Goal: Task Accomplishment & Management: Manage account settings

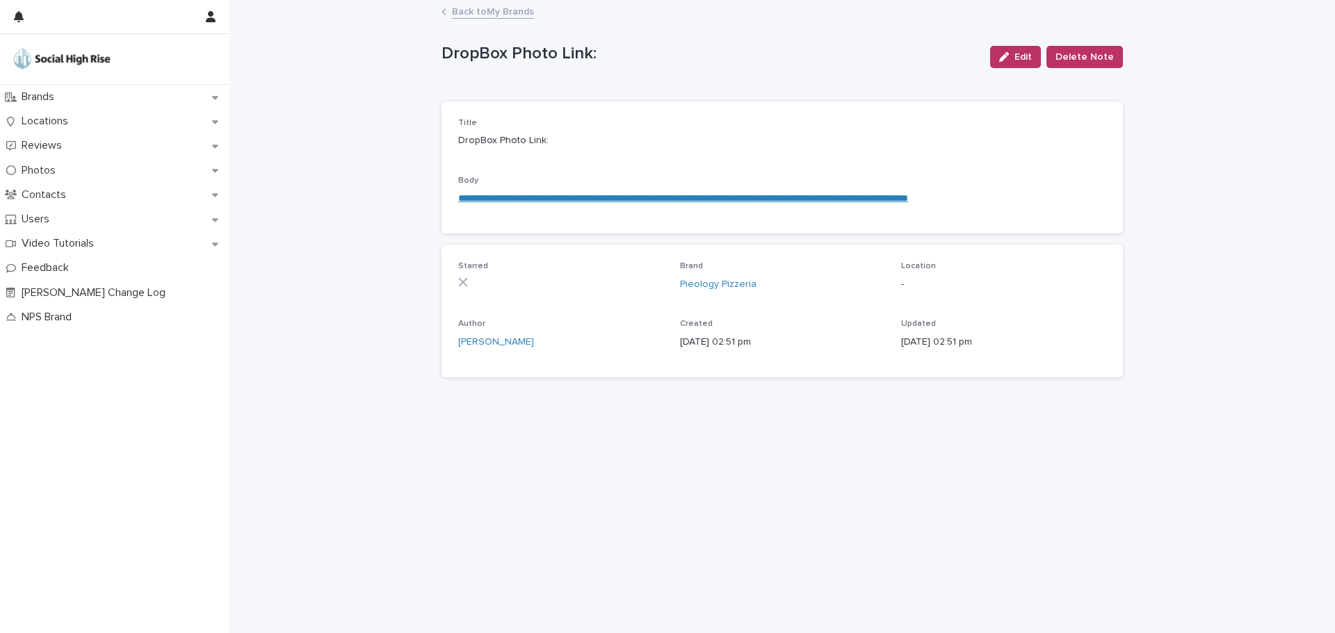
click at [484, 10] on link "Back to My Brands" at bounding box center [493, 11] width 82 height 16
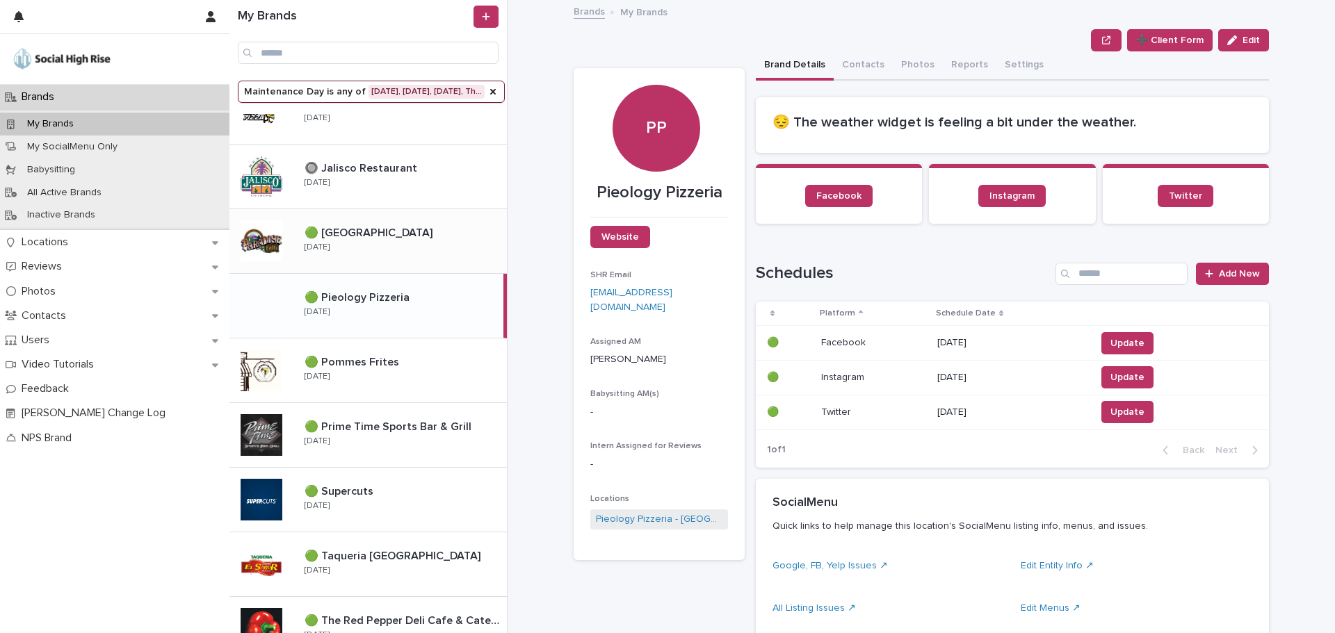
scroll to position [918, 0]
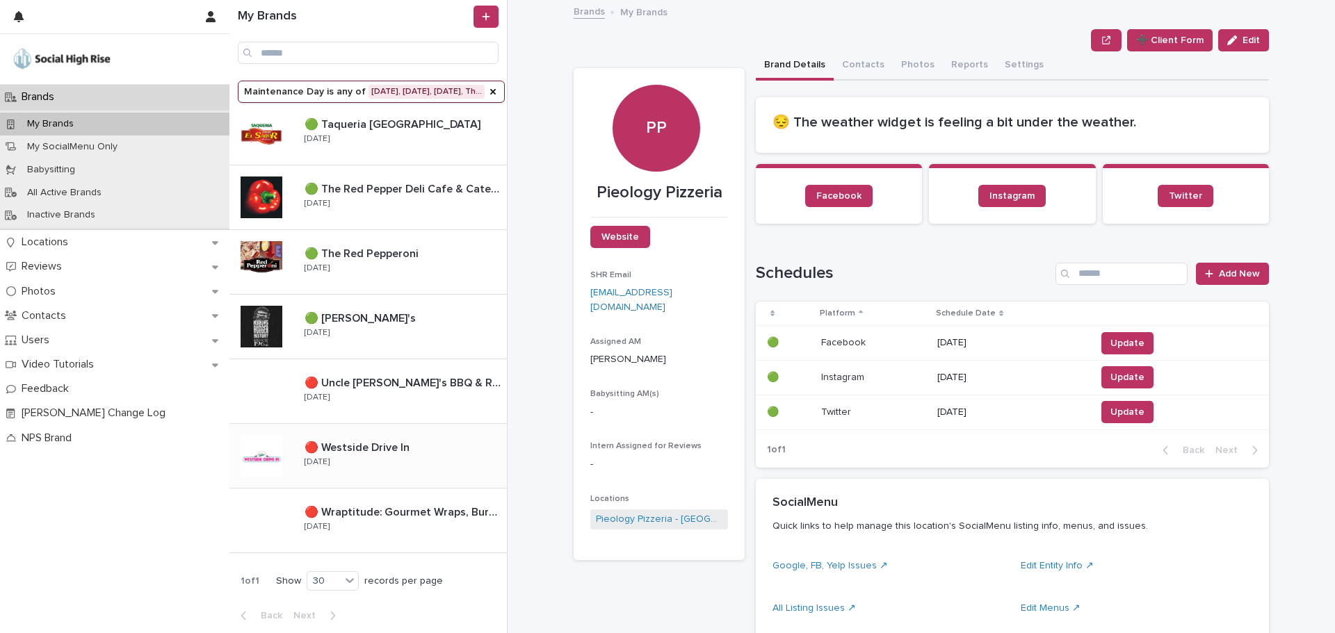
click at [407, 448] on p "🔴 Westside Drive In" at bounding box center [359, 447] width 108 height 16
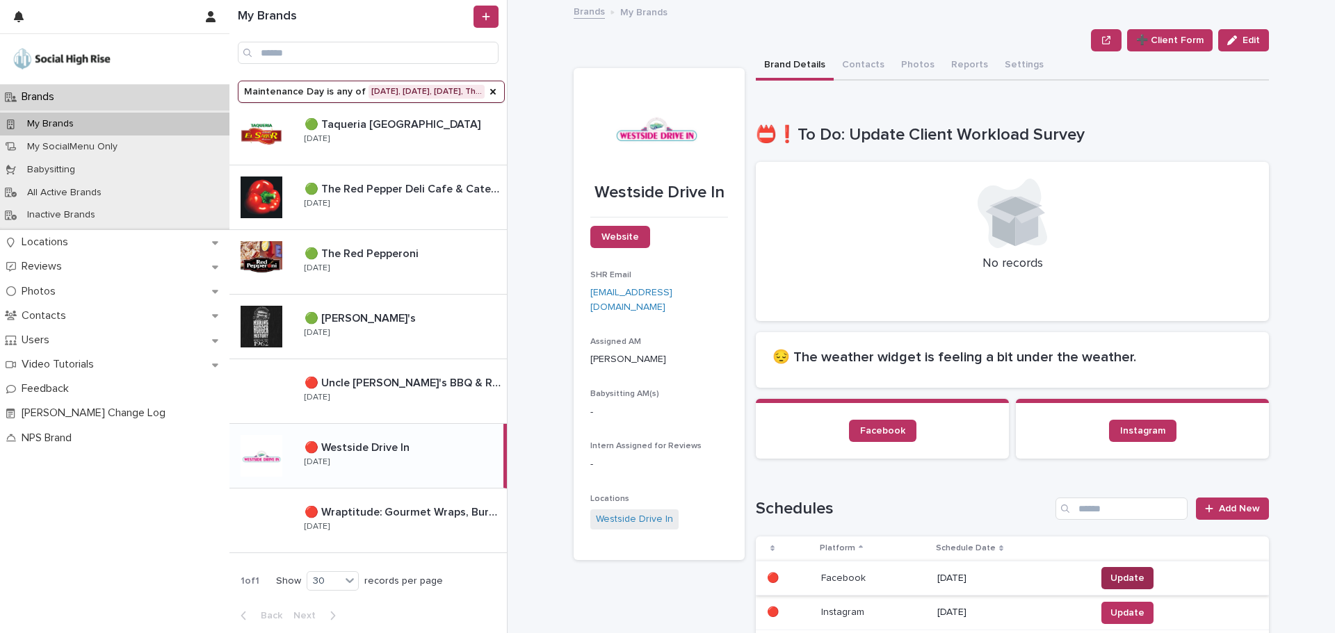
click at [1133, 576] on span "Update" at bounding box center [1127, 579] width 34 height 14
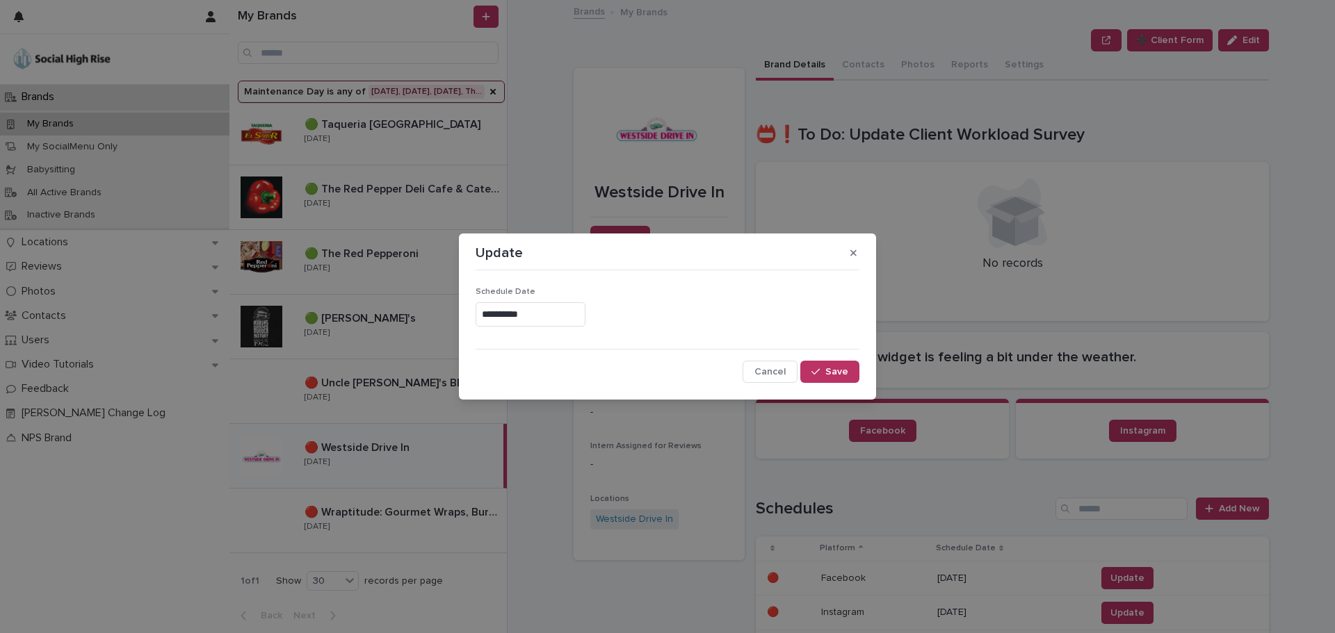
click at [561, 311] on input "**********" at bounding box center [531, 314] width 110 height 24
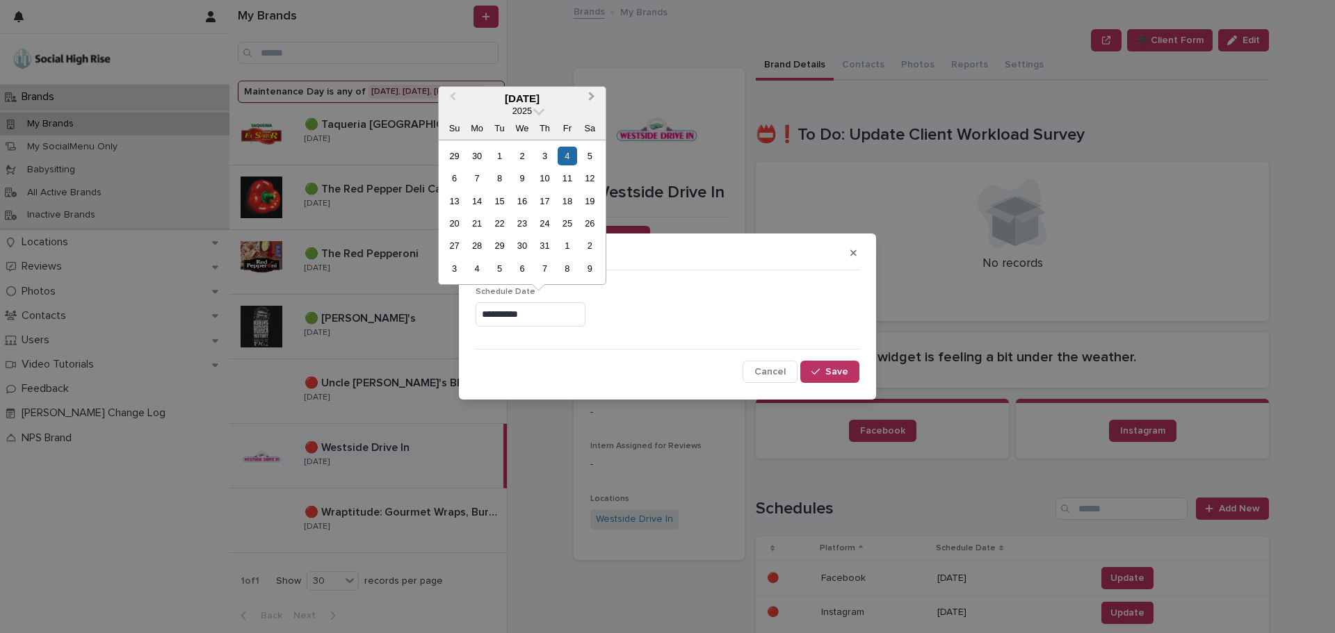
click at [587, 100] on button "Next Month" at bounding box center [593, 99] width 22 height 22
click at [478, 221] on div "20" at bounding box center [476, 223] width 19 height 19
click at [519, 313] on input "**********" at bounding box center [531, 314] width 110 height 24
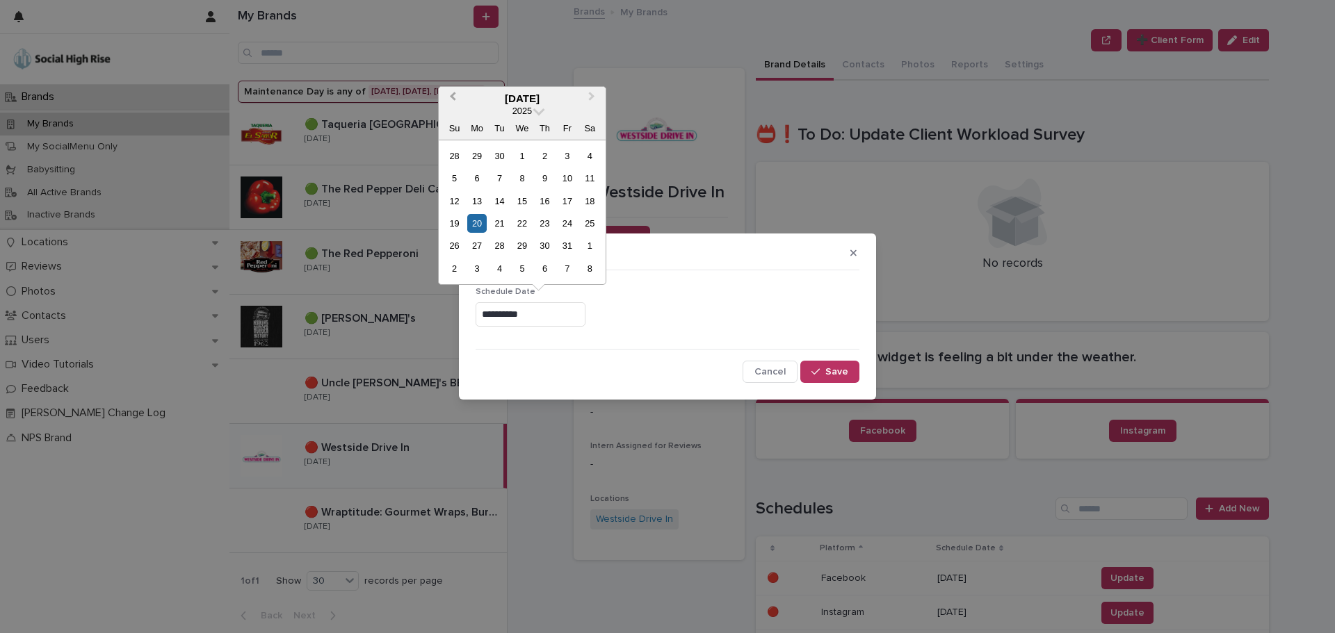
click at [453, 99] on span "Previous Month" at bounding box center [453, 98] width 0 height 19
click at [587, 202] on div "20" at bounding box center [590, 201] width 19 height 19
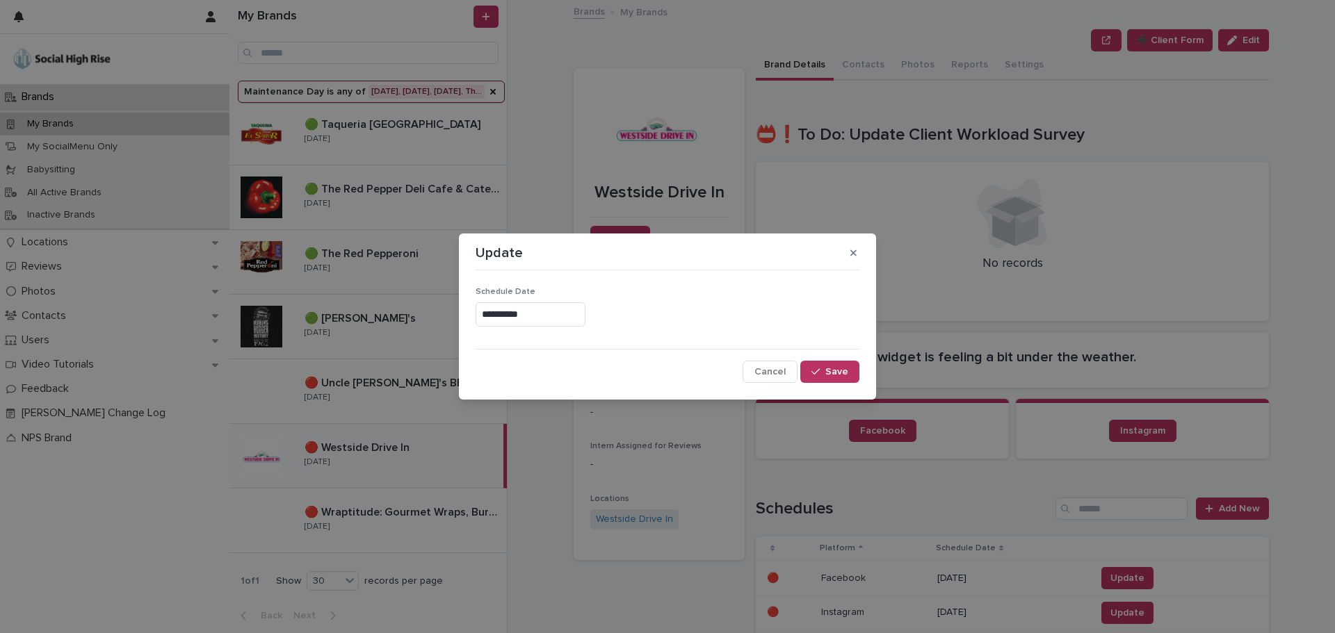
type input "**********"
click at [827, 377] on span "Save" at bounding box center [836, 372] width 23 height 10
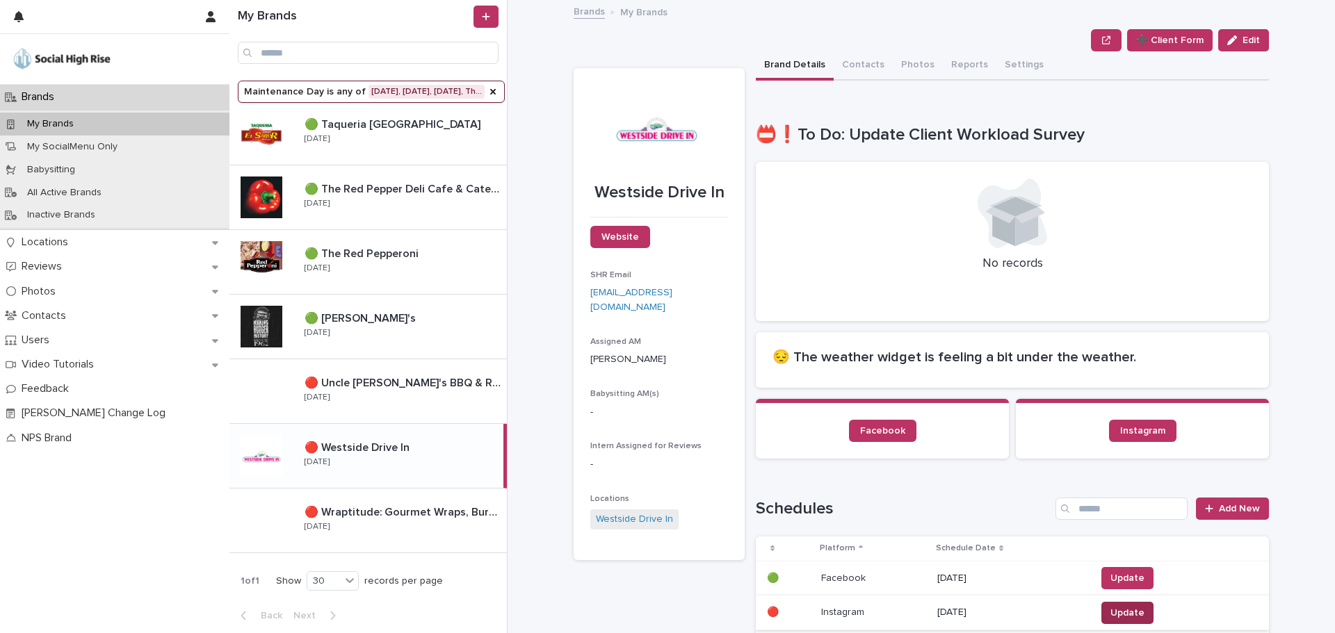
click at [1111, 610] on span "Update" at bounding box center [1127, 613] width 34 height 14
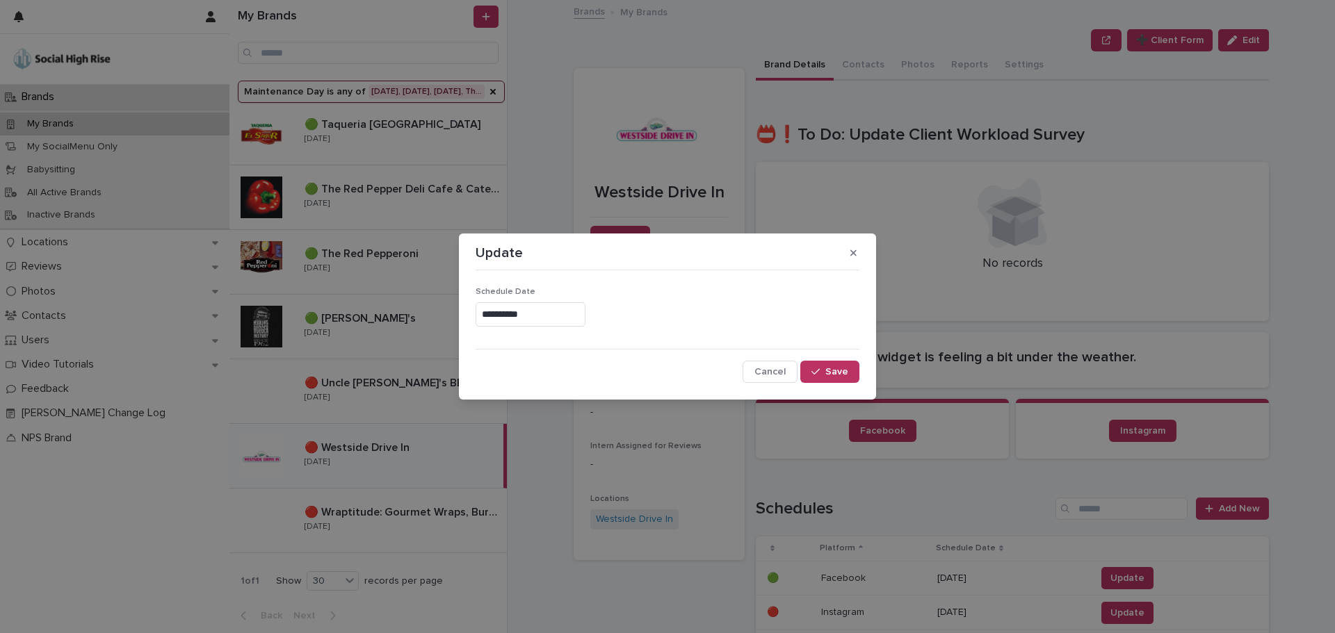
click at [523, 316] on input "**********" at bounding box center [531, 314] width 110 height 24
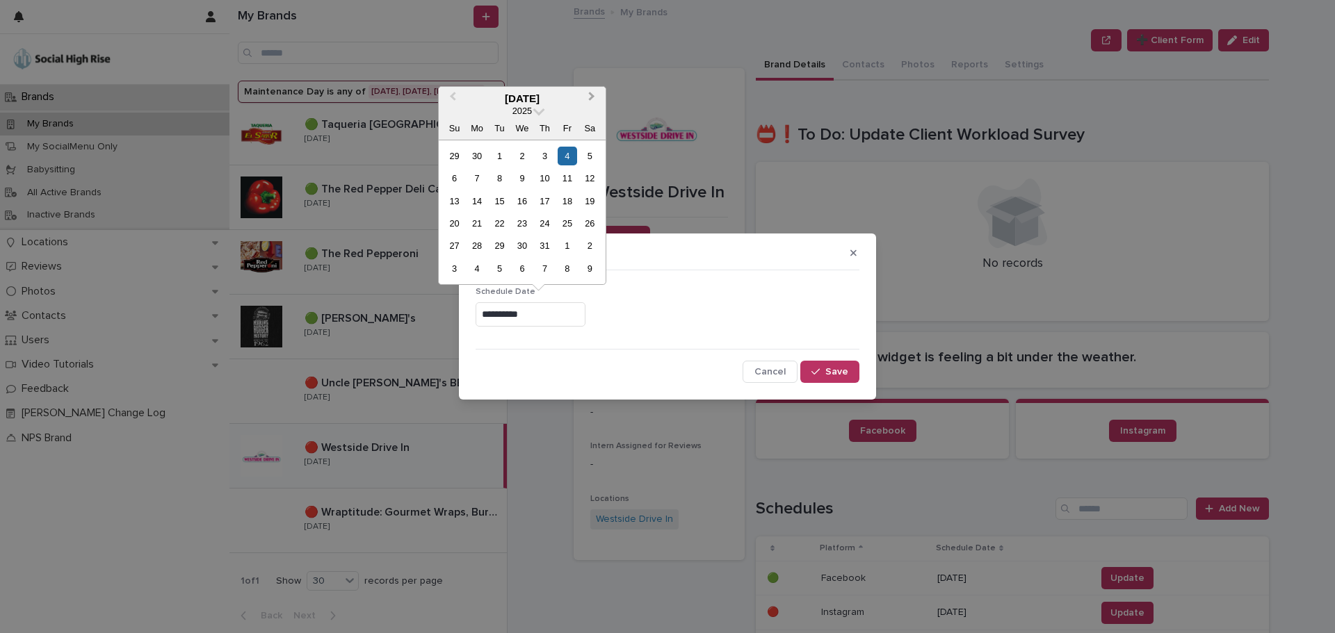
click at [592, 94] on span "Next Month" at bounding box center [592, 98] width 0 height 19
click at [528, 221] on div "20" at bounding box center [521, 223] width 19 height 19
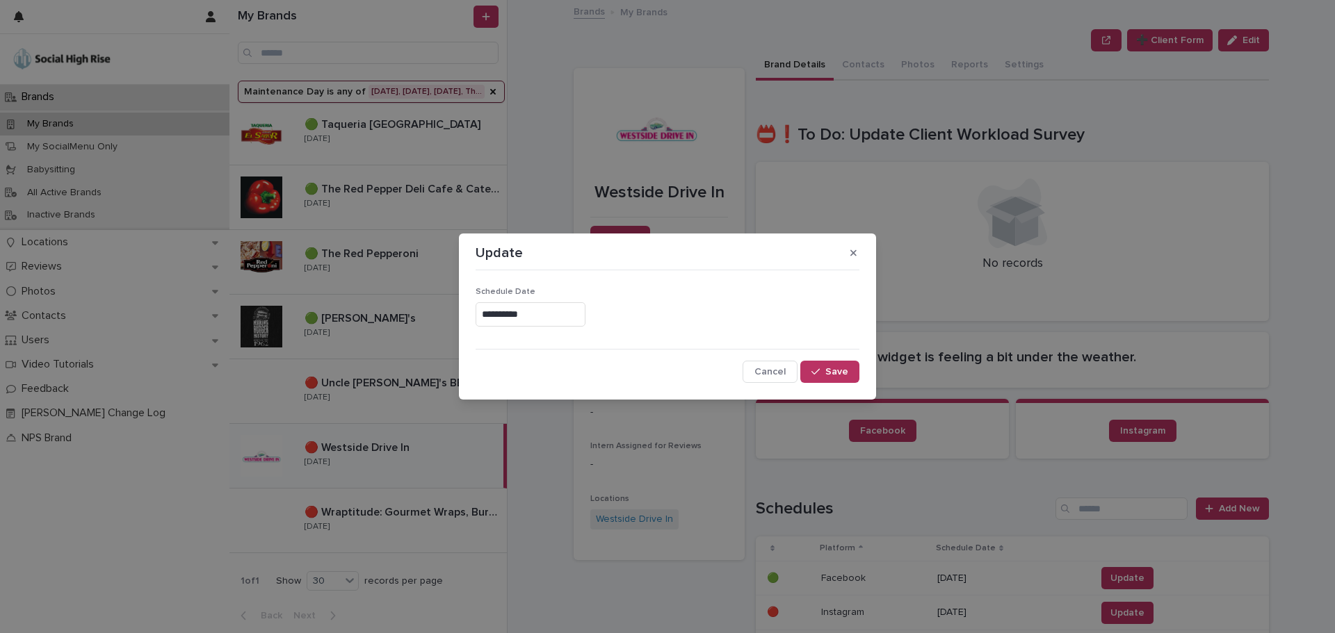
click at [542, 310] on input "**********" at bounding box center [531, 314] width 110 height 24
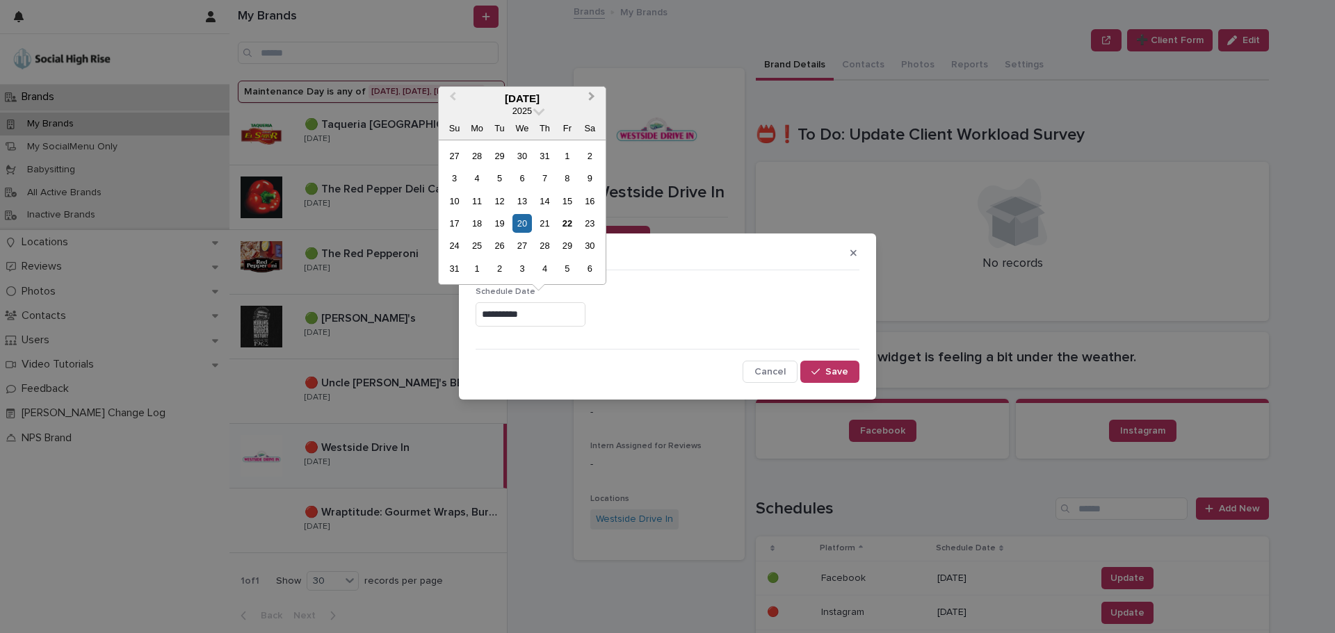
click at [585, 95] on button "Next Month" at bounding box center [593, 99] width 22 height 22
click at [590, 209] on div "20" at bounding box center [590, 201] width 19 height 19
type input "**********"
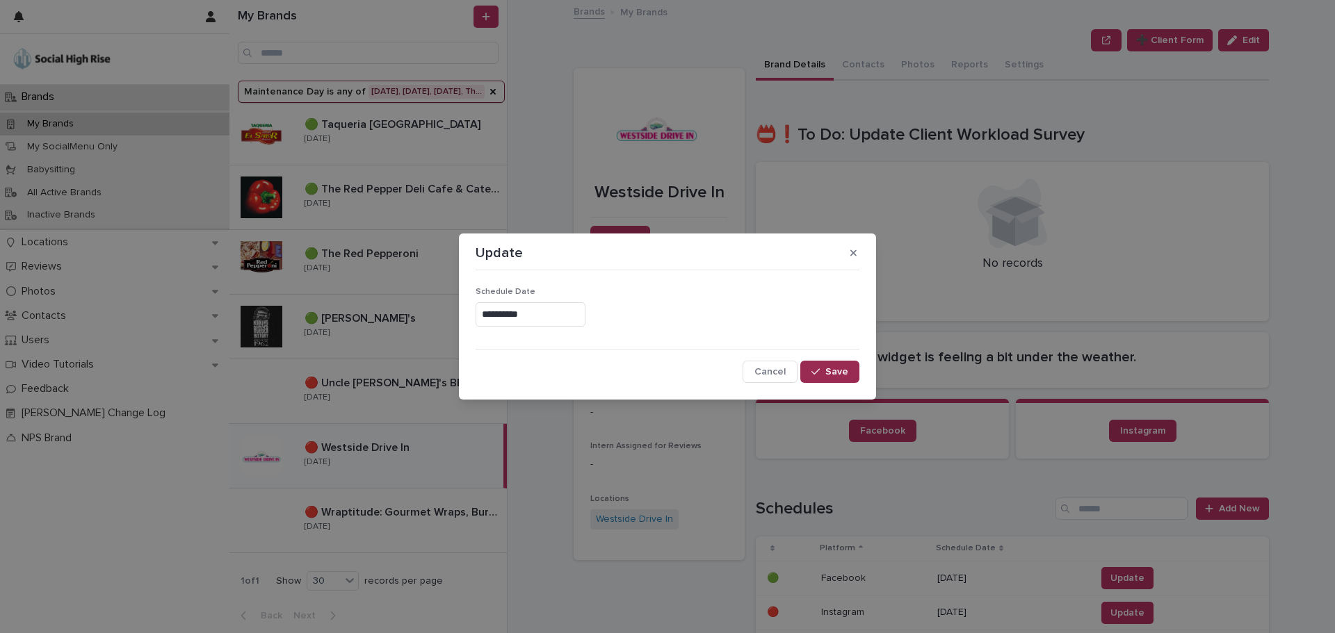
click at [834, 368] on span "Save" at bounding box center [836, 372] width 23 height 10
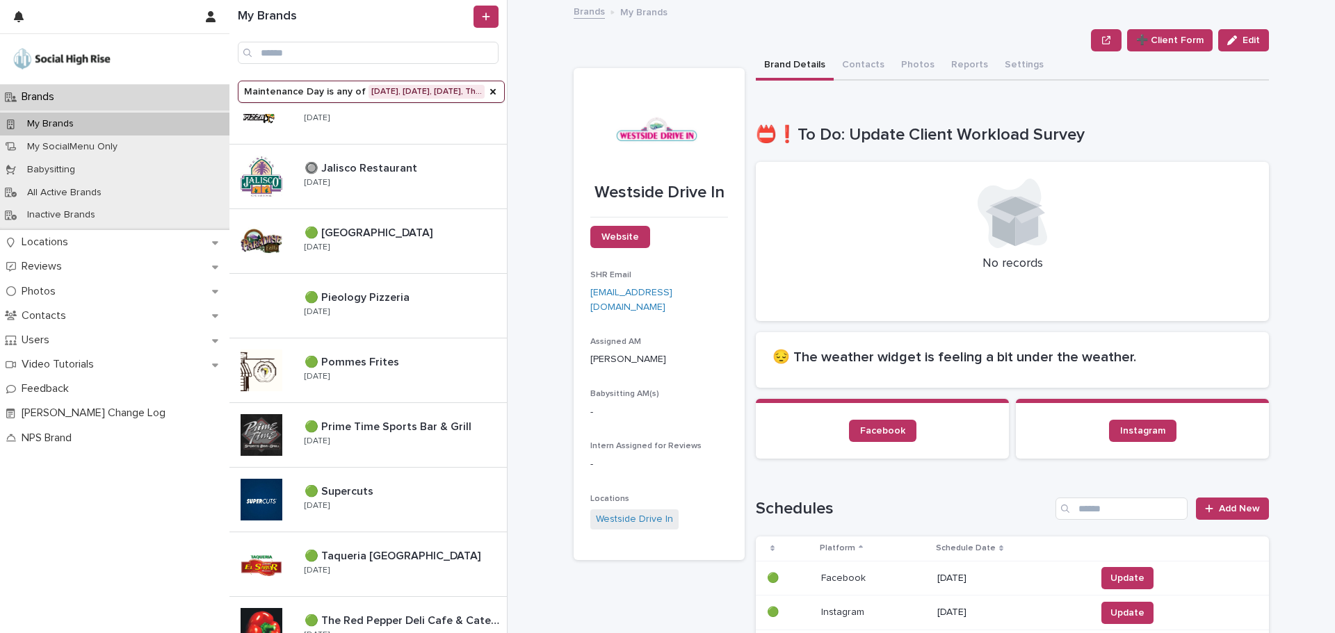
scroll to position [918, 0]
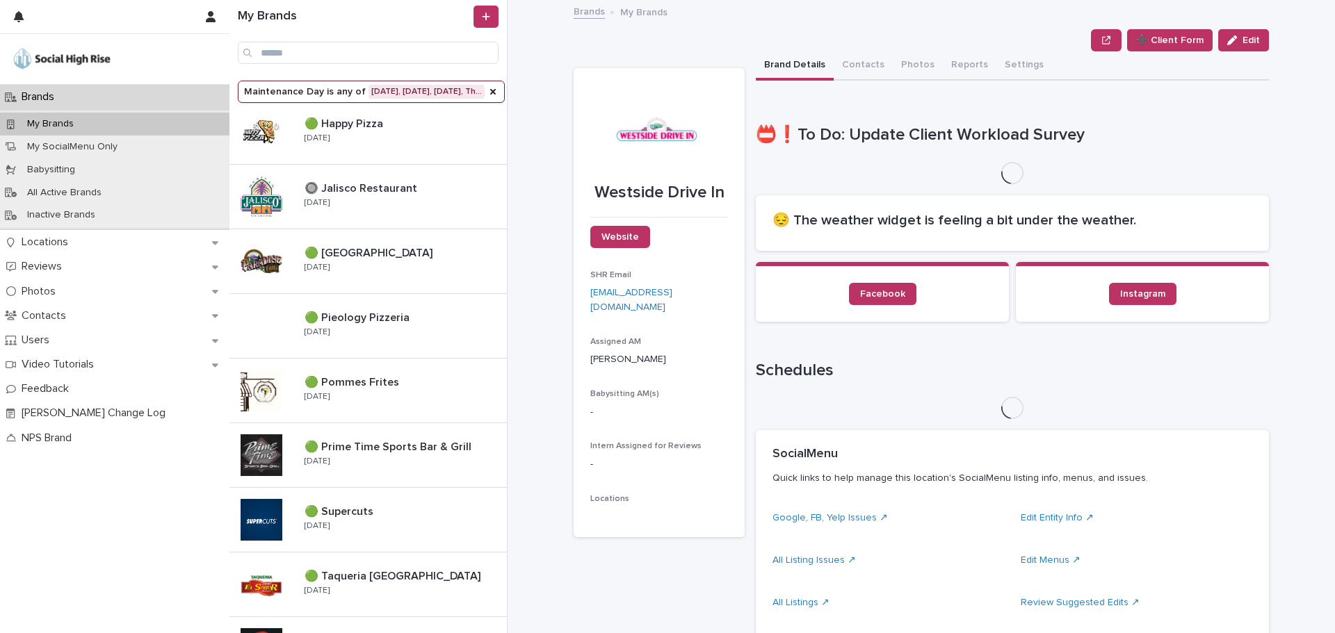
scroll to position [918, 0]
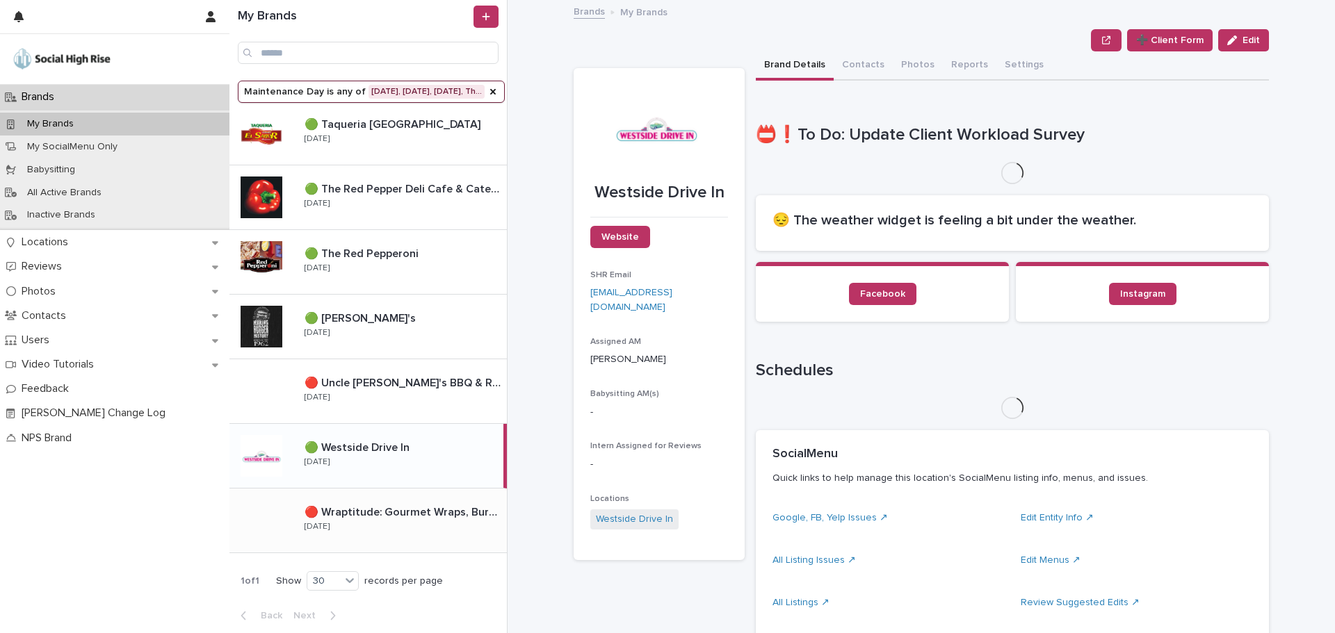
click at [406, 529] on div "🔴 Wraptitude: Gourmet Wraps, Burgers & Beers 🔴 Wraptitude: Gourmet Wraps, Burge…" at bounding box center [399, 521] width 213 height 40
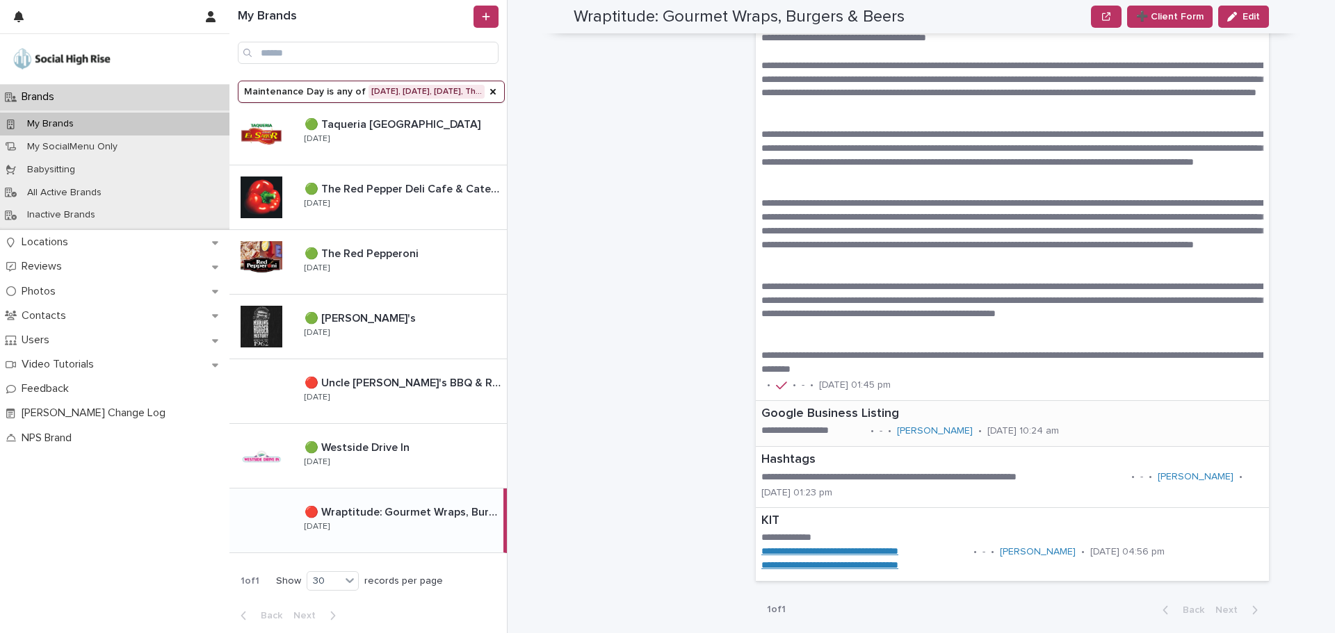
scroll to position [1321, 0]
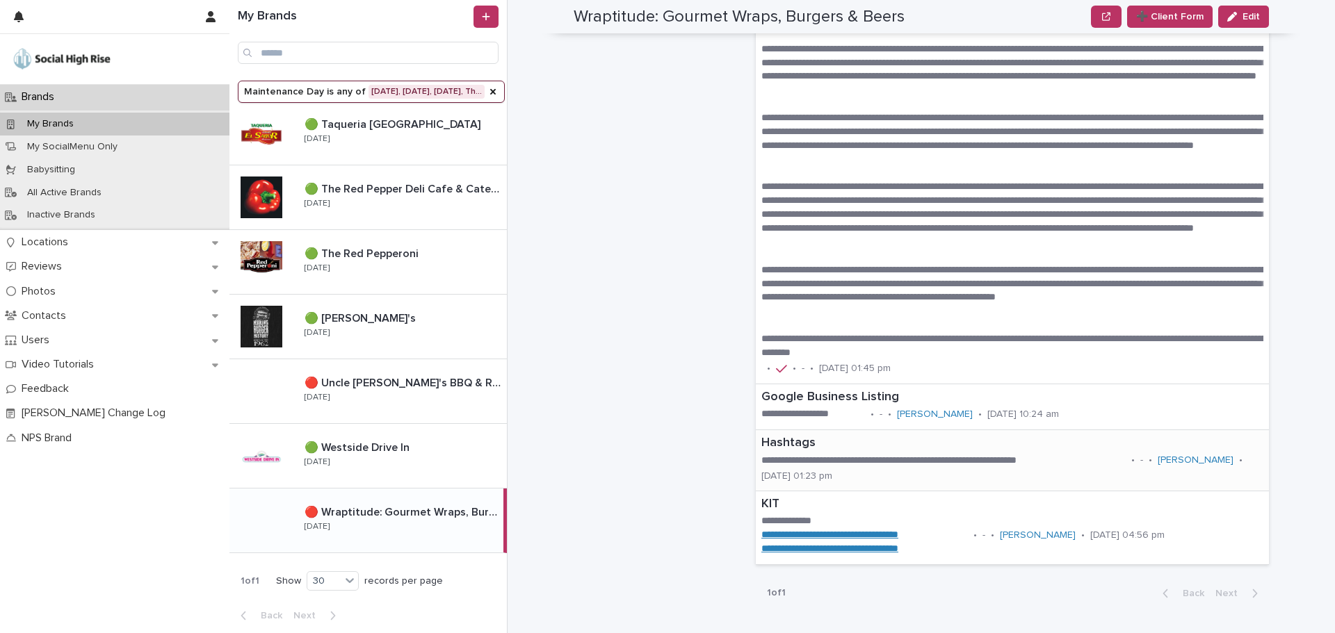
click at [838, 456] on p "**********" at bounding box center [943, 461] width 364 height 14
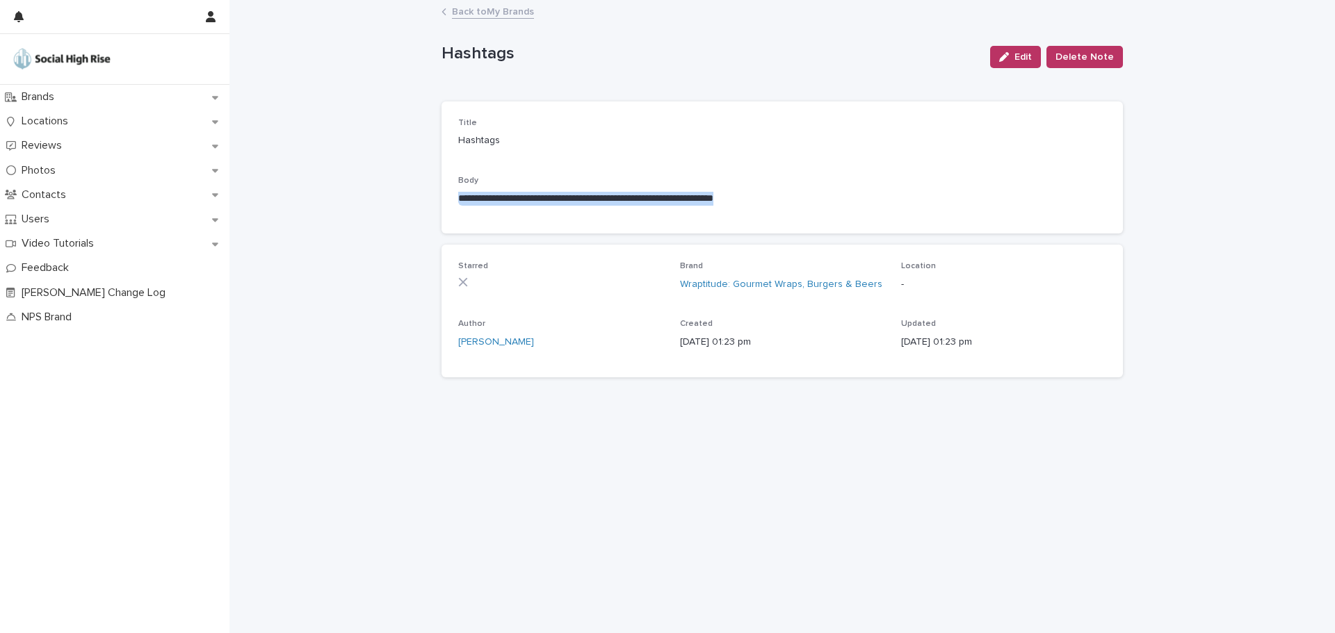
drag, startPoint x: 847, startPoint y: 186, endPoint x: 836, endPoint y: 203, distance: 20.6
click at [836, 203] on div "**********" at bounding box center [782, 196] width 648 height 41
copy div "**********"
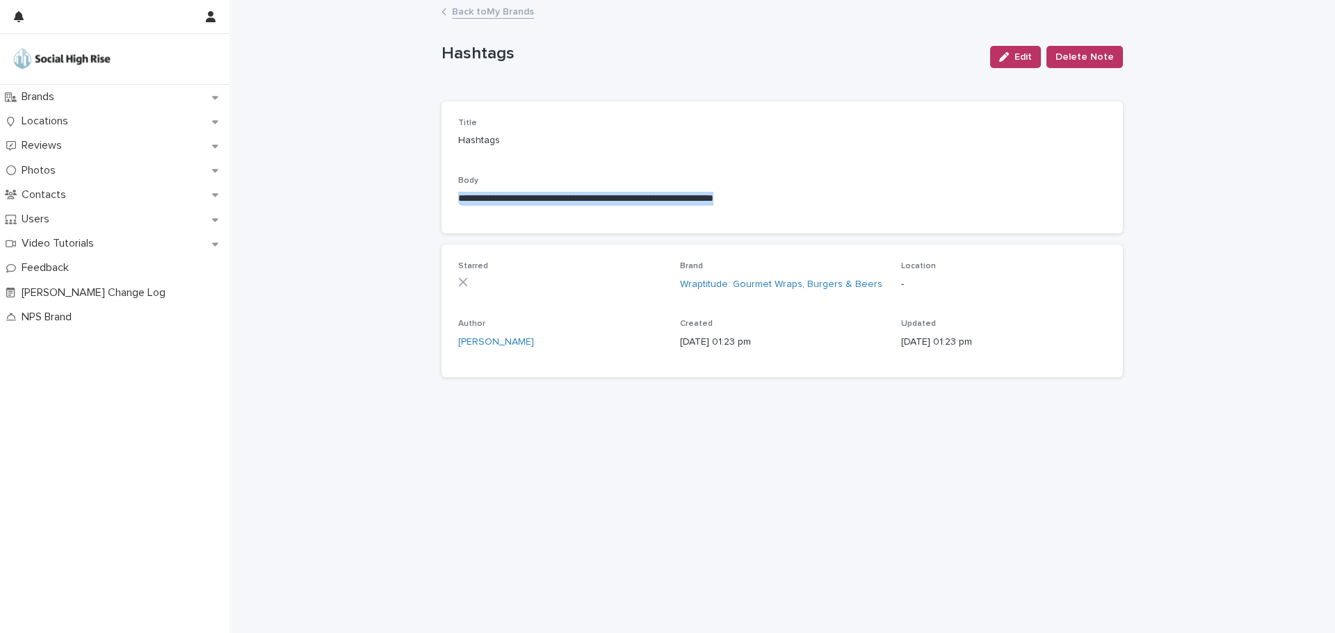
copy div "**********"
click at [493, 19] on div "Back to My Brands" at bounding box center [782, 12] width 695 height 19
click at [494, 8] on link "Back to My Brands" at bounding box center [493, 11] width 82 height 16
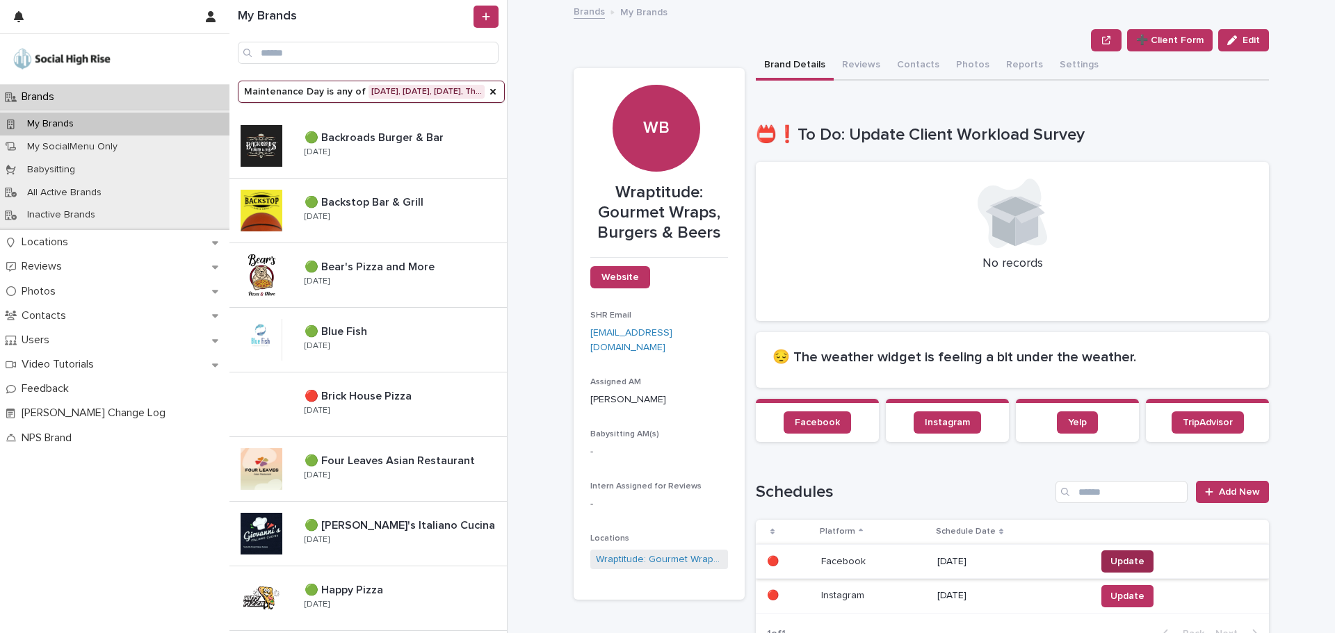
click at [1142, 558] on button "Update" at bounding box center [1127, 562] width 52 height 22
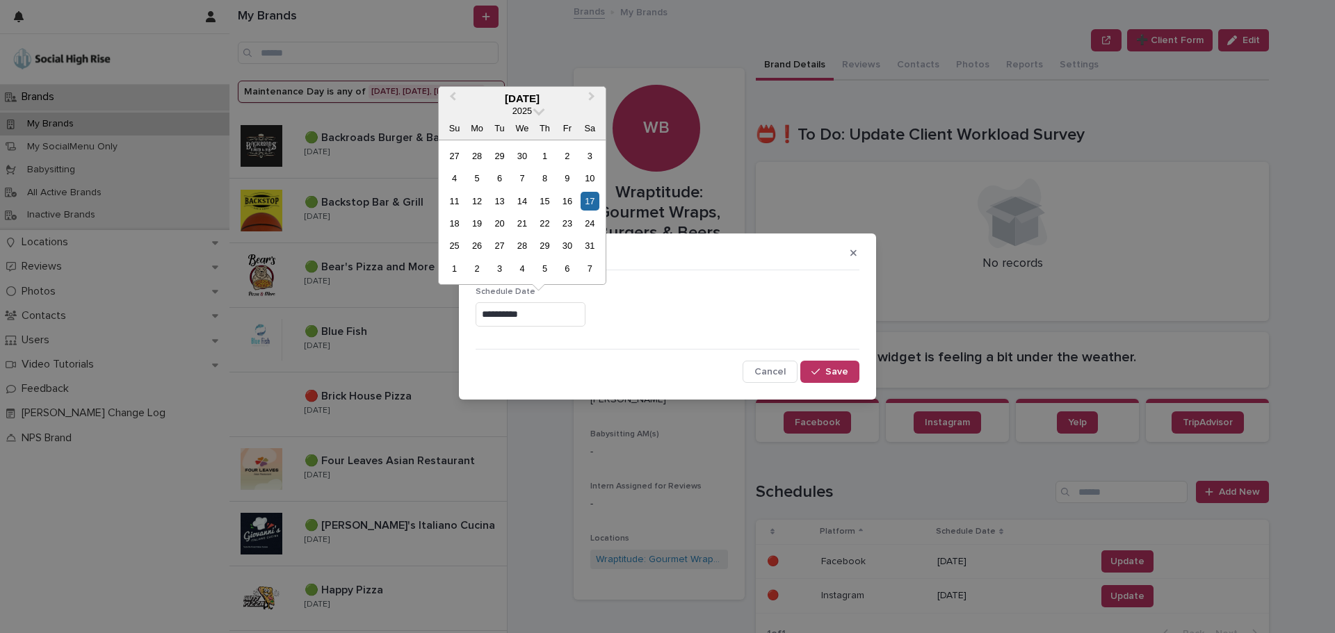
click at [562, 318] on input "**********" at bounding box center [531, 314] width 110 height 24
click at [592, 95] on span "Next Month" at bounding box center [592, 98] width 0 height 19
click at [523, 220] on div "20" at bounding box center [521, 223] width 19 height 19
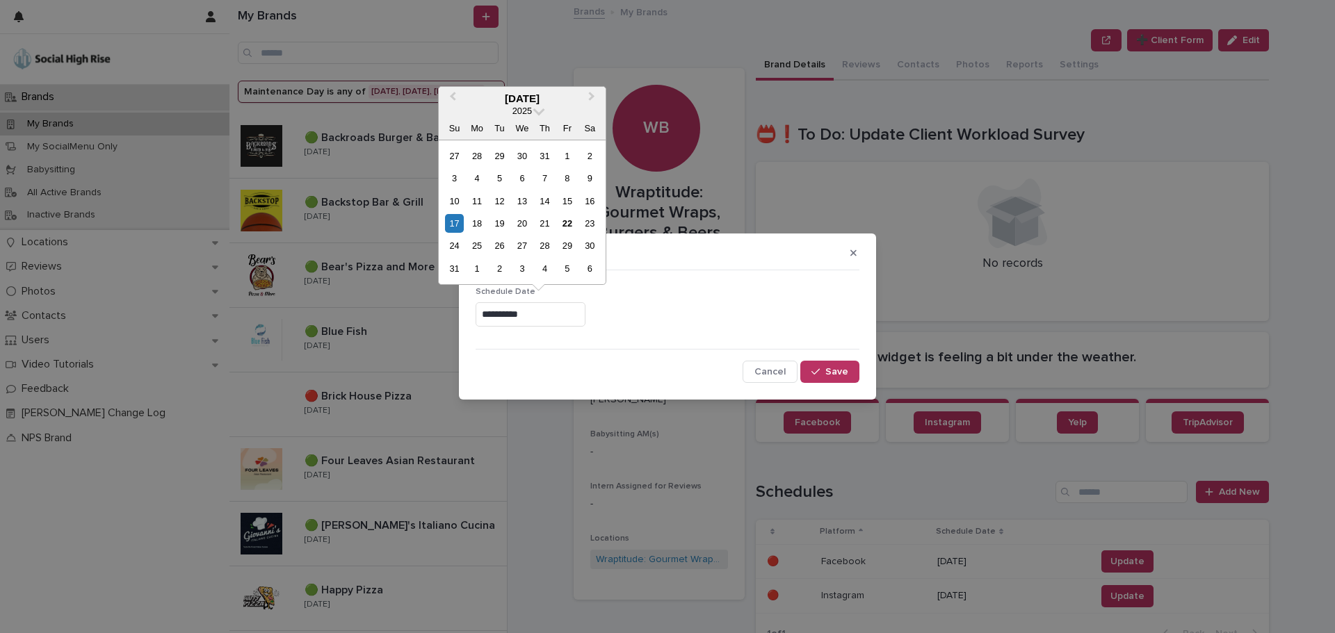
type input "**********"
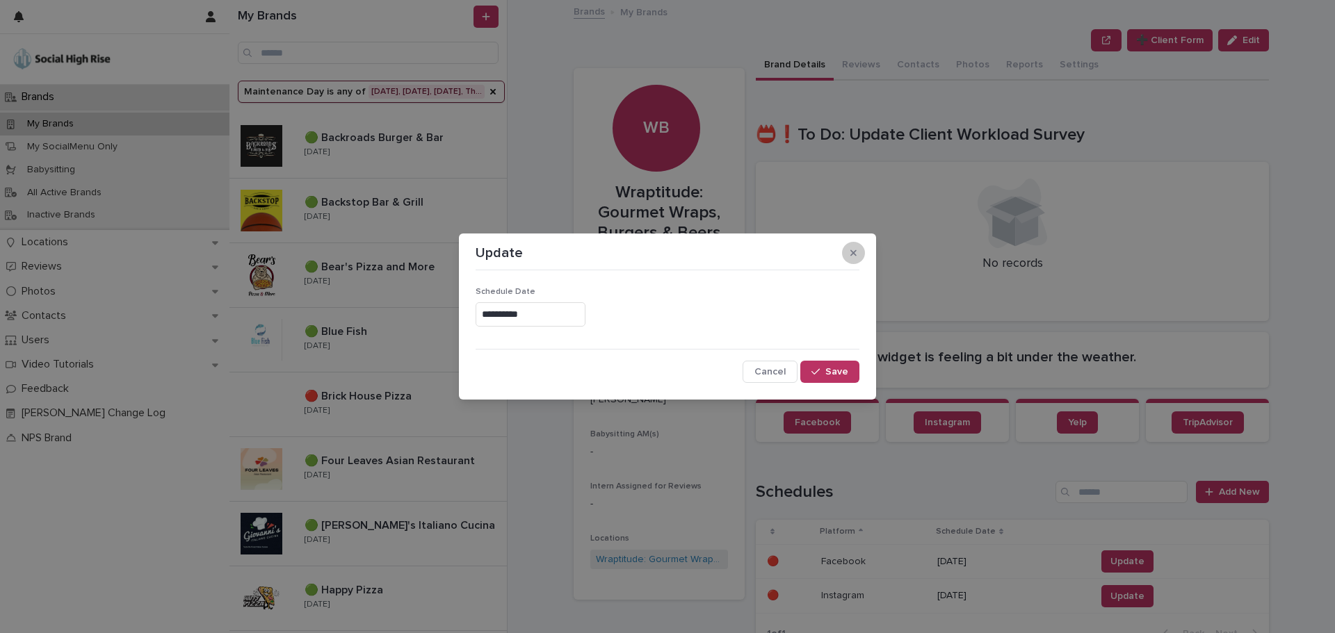
click at [859, 256] on button "button" at bounding box center [853, 253] width 23 height 22
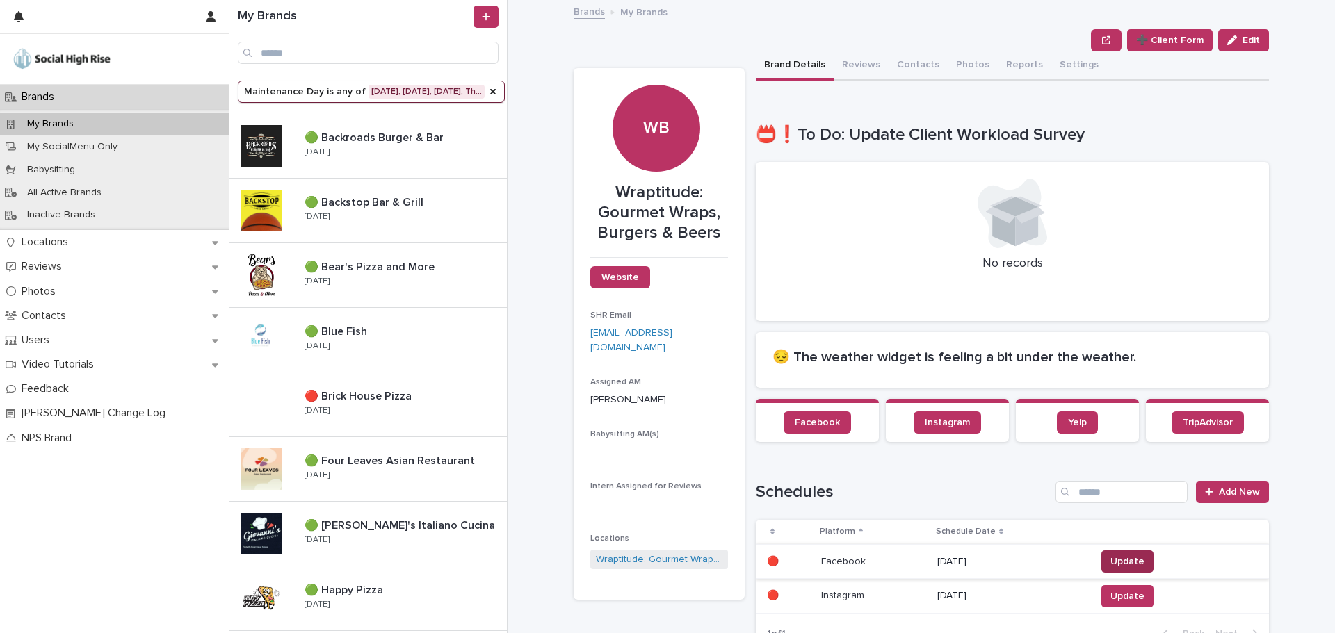
click at [1128, 556] on span "Update" at bounding box center [1127, 562] width 34 height 14
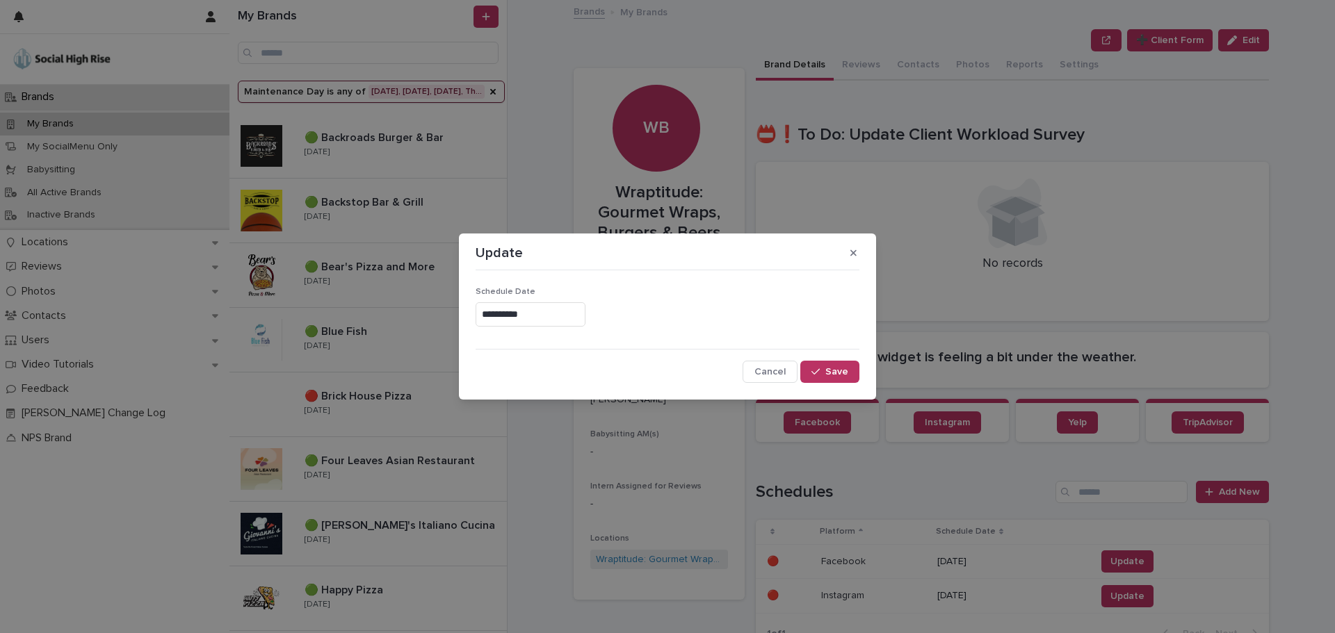
click at [555, 305] on input "**********" at bounding box center [531, 314] width 110 height 24
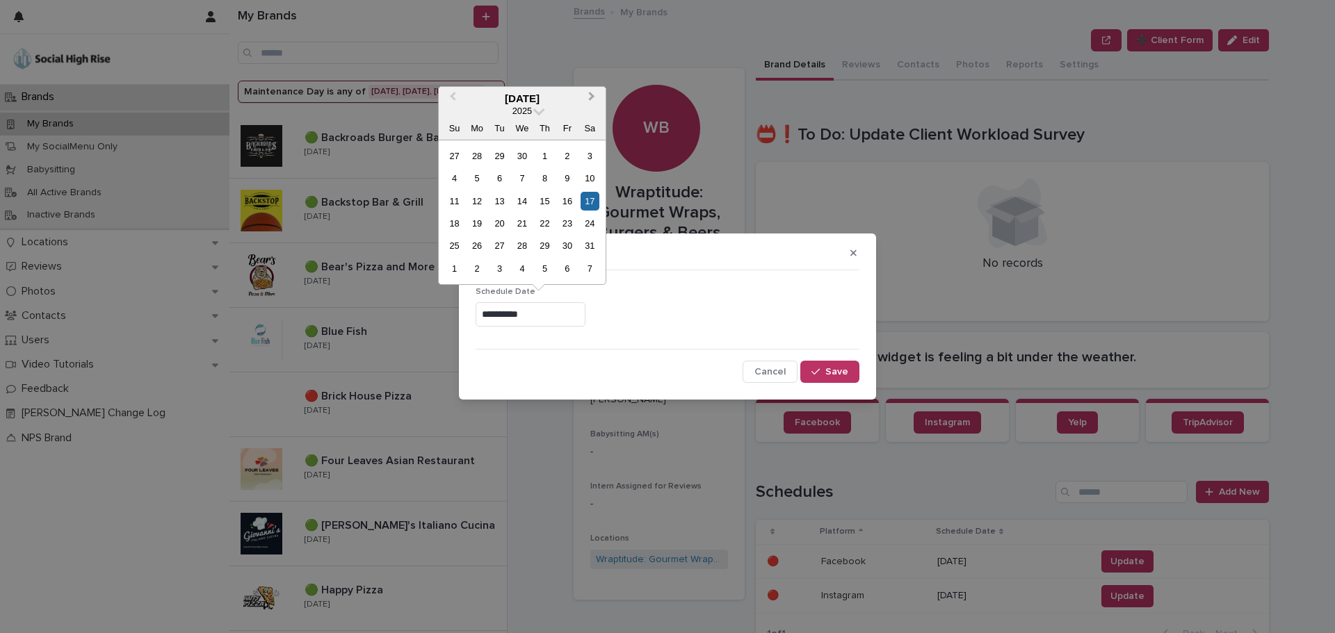
click at [592, 95] on span "Next Month" at bounding box center [592, 98] width 0 height 19
click at [587, 93] on button "Next Month" at bounding box center [593, 99] width 22 height 22
click at [591, 200] on div "20" at bounding box center [590, 201] width 19 height 19
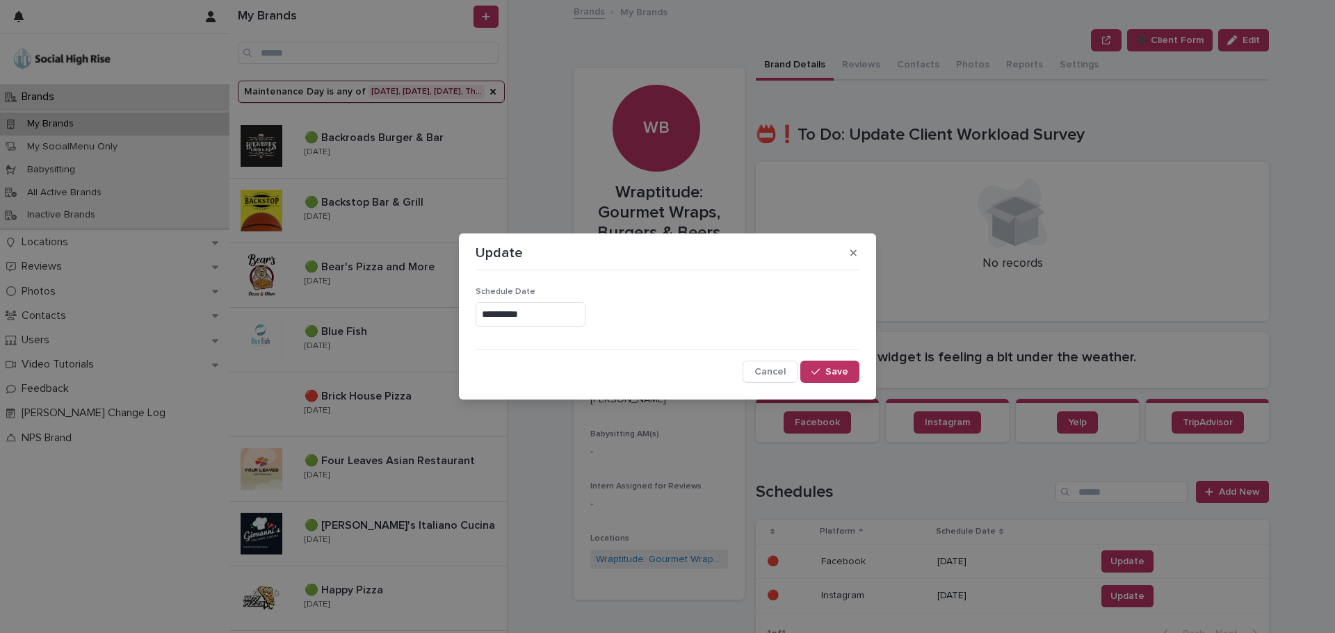
type input "**********"
click at [839, 368] on span "Save" at bounding box center [836, 372] width 23 height 10
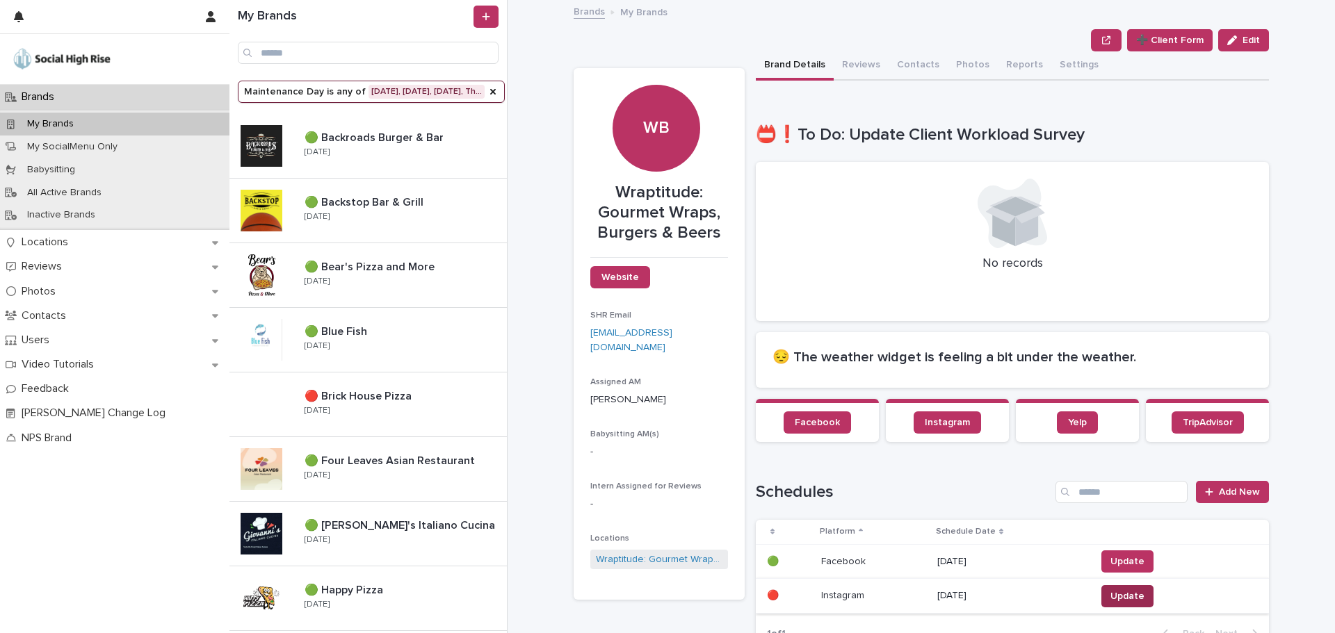
click at [1113, 591] on span "Update" at bounding box center [1127, 597] width 34 height 14
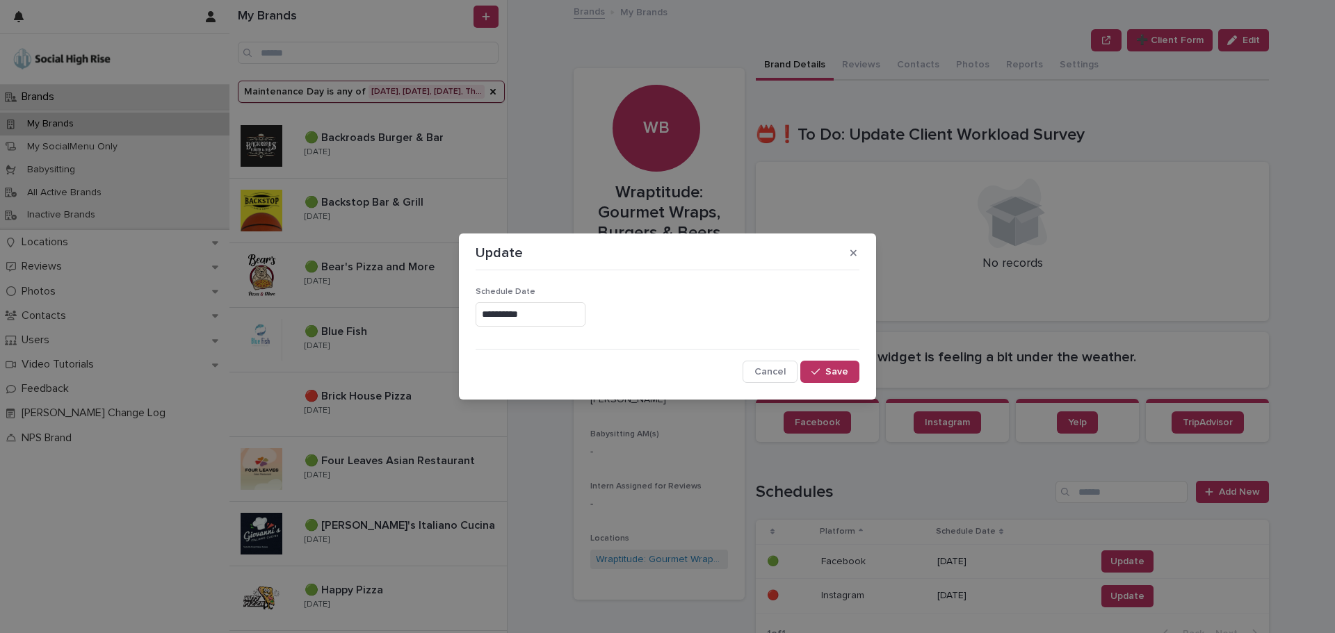
click at [558, 321] on input "**********" at bounding box center [531, 314] width 110 height 24
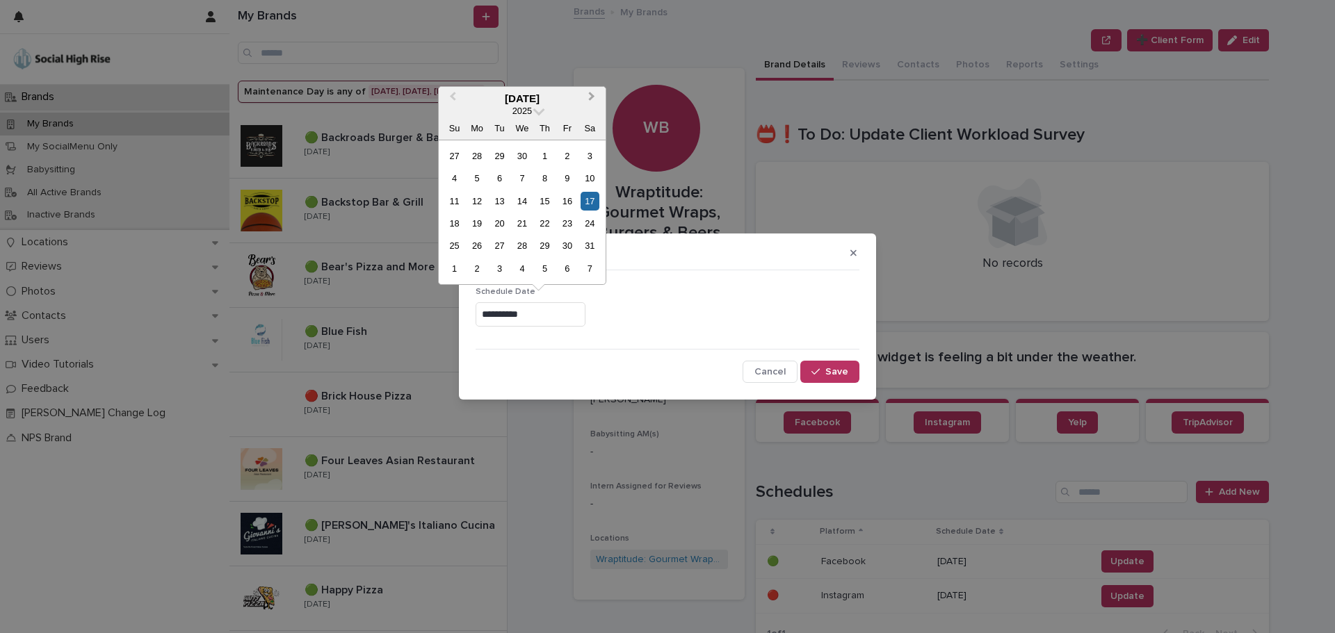
click at [594, 99] on button "Next Month" at bounding box center [593, 99] width 22 height 22
click at [594, 98] on button "Next Month" at bounding box center [593, 99] width 22 height 22
click at [583, 199] on div "20" at bounding box center [590, 201] width 19 height 19
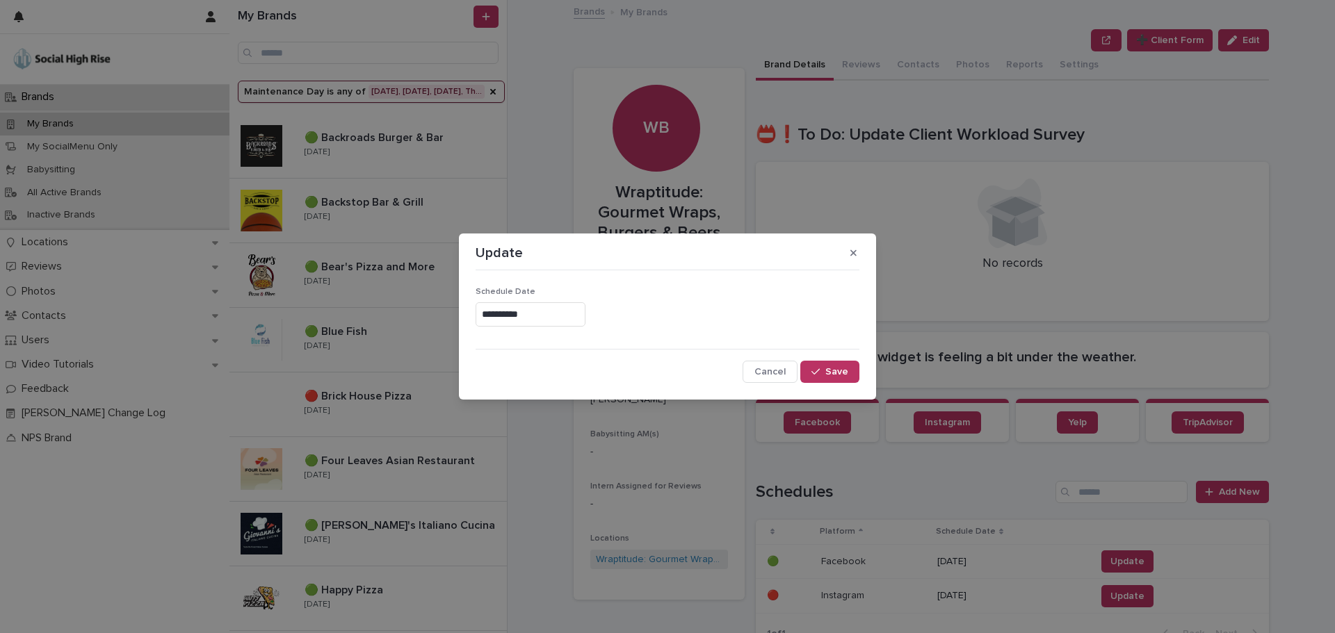
type input "**********"
click at [843, 372] on span "Save" at bounding box center [836, 372] width 23 height 10
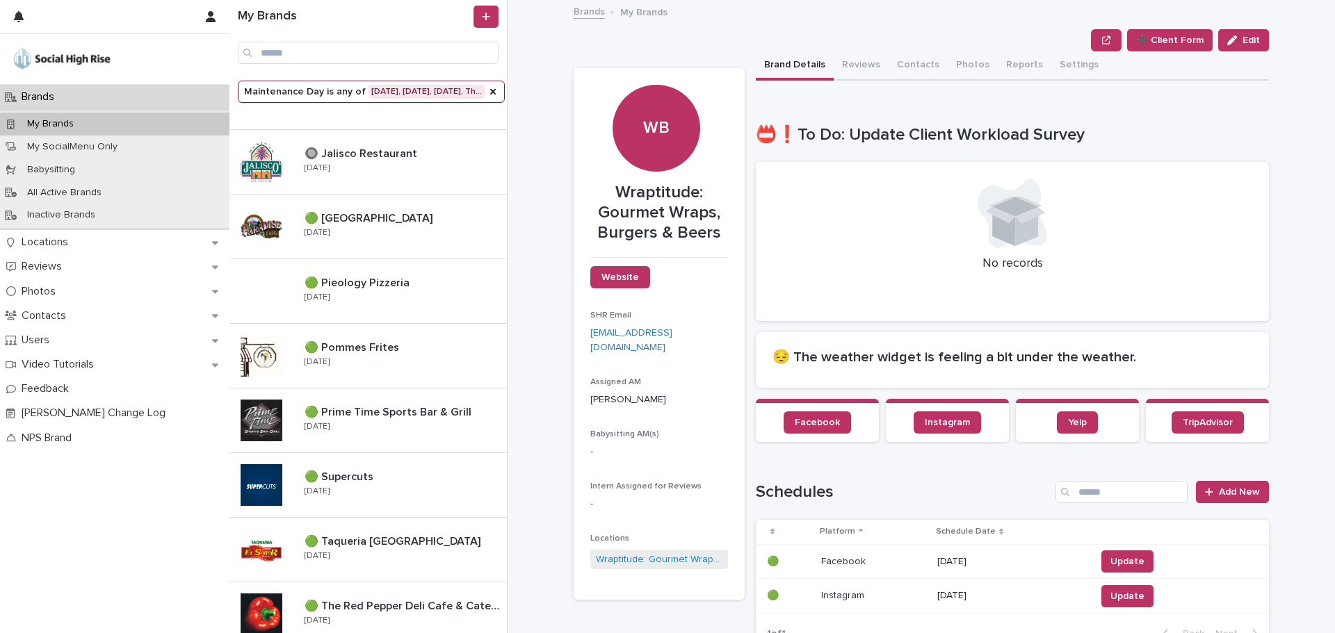
scroll to position [15, 0]
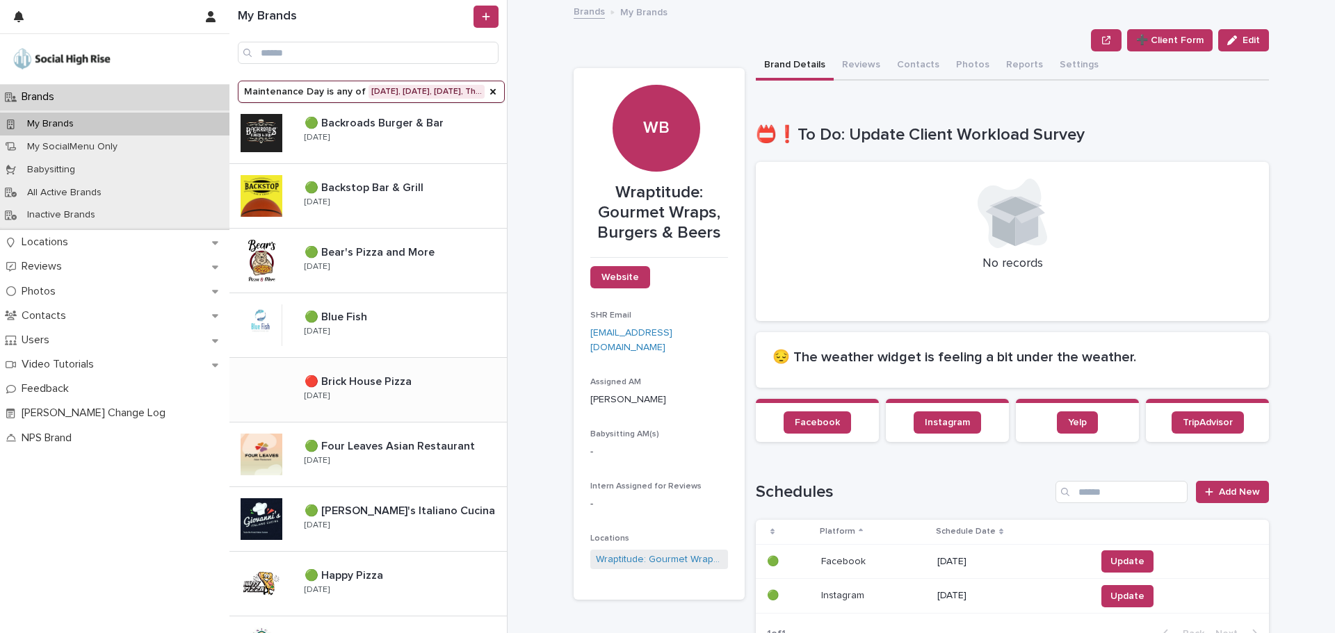
click at [358, 378] on p "🔴 Brick House Pizza" at bounding box center [360, 381] width 110 height 16
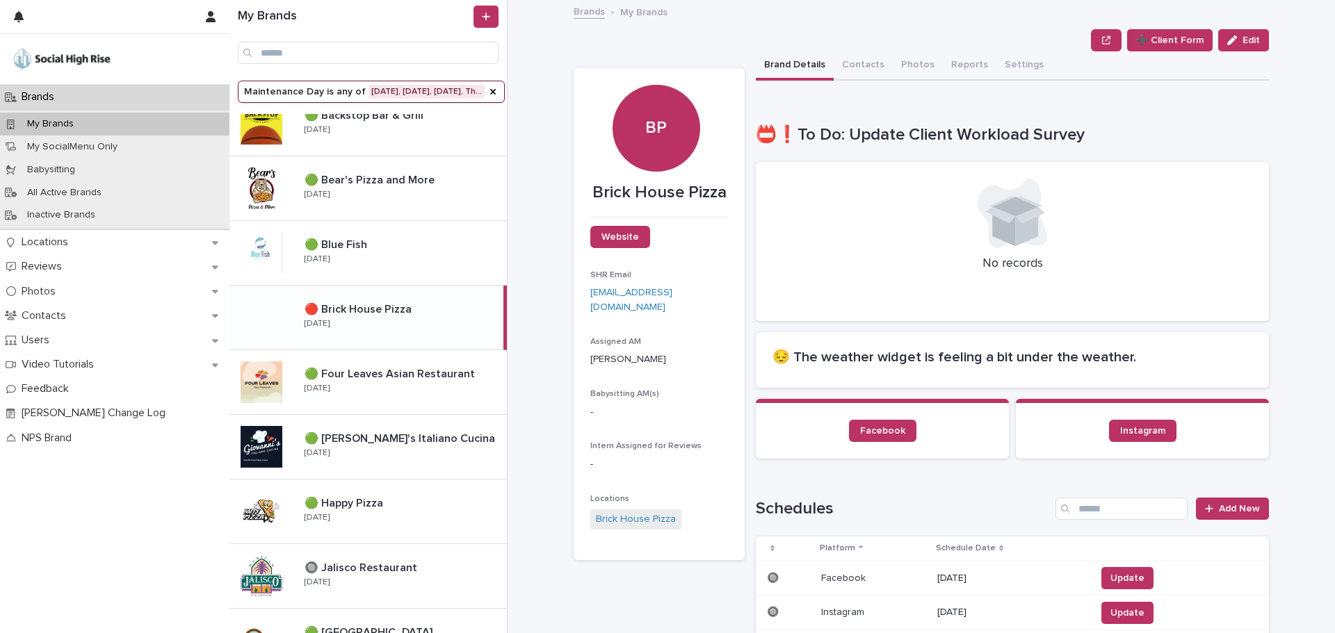
scroll to position [154, 0]
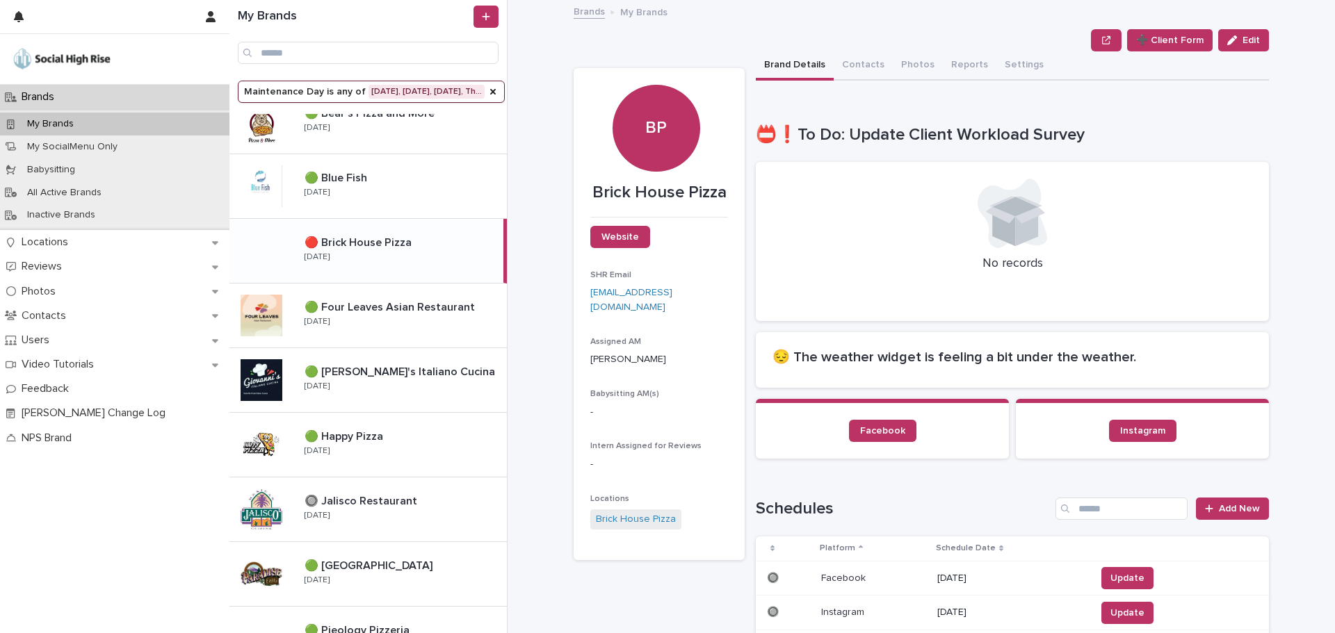
click at [390, 243] on p "🔴 Brick House Pizza" at bounding box center [360, 242] width 110 height 16
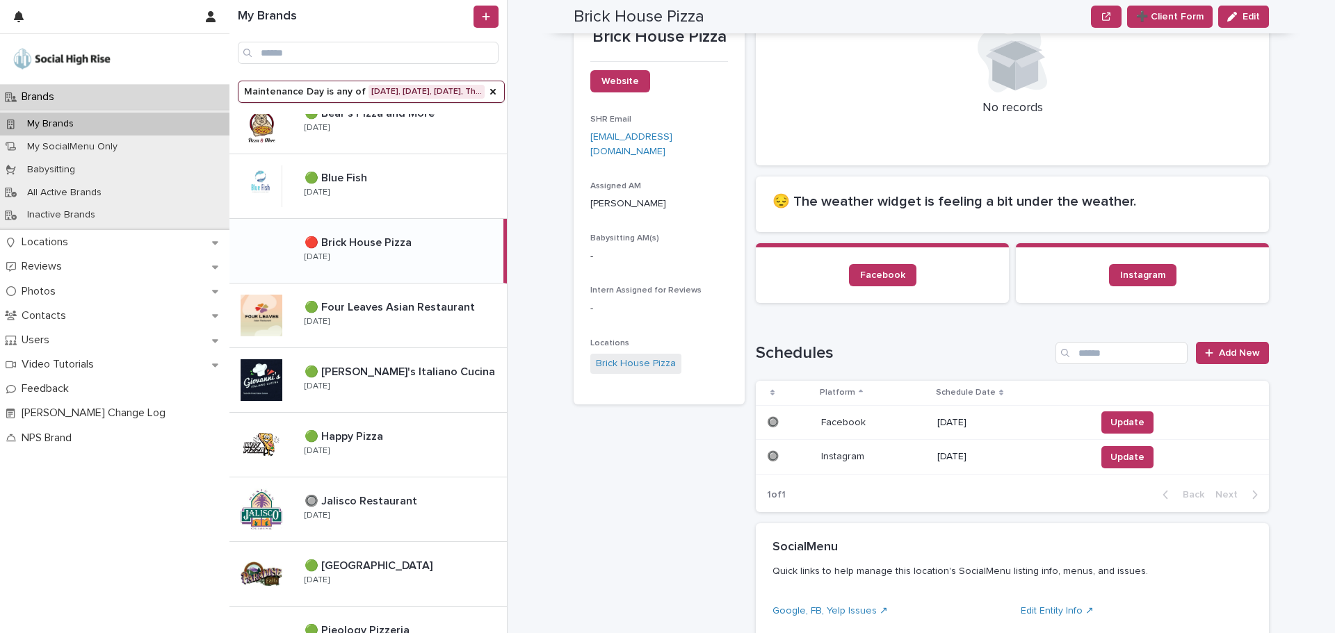
scroll to position [0, 0]
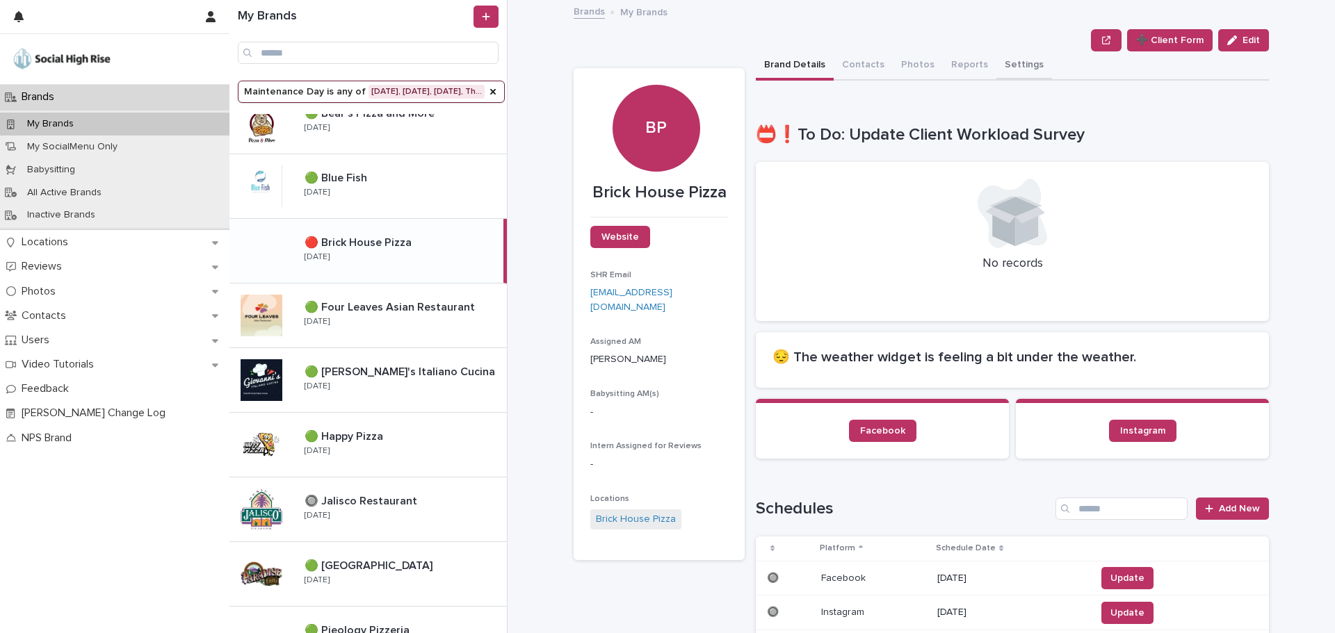
click at [1019, 72] on button "Settings" at bounding box center [1024, 65] width 56 height 29
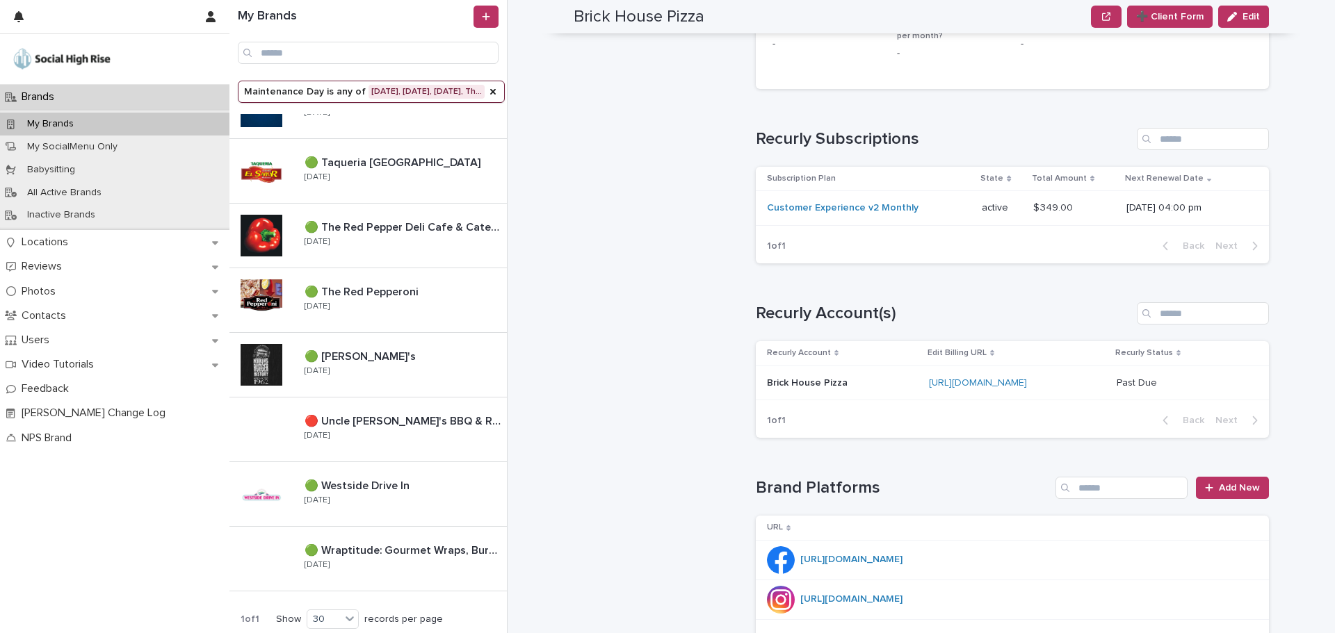
scroll to position [904, 0]
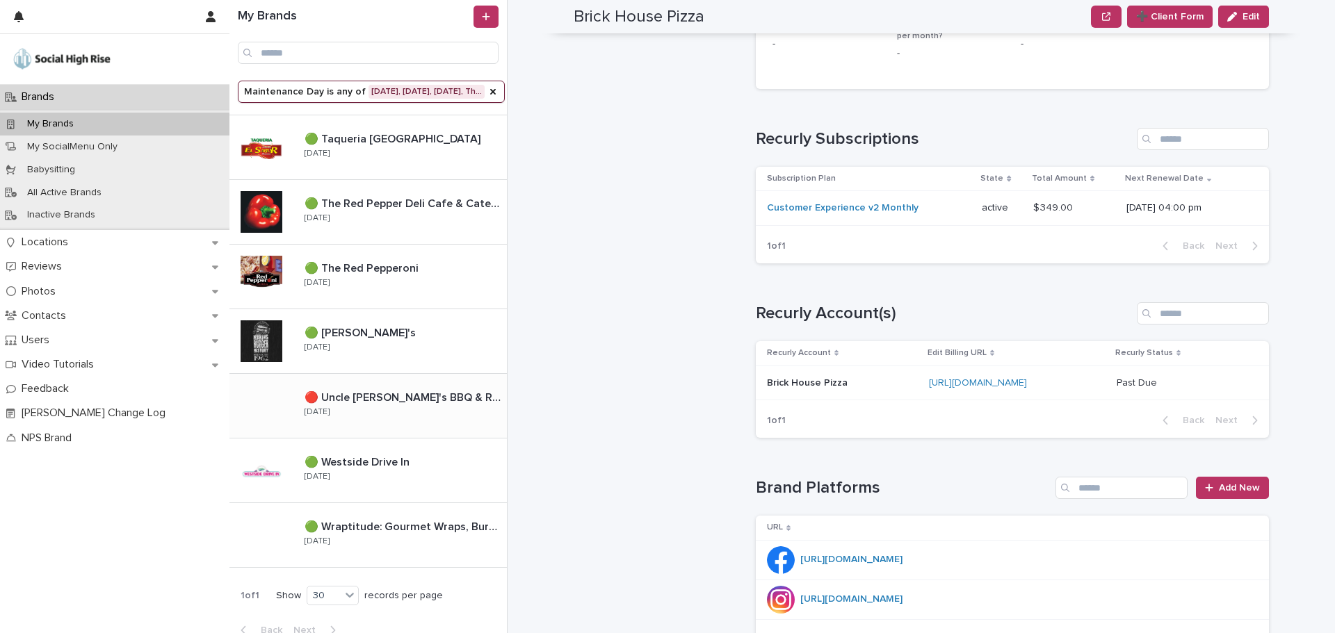
click at [422, 390] on p "🔴 Uncle [PERSON_NAME]'s BBQ & Ribhouse" at bounding box center [405, 397] width 200 height 16
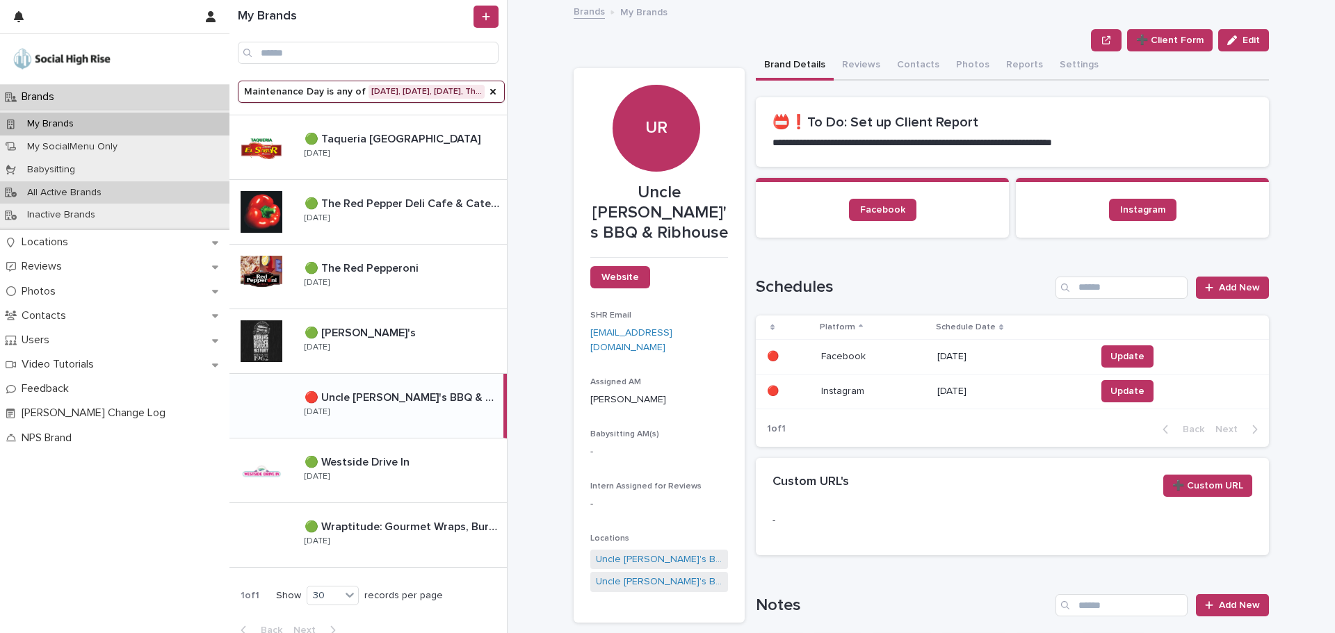
click at [74, 194] on p "All Active Brands" at bounding box center [64, 193] width 97 height 12
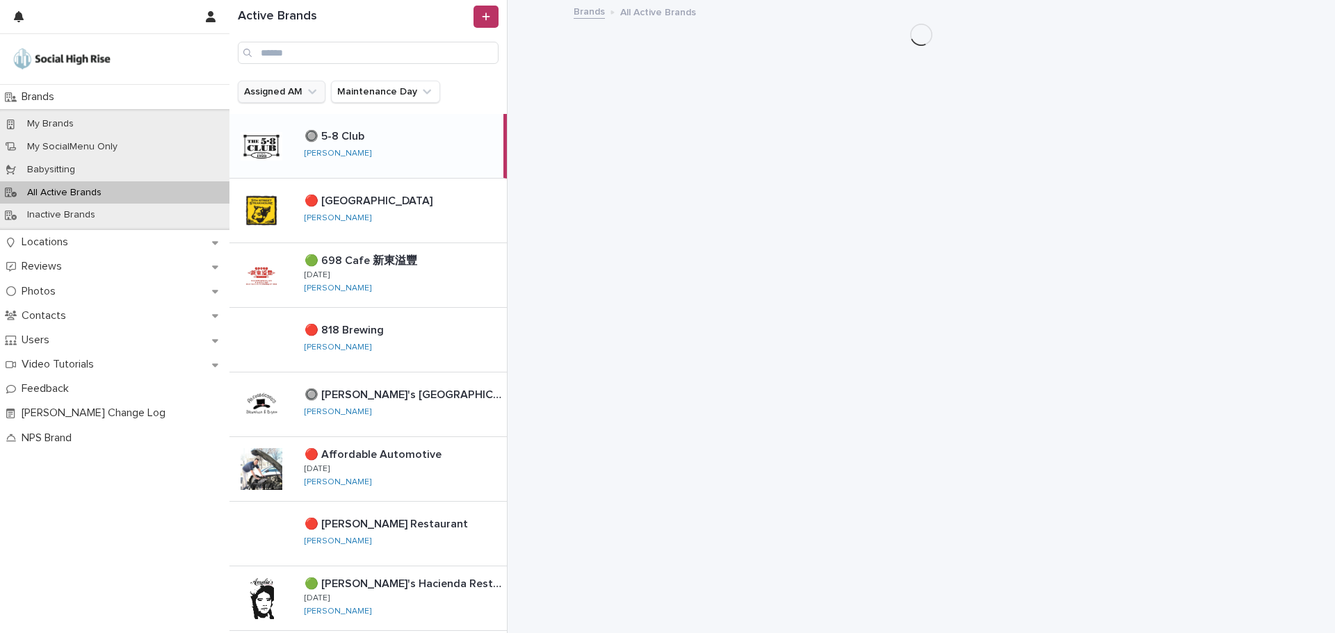
click at [263, 92] on button "Assigned AM" at bounding box center [282, 92] width 88 height 22
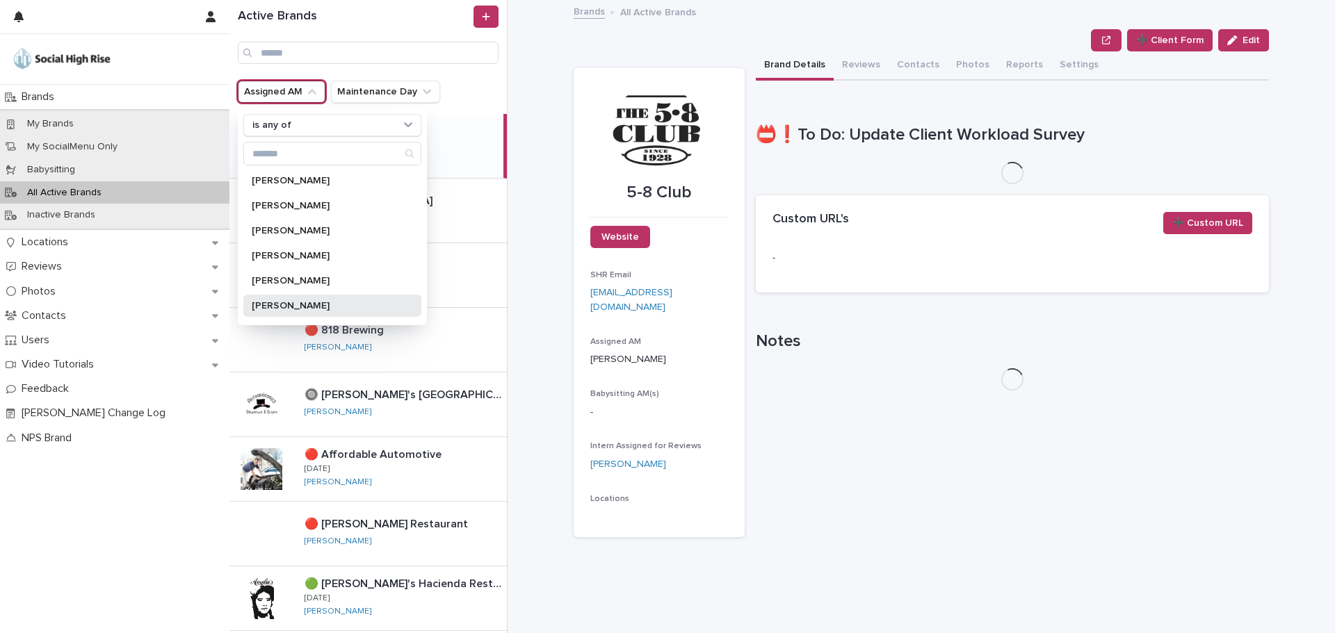
click at [275, 301] on p "Mallory Kramer" at bounding box center [325, 306] width 147 height 10
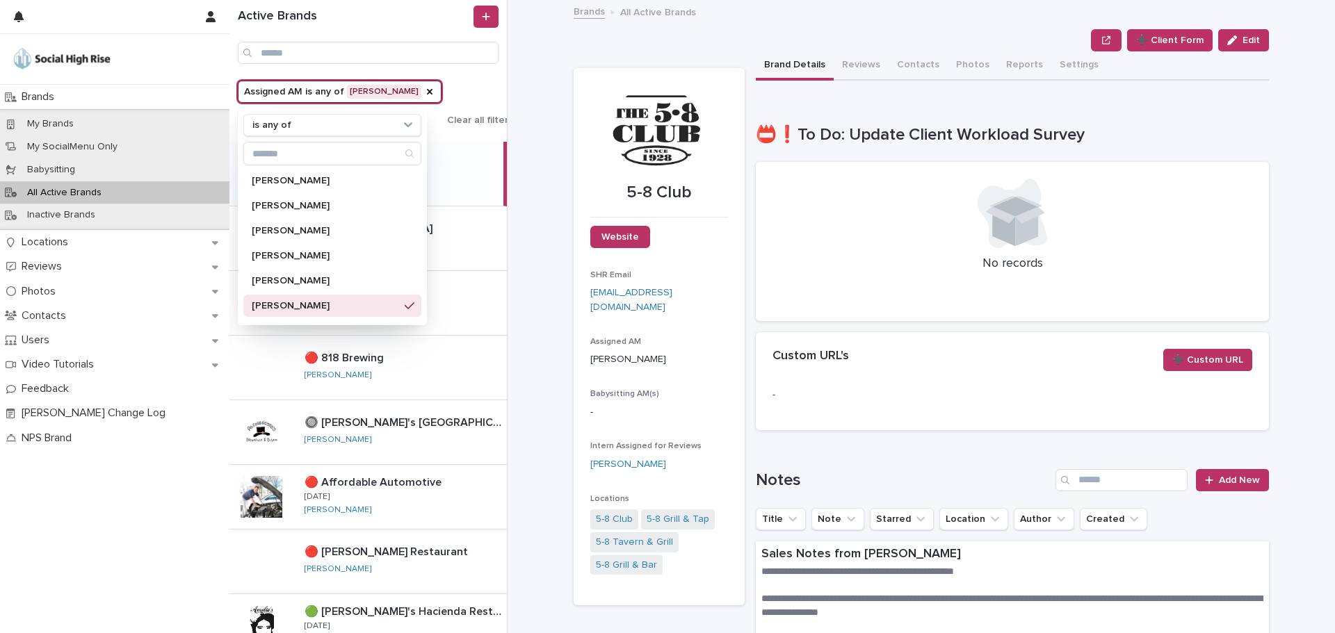
click at [530, 103] on div "**********" at bounding box center [929, 316] width 811 height 633
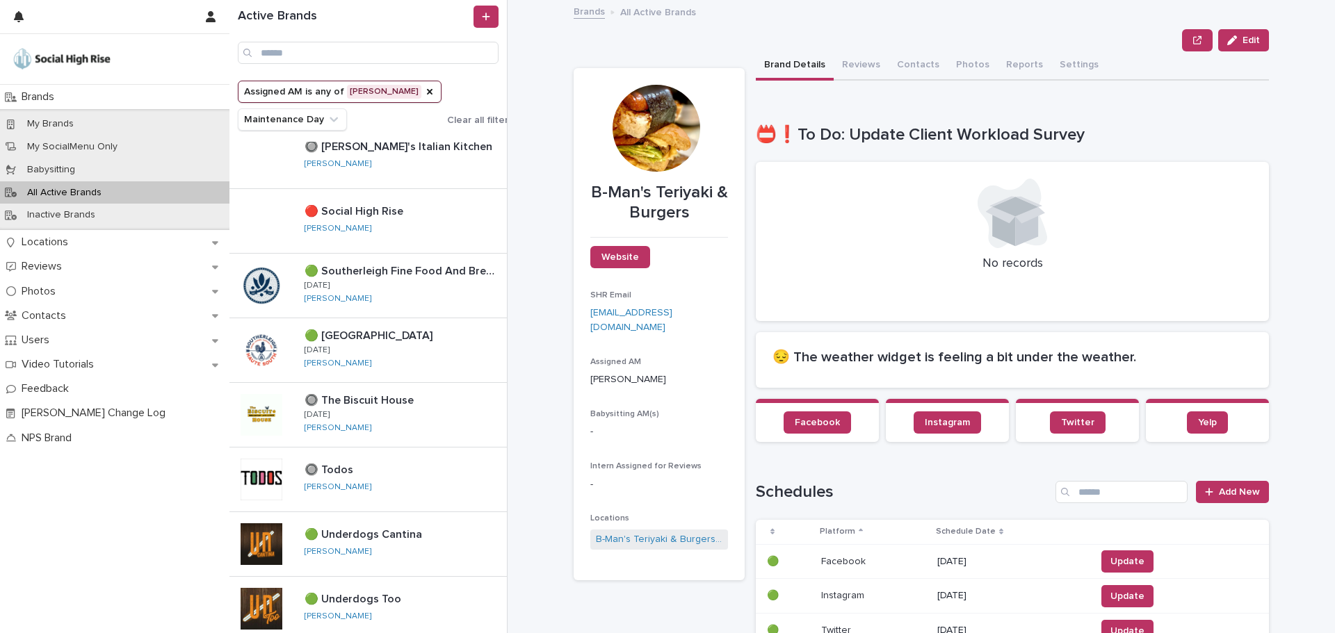
scroll to position [1140, 0]
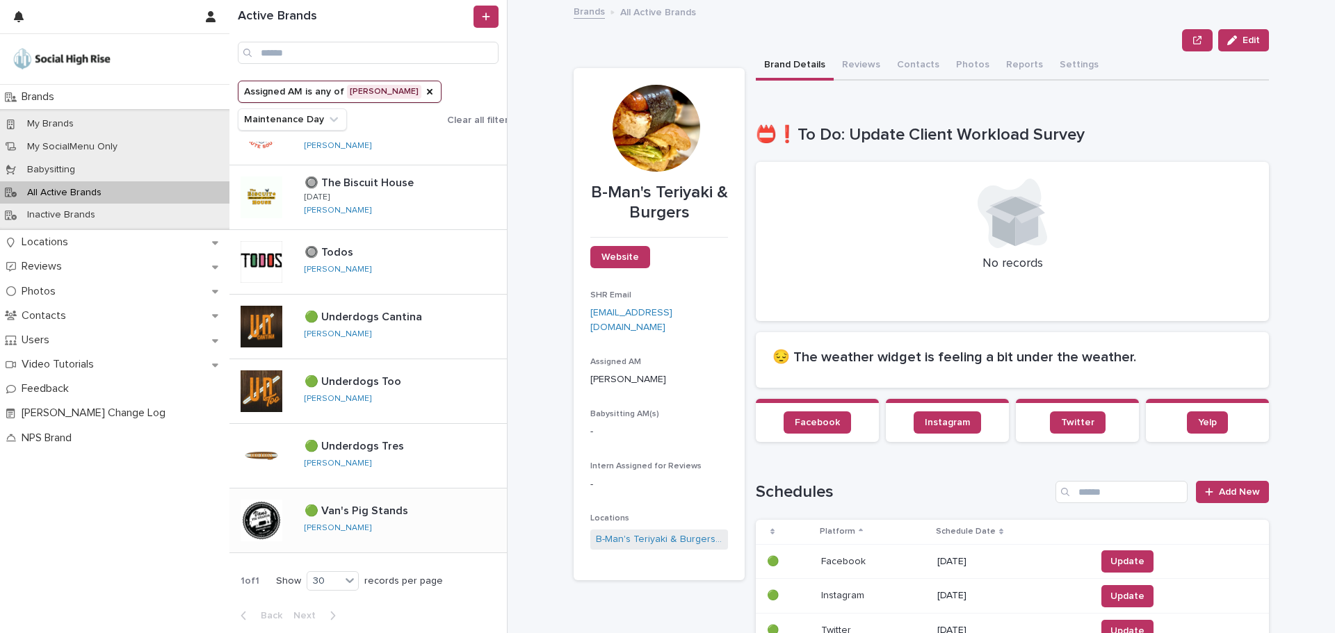
click at [282, 531] on div at bounding box center [262, 521] width 42 height 42
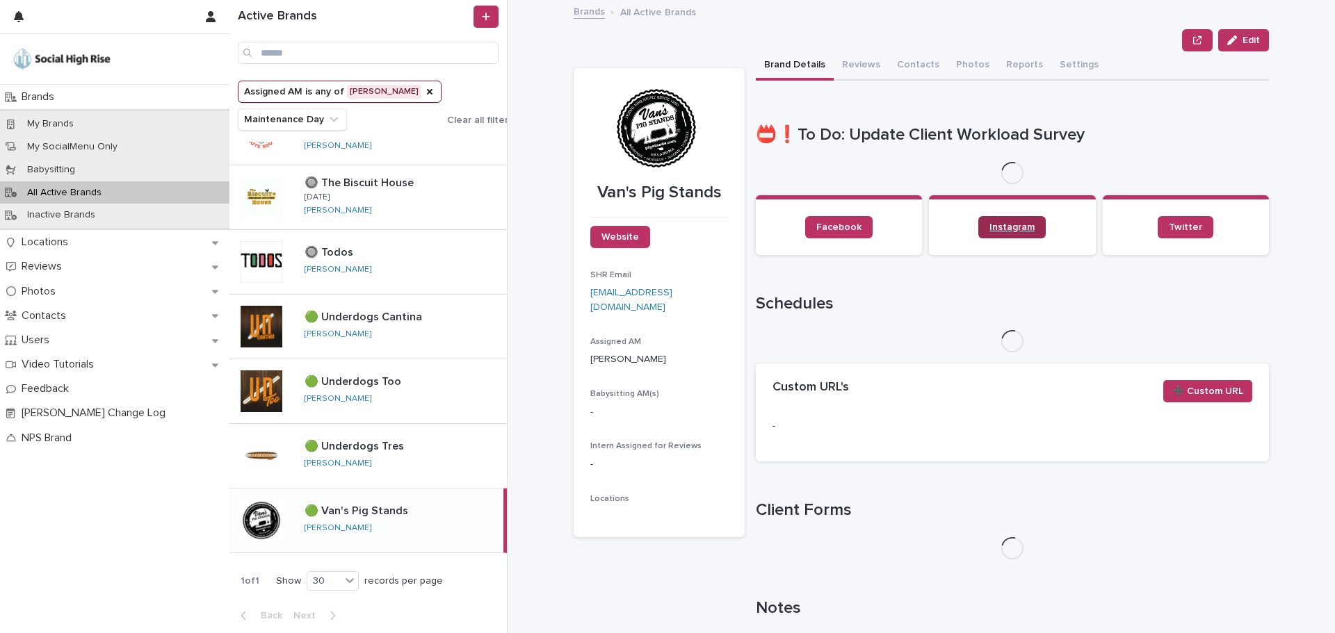
click at [996, 229] on span "Instagram" at bounding box center [1011, 227] width 45 height 10
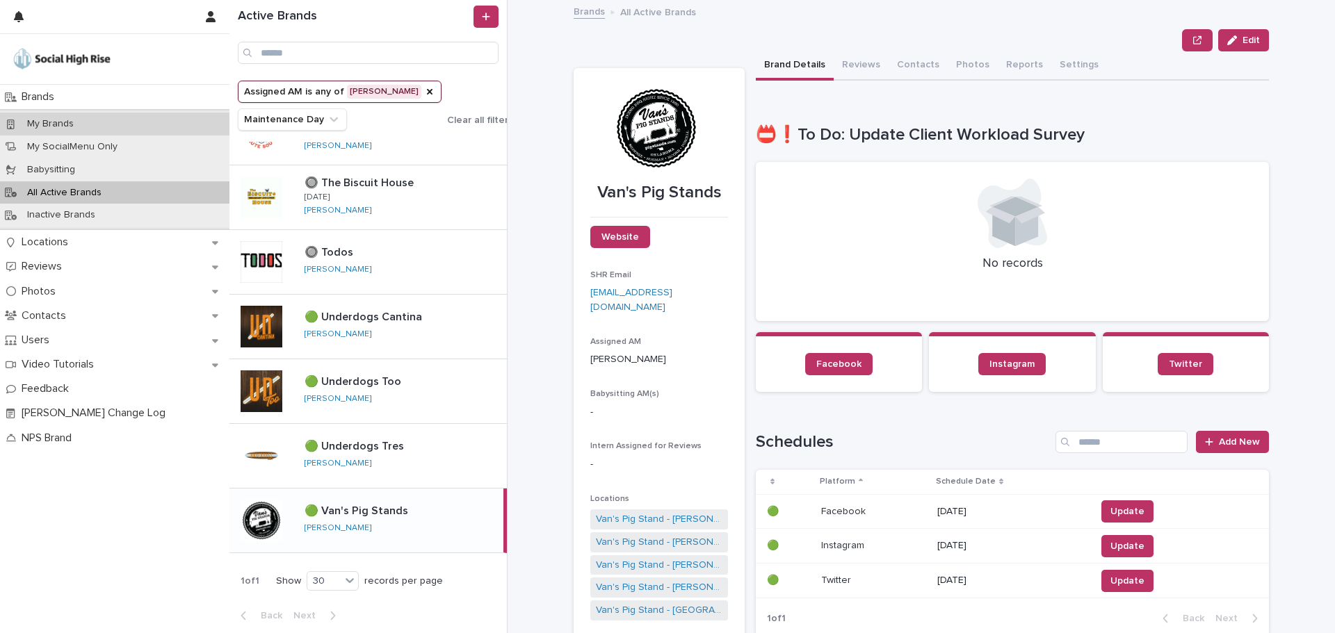
click at [93, 127] on div "My Brands" at bounding box center [114, 124] width 229 height 23
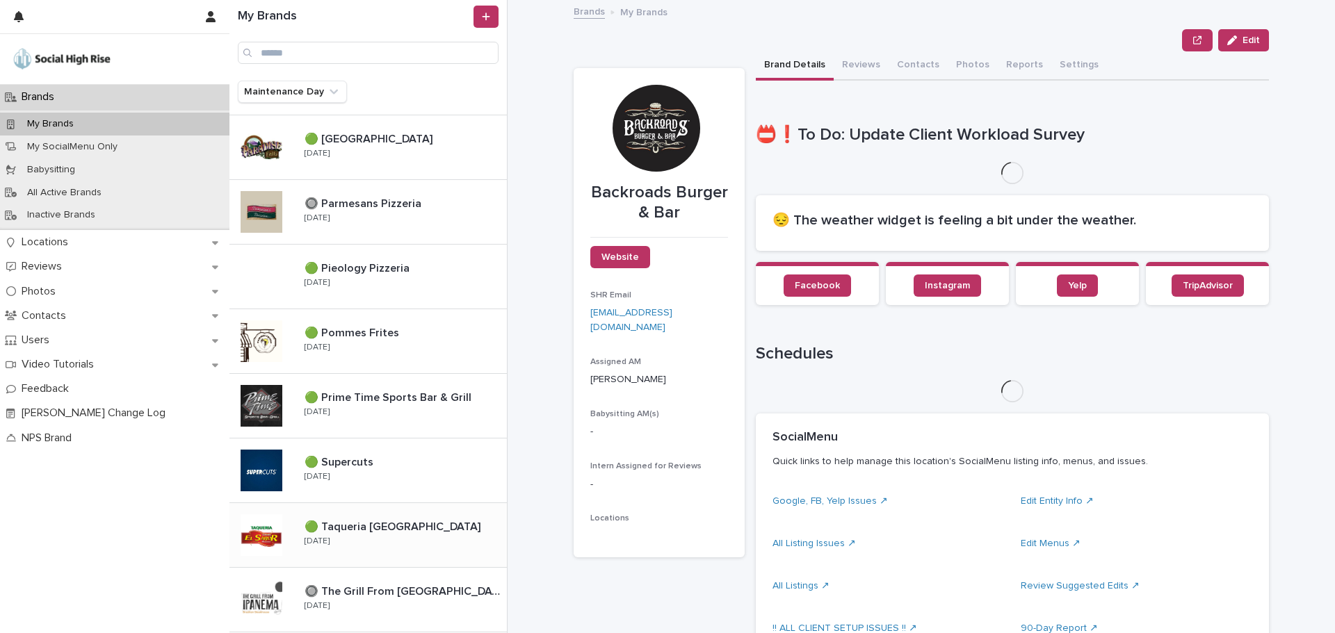
scroll to position [1391, 0]
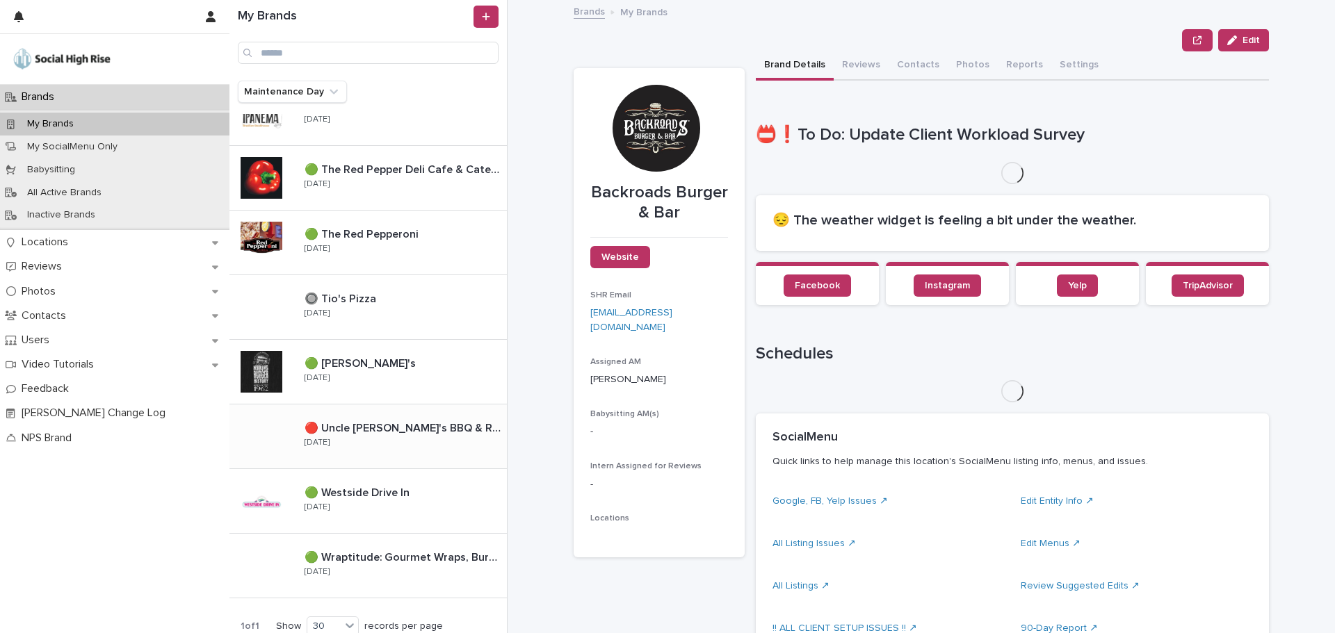
click at [375, 430] on p "🔴 Uncle [PERSON_NAME]'s BBQ & Ribhouse" at bounding box center [405, 427] width 200 height 16
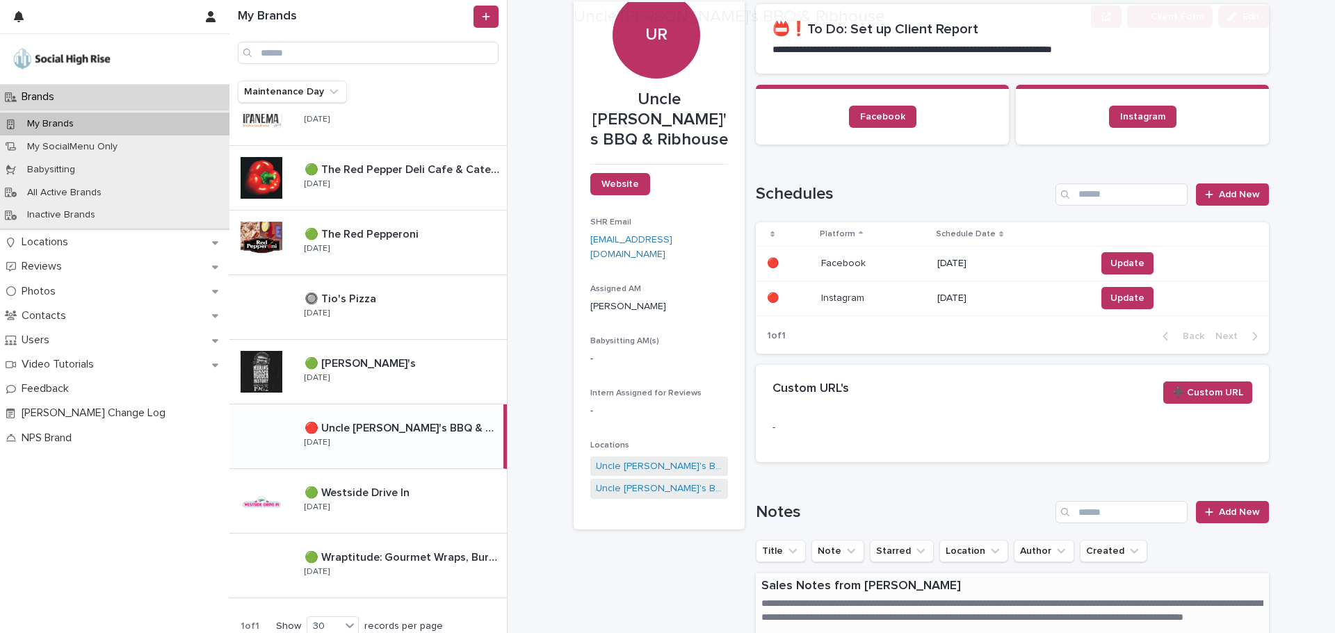
scroll to position [221, 0]
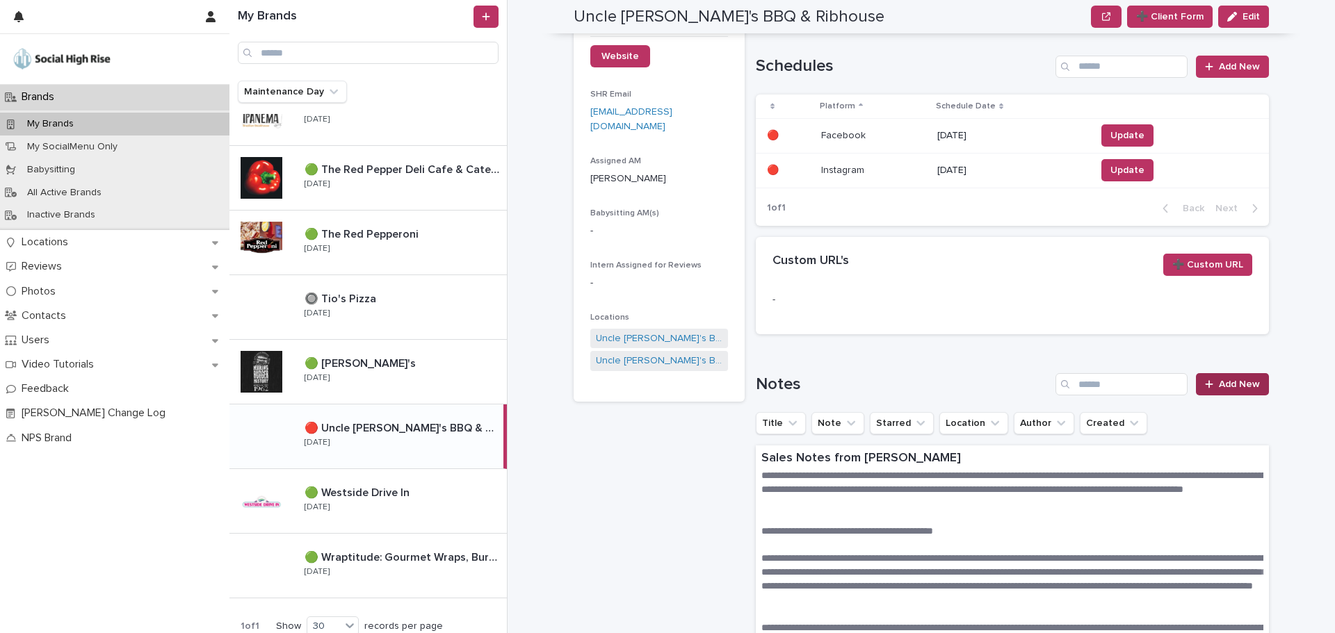
click at [1231, 390] on link "Add New" at bounding box center [1232, 384] width 73 height 22
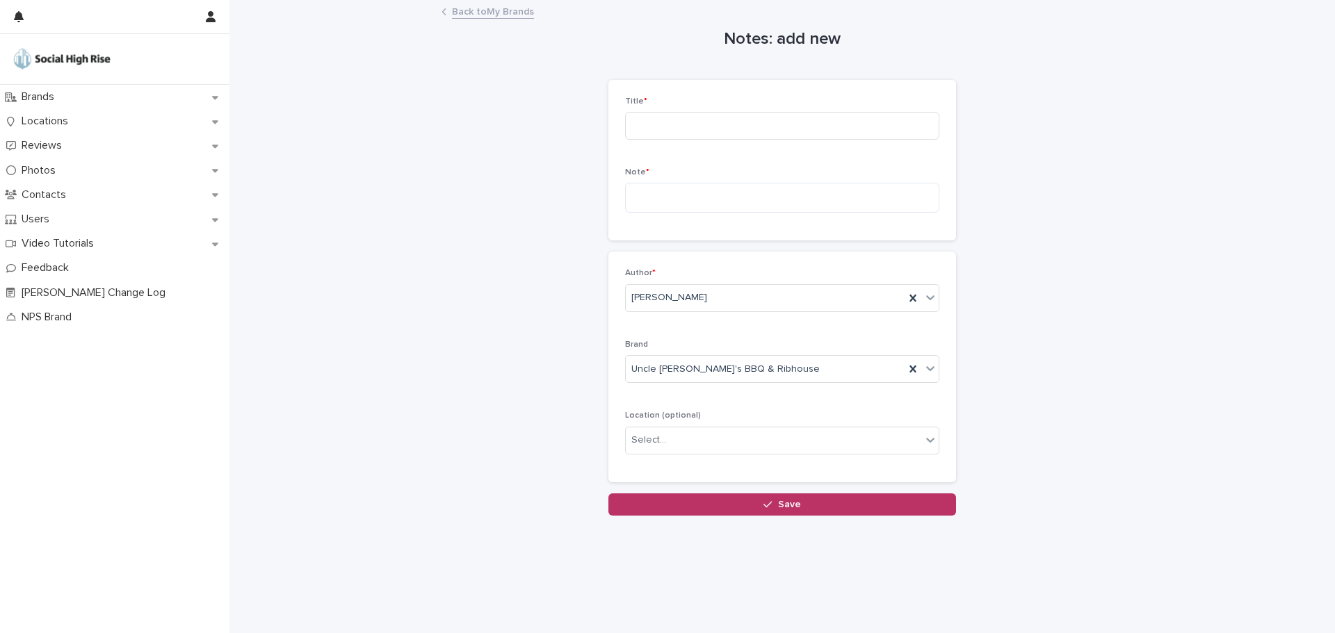
click at [464, 18] on link "Back to My Brands" at bounding box center [493, 11] width 82 height 16
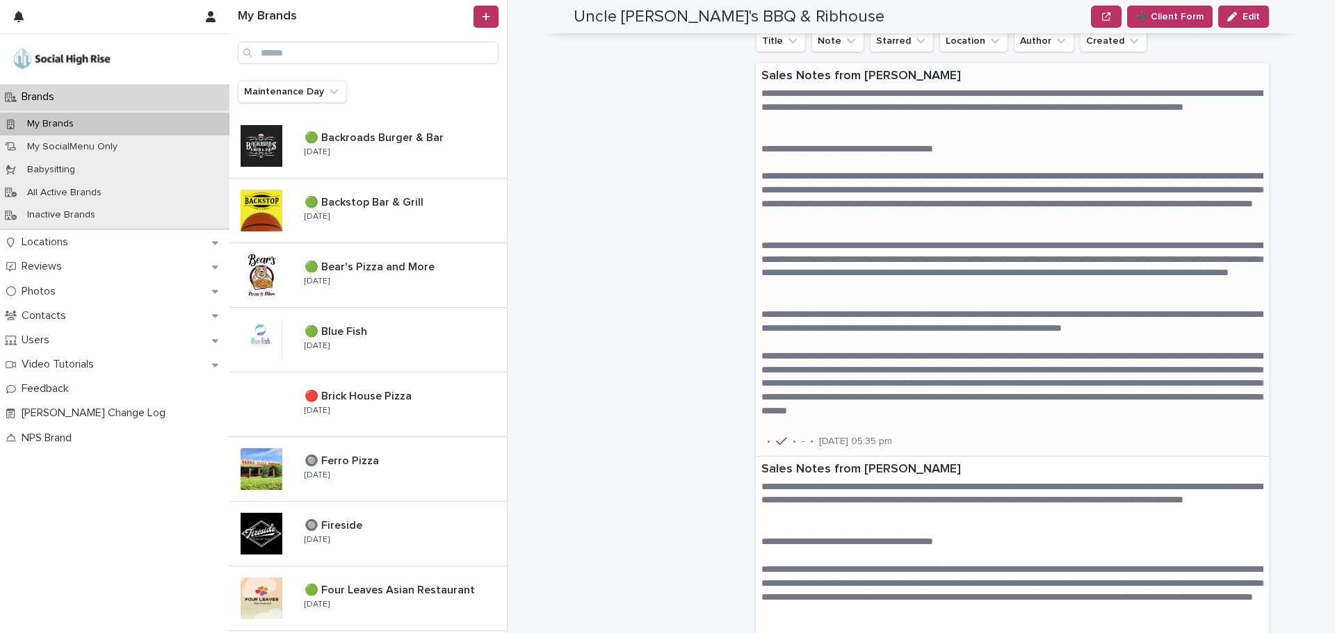
scroll to position [430, 0]
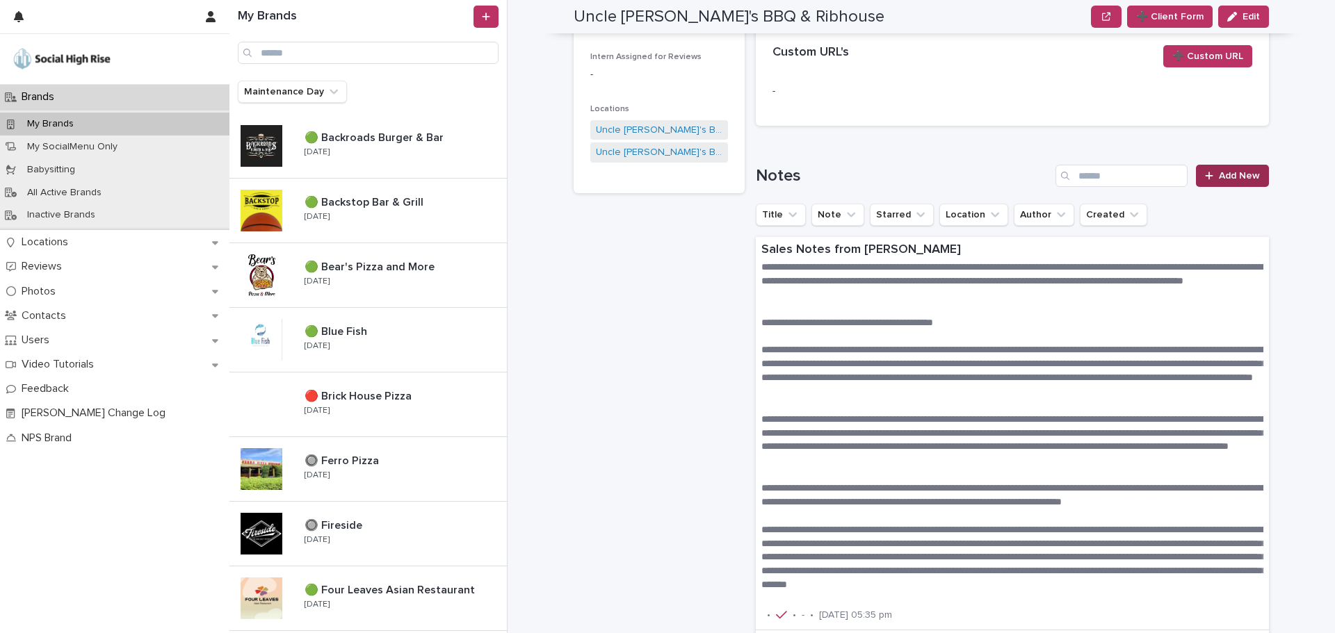
click at [1233, 172] on span "Add New" at bounding box center [1239, 176] width 41 height 10
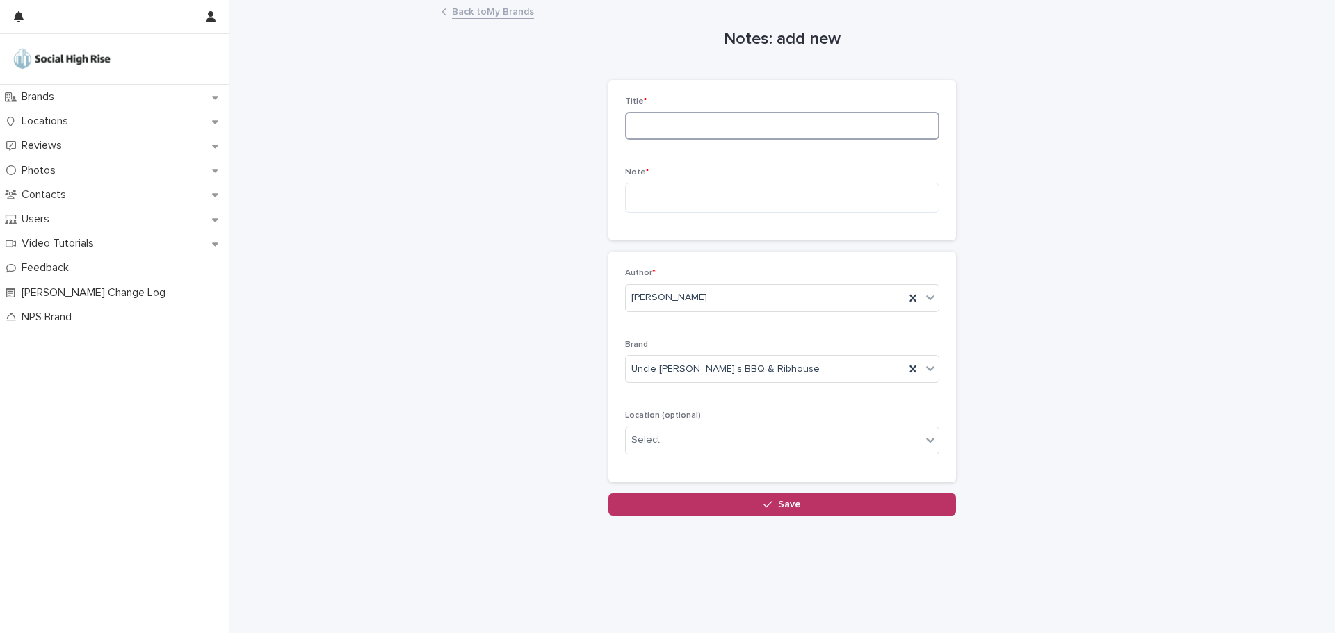
click at [690, 132] on input at bounding box center [782, 126] width 314 height 28
type input "********"
click at [670, 191] on textarea at bounding box center [782, 198] width 314 height 30
paste textarea "**********"
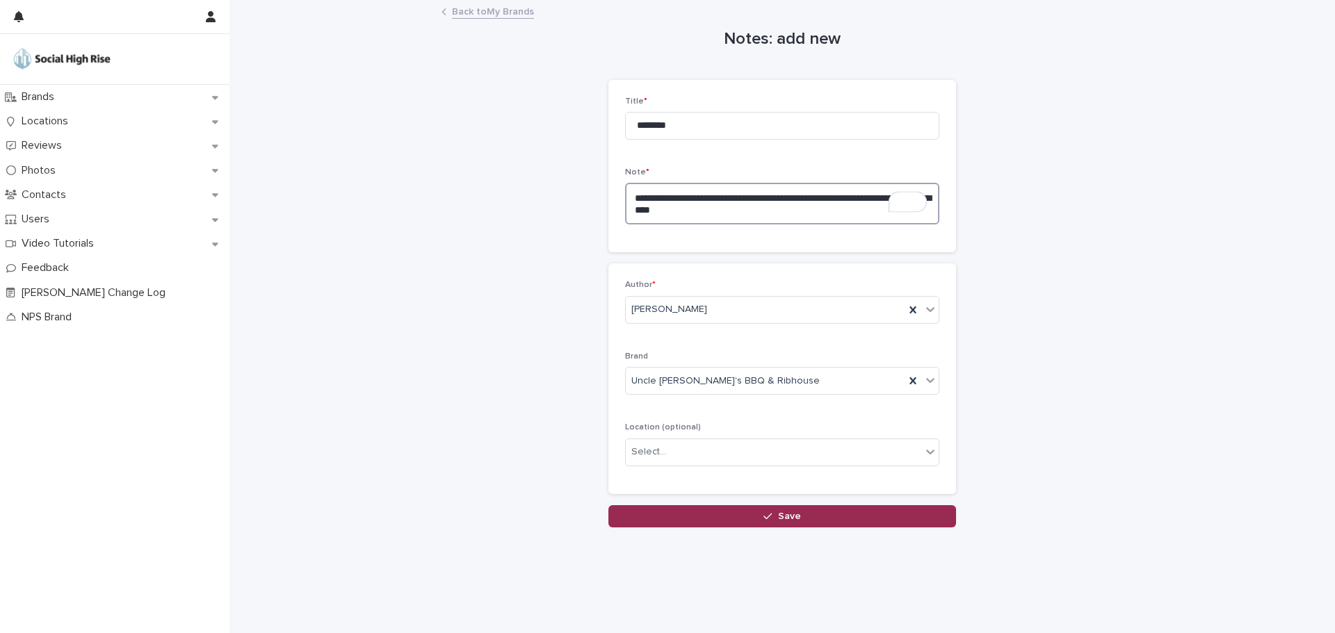
type textarea "**********"
click at [768, 517] on icon "button" at bounding box center [767, 517] width 8 height 10
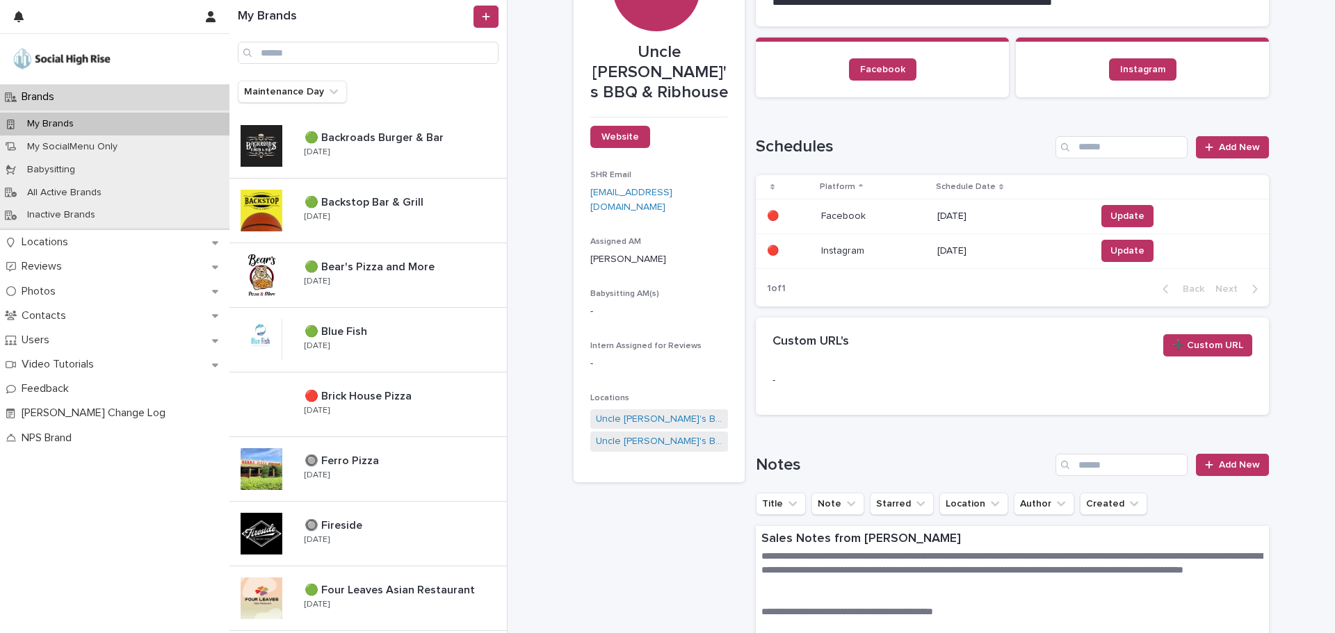
scroll to position [417, 0]
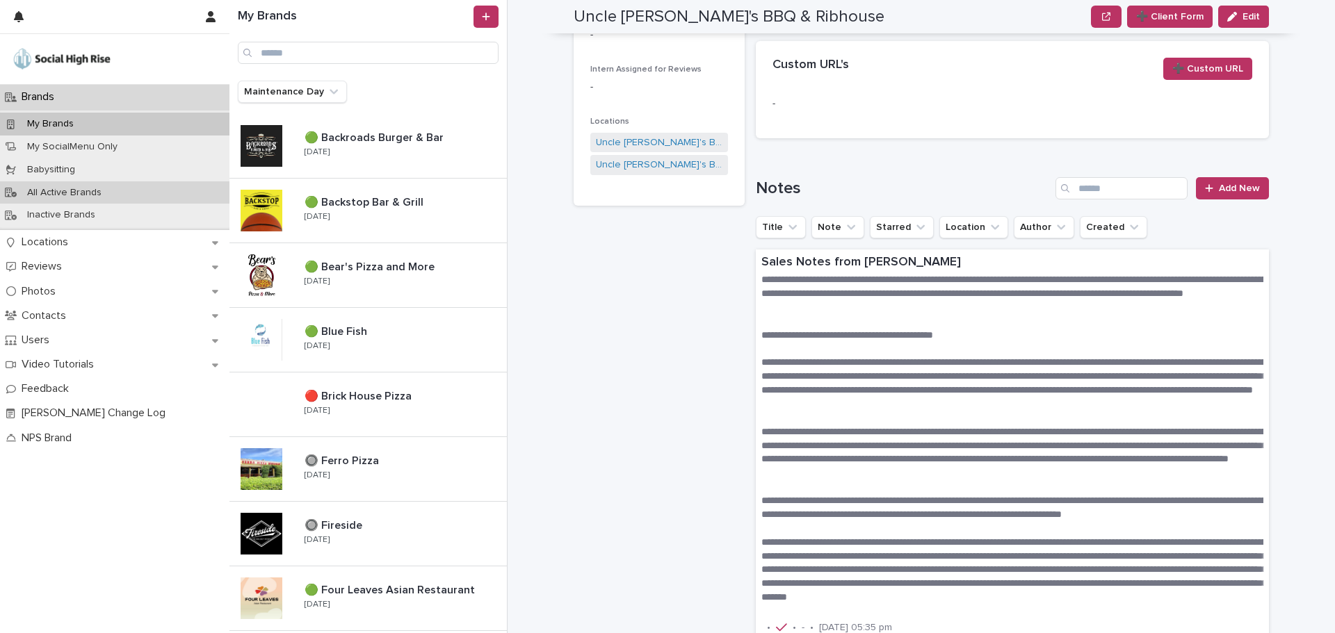
click at [100, 188] on p "All Active Brands" at bounding box center [64, 193] width 97 height 12
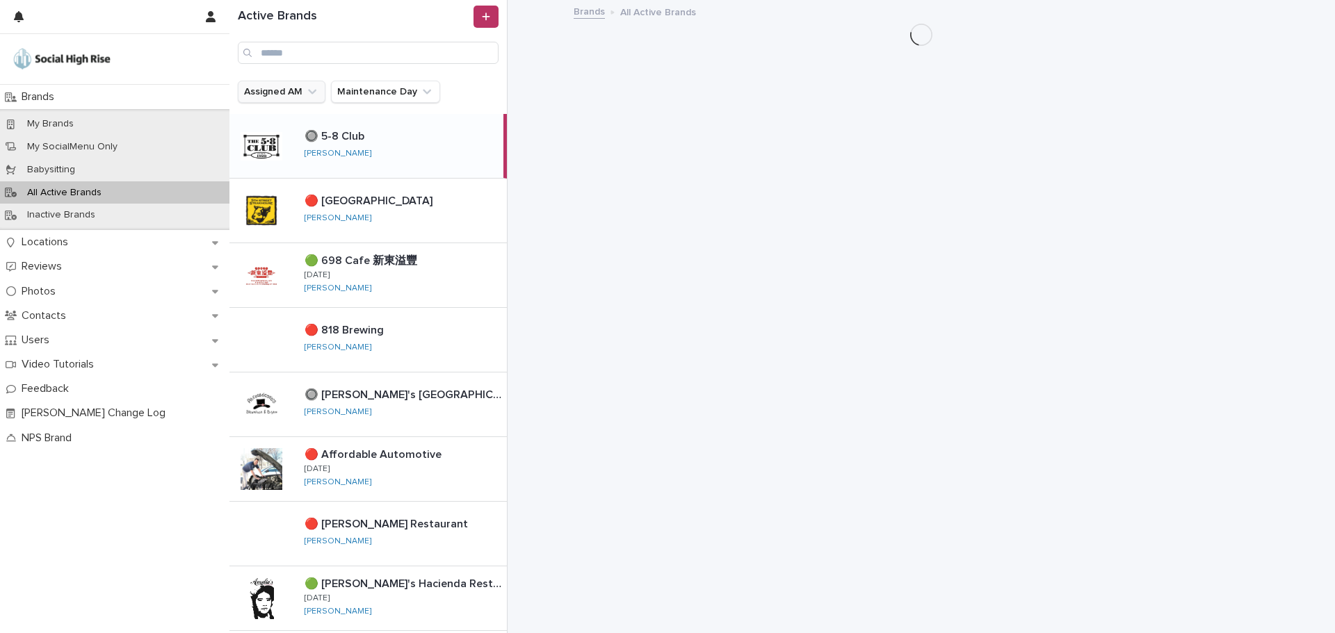
click at [275, 95] on button "Assigned AM" at bounding box center [282, 92] width 88 height 22
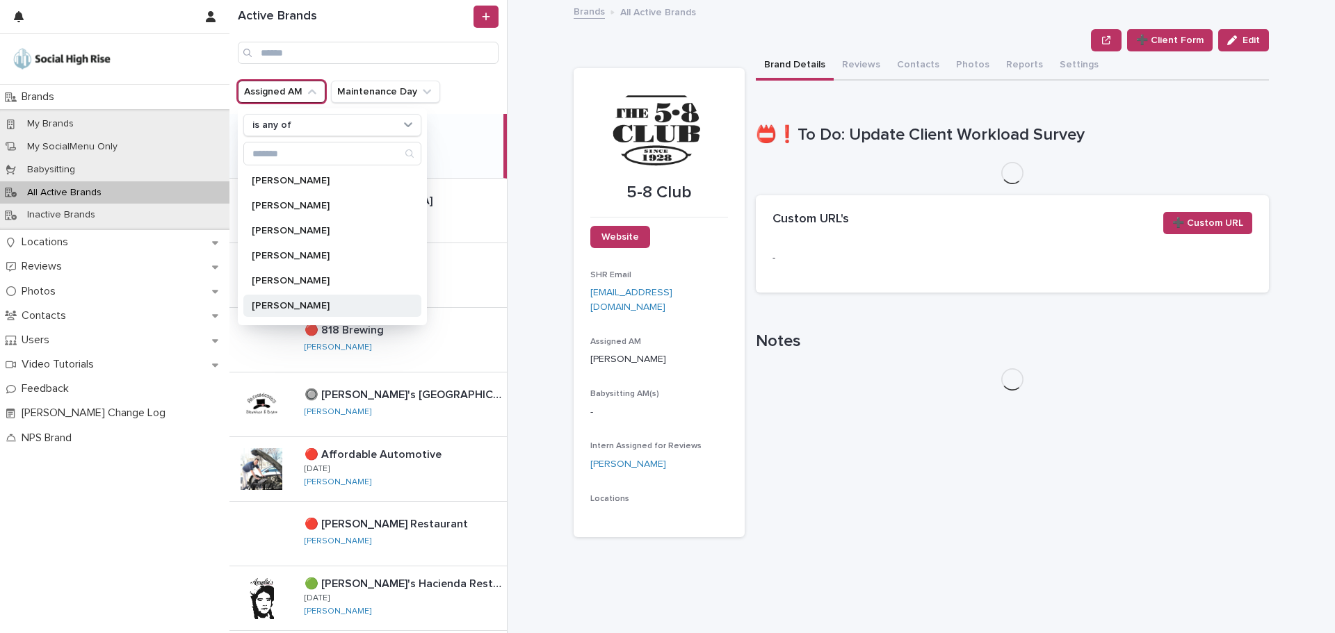
click at [268, 302] on p "Mallory Kramer" at bounding box center [325, 306] width 147 height 10
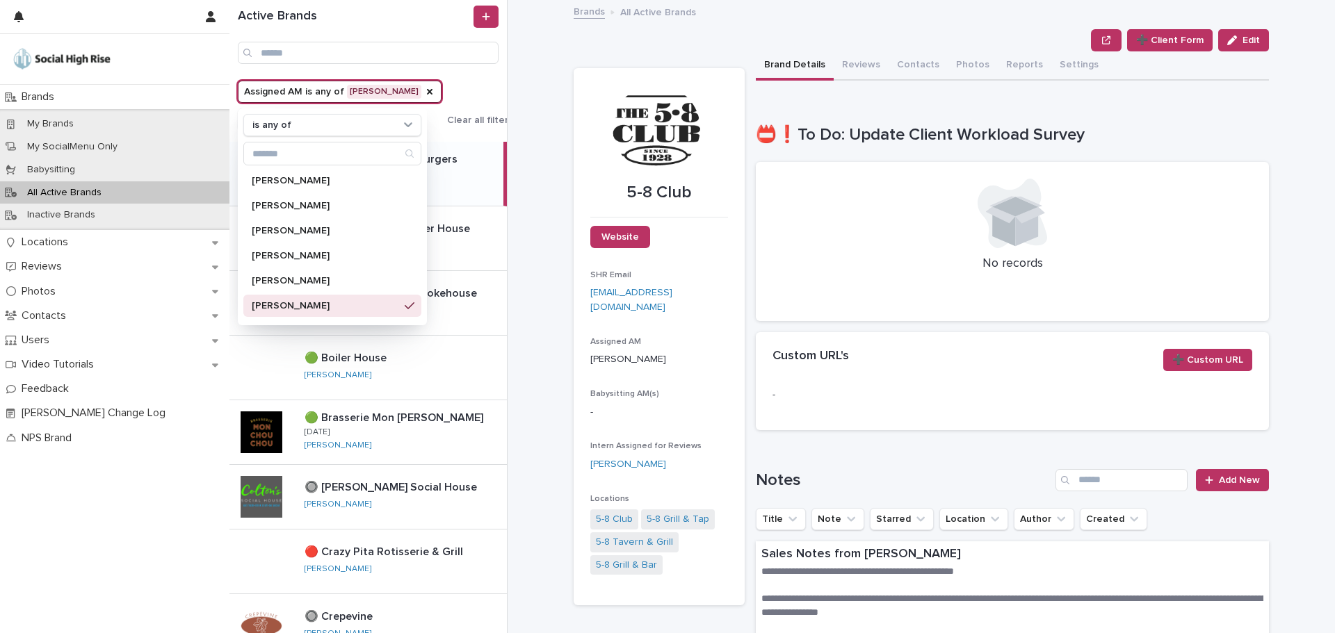
click at [543, 133] on div "**********" at bounding box center [929, 316] width 811 height 633
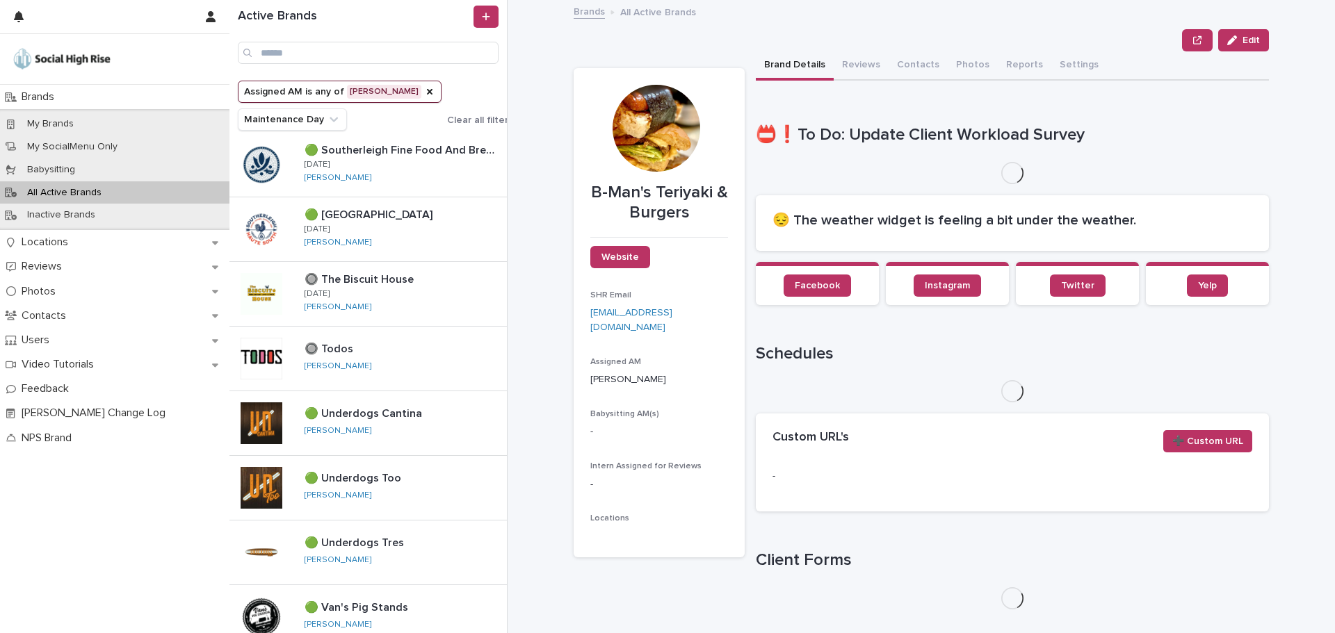
scroll to position [1140, 0]
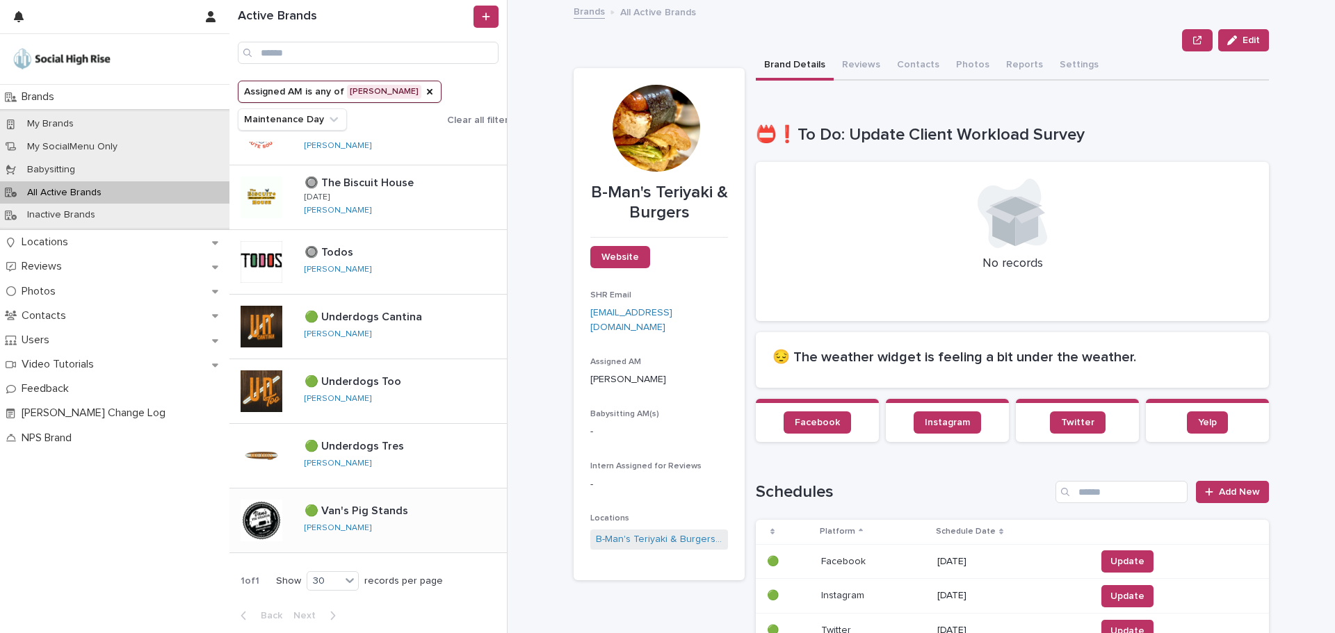
click at [352, 498] on div "🟢 Van's Pig Stands 🟢 Van's Pig Stands Mallory Kramer" at bounding box center [367, 521] width 277 height 65
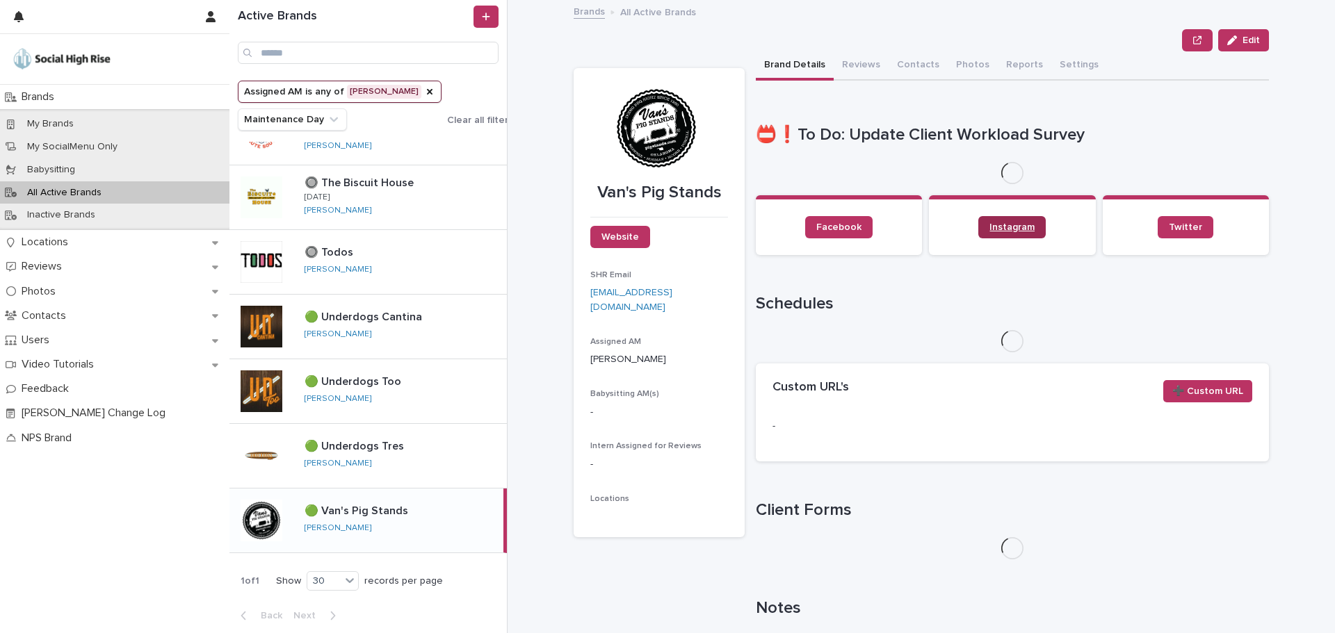
click at [1005, 234] on div "**********" at bounding box center [1012, 383] width 513 height 572
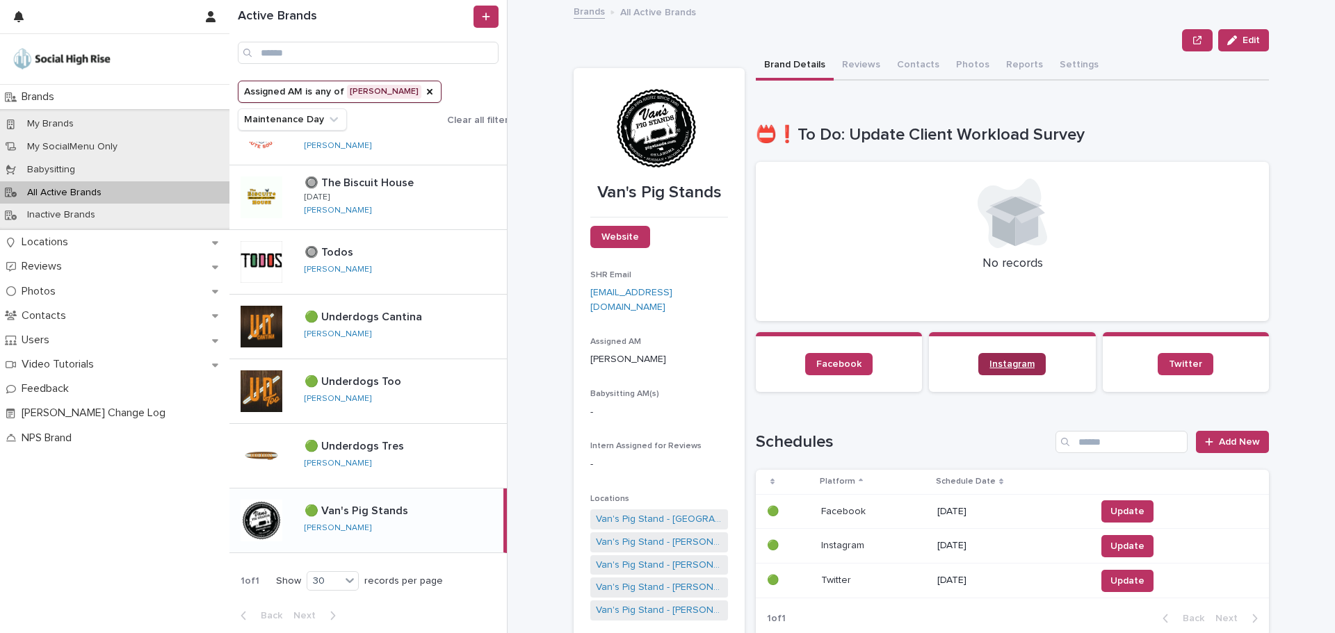
click at [998, 362] on span "Instagram" at bounding box center [1011, 364] width 45 height 10
click at [99, 128] on div "My Brands" at bounding box center [114, 124] width 229 height 23
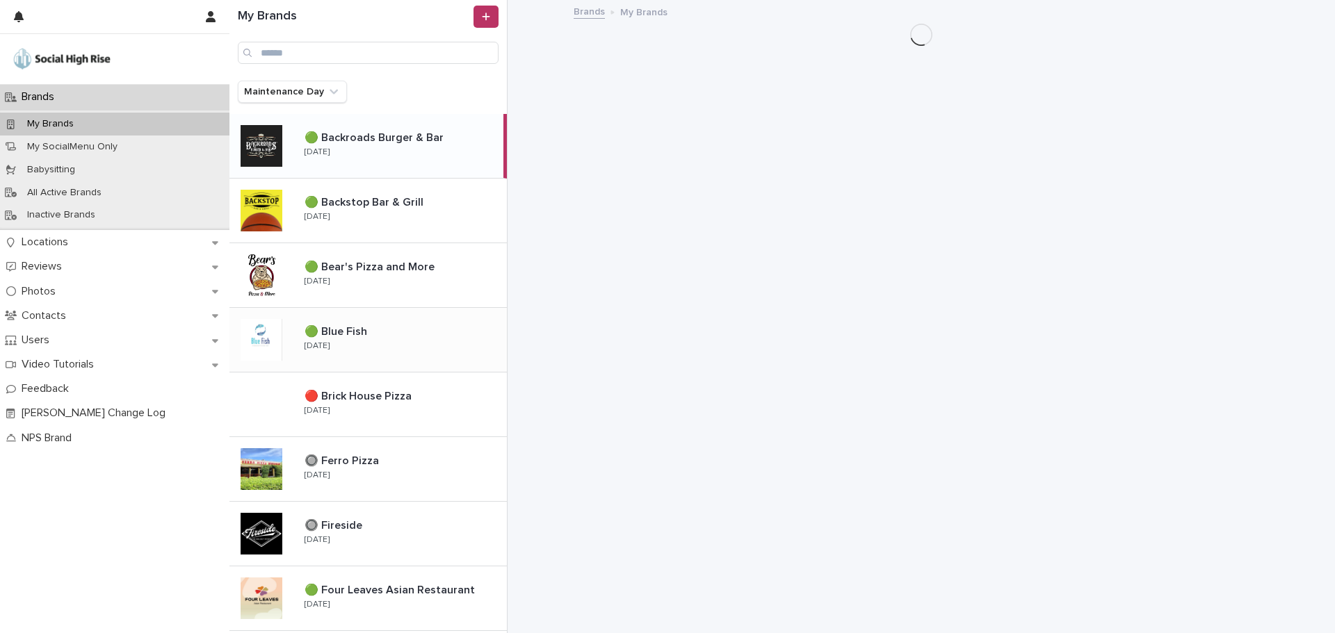
click at [374, 345] on div "🟢 Blue Fish 🟢 Blue Fish Monday" at bounding box center [399, 340] width 213 height 40
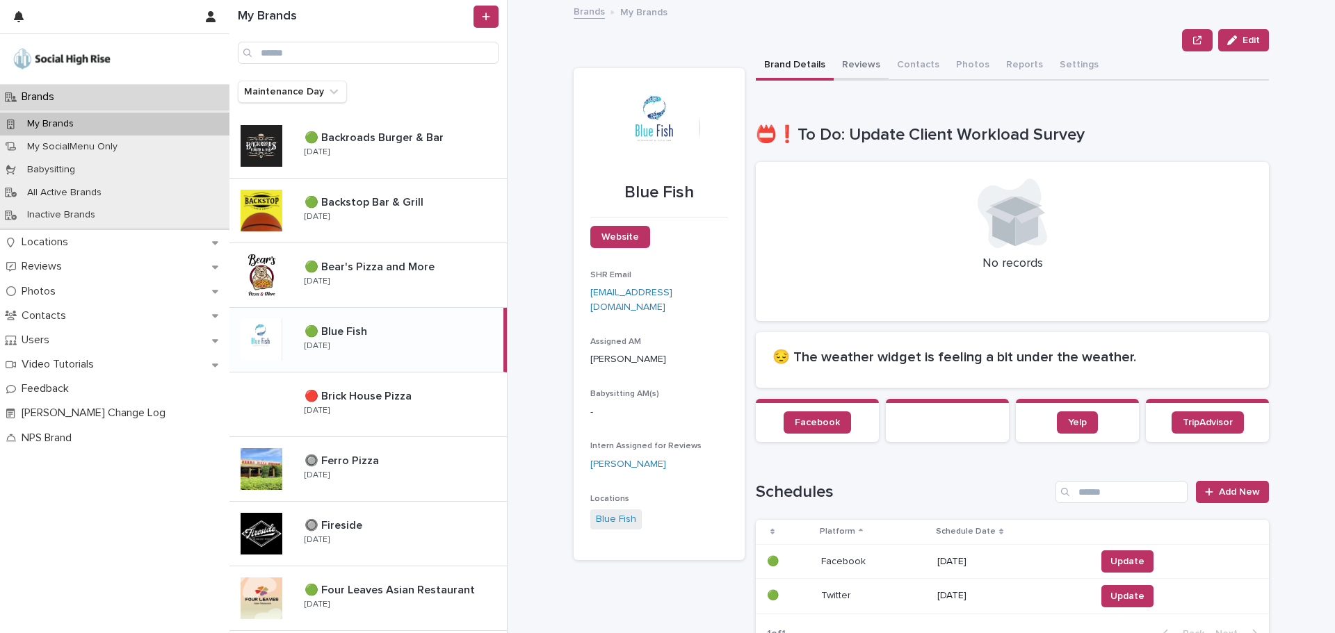
click at [841, 65] on button "Reviews" at bounding box center [861, 65] width 55 height 29
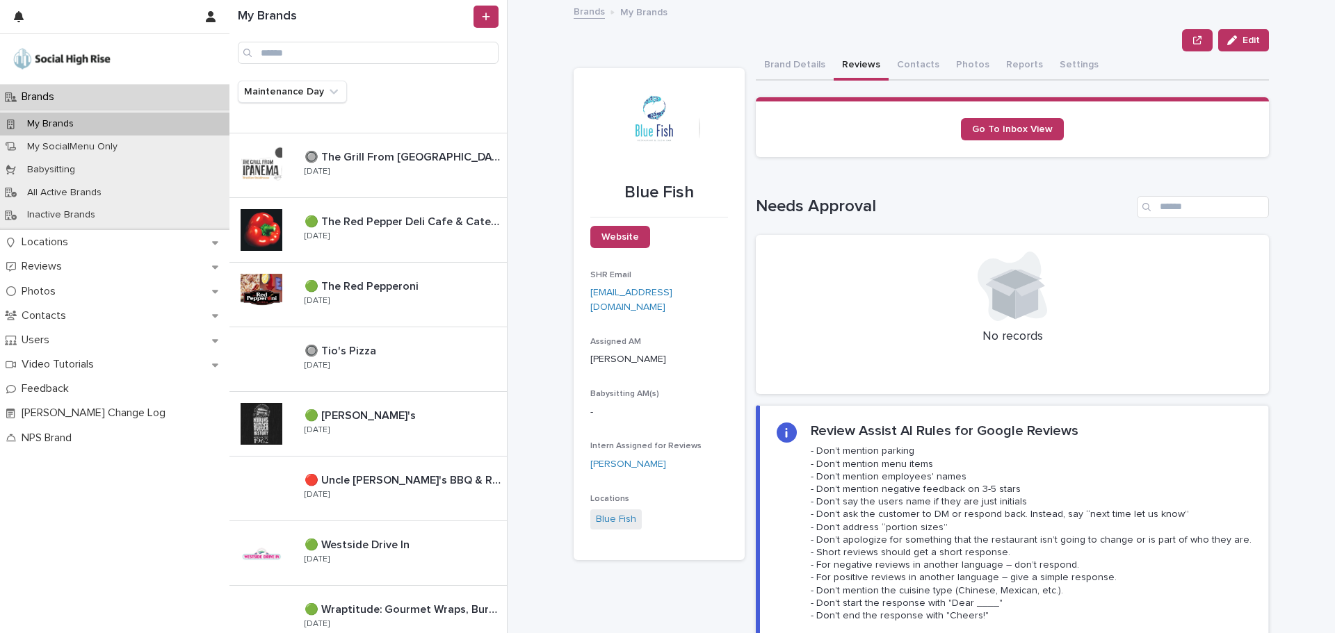
scroll to position [1436, 0]
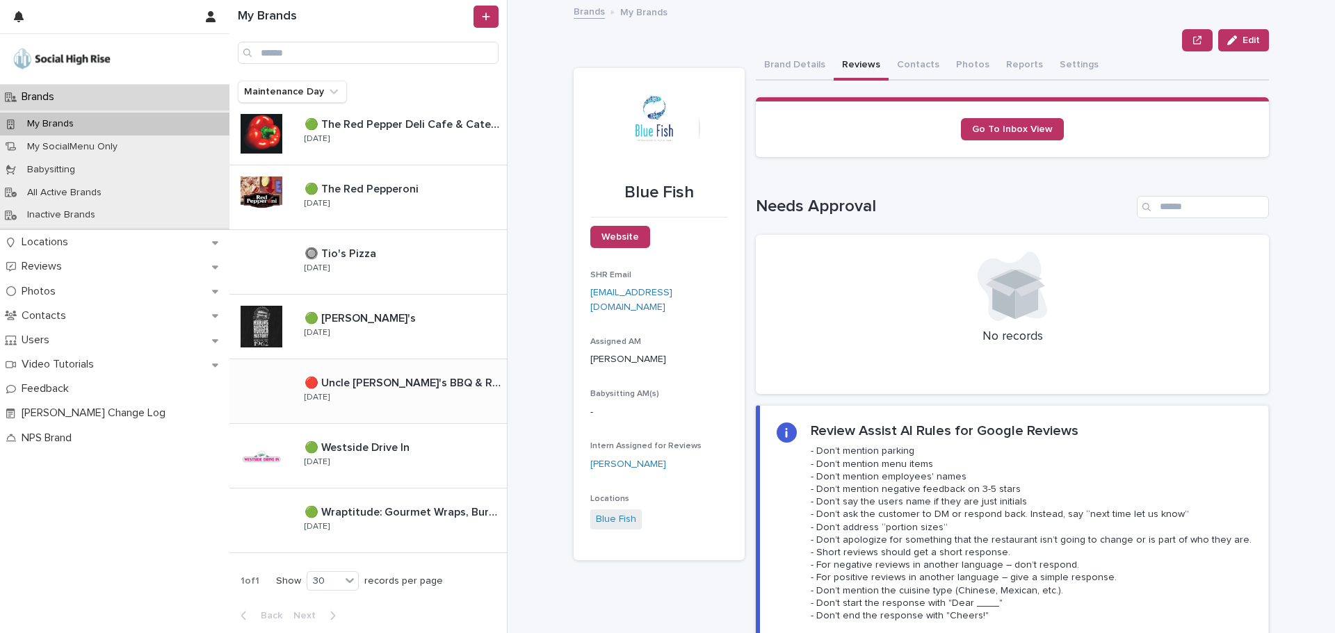
click at [343, 396] on div "🔴 Uncle Dan's BBQ & Ribhouse 🔴 Uncle Dan's BBQ & Ribhouse Thursday" at bounding box center [399, 391] width 213 height 40
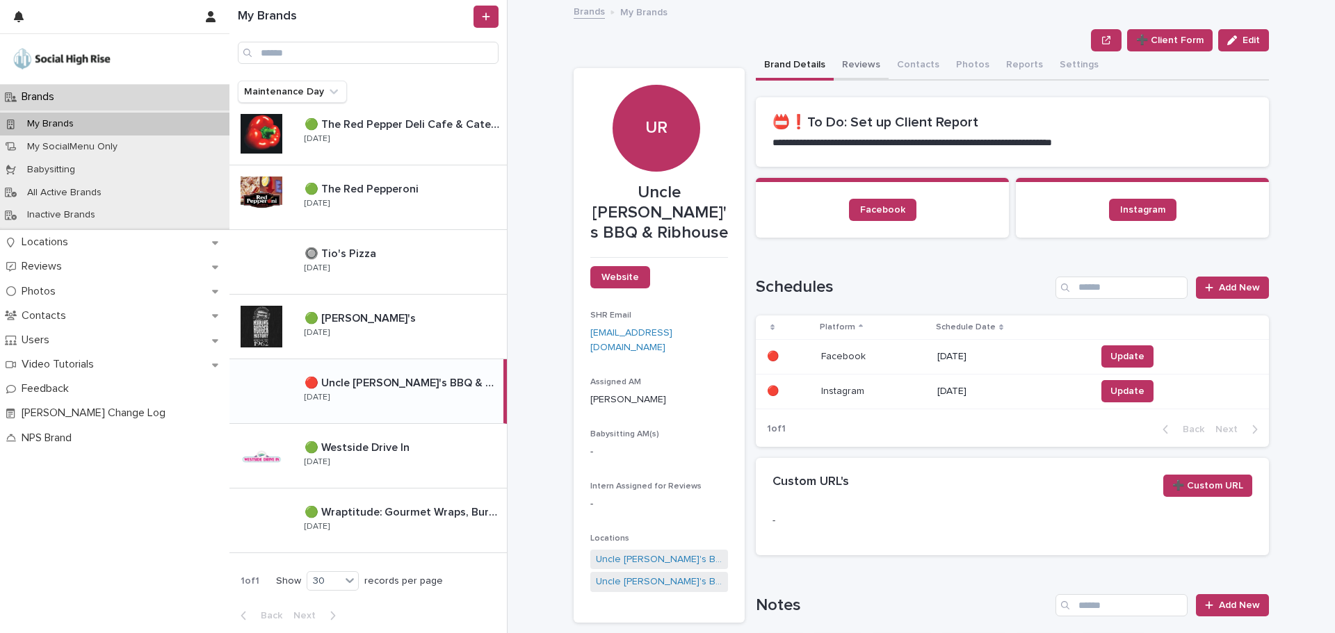
click at [848, 60] on button "Reviews" at bounding box center [861, 65] width 55 height 29
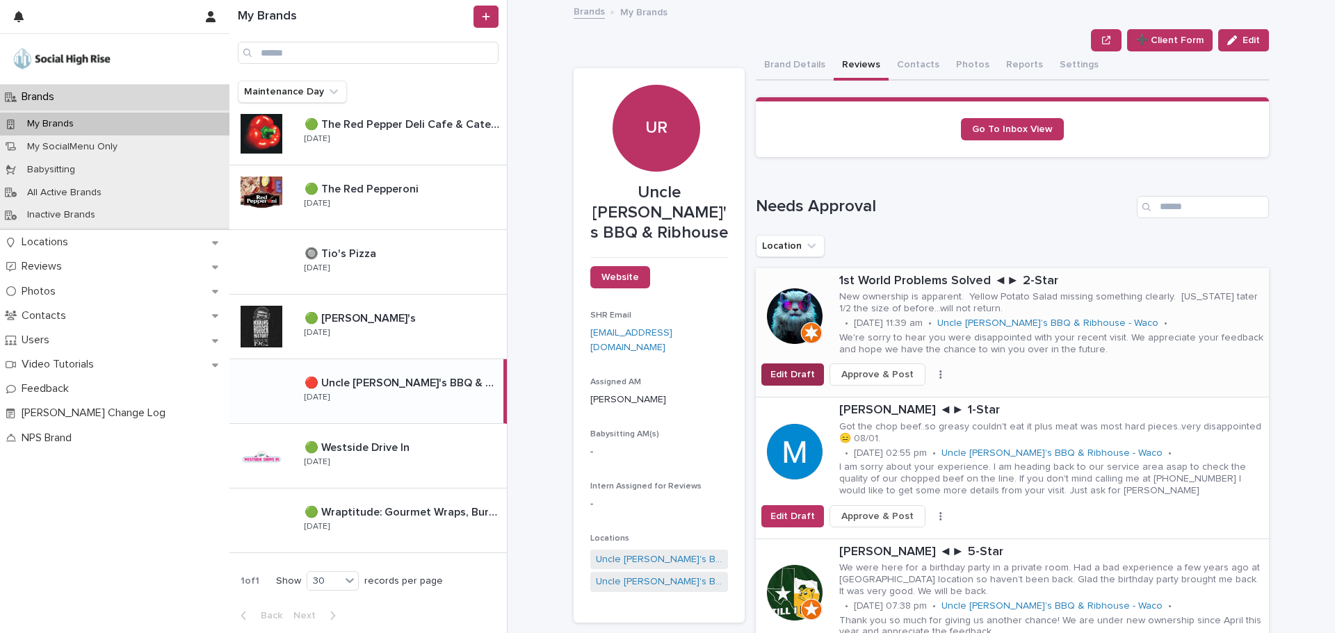
click at [791, 371] on span "Edit Draft" at bounding box center [792, 375] width 44 height 14
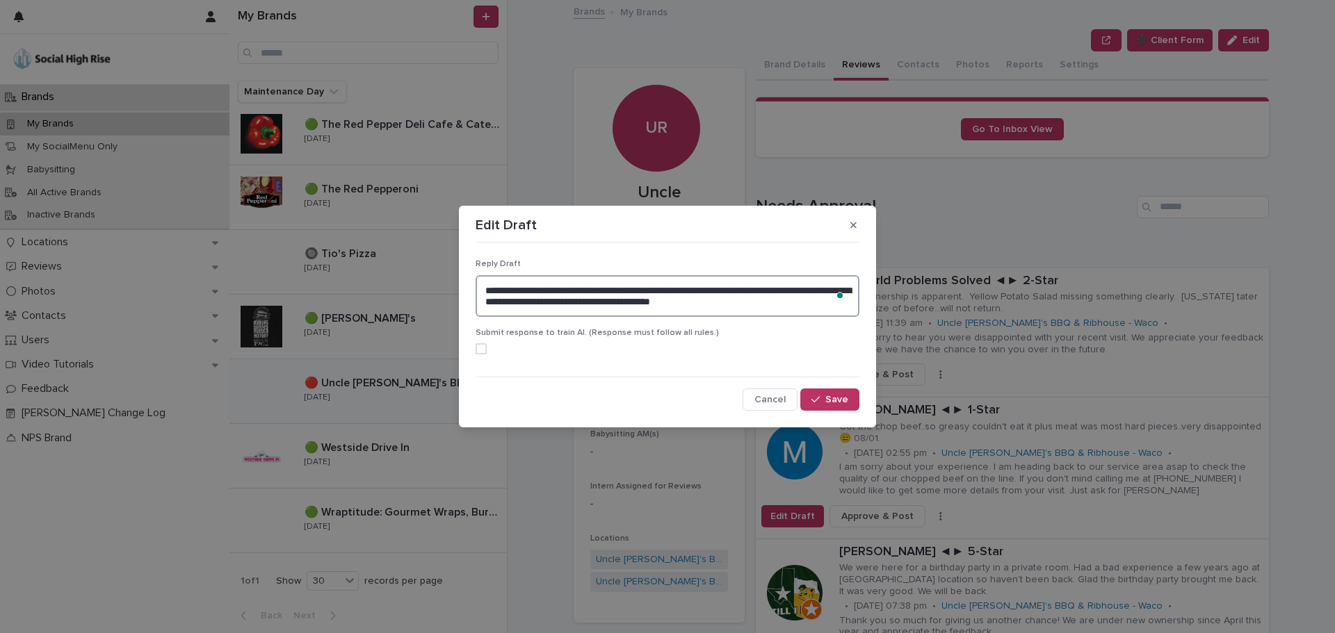
drag, startPoint x: 720, startPoint y: 302, endPoint x: 465, endPoint y: 271, distance: 256.3
click at [460, 268] on section "**********" at bounding box center [667, 317] width 417 height 222
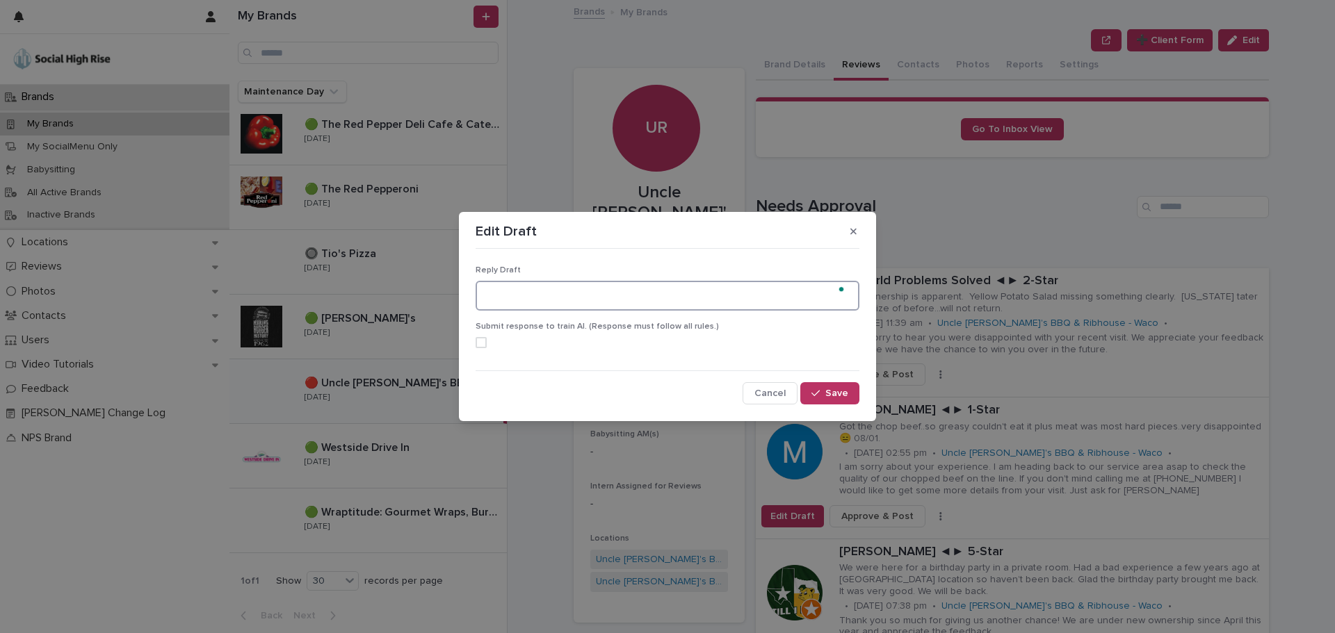
paste textarea "**********"
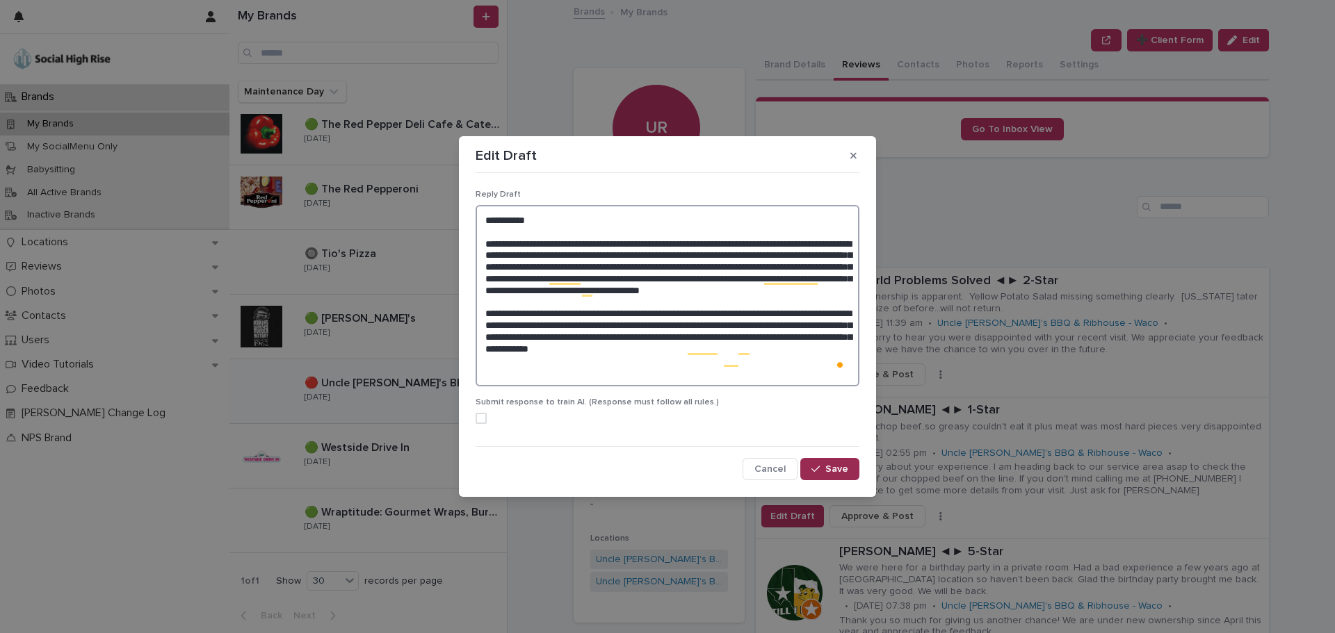
type textarea "**********"
click at [826, 462] on button "Save" at bounding box center [829, 469] width 59 height 22
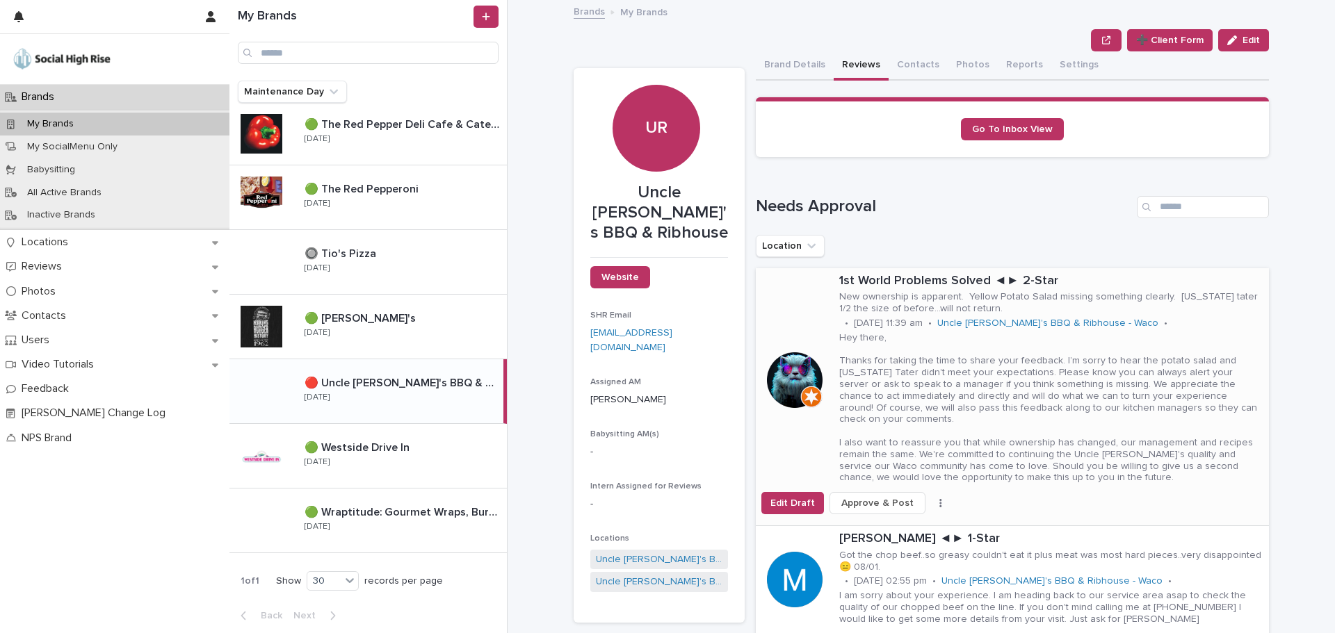
click at [870, 496] on span "Approve & Post" at bounding box center [877, 503] width 72 height 14
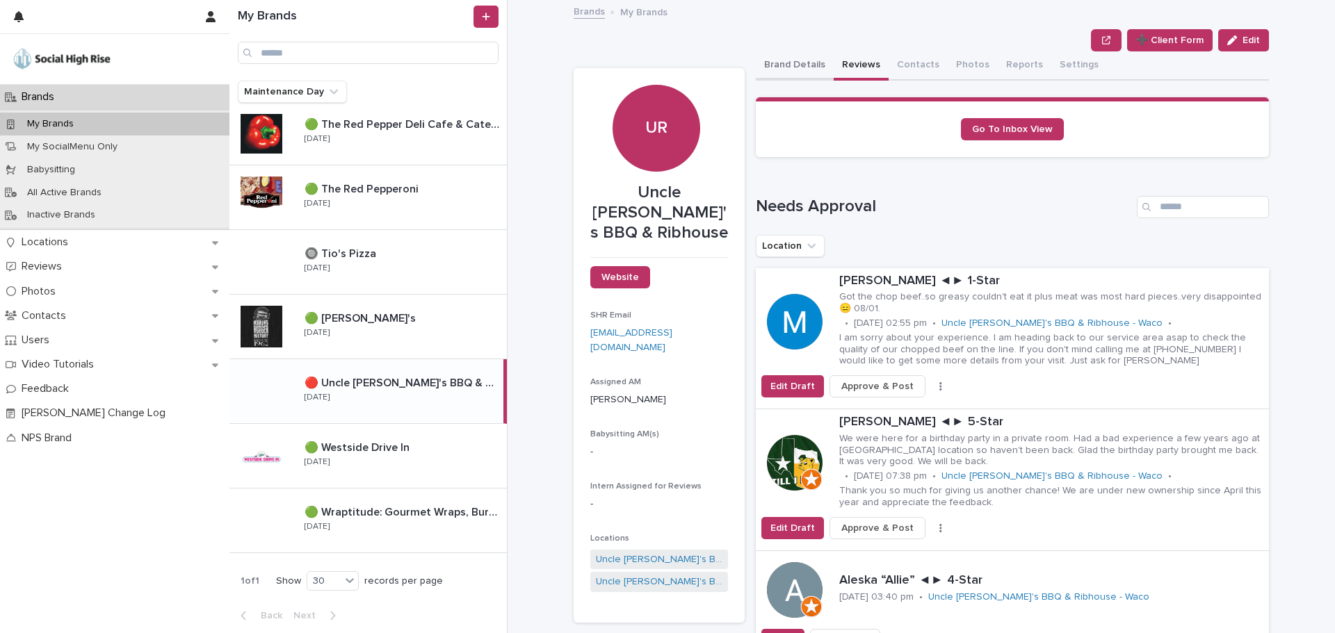
click at [807, 68] on button "Brand Details" at bounding box center [795, 65] width 78 height 29
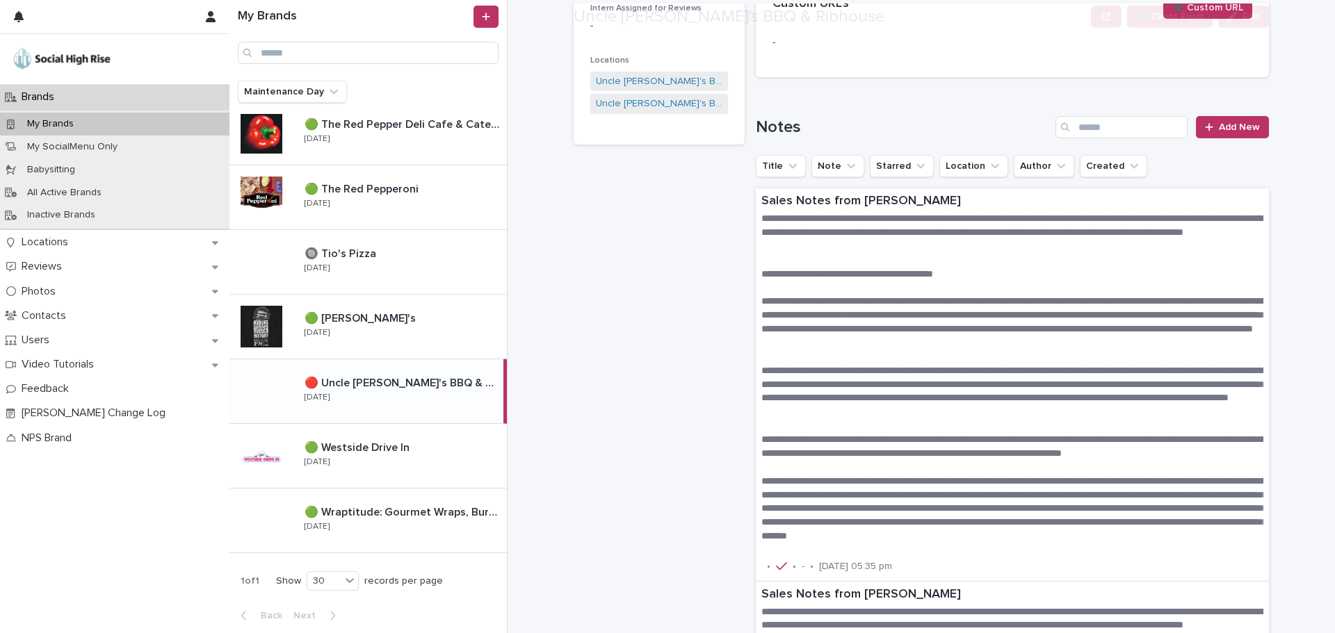
scroll to position [487, 0]
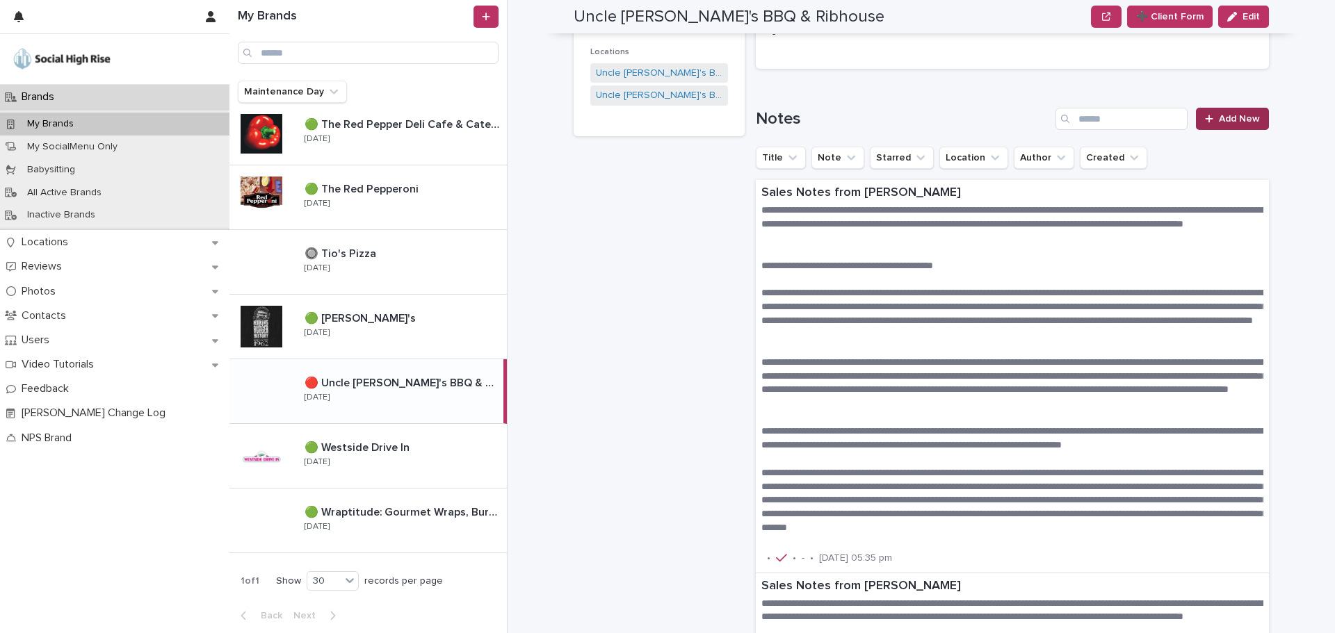
click at [1235, 126] on link "Add New" at bounding box center [1232, 119] width 73 height 22
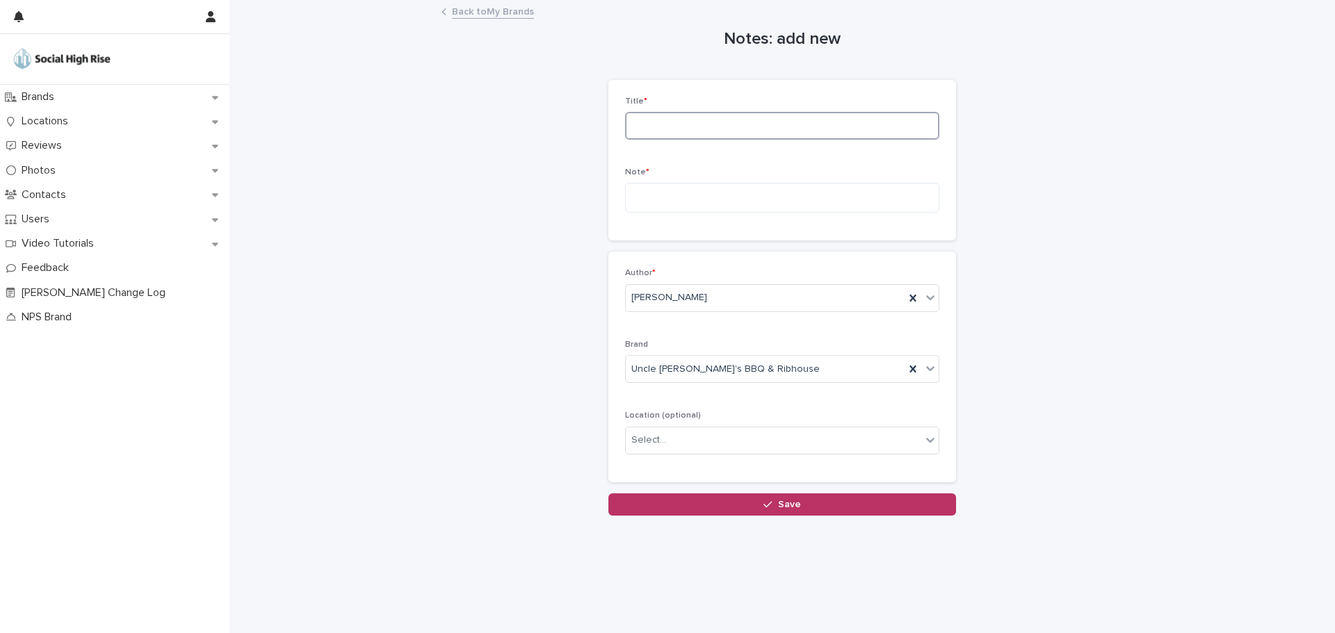
click at [683, 127] on input at bounding box center [782, 126] width 314 height 28
type input "*********"
click at [692, 186] on textarea at bounding box center [782, 198] width 314 height 30
paste textarea "**********"
type textarea "**********"
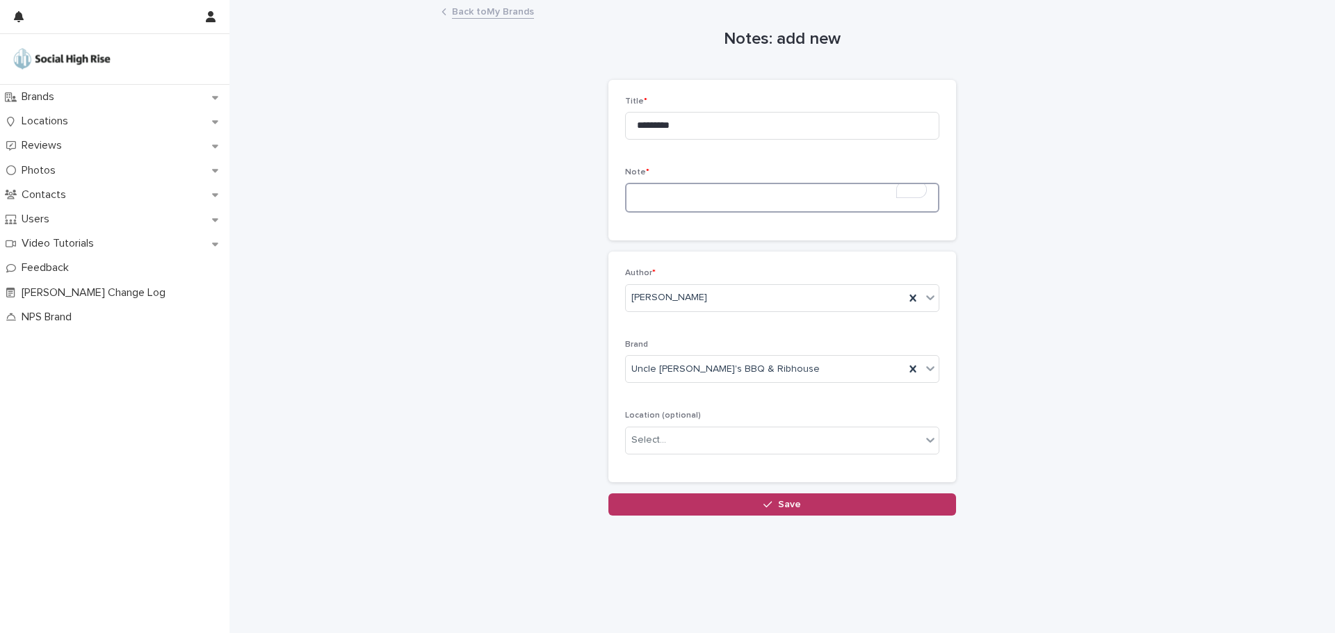
paste textarea "**********"
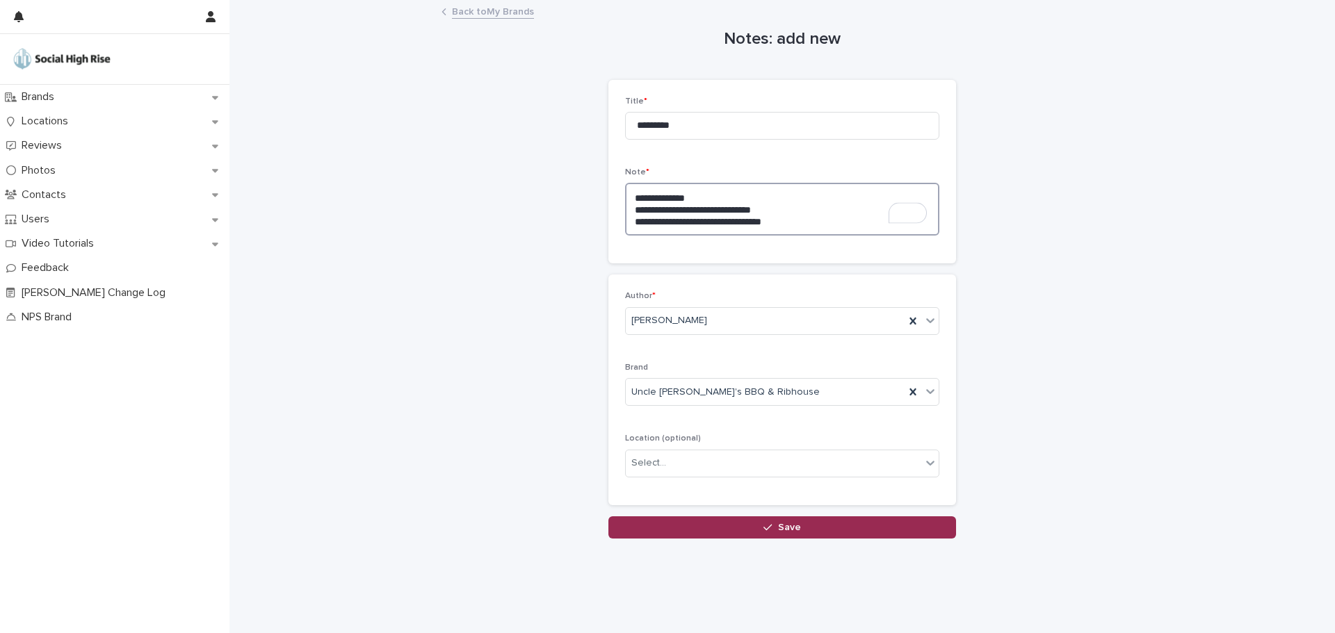
type textarea "**********"
click at [784, 533] on button "Save" at bounding box center [782, 528] width 348 height 22
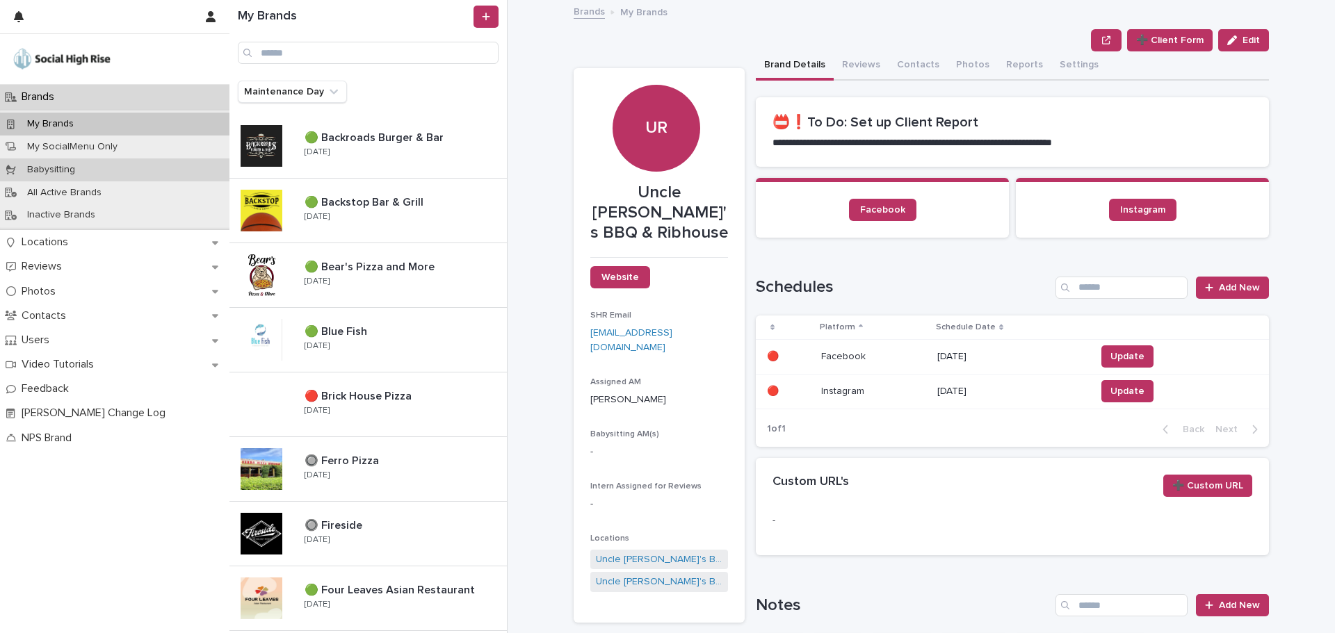
click at [39, 172] on p "Babysitting" at bounding box center [51, 170] width 70 height 12
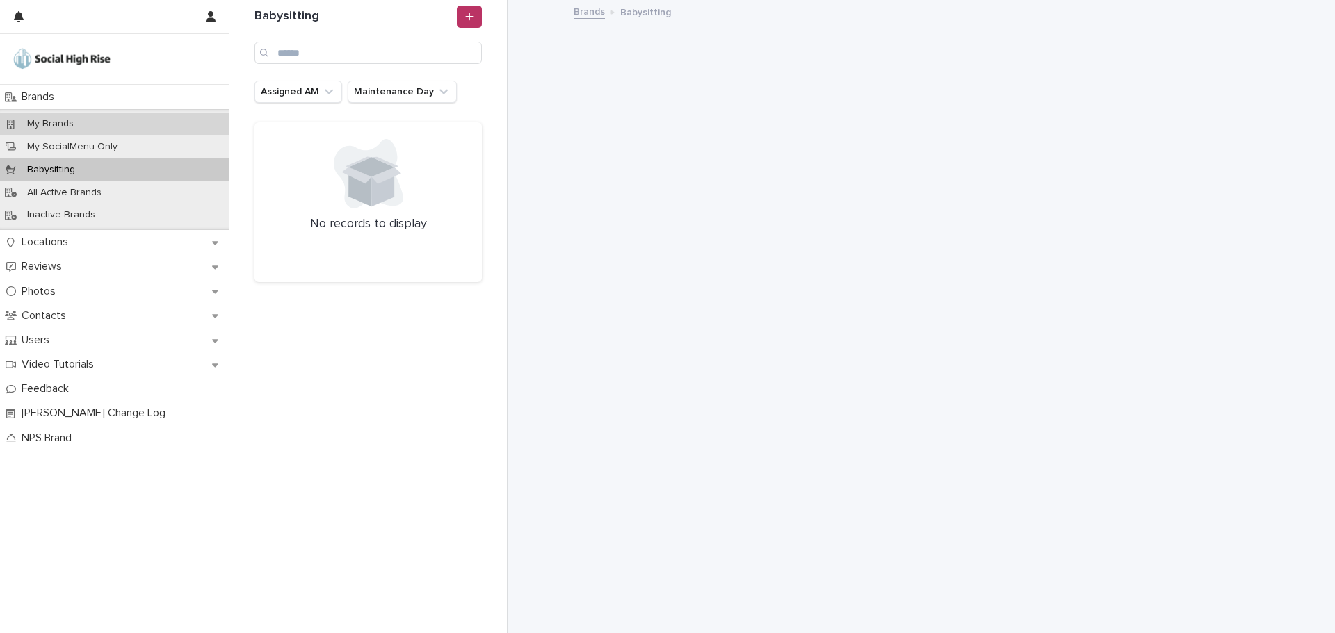
click at [94, 124] on div "My Brands" at bounding box center [114, 124] width 229 height 23
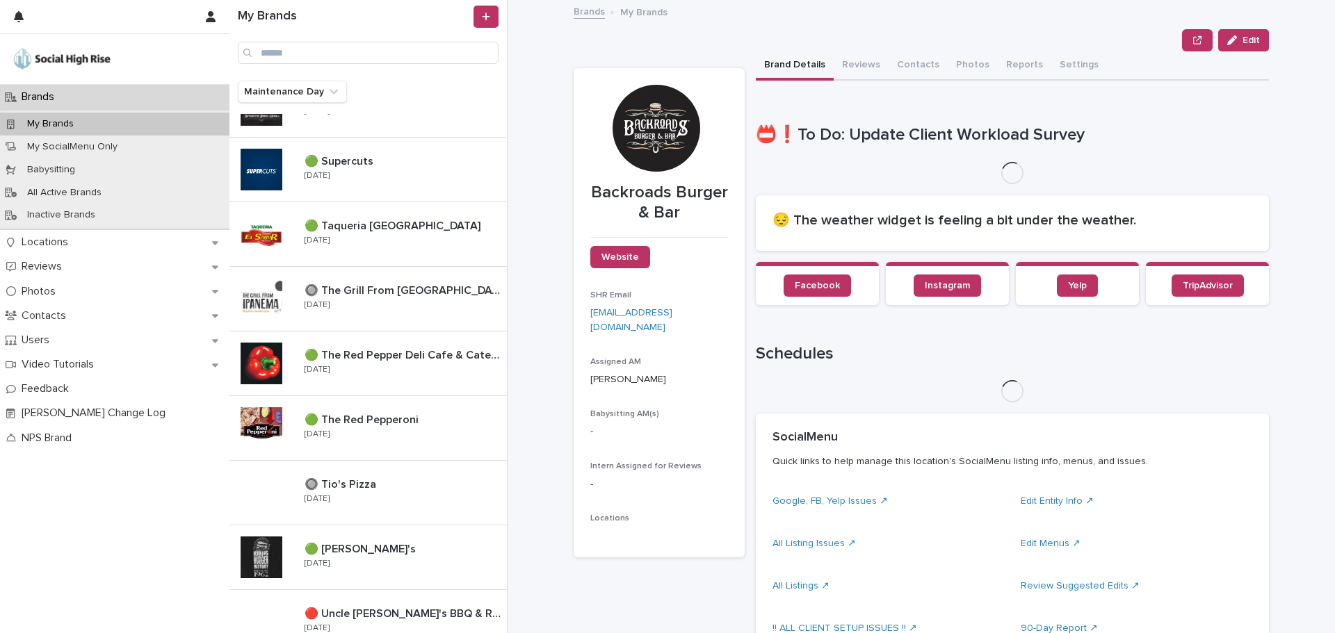
scroll to position [1436, 0]
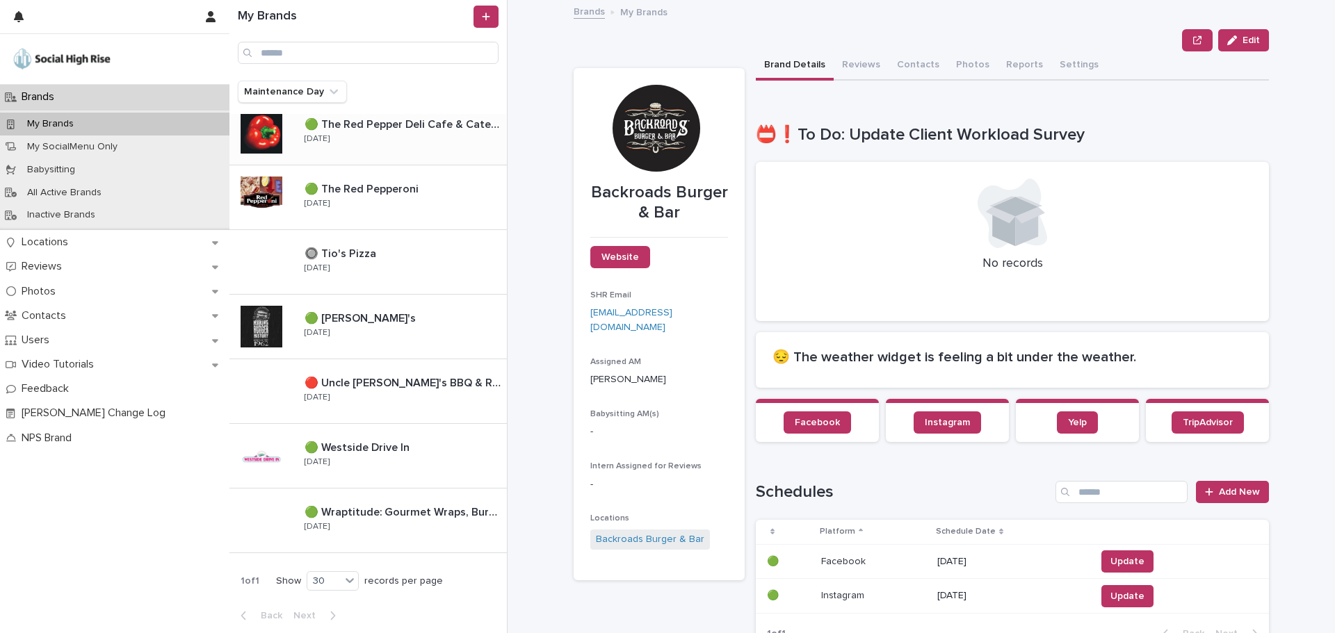
click at [362, 136] on div "🟢 The Red Pepper Deli Cafe & Catering 🟢 The Red Pepper Deli Cafe & Catering Thu…" at bounding box center [399, 133] width 213 height 40
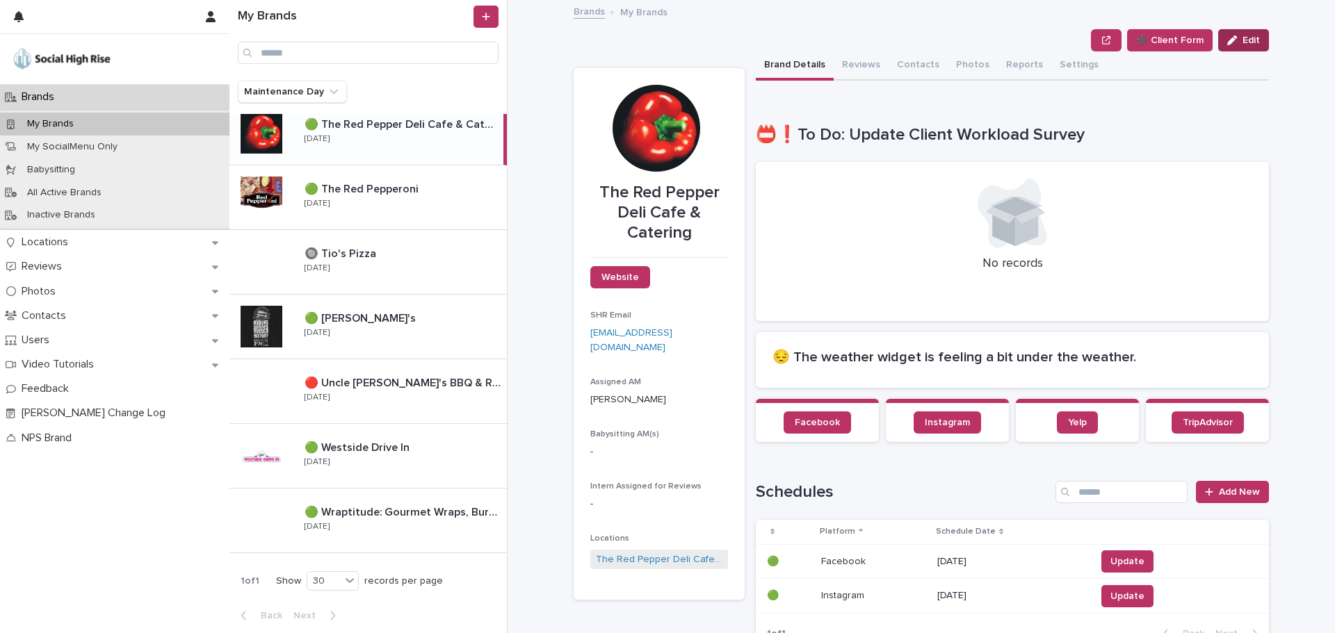
click at [1242, 38] on span "Edit" at bounding box center [1250, 40] width 17 height 10
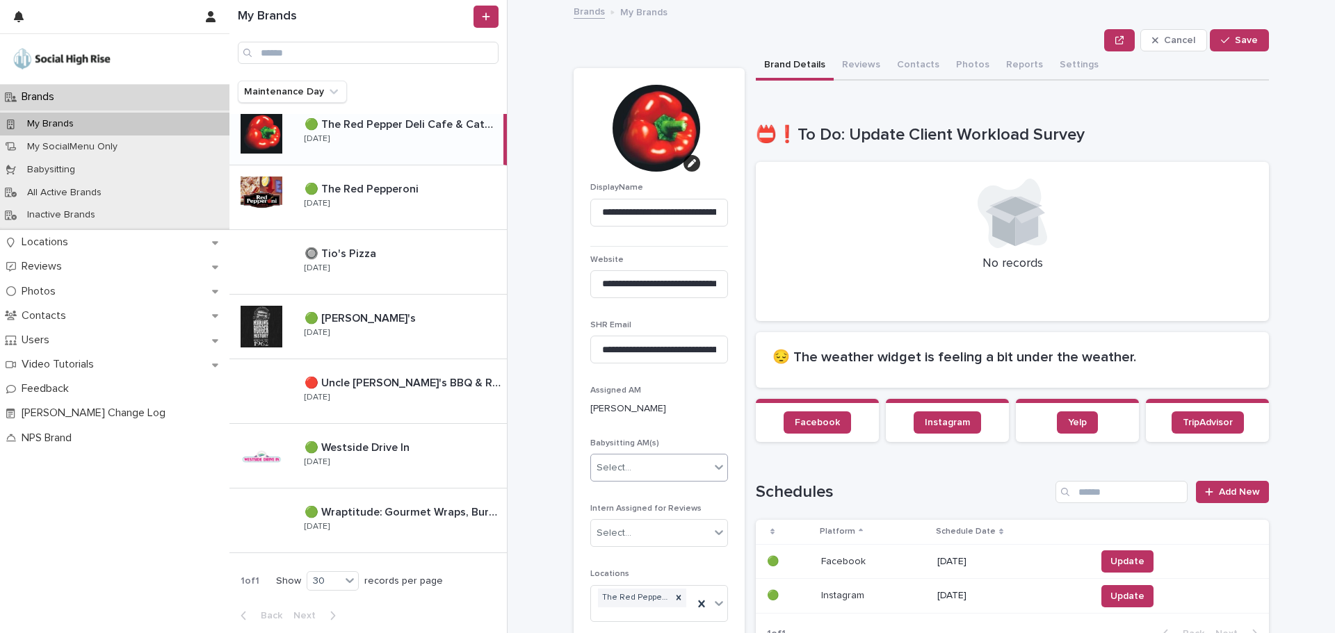
click at [615, 467] on div "Select..." at bounding box center [614, 468] width 35 height 15
click at [628, 517] on div "Bri Staton" at bounding box center [654, 519] width 136 height 24
click at [1227, 42] on div "button" at bounding box center [1228, 40] width 14 height 10
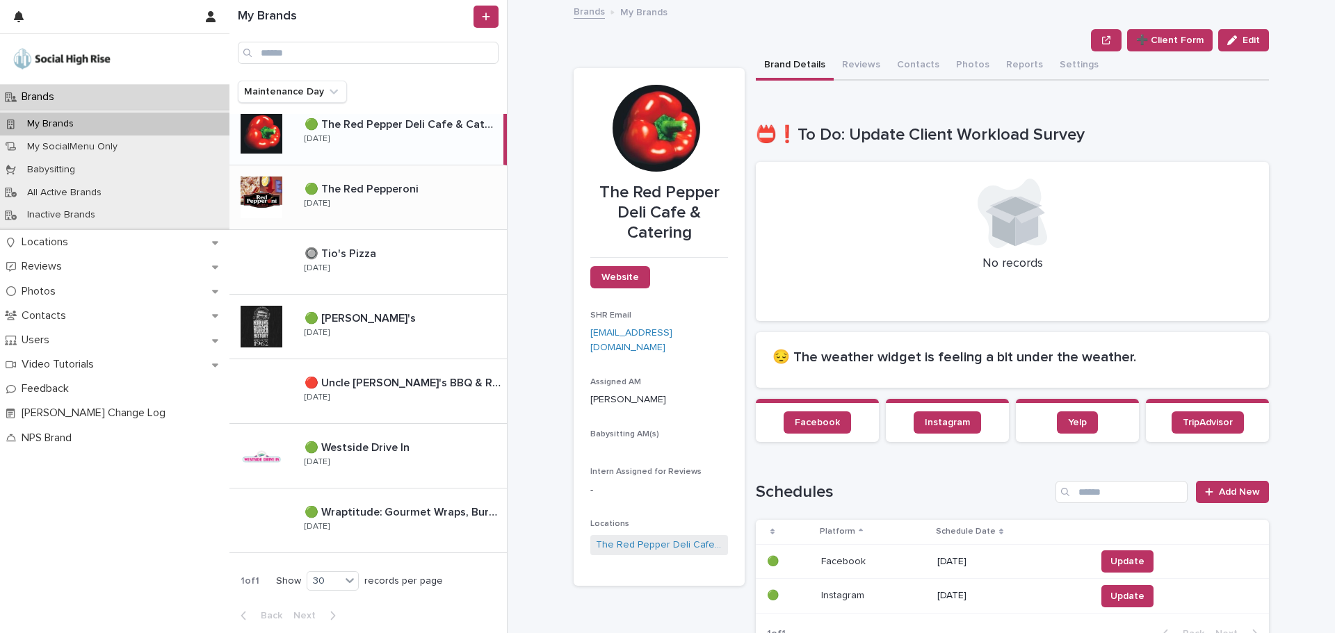
drag, startPoint x: 416, startPoint y: 191, endPoint x: 395, endPoint y: 194, distance: 21.8
click at [395, 194] on p "🟢 The Red Pepperoni" at bounding box center [363, 188] width 117 height 16
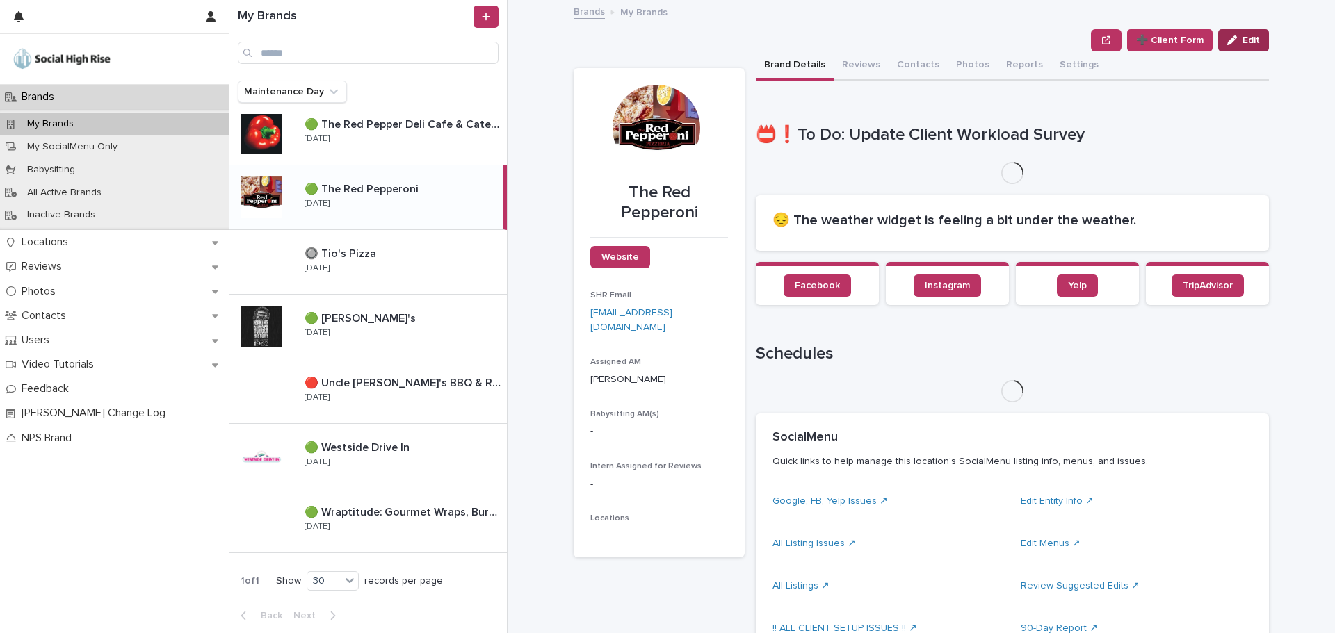
click at [1233, 44] on div "button" at bounding box center [1234, 40] width 15 height 10
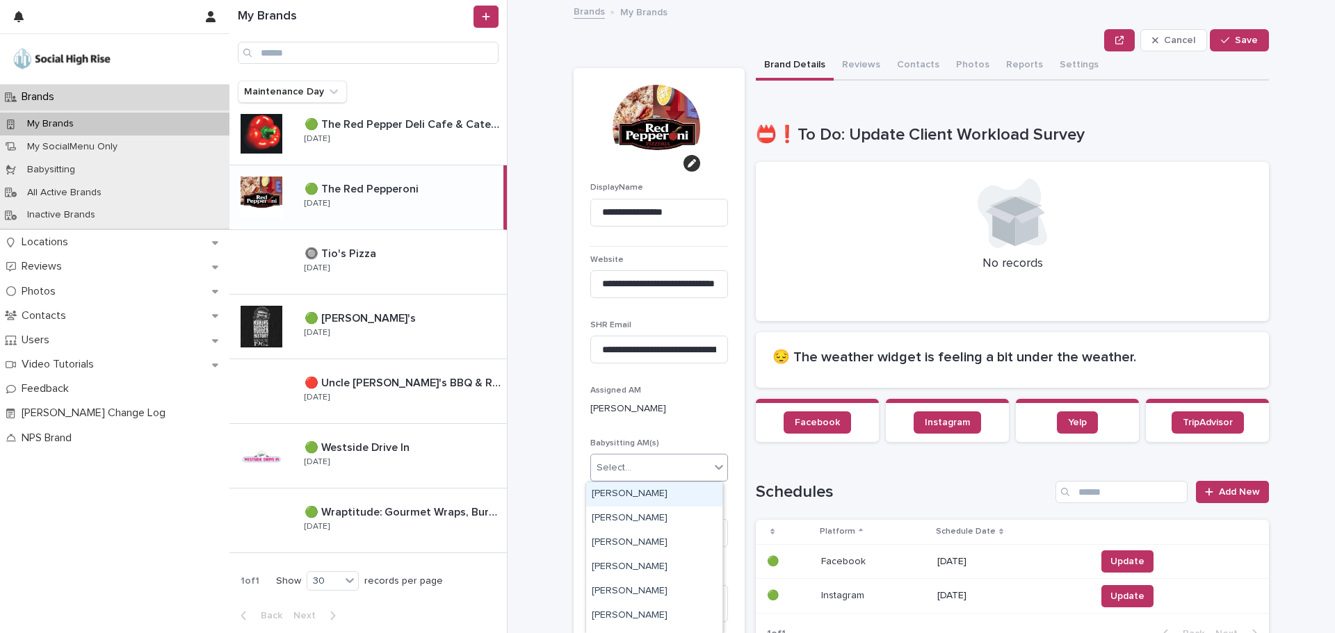
click at [647, 466] on div "Select..." at bounding box center [650, 468] width 119 height 23
click at [624, 514] on div "Bri Staton" at bounding box center [654, 519] width 136 height 24
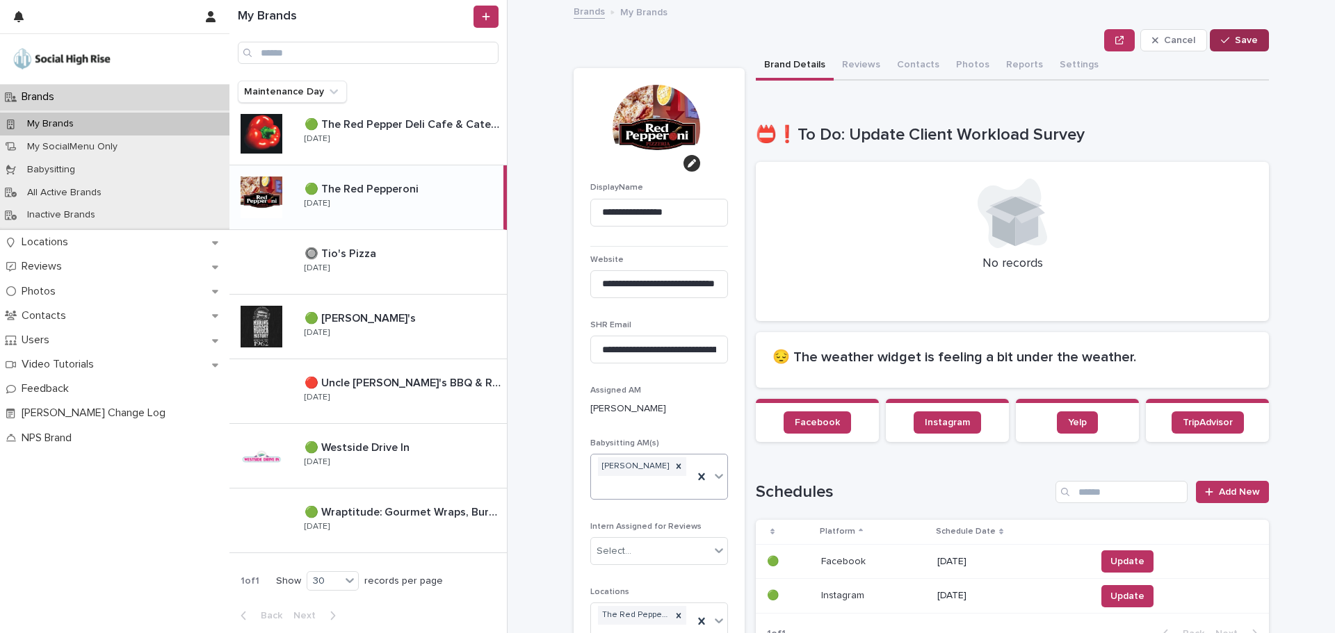
click at [1252, 38] on span "Save" at bounding box center [1246, 40] width 23 height 10
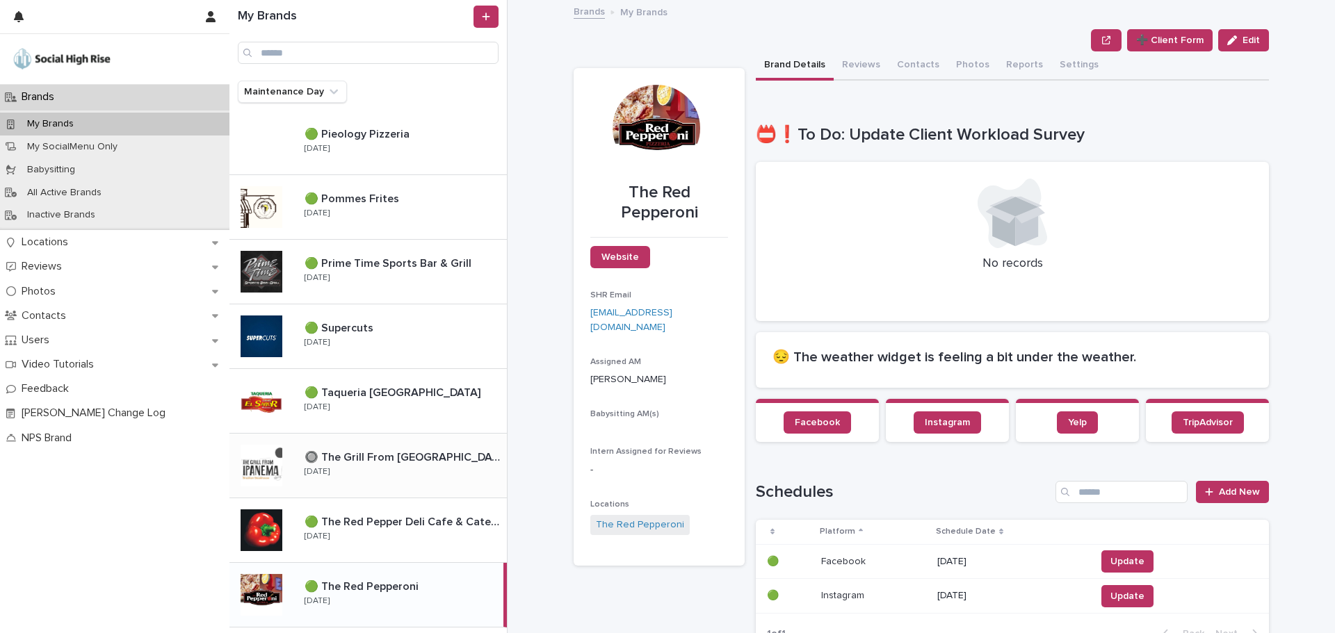
scroll to position [1019, 0]
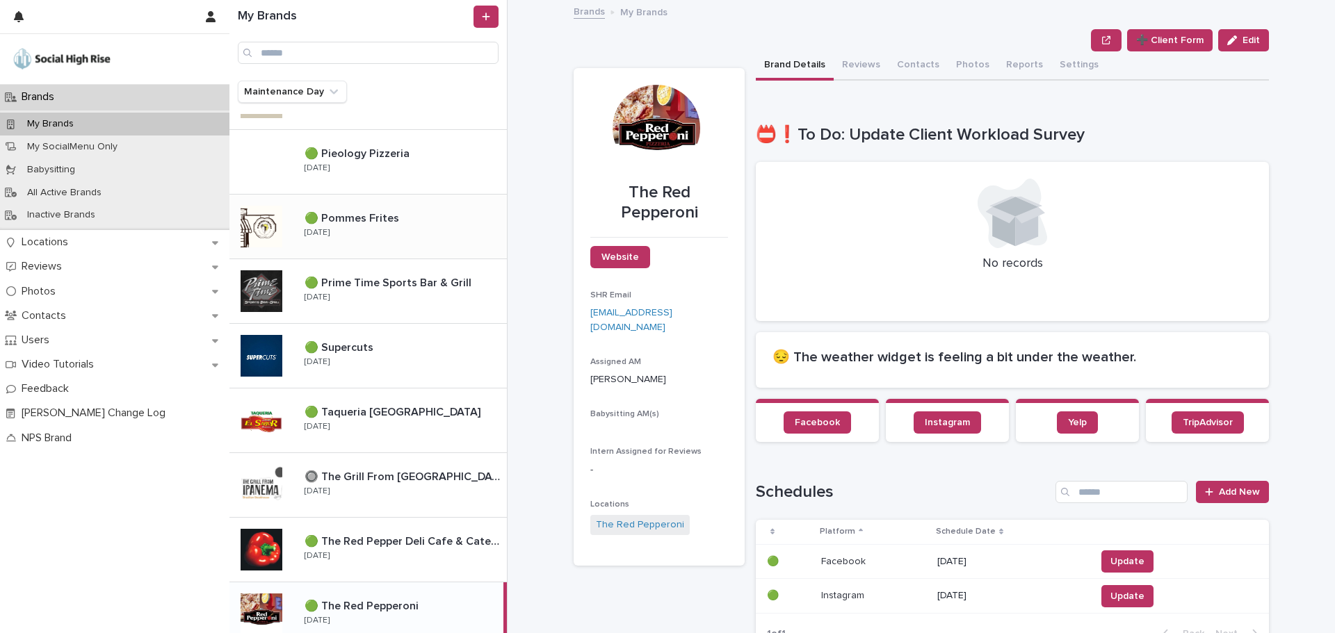
click at [372, 238] on div "🟢 Pommes Frites 🟢 Pommes Frites Wednesday" at bounding box center [399, 226] width 213 height 40
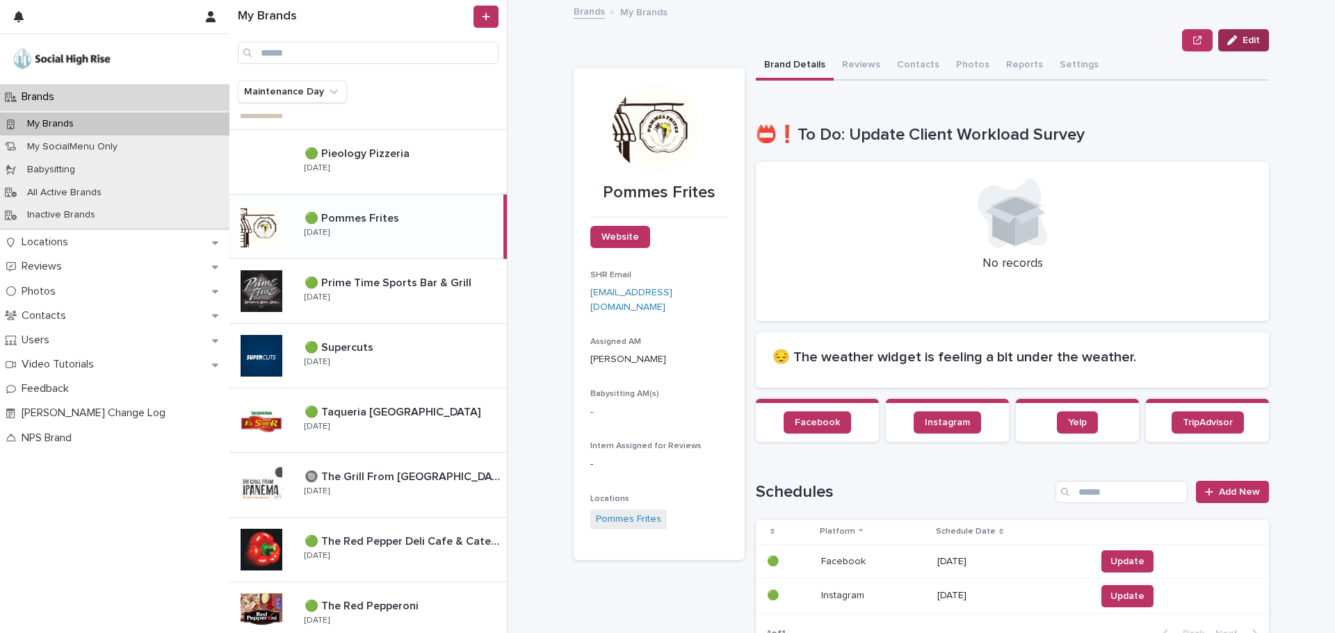
click at [1241, 45] on button "Edit" at bounding box center [1243, 40] width 51 height 22
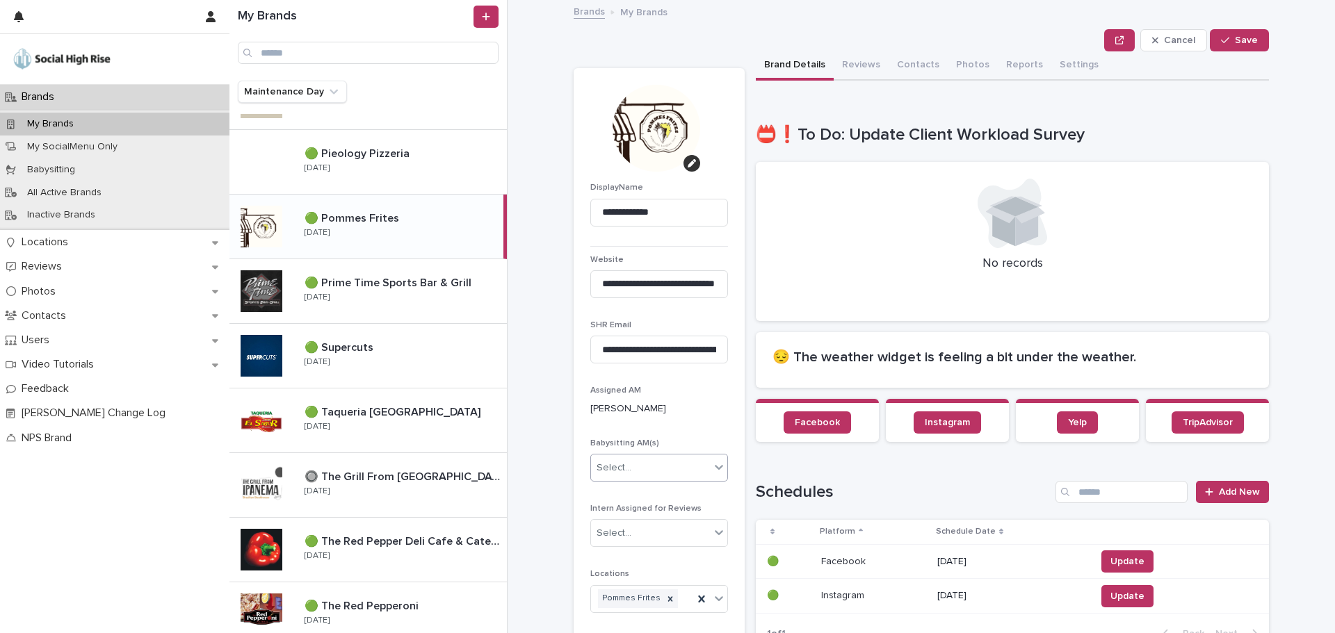
click at [622, 467] on div "Select..." at bounding box center [614, 468] width 35 height 15
click at [610, 516] on div "Bri Staton" at bounding box center [654, 519] width 136 height 24
click at [1225, 42] on icon "button" at bounding box center [1225, 40] width 8 height 10
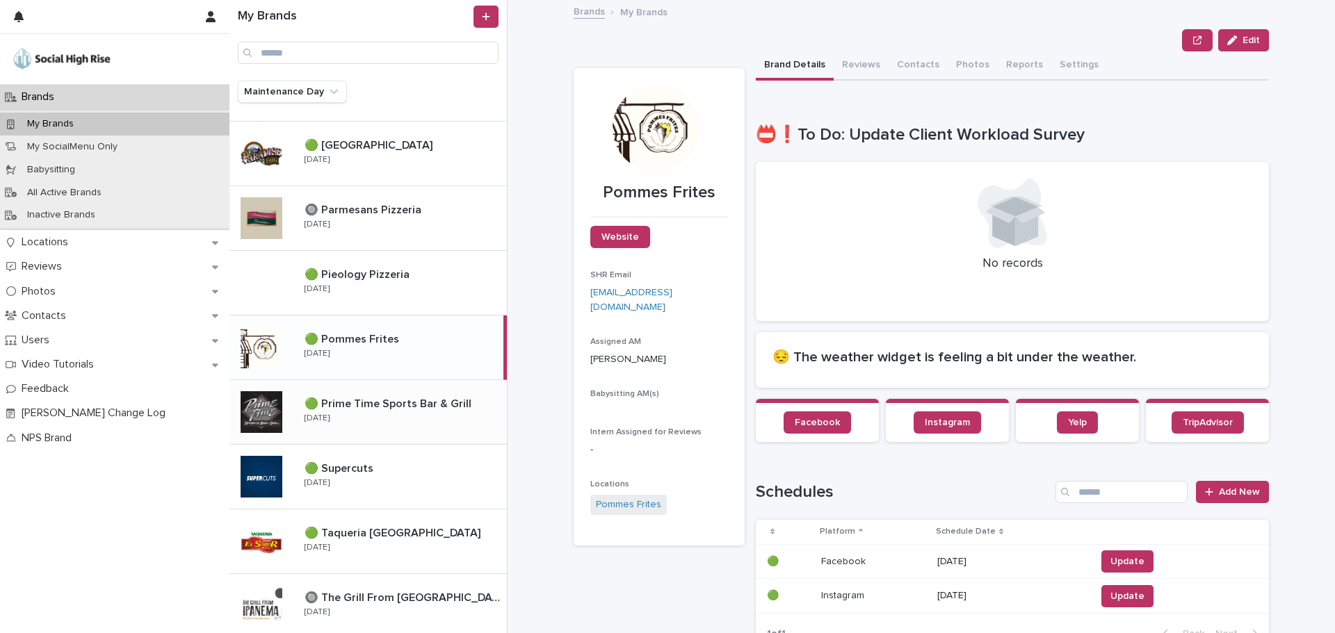
scroll to position [879, 0]
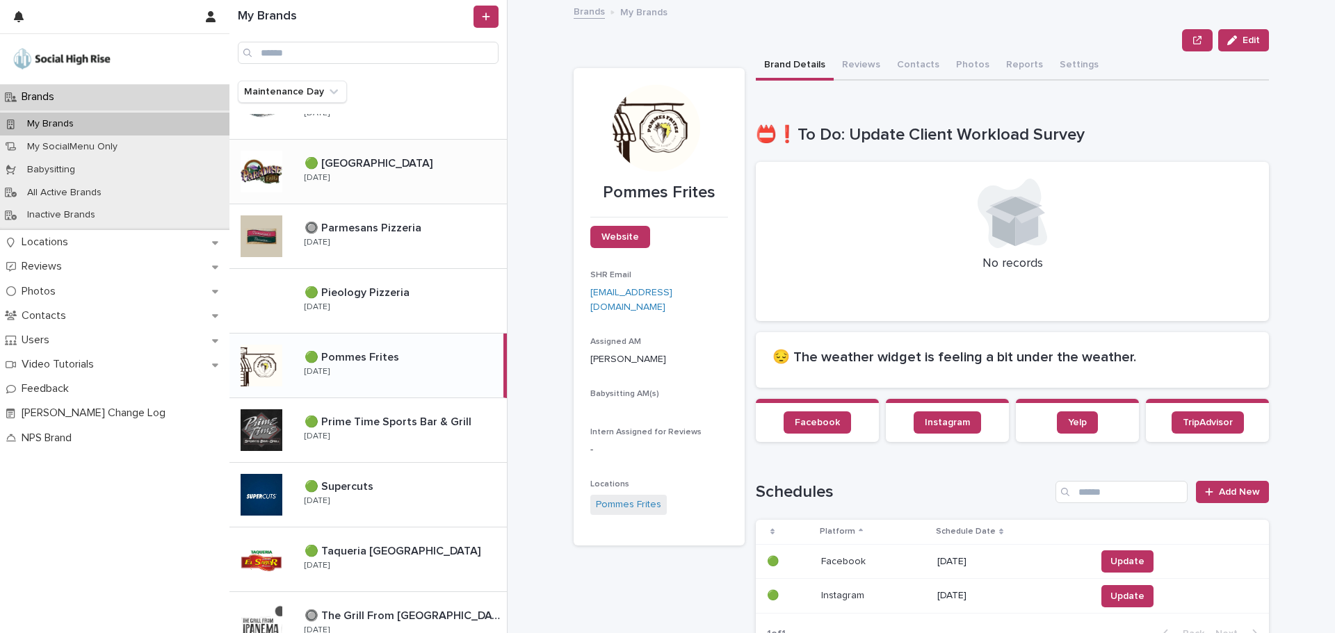
click at [405, 175] on div "🟢 Paradise Falls 🟢 Paradise Falls Tuesday" at bounding box center [399, 172] width 213 height 40
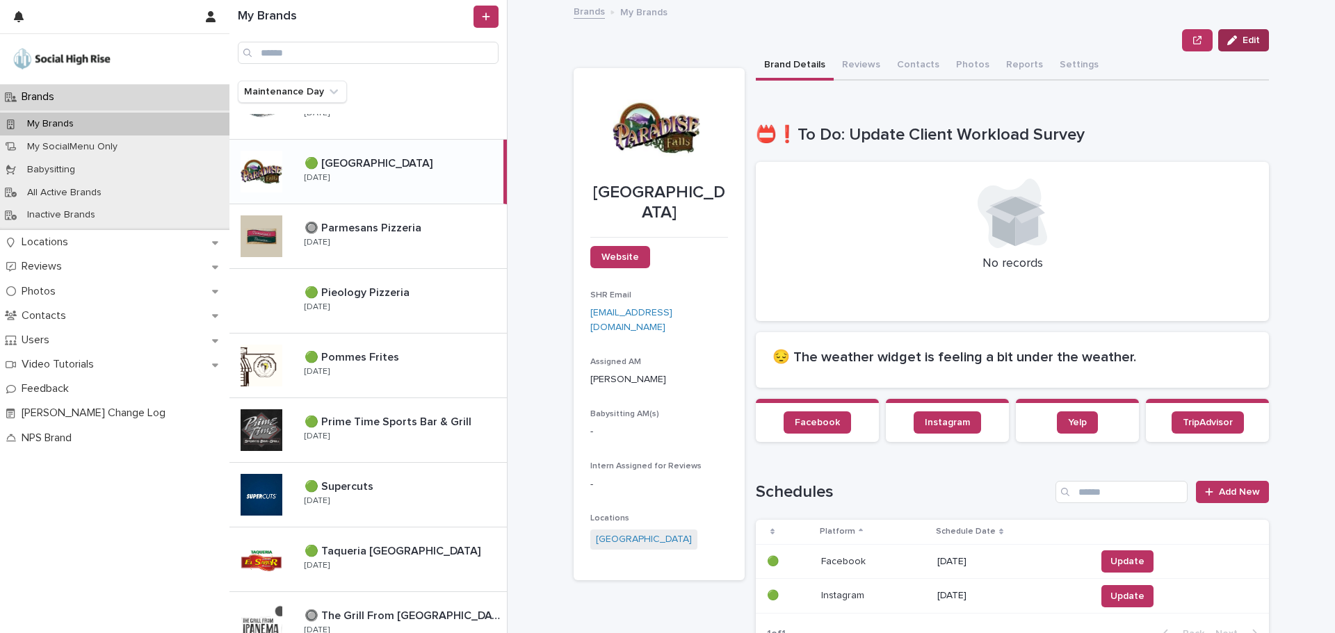
click at [1231, 41] on icon "button" at bounding box center [1232, 40] width 10 height 10
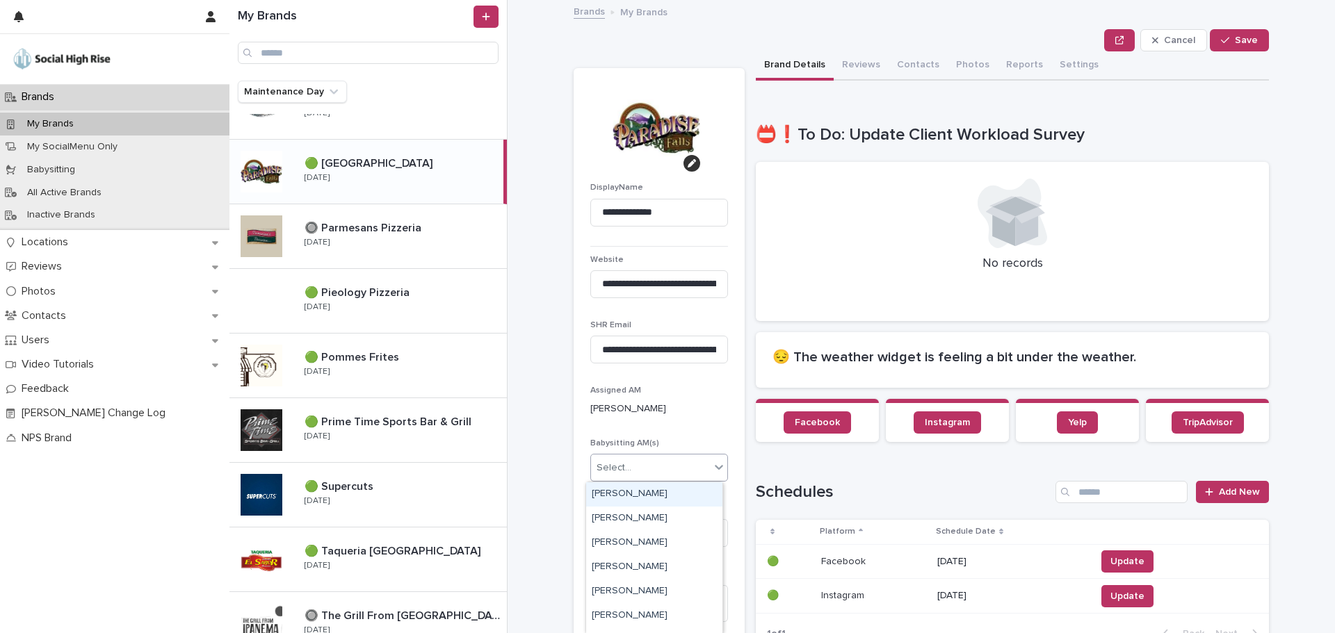
click at [620, 464] on div "Select..." at bounding box center [614, 468] width 35 height 15
type input "***"
click at [645, 492] on div "Carinn Berg" at bounding box center [654, 495] width 136 height 24
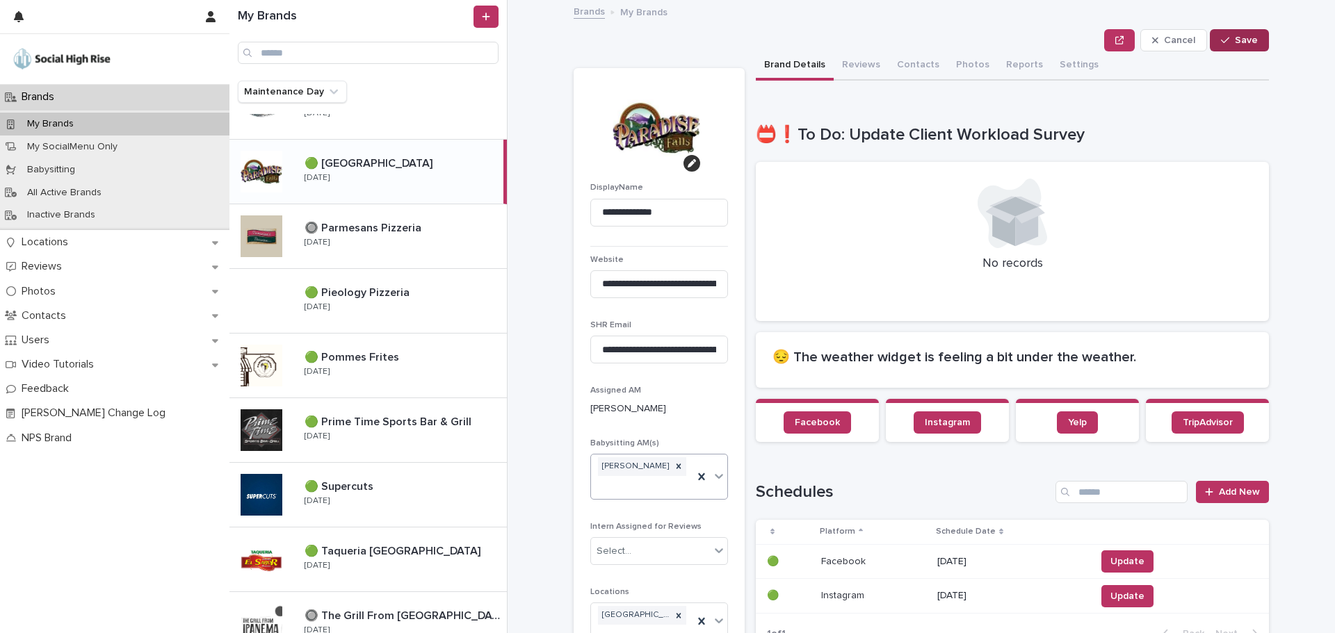
click at [1243, 37] on span "Save" at bounding box center [1246, 40] width 23 height 10
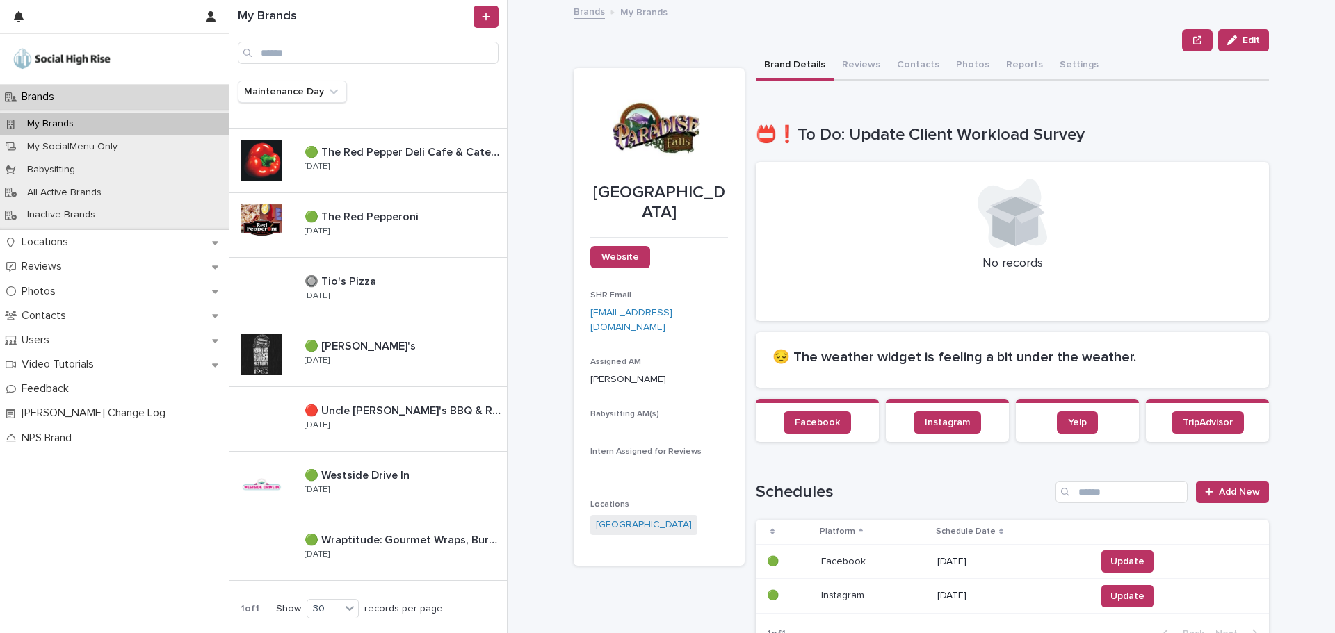
scroll to position [1436, 0]
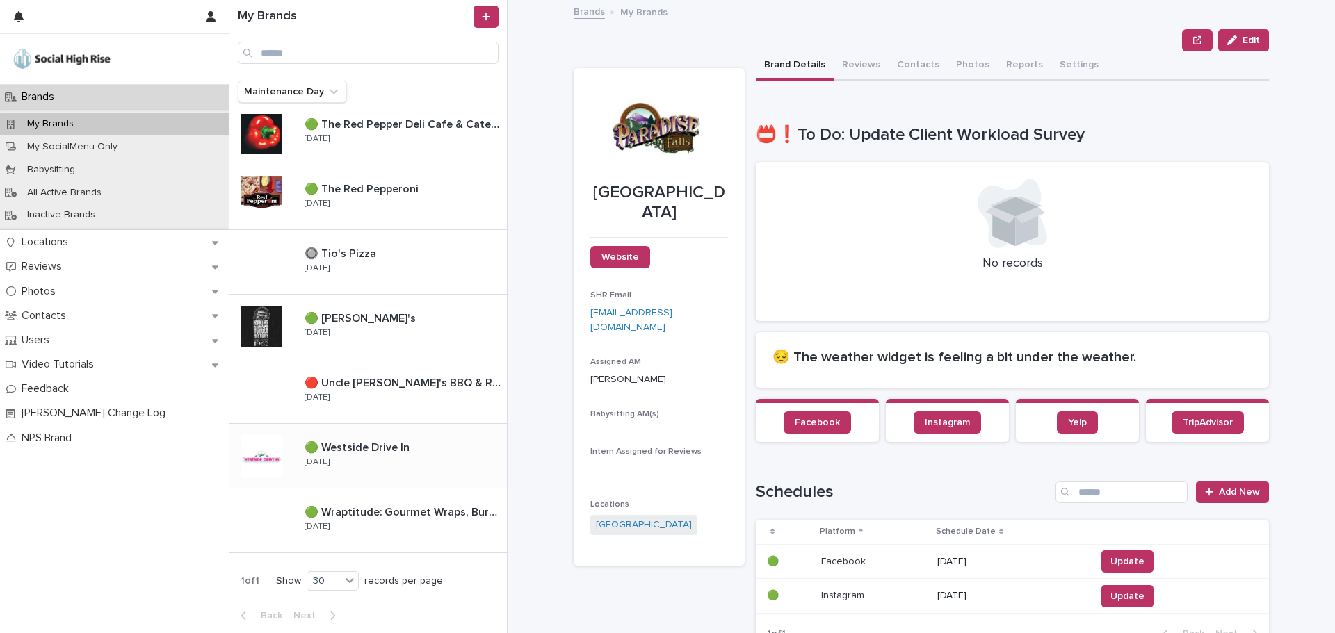
click at [323, 471] on div "🟢 Westside Drive In 🟢 Westside Drive In Thursday" at bounding box center [399, 456] width 213 height 40
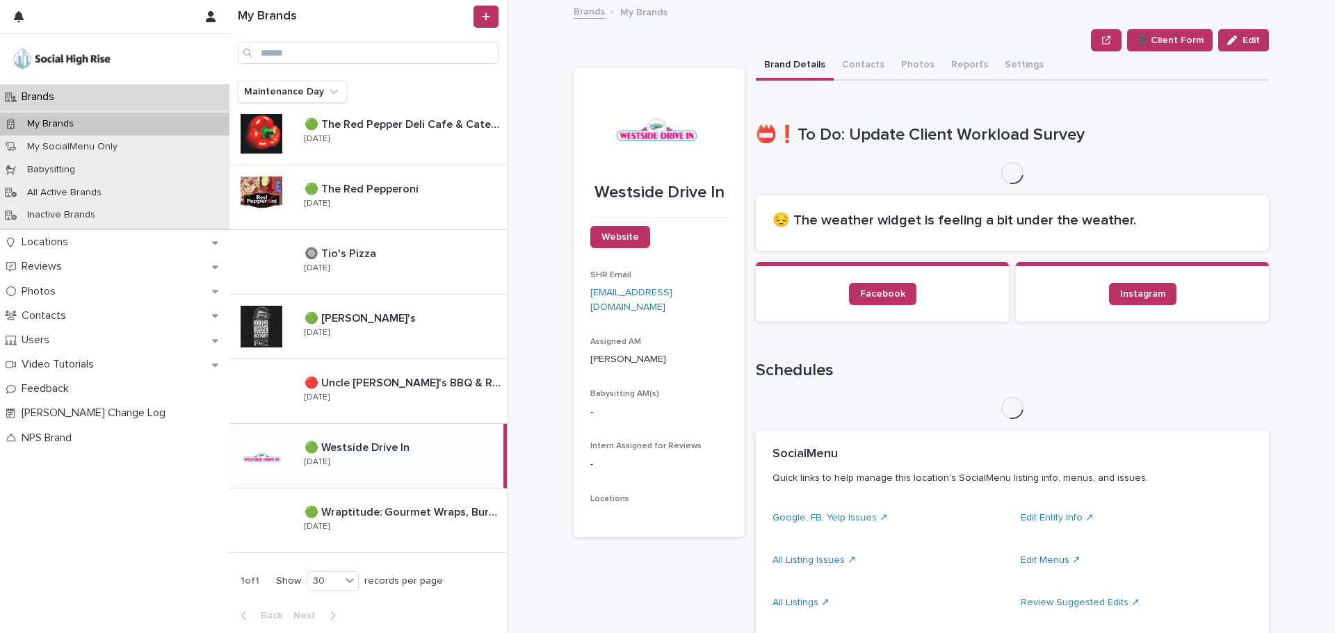
click at [1246, 42] on span "Edit" at bounding box center [1250, 40] width 17 height 10
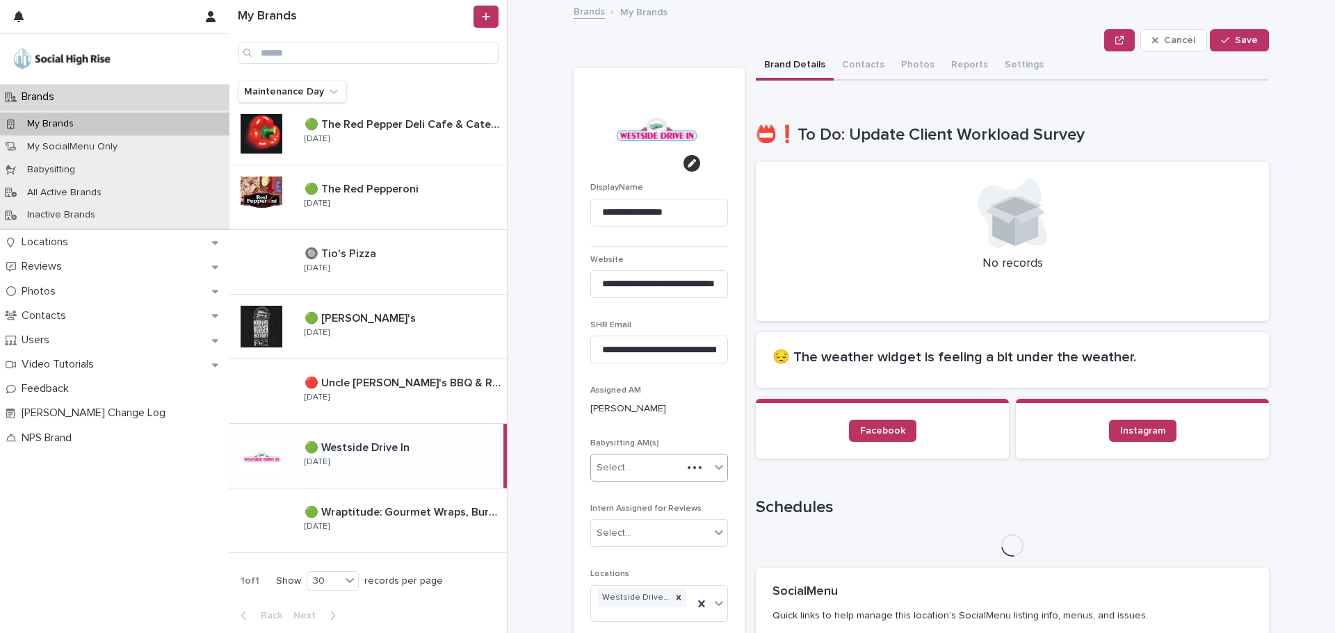
click at [637, 473] on div "Select..." at bounding box center [636, 468] width 91 height 23
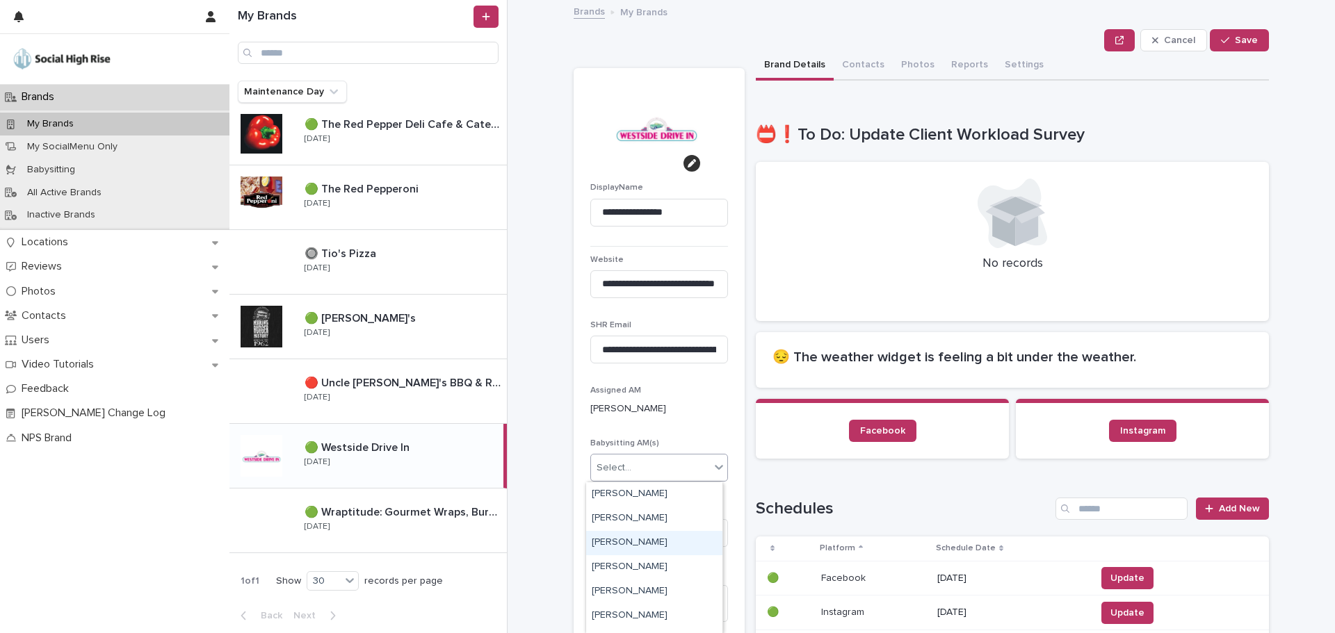
click at [609, 540] on div "Carinn Berg" at bounding box center [654, 543] width 136 height 24
click at [1237, 41] on span "Save" at bounding box center [1246, 40] width 23 height 10
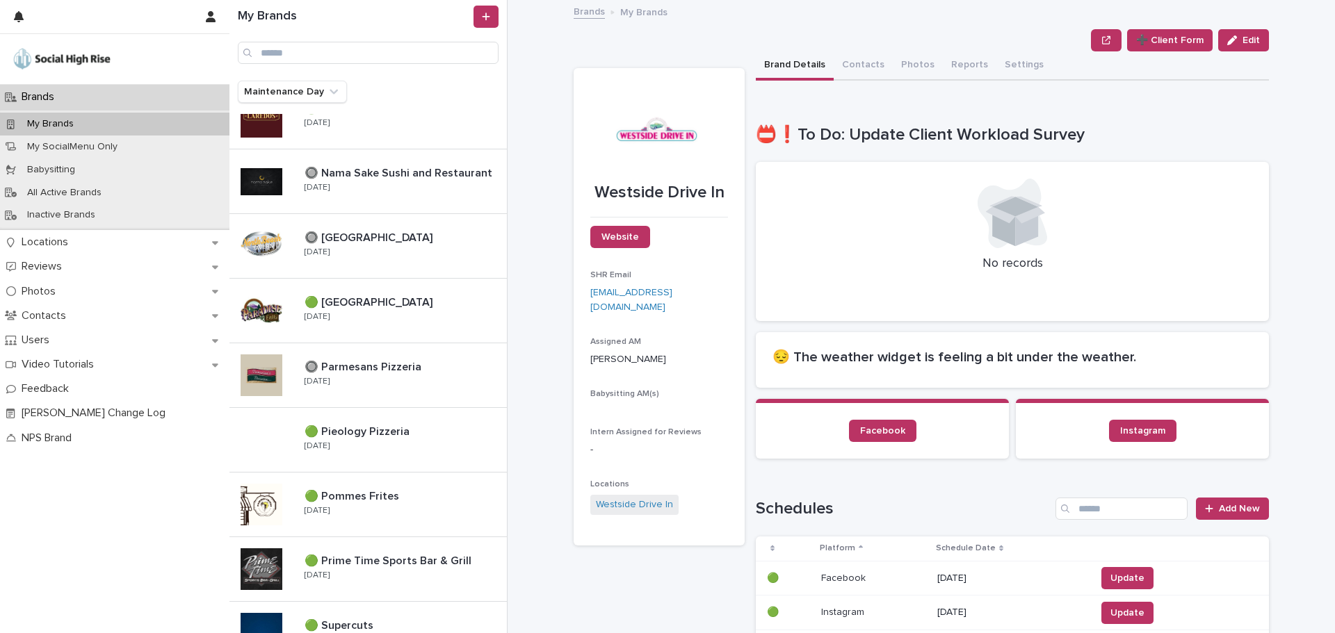
scroll to position [462, 0]
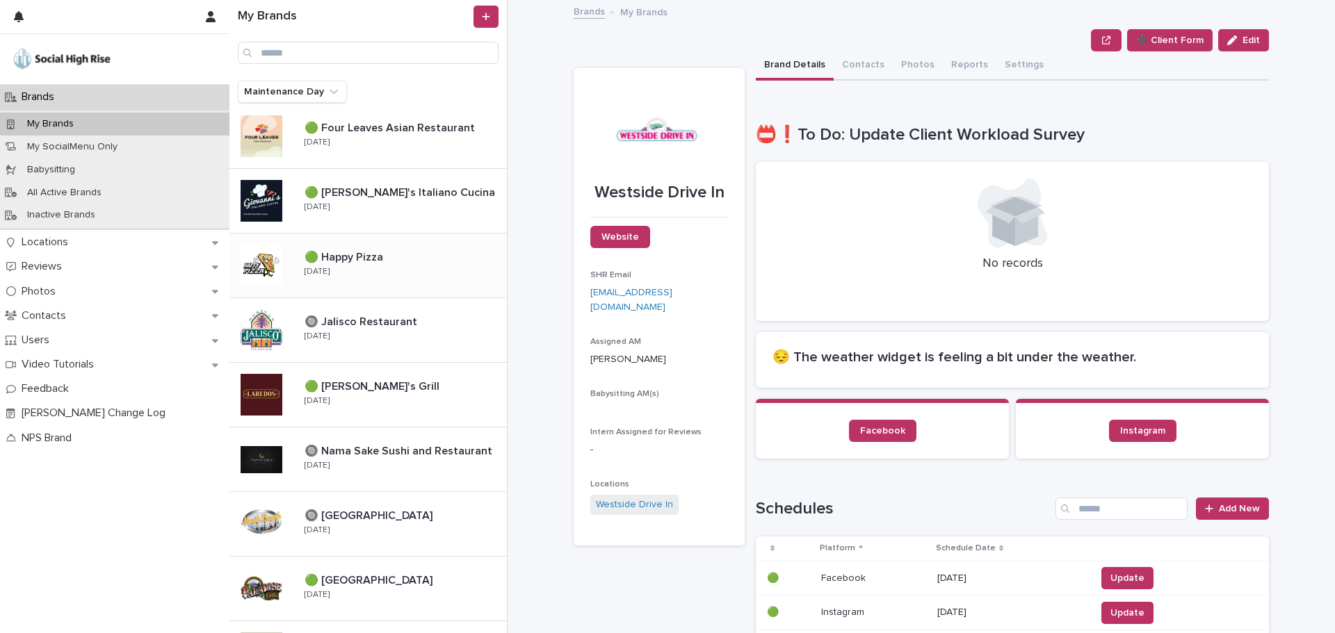
click at [386, 284] on div "🟢 Happy Pizza 🟢 Happy Pizza Tuesday" at bounding box center [399, 265] width 213 height 40
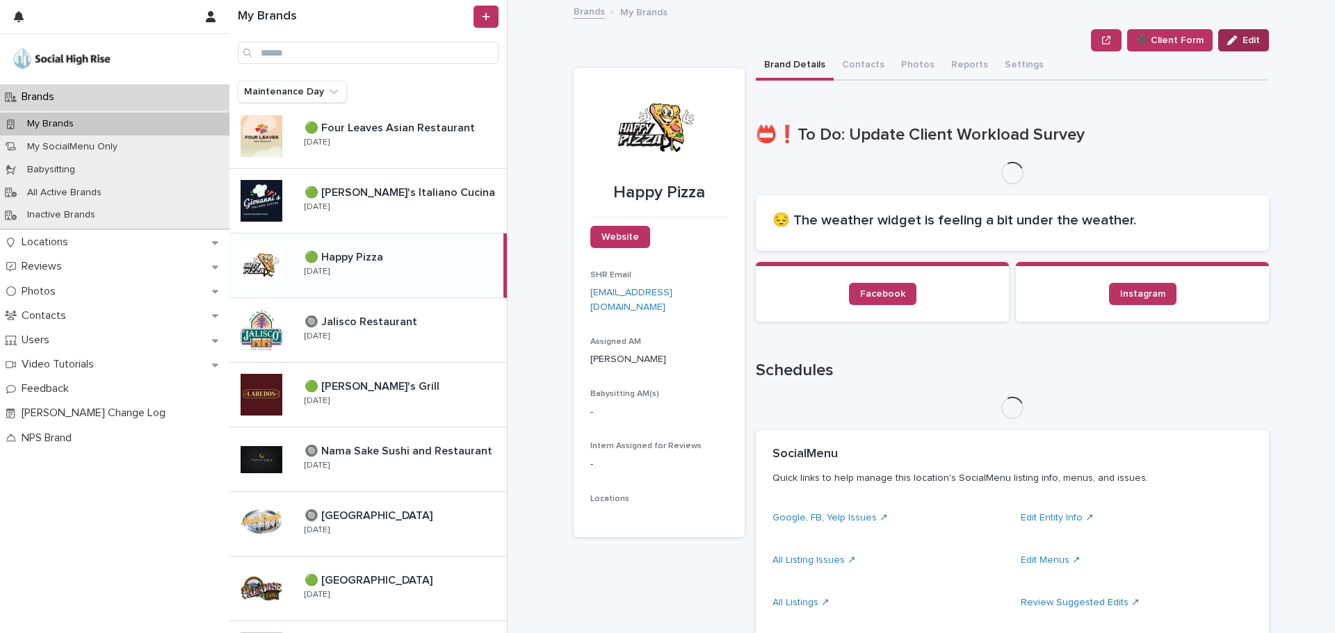
click at [1253, 39] on span "Edit" at bounding box center [1250, 40] width 17 height 10
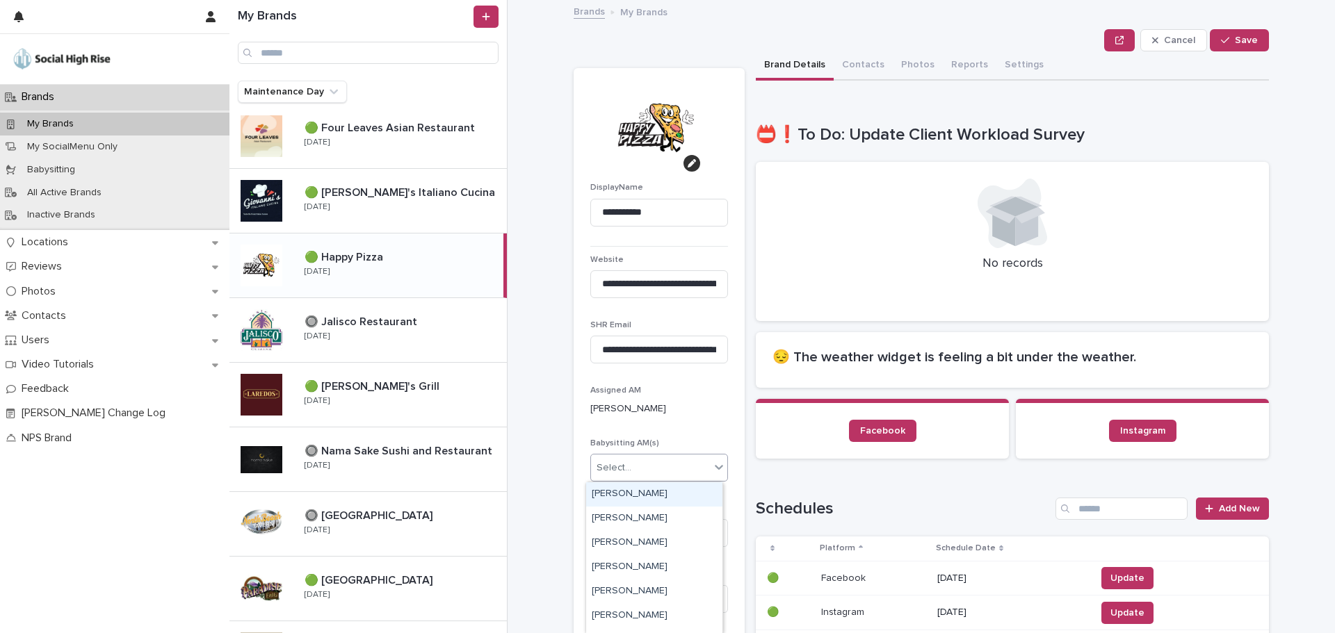
click at [613, 472] on div "Select..." at bounding box center [614, 468] width 35 height 15
click at [626, 535] on div "Carinn Berg" at bounding box center [654, 543] width 136 height 24
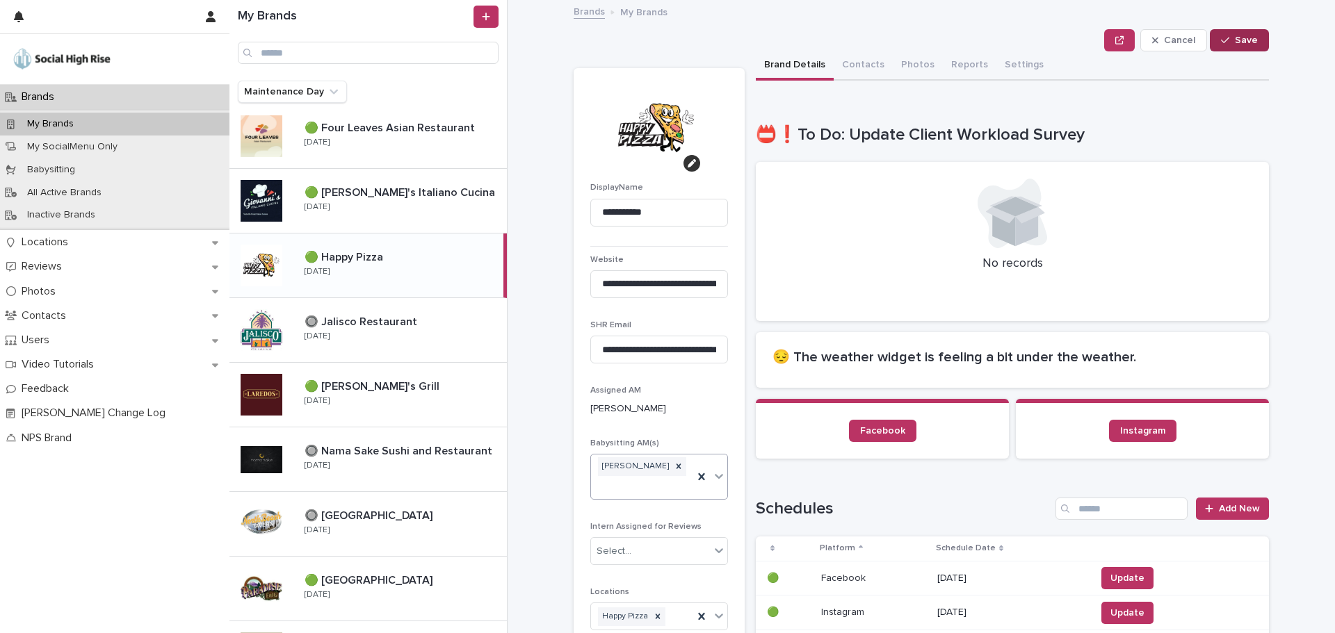
click at [1240, 36] on span "Save" at bounding box center [1246, 40] width 23 height 10
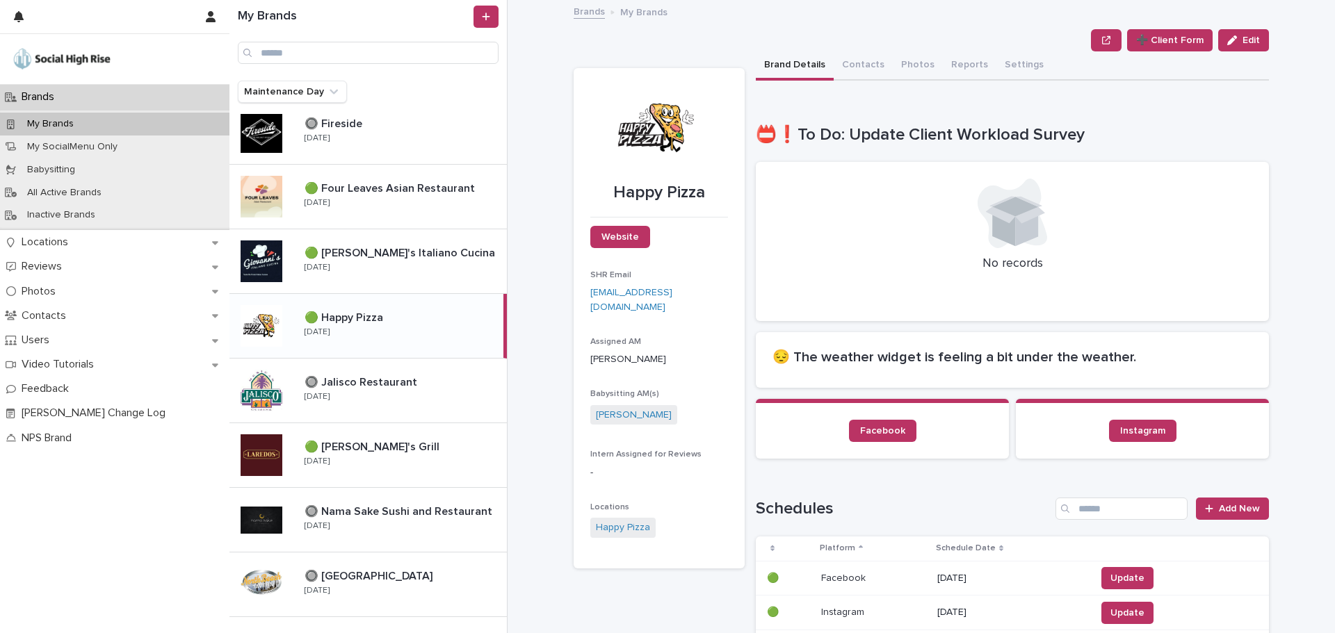
scroll to position [323, 0]
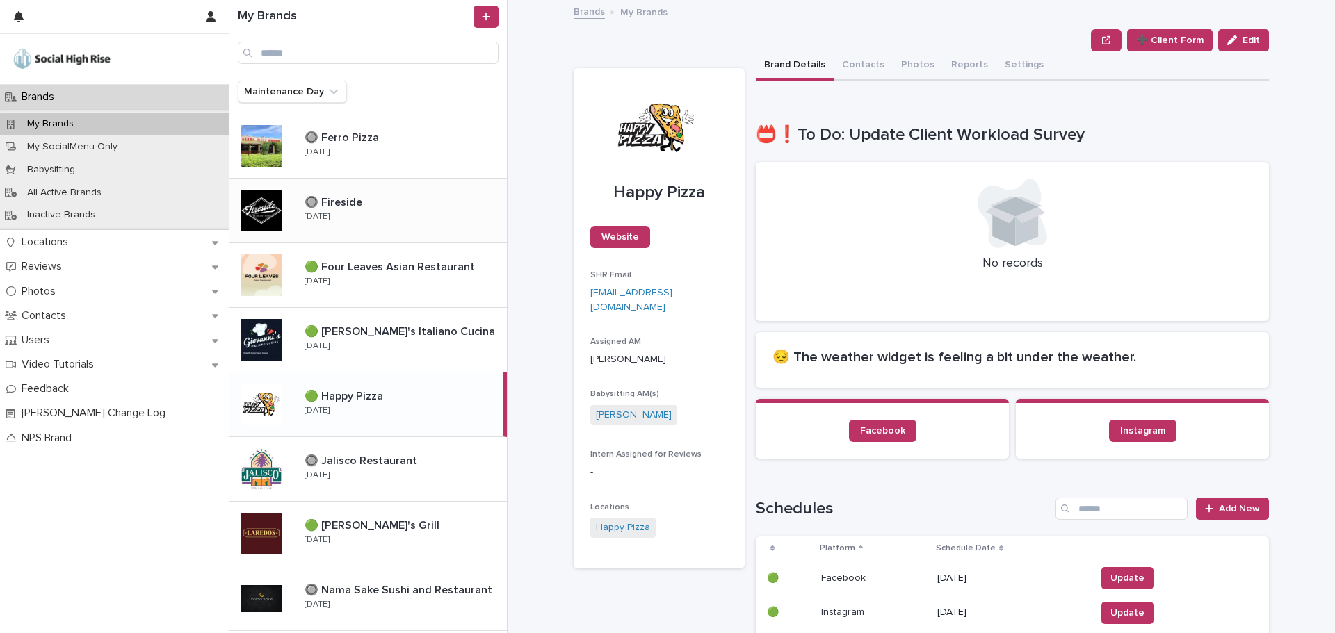
click at [373, 226] on div "🔘 Fireside 🔘 Fireside Friday" at bounding box center [399, 211] width 213 height 40
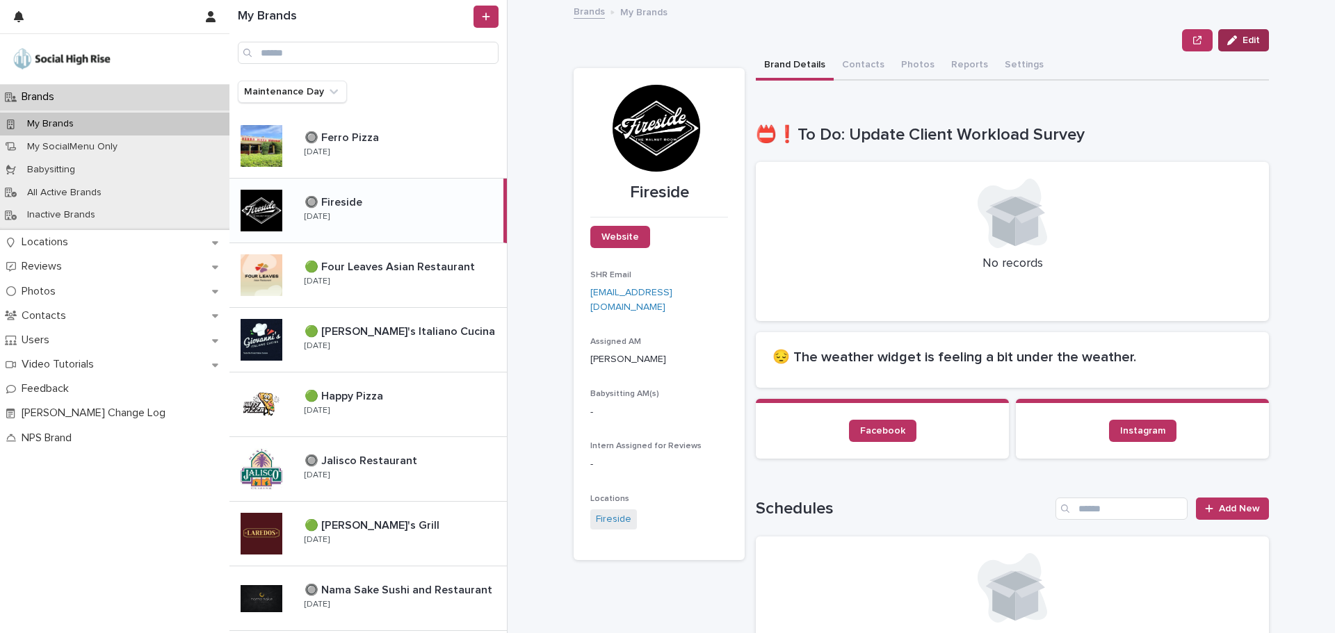
click at [1242, 43] on span "Edit" at bounding box center [1250, 40] width 17 height 10
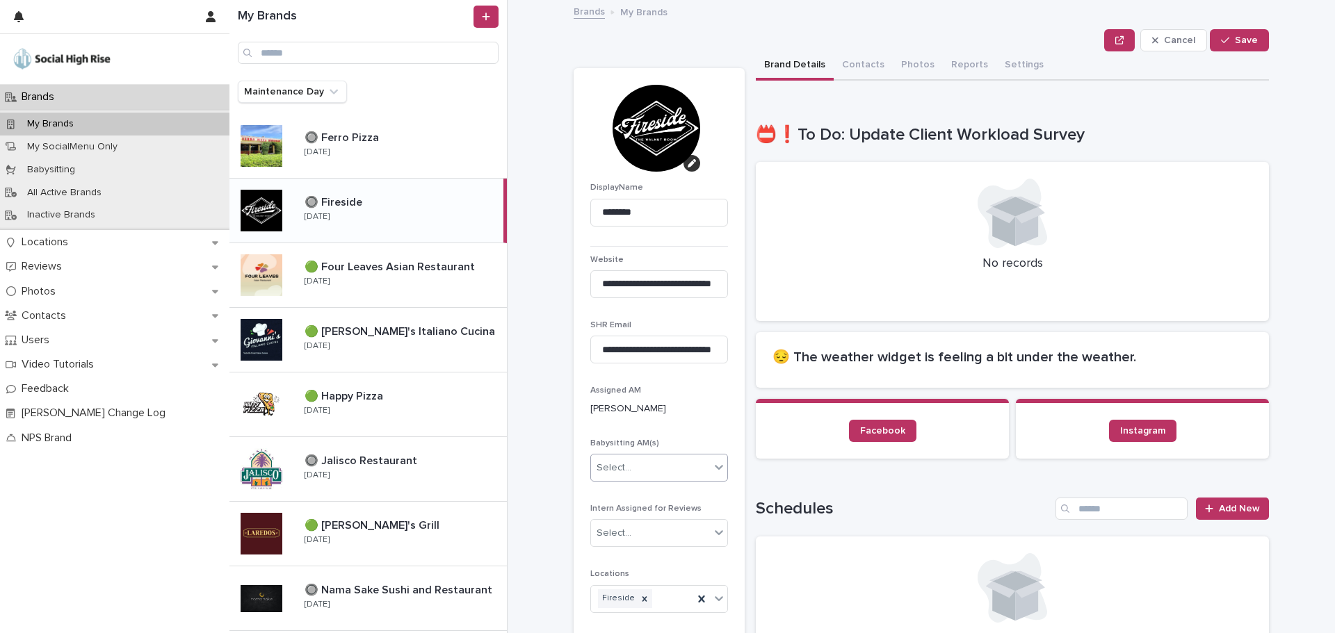
click at [628, 469] on div "Select..." at bounding box center [650, 468] width 119 height 23
click at [624, 540] on div "Carinn Berg" at bounding box center [654, 543] width 136 height 24
click at [1224, 45] on button "Save" at bounding box center [1239, 40] width 59 height 22
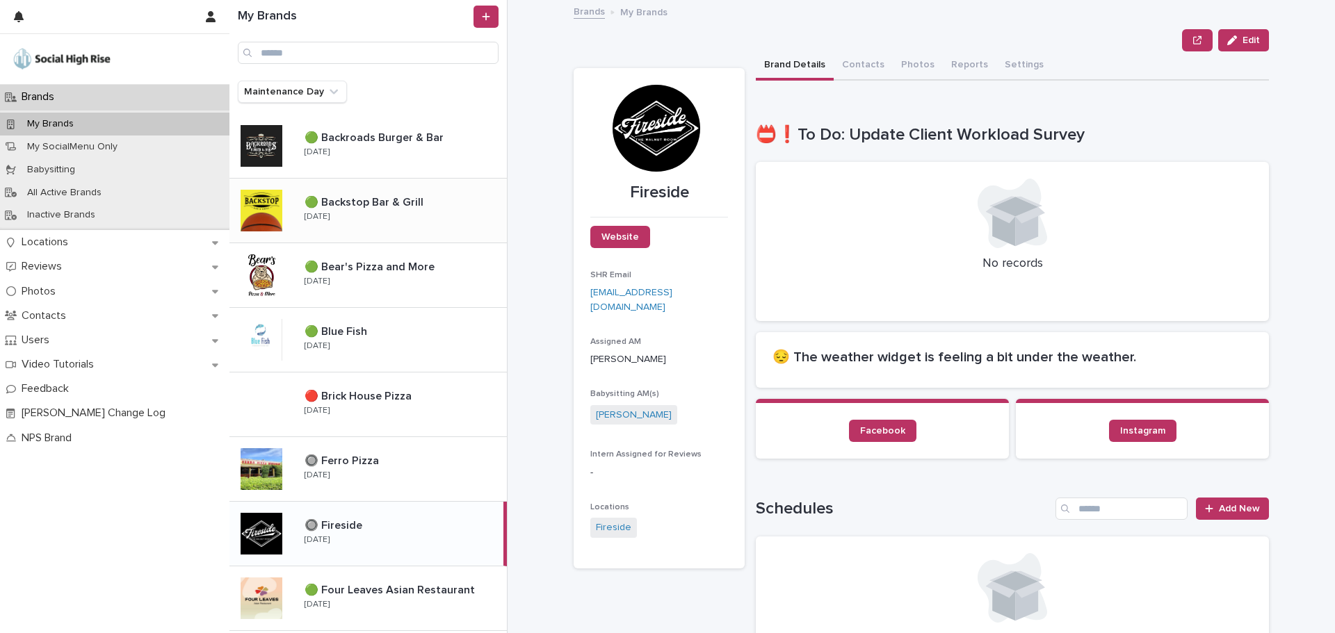
click at [401, 212] on div "🟢 Backstop Bar & Grill 🟢 Backstop Bar & Grill Monday" at bounding box center [399, 211] width 213 height 40
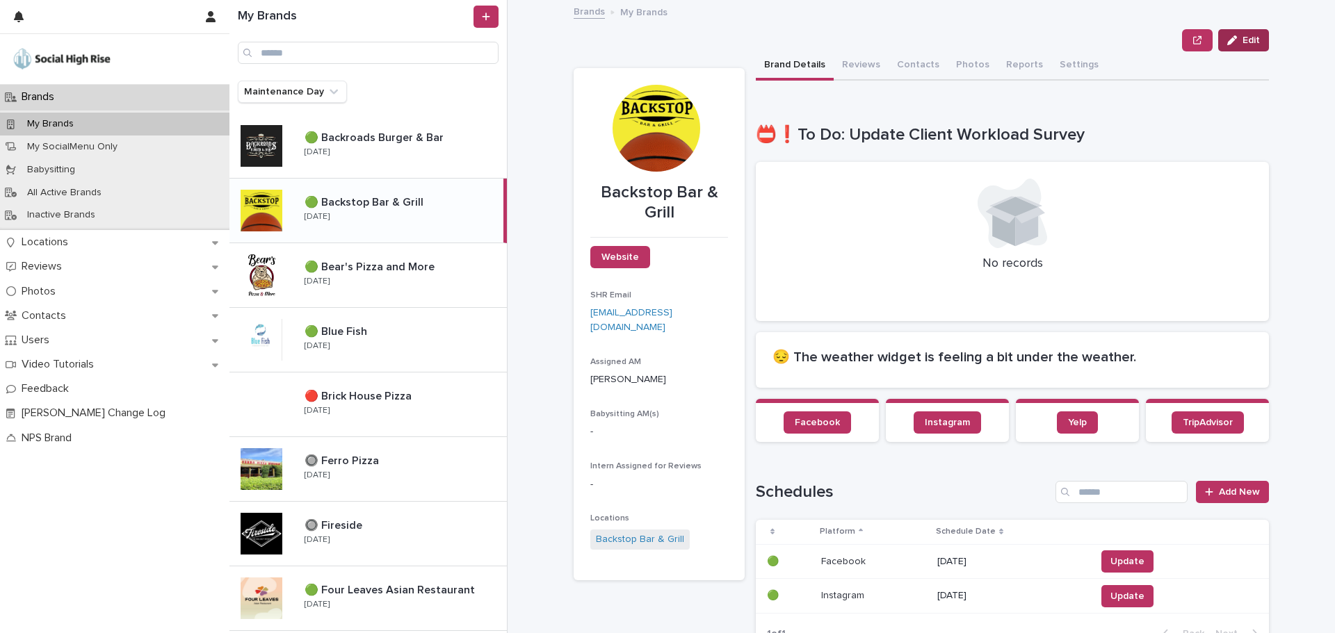
click at [1235, 42] on div "button" at bounding box center [1234, 40] width 15 height 10
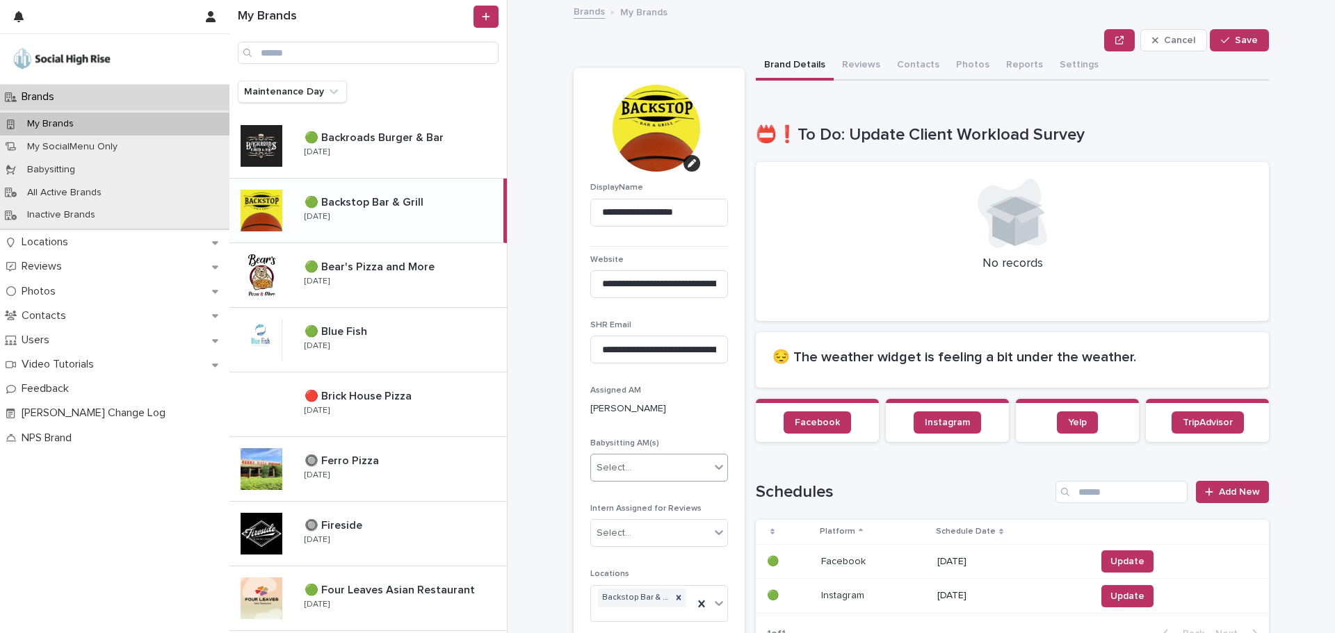
click at [651, 475] on div "Select..." at bounding box center [650, 468] width 119 height 23
click at [623, 565] on div "Jessi Coulter" at bounding box center [654, 568] width 136 height 24
click at [1229, 33] on button "Save" at bounding box center [1239, 40] width 59 height 22
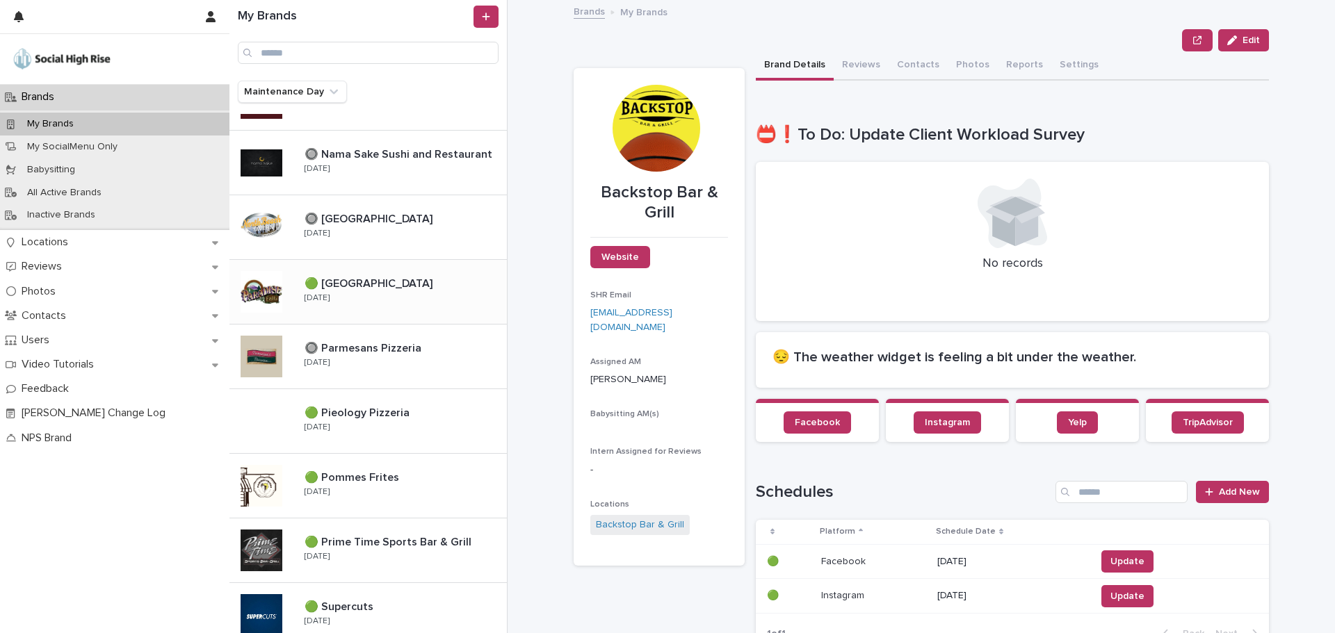
scroll to position [765, 0]
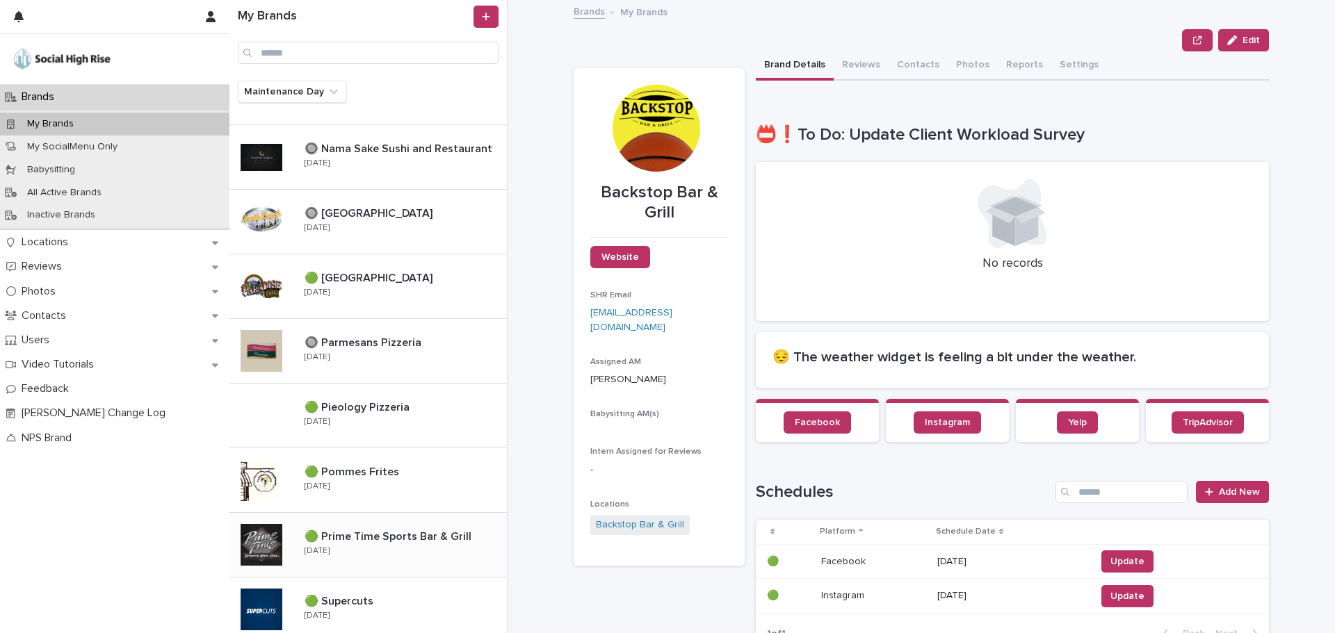
click at [364, 537] on p "🟢 Prime Time Sports Bar & Grill" at bounding box center [390, 536] width 170 height 16
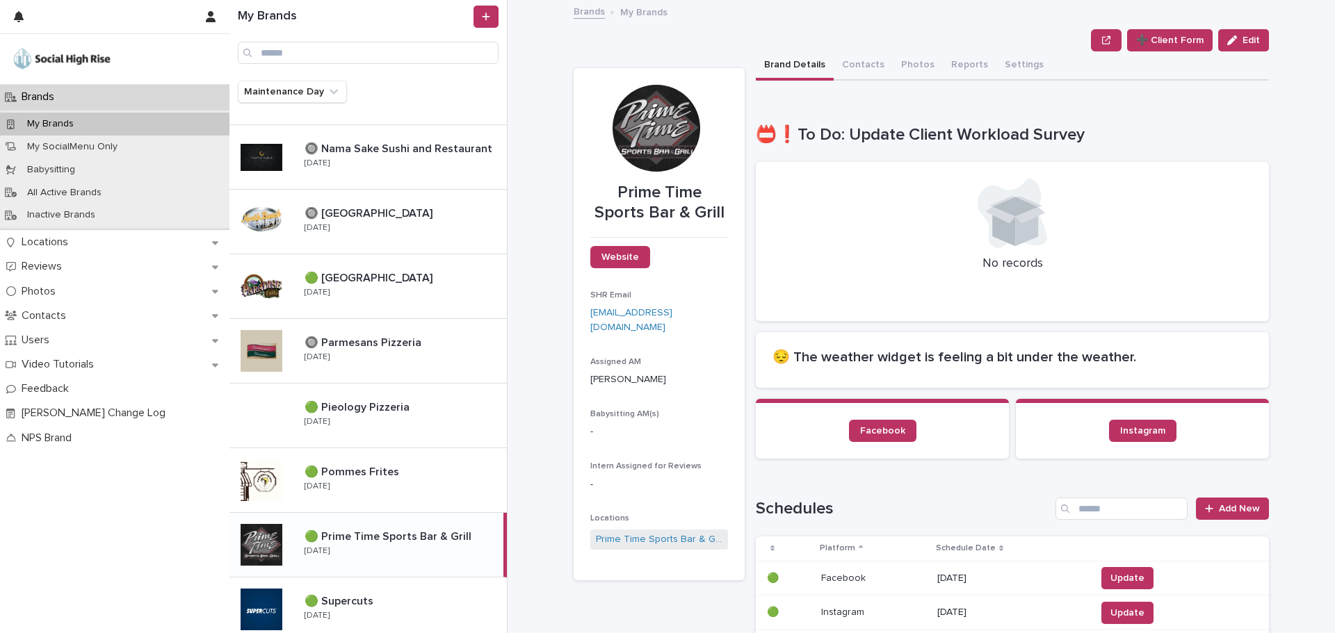
drag, startPoint x: 1229, startPoint y: 35, endPoint x: 939, endPoint y: 249, distance: 359.9
click at [1228, 35] on icon "button" at bounding box center [1232, 40] width 10 height 10
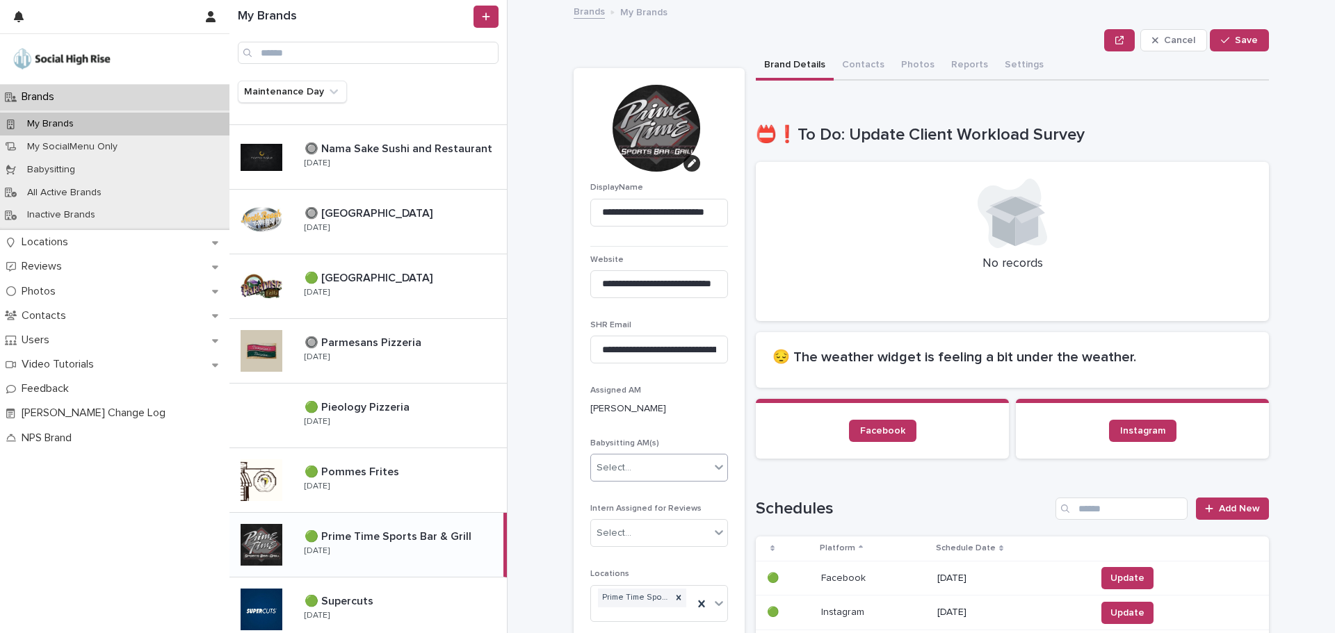
click at [647, 464] on div "Select..." at bounding box center [650, 468] width 119 height 23
click at [632, 562] on div "Jessi Coulter" at bounding box center [654, 568] width 136 height 24
click at [1224, 38] on icon "button" at bounding box center [1225, 40] width 8 height 10
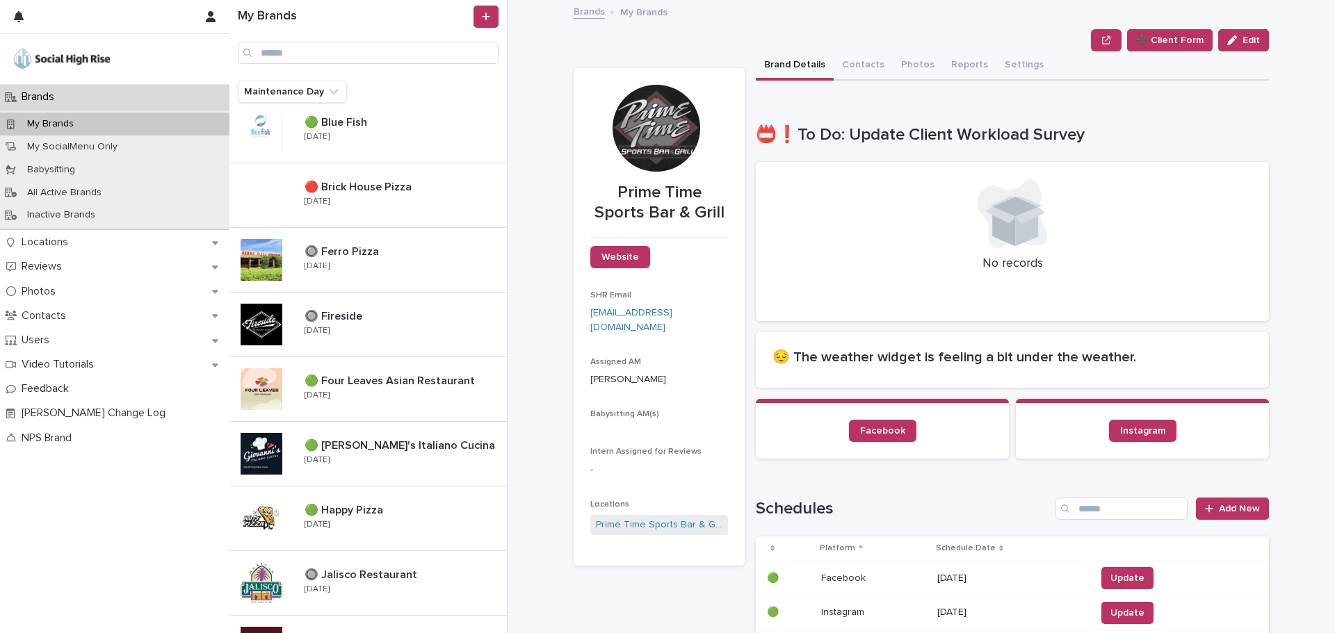
scroll to position [209, 0]
click at [349, 432] on div "🟢 Giovanni's Italiano Cucina 🟢 Giovanni's Italiano Cucina Tuesday" at bounding box center [367, 455] width 277 height 65
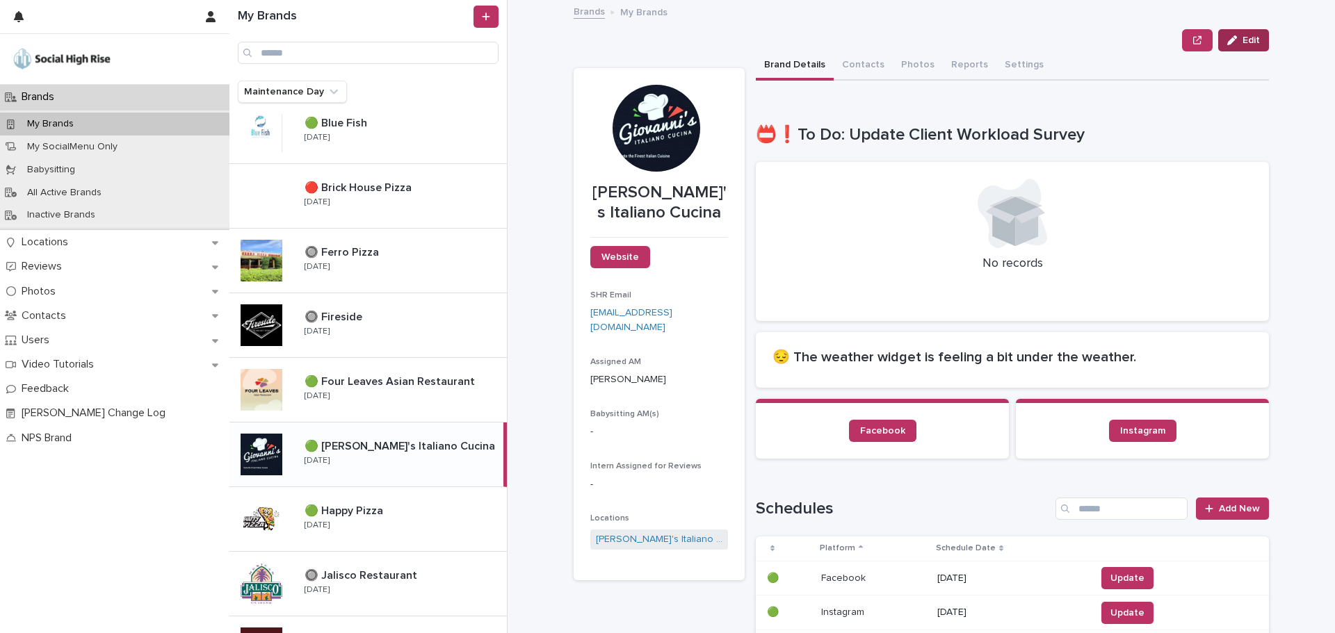
click at [1247, 33] on button "Edit" at bounding box center [1243, 40] width 51 height 22
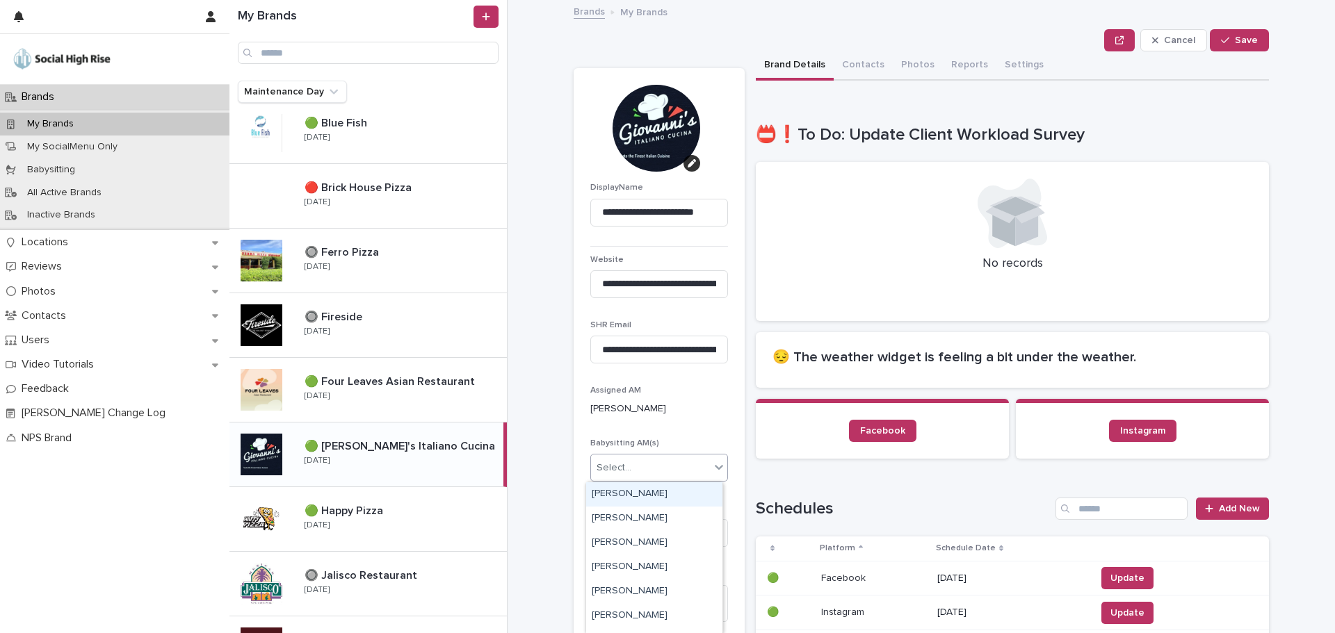
click at [616, 469] on div "Select..." at bounding box center [614, 468] width 35 height 15
click at [635, 567] on div "Jessi Coulter" at bounding box center [654, 568] width 136 height 24
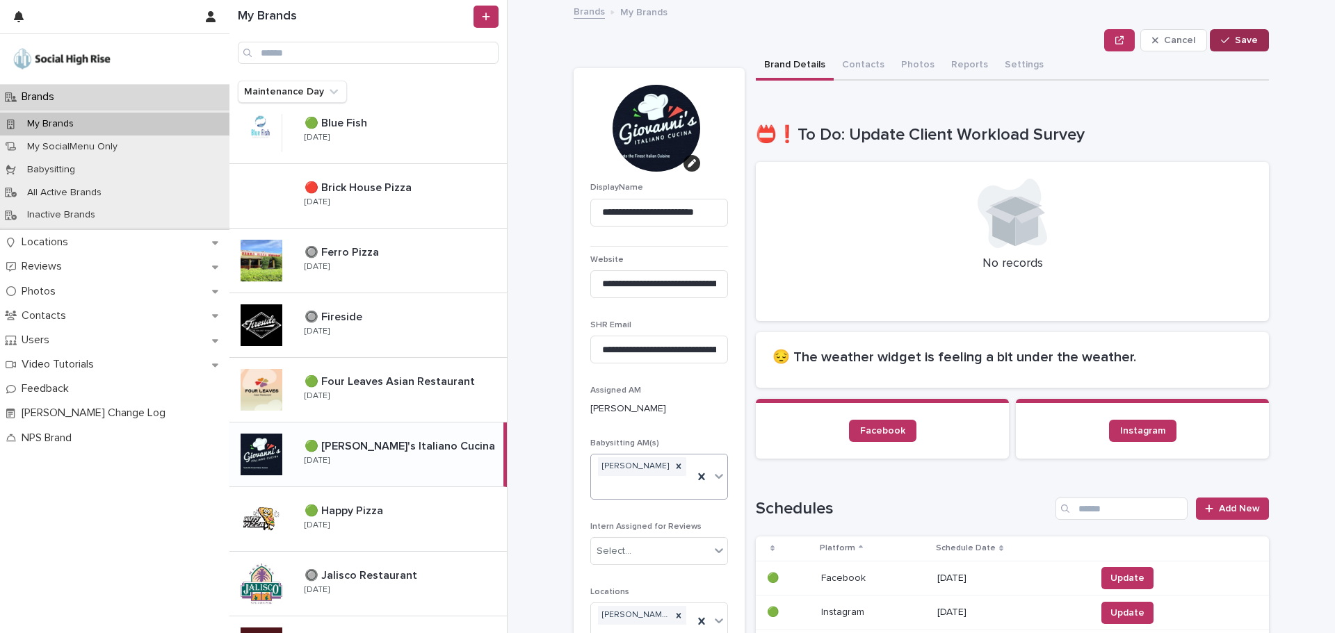
click at [1235, 38] on span "Save" at bounding box center [1246, 40] width 23 height 10
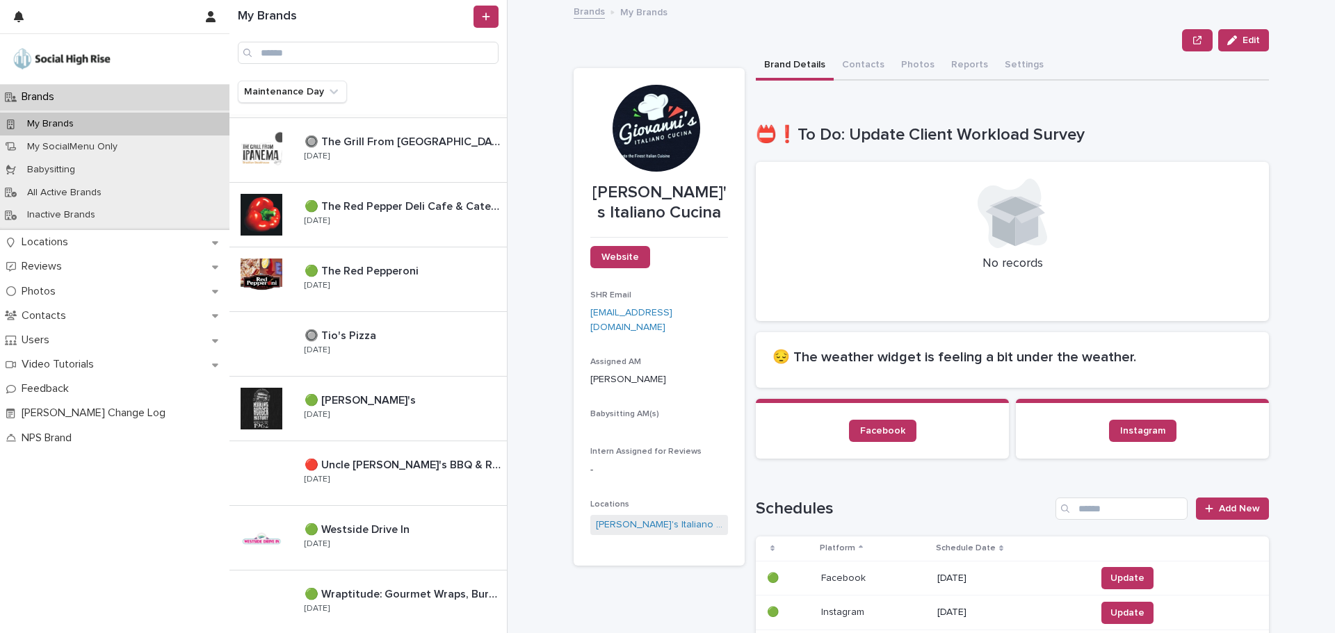
scroll to position [1227, 0]
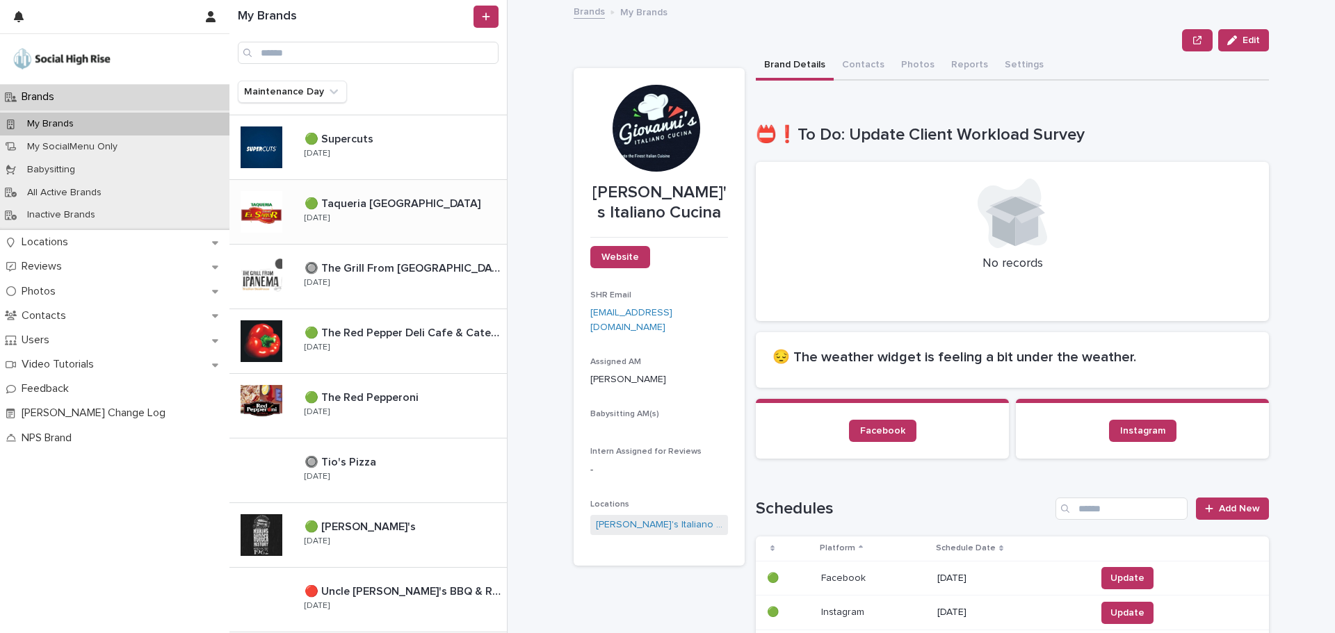
click at [375, 213] on div "🟢 Taqueria El Sabor 🟢 Taqueria El Sabor Wednesday" at bounding box center [399, 212] width 213 height 40
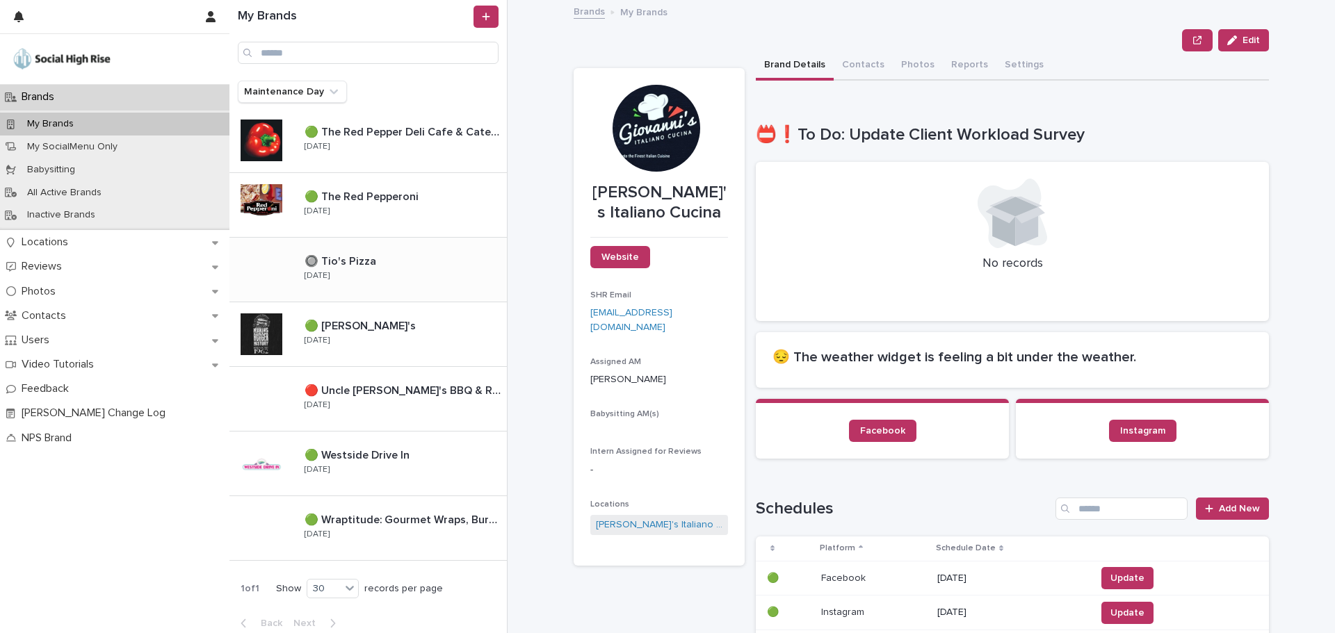
scroll to position [1436, 0]
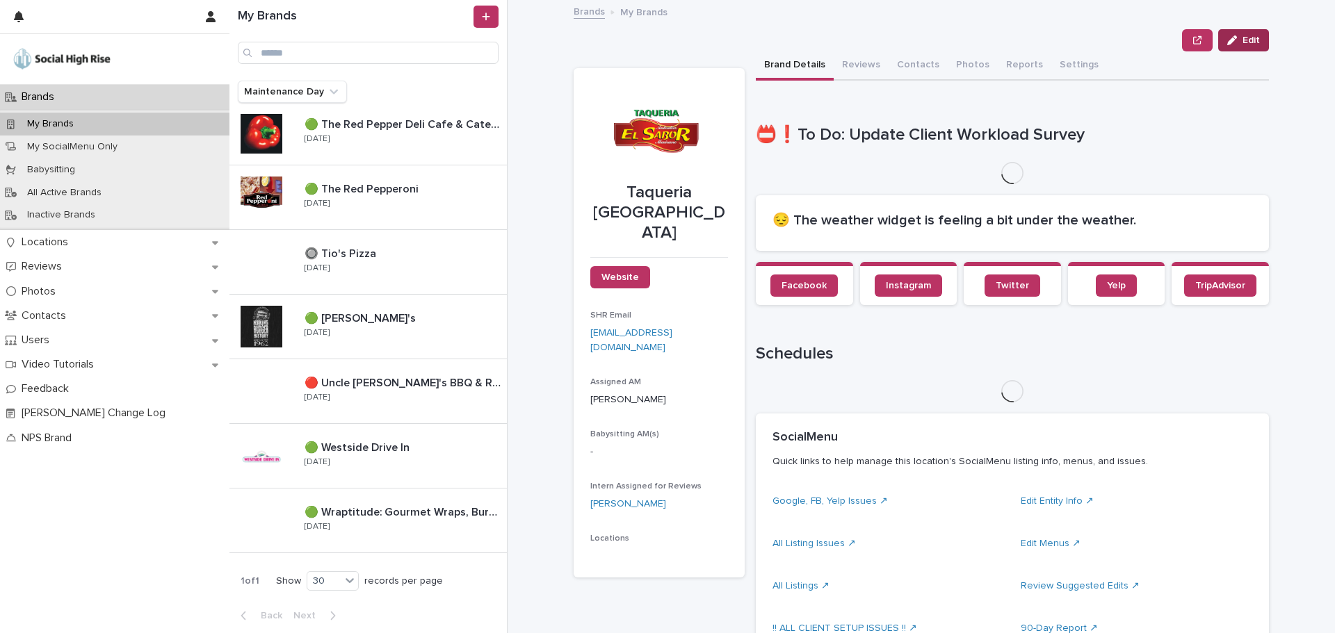
click at [1222, 40] on button "Edit" at bounding box center [1243, 40] width 51 height 22
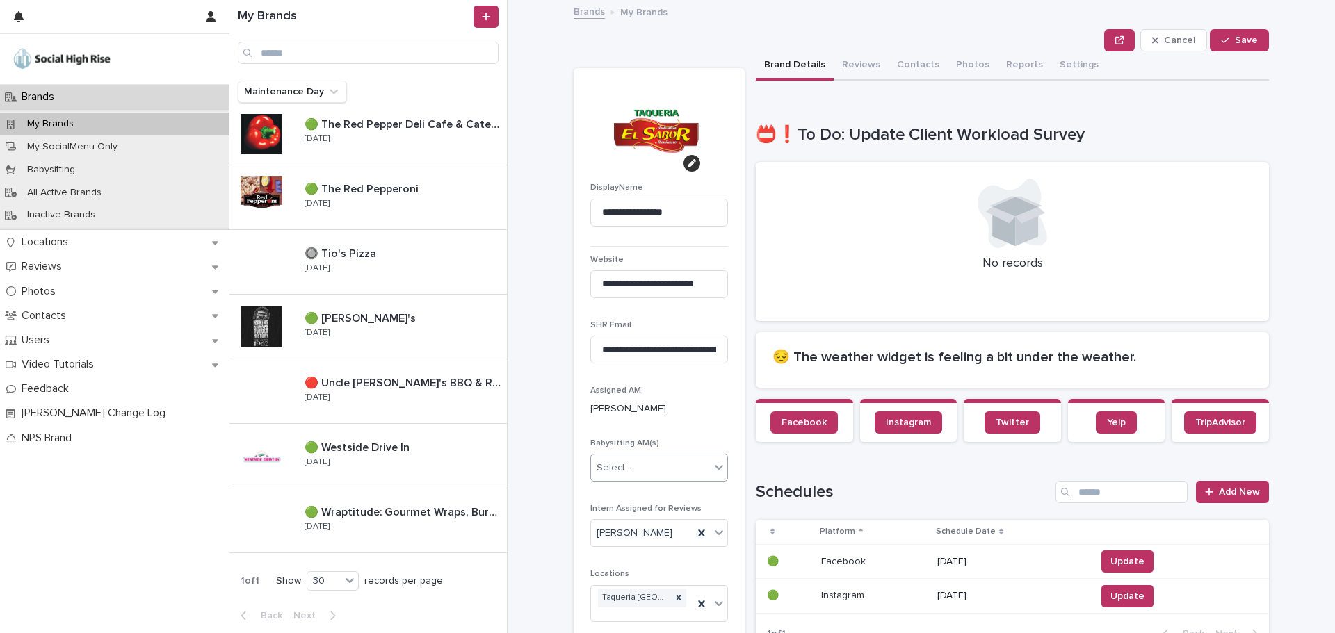
click at [644, 469] on div "Select..." at bounding box center [650, 468] width 119 height 23
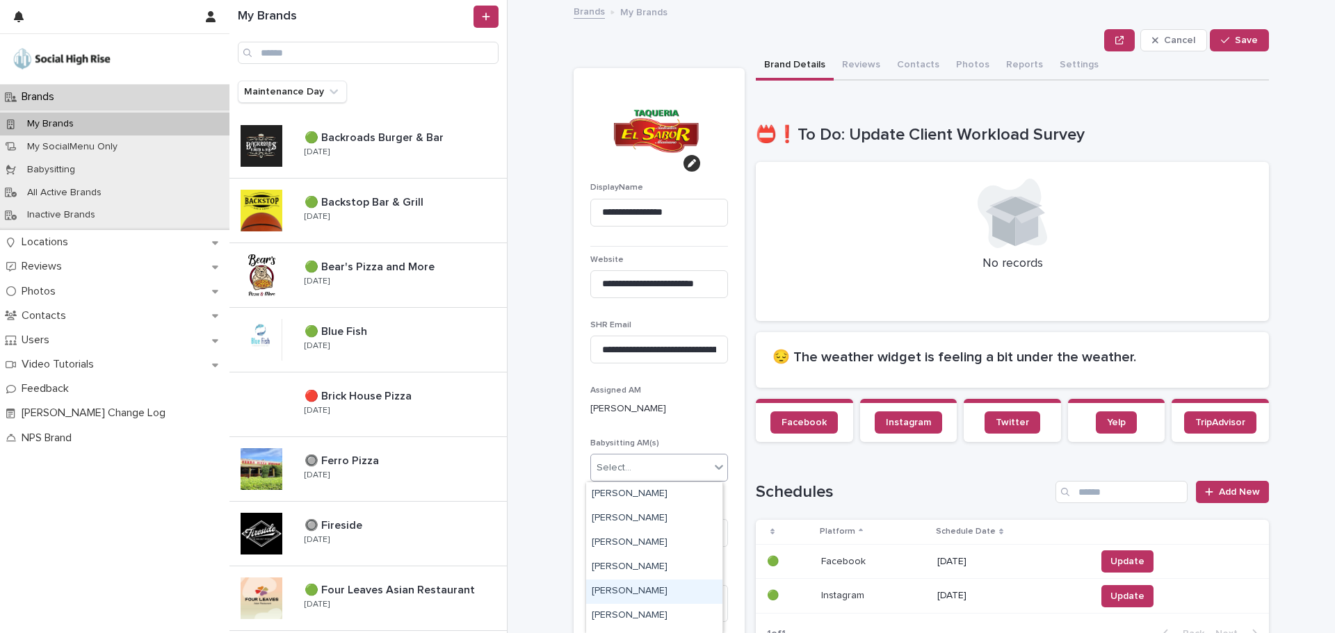
scroll to position [1436, 0]
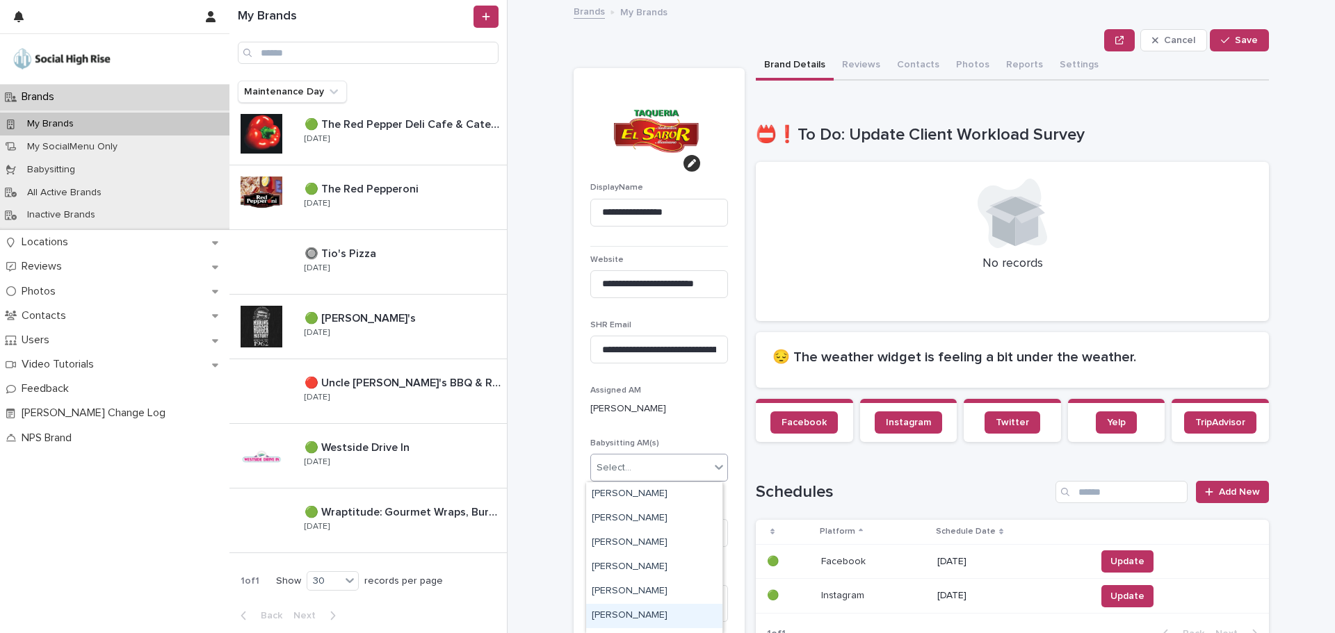
click at [611, 612] on div "Ryann Helder" at bounding box center [654, 616] width 136 height 24
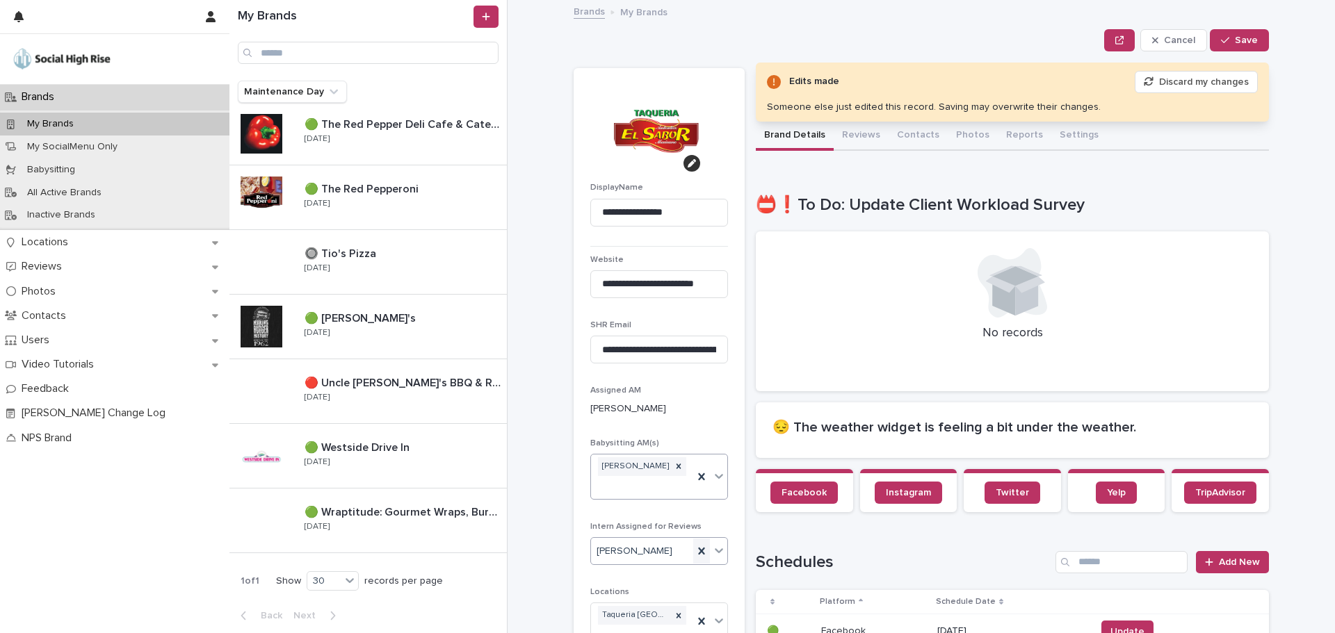
click at [695, 544] on icon at bounding box center [702, 551] width 14 height 14
click at [1226, 42] on div "button" at bounding box center [1228, 40] width 14 height 10
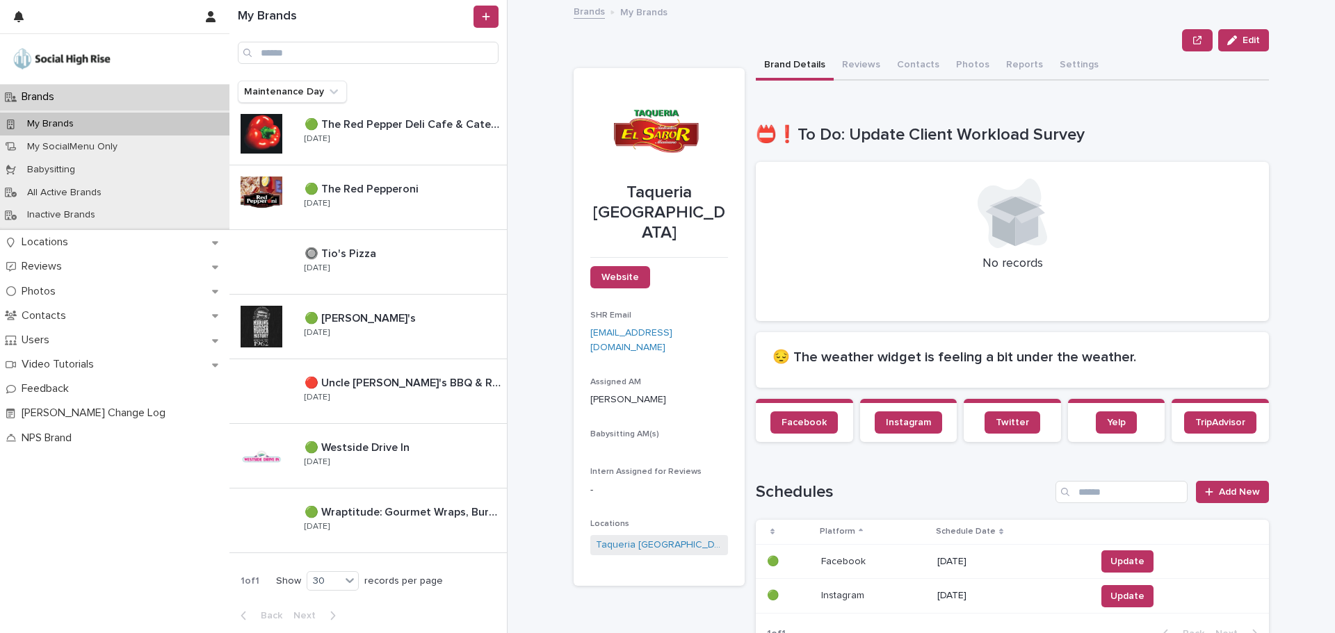
drag, startPoint x: 1240, startPoint y: 35, endPoint x: 1135, endPoint y: 117, distance: 133.8
click at [1242, 35] on span "Edit" at bounding box center [1250, 40] width 17 height 10
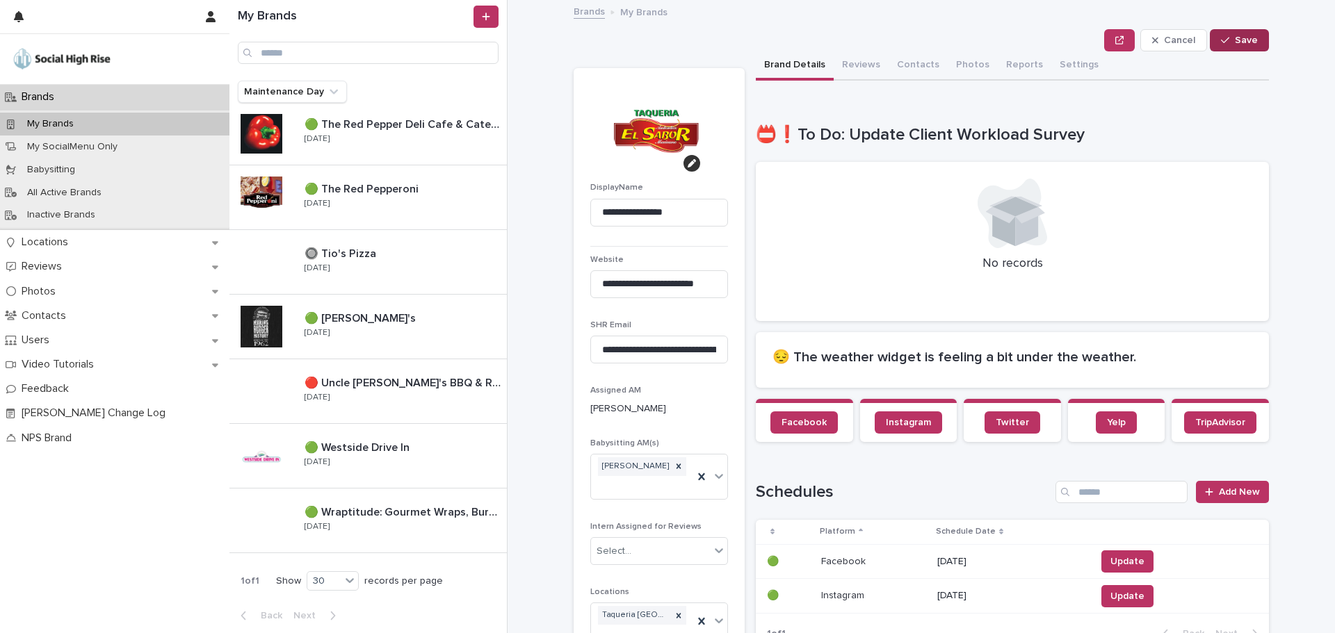
click at [1223, 35] on icon "button" at bounding box center [1225, 40] width 8 height 10
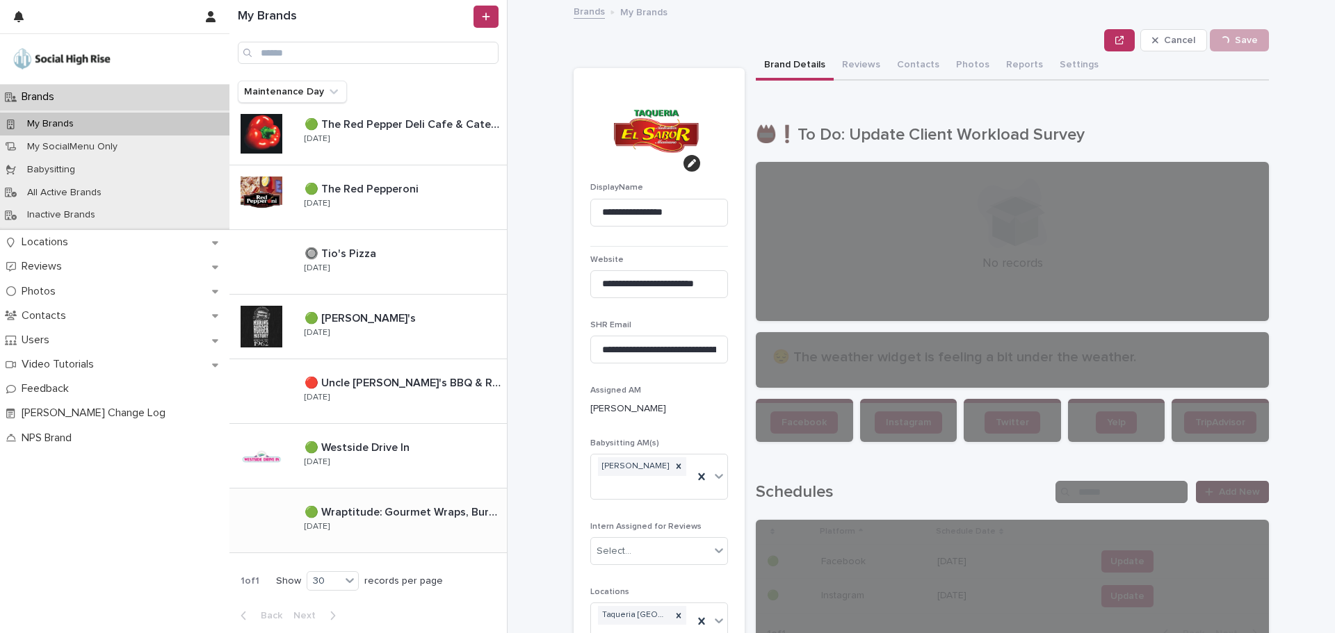
click at [346, 517] on p "🟢 Wraptitude: Gourmet Wraps, Burgers & Beers" at bounding box center [405, 511] width 200 height 16
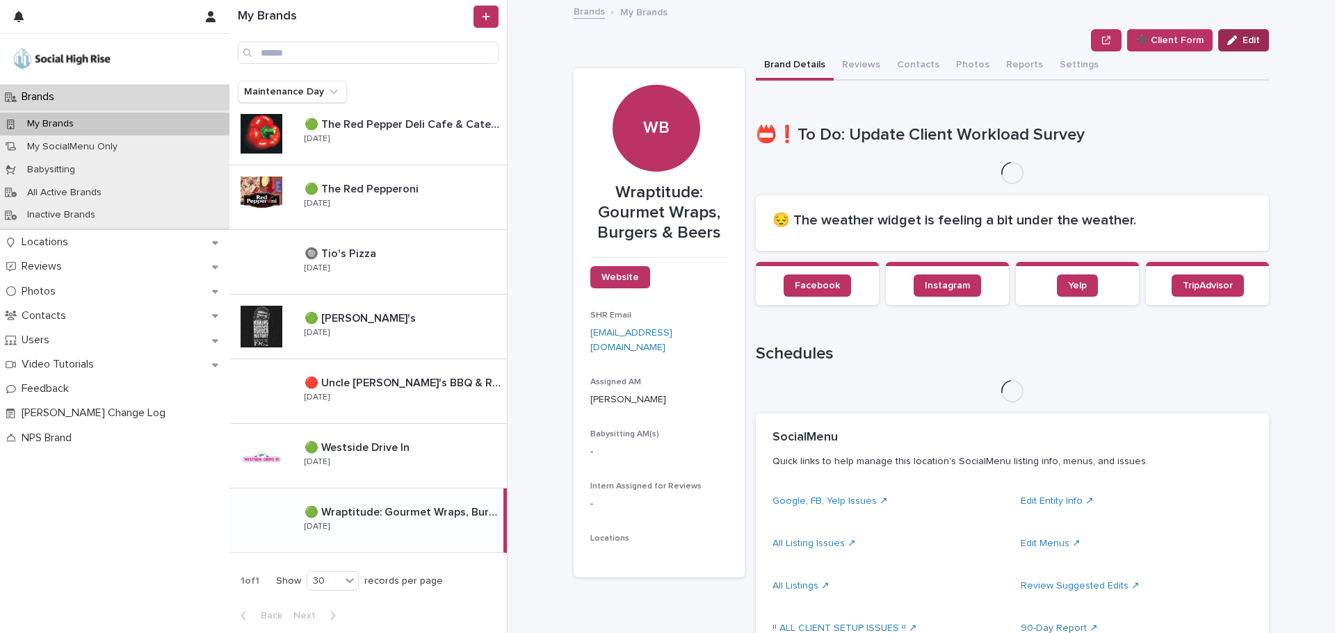
click at [1237, 40] on div "button" at bounding box center [1234, 40] width 15 height 10
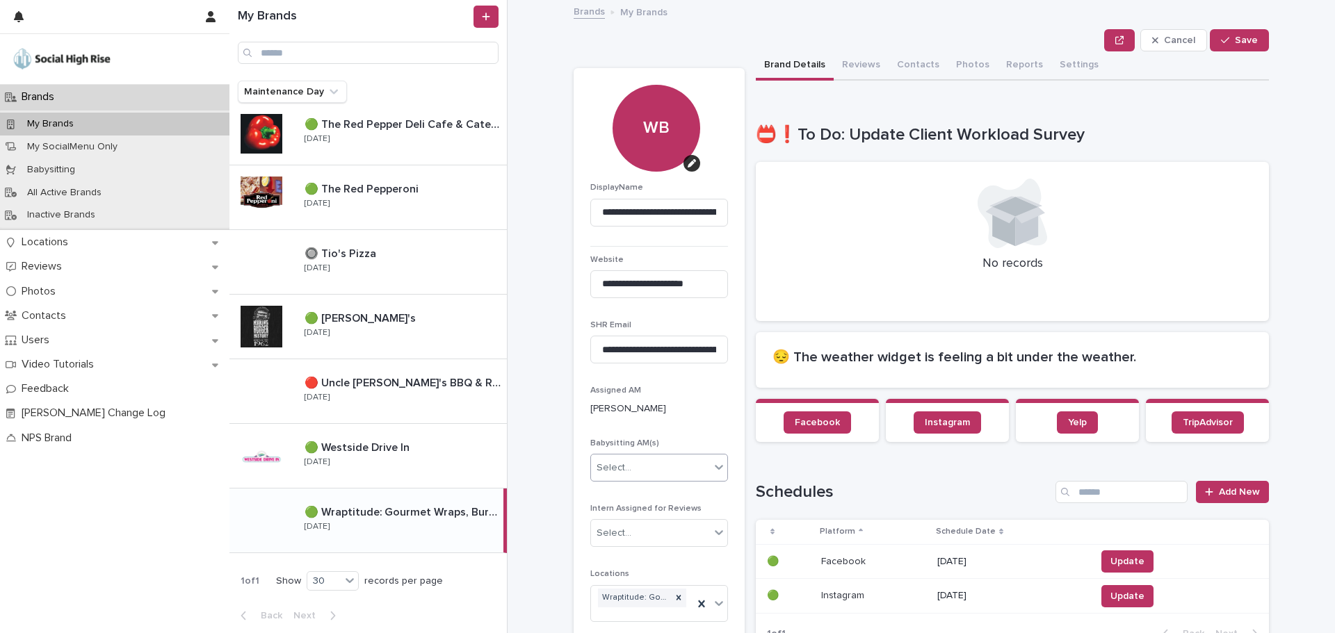
click at [645, 464] on div "Select..." at bounding box center [650, 468] width 119 height 23
click at [610, 615] on div "Ryann Helder" at bounding box center [654, 616] width 136 height 24
click at [1230, 38] on div "button" at bounding box center [1228, 40] width 14 height 10
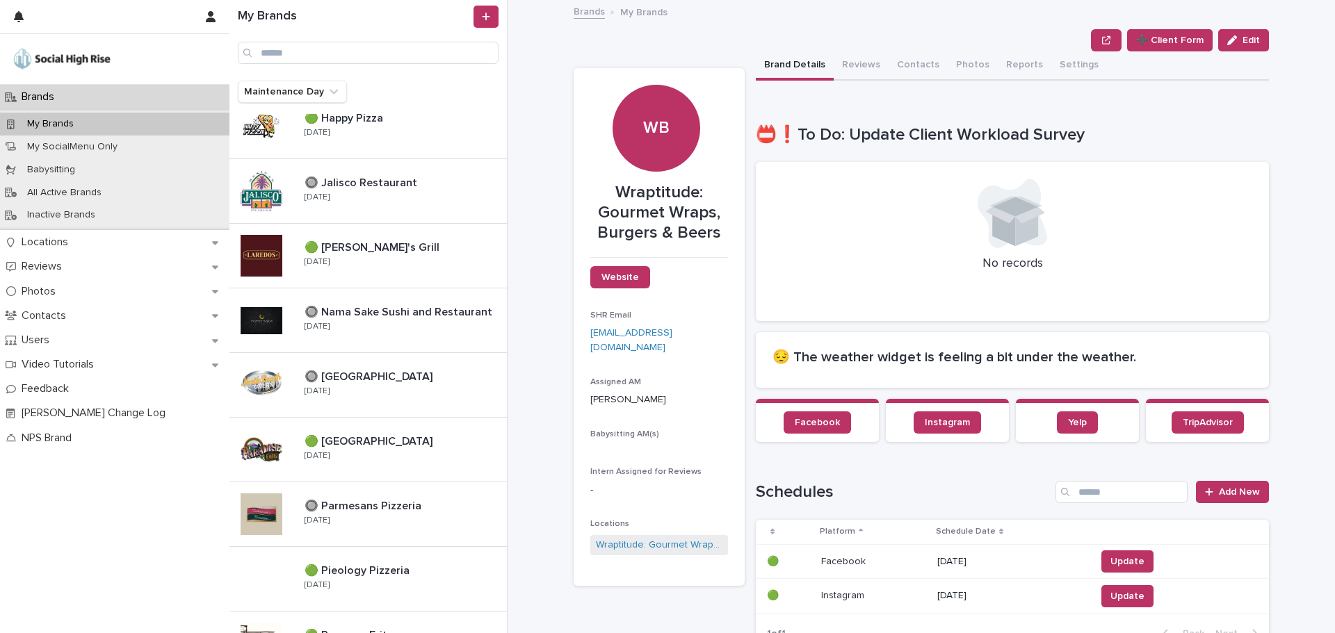
scroll to position [184, 0]
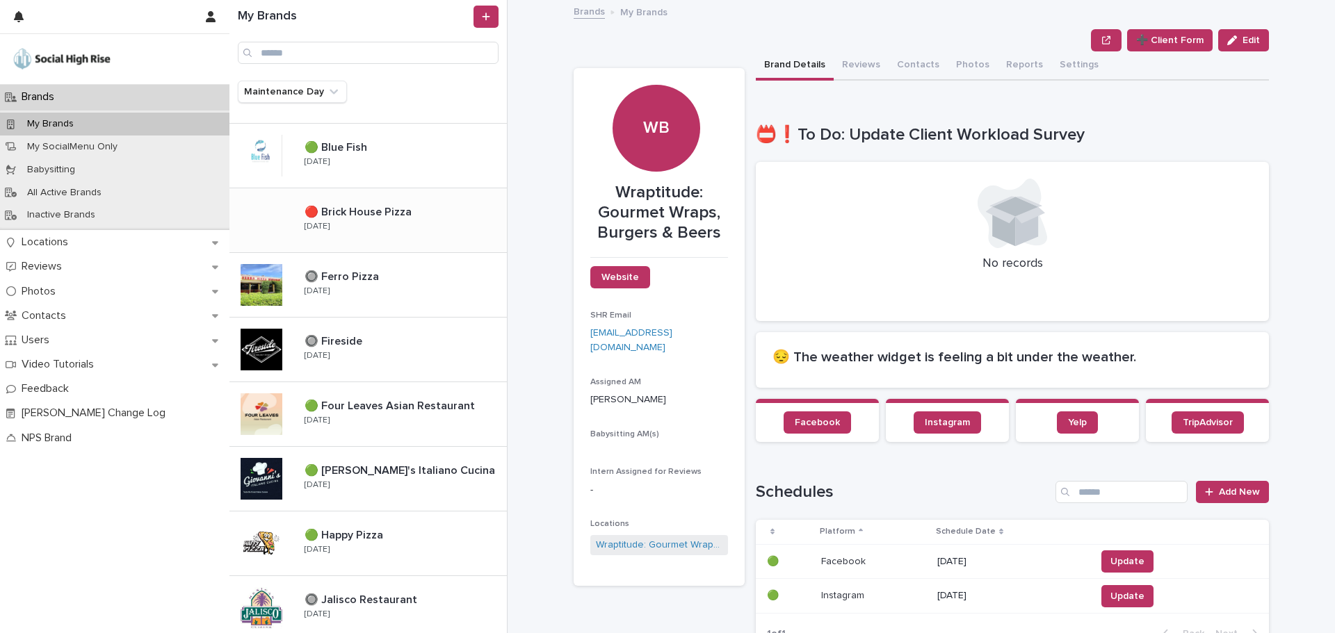
click at [407, 217] on p "🔴 Brick House Pizza" at bounding box center [360, 211] width 110 height 16
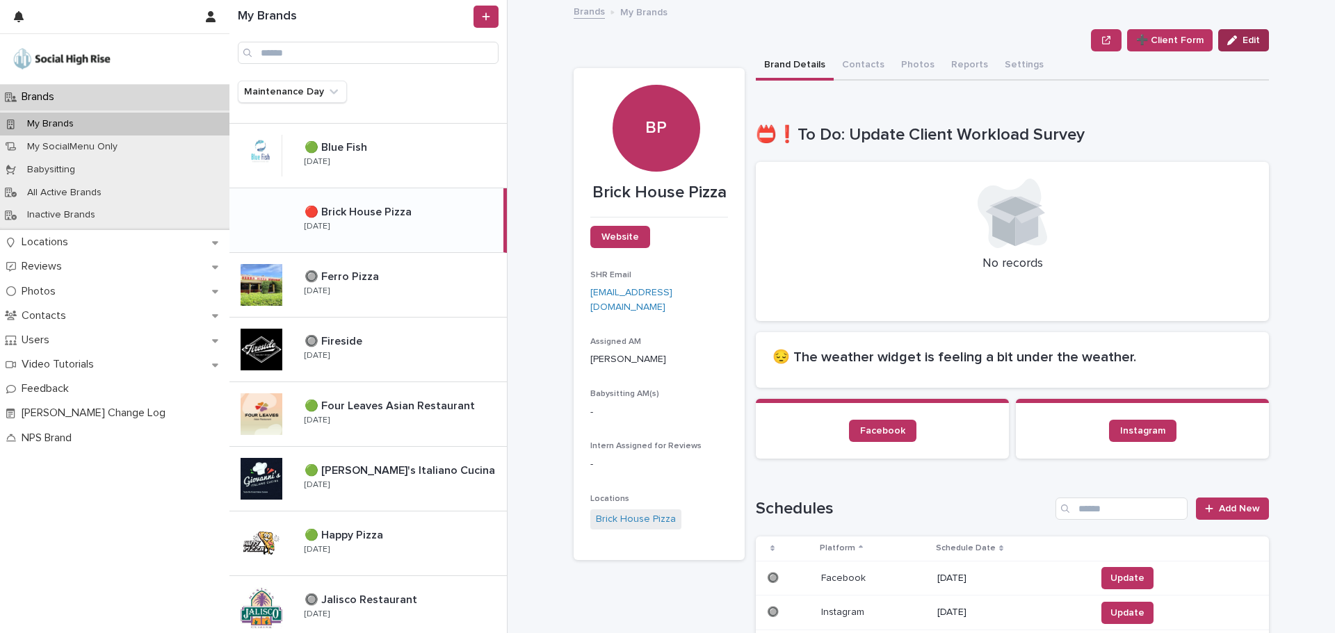
click at [1235, 45] on button "Edit" at bounding box center [1243, 40] width 51 height 22
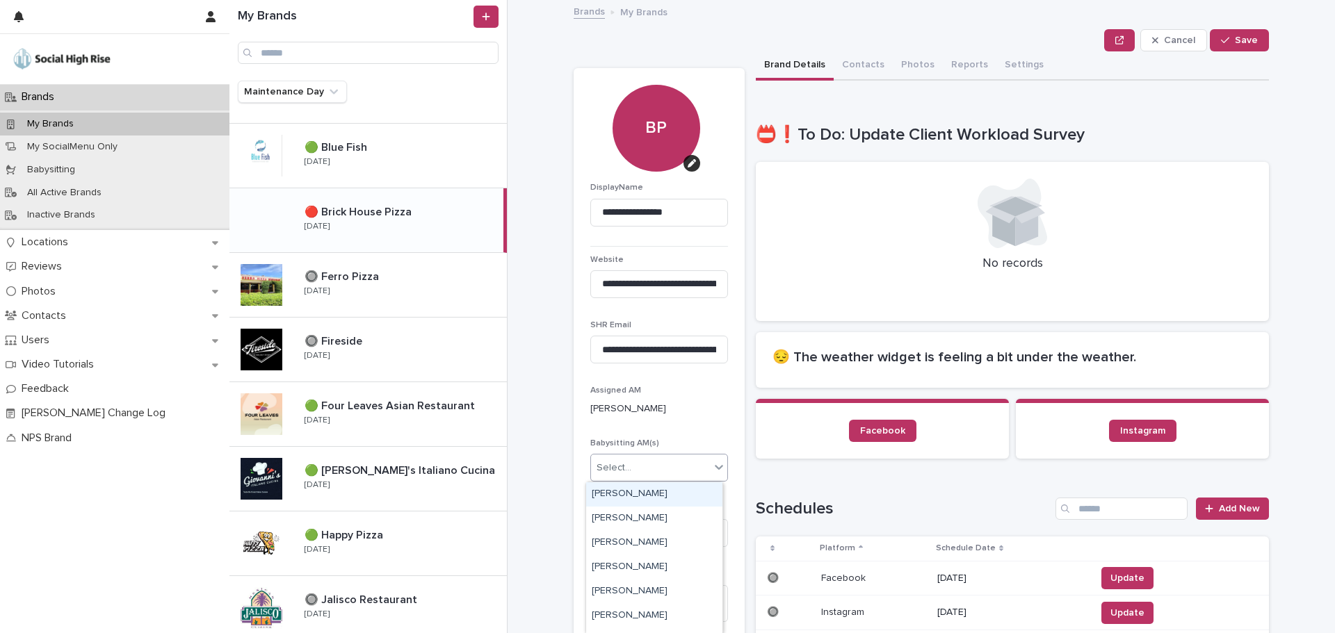
click at [673, 470] on div "Select..." at bounding box center [650, 468] width 119 height 23
click at [622, 572] on div "Ryann Helder" at bounding box center [654, 573] width 136 height 24
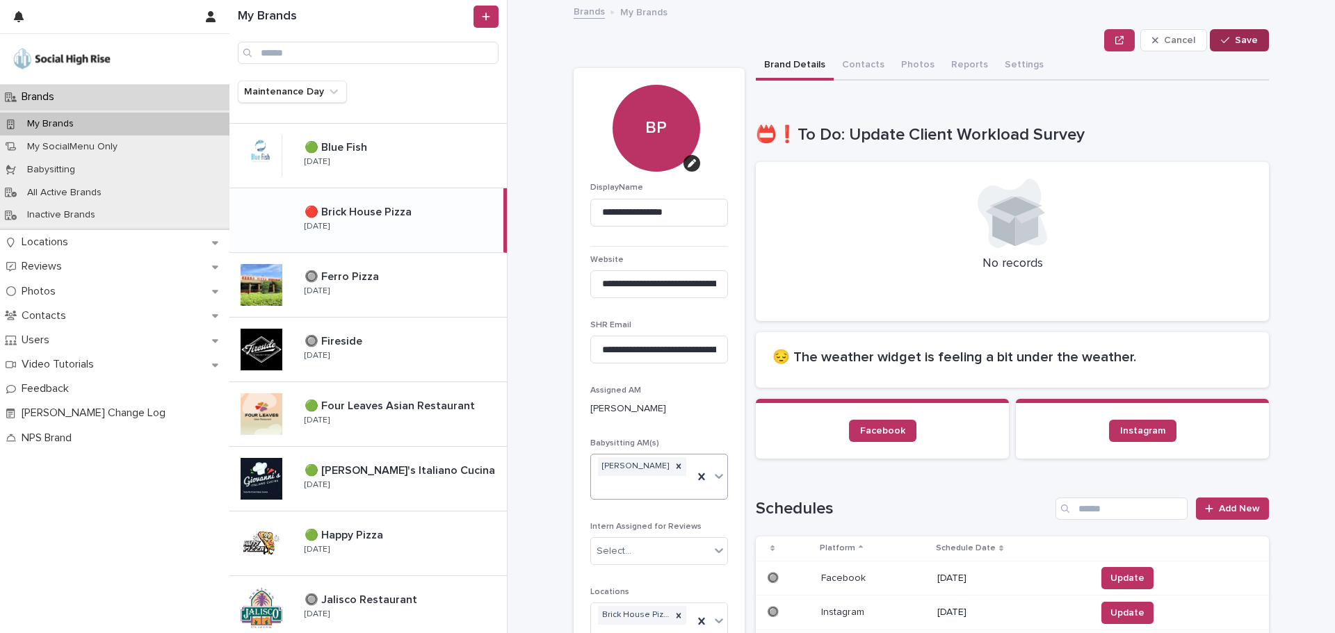
click at [1230, 45] on button "Save" at bounding box center [1239, 40] width 59 height 22
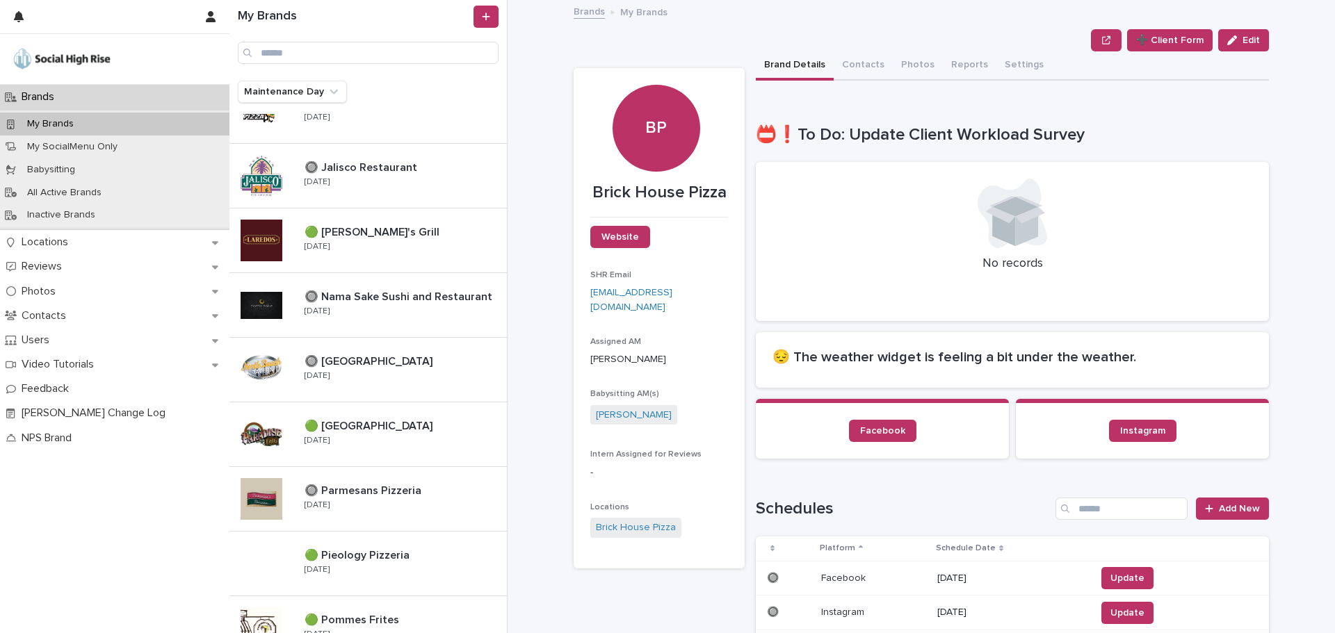
scroll to position [626, 0]
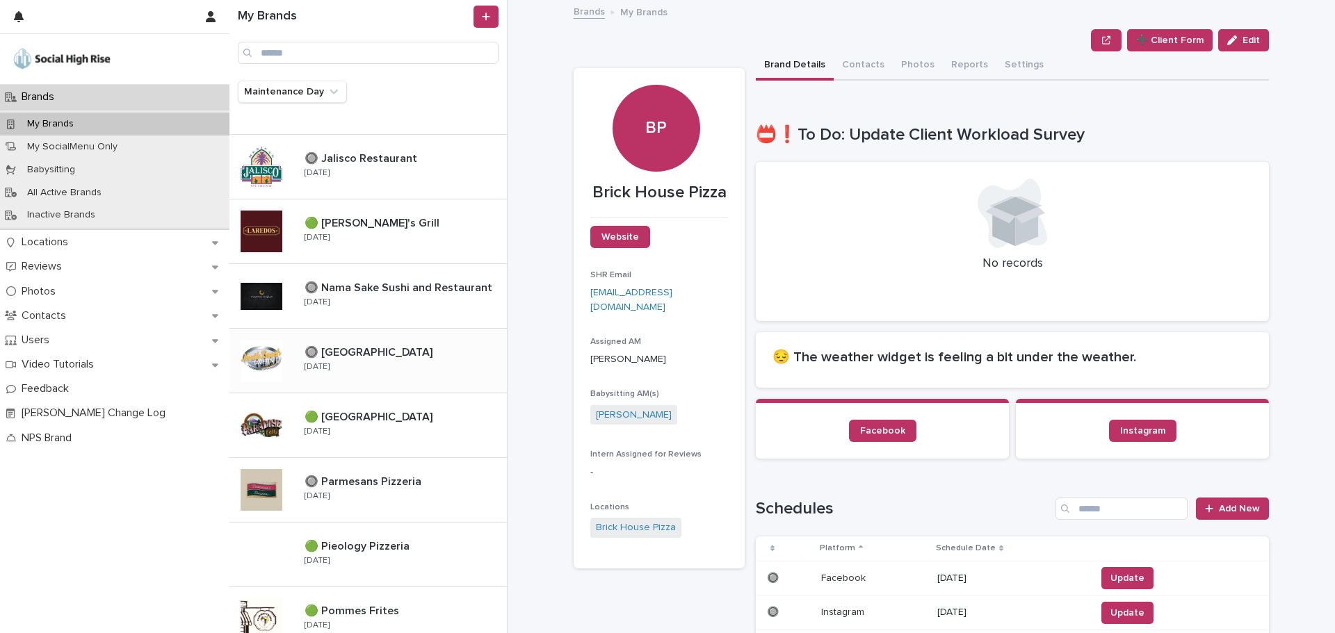
click at [398, 362] on div "🔘 North Beach Tavern 🔘 North Beach Tavern Friday" at bounding box center [399, 361] width 213 height 40
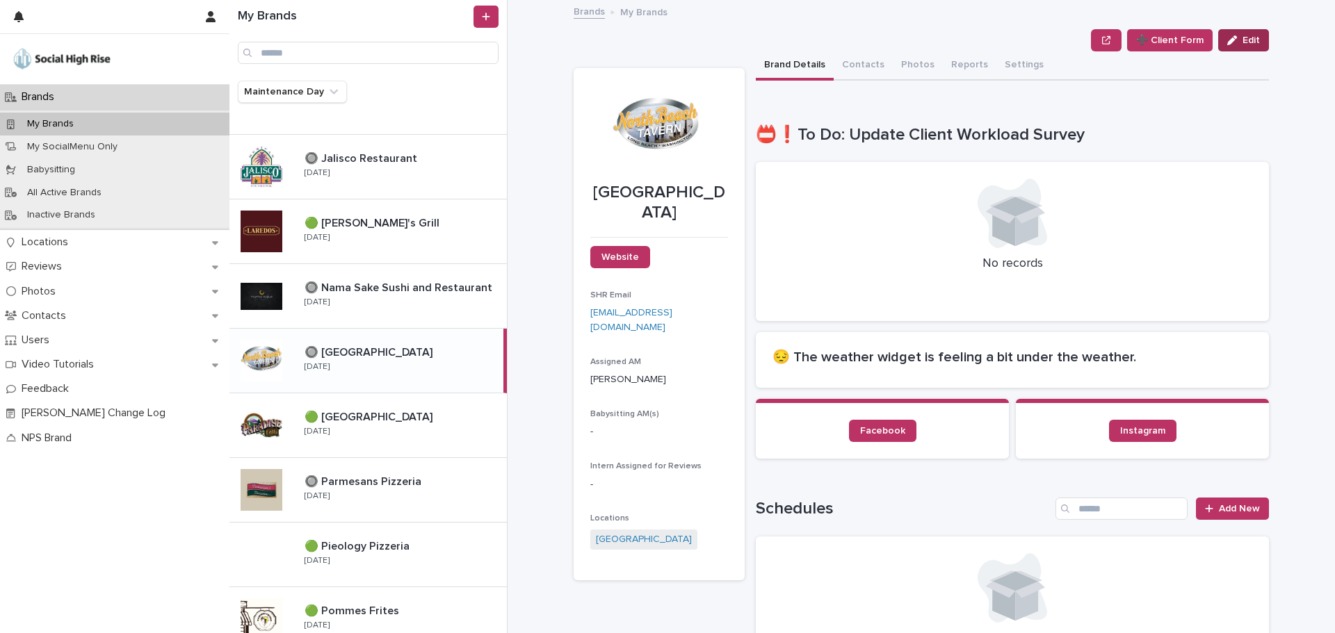
click at [1227, 40] on icon "button" at bounding box center [1232, 40] width 10 height 10
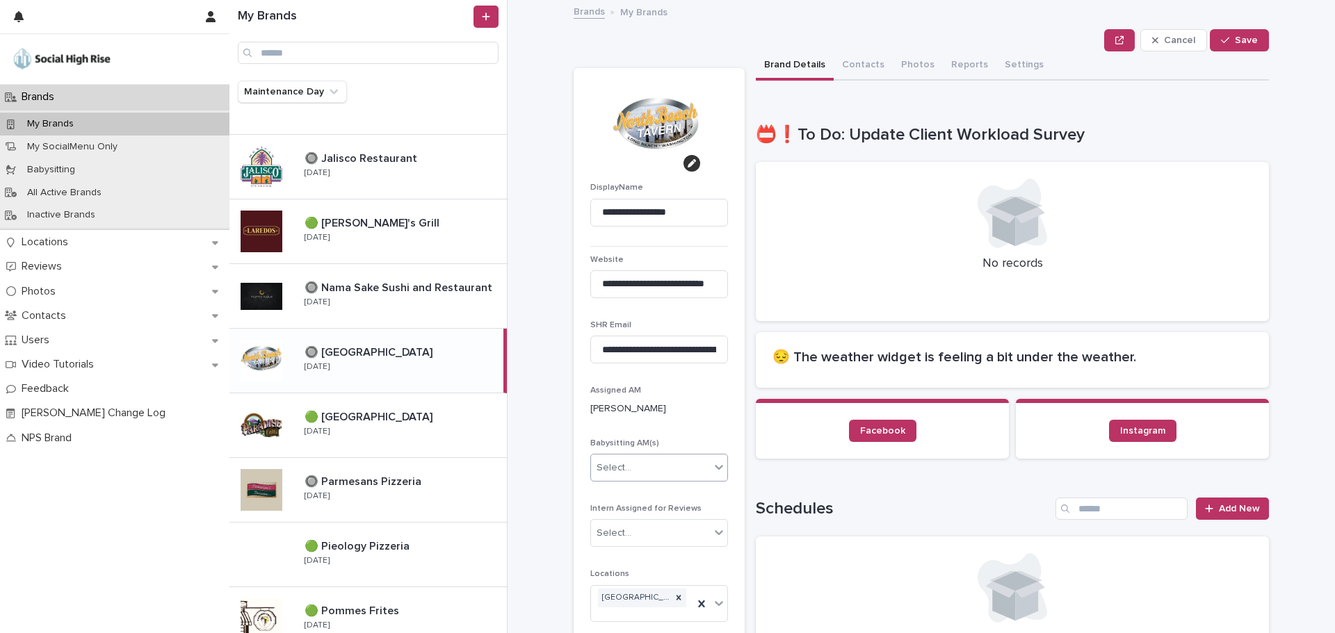
click at [624, 462] on div "Select..." at bounding box center [614, 468] width 35 height 15
click at [613, 612] on div "Ryann Helder" at bounding box center [654, 616] width 136 height 24
click at [1215, 42] on button "Save" at bounding box center [1239, 40] width 59 height 22
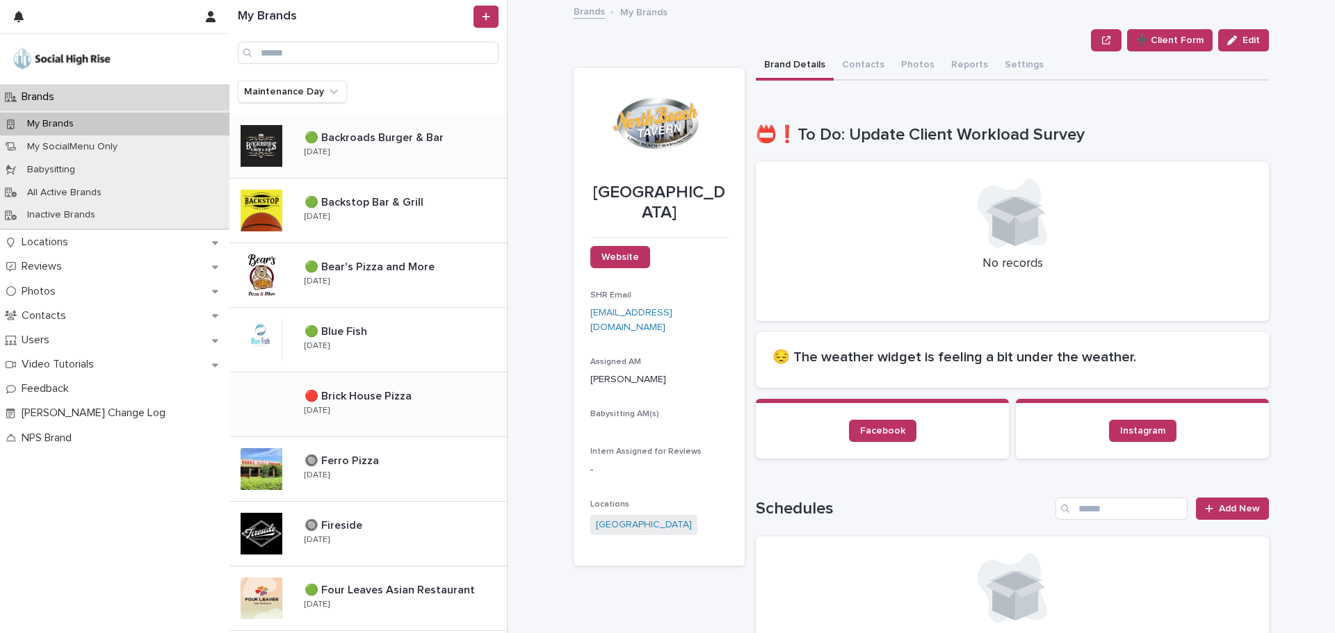
click at [343, 150] on div "🟢 Backroads Burger & Bar 🟢 Backroads Burger & Bar Monday" at bounding box center [399, 146] width 213 height 40
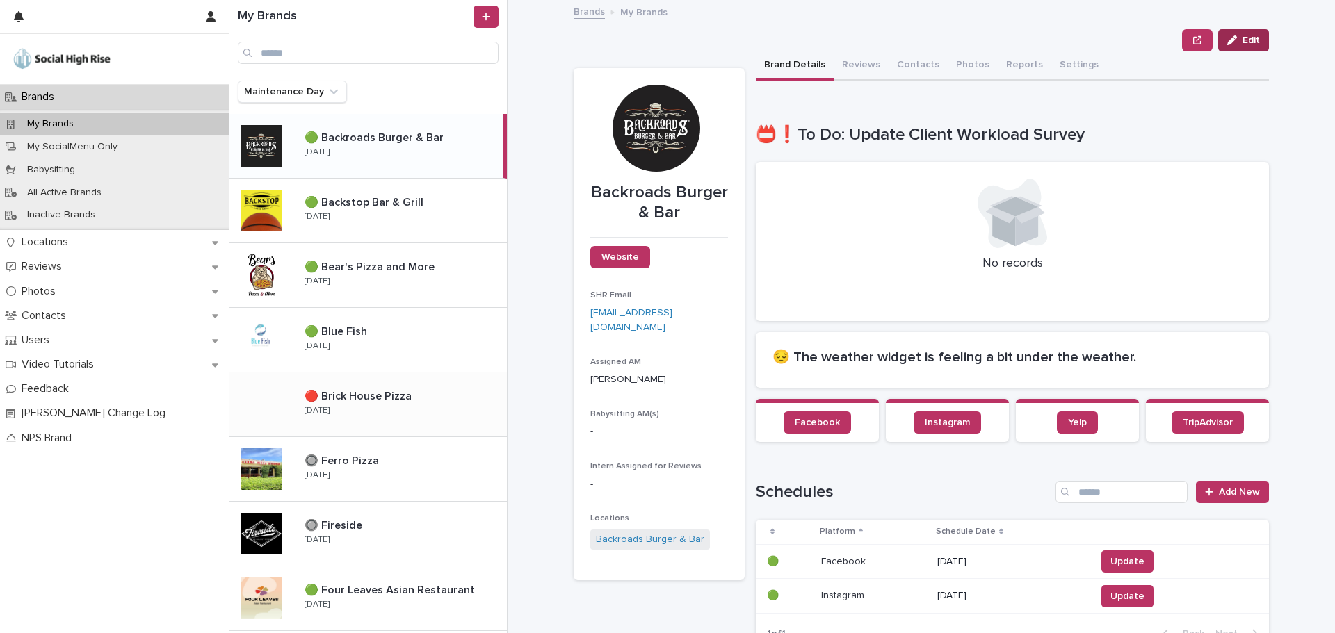
click at [1232, 47] on button "Edit" at bounding box center [1243, 40] width 51 height 22
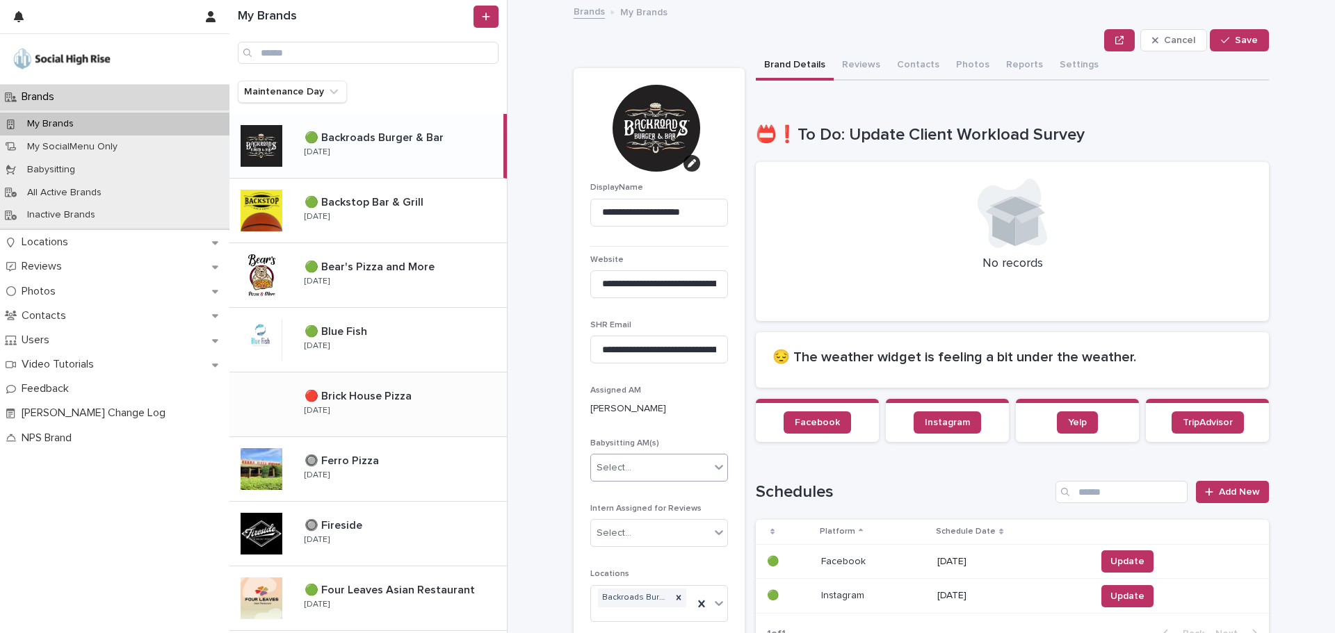
click at [617, 476] on div "Select..." at bounding box center [650, 468] width 119 height 23
click at [620, 597] on div "Sarah Anderson-Buhr" at bounding box center [654, 597] width 136 height 24
click at [1235, 41] on span "Save" at bounding box center [1246, 40] width 23 height 10
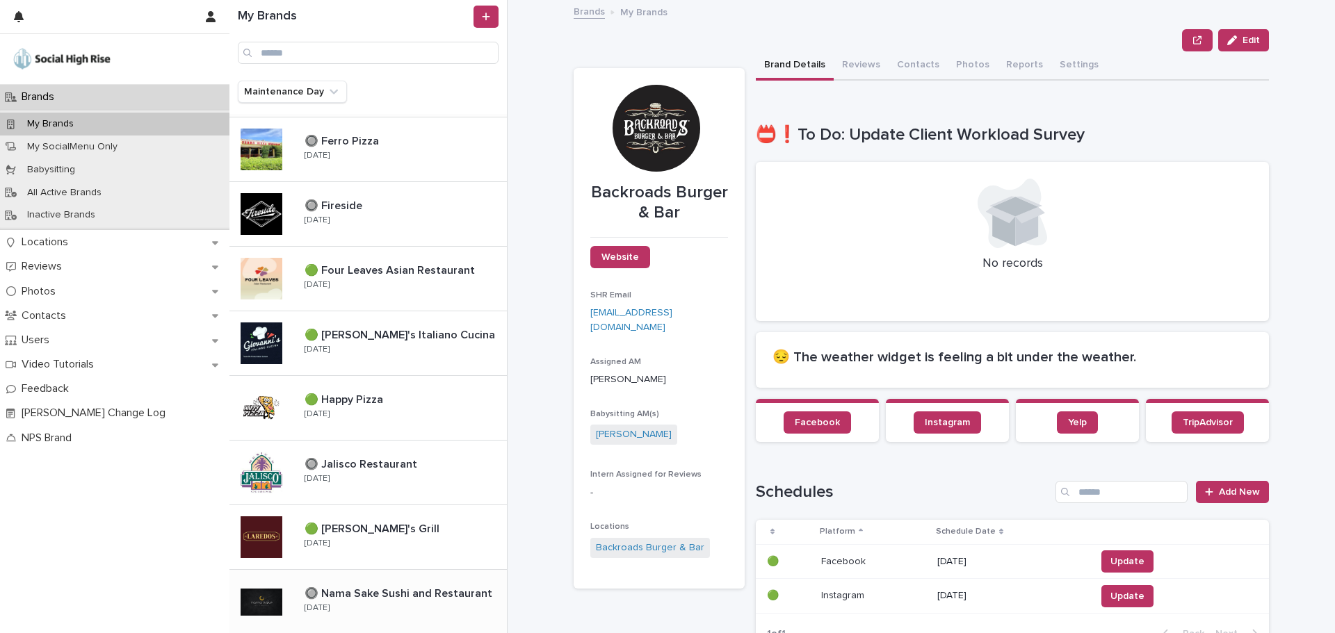
scroll to position [278, 0]
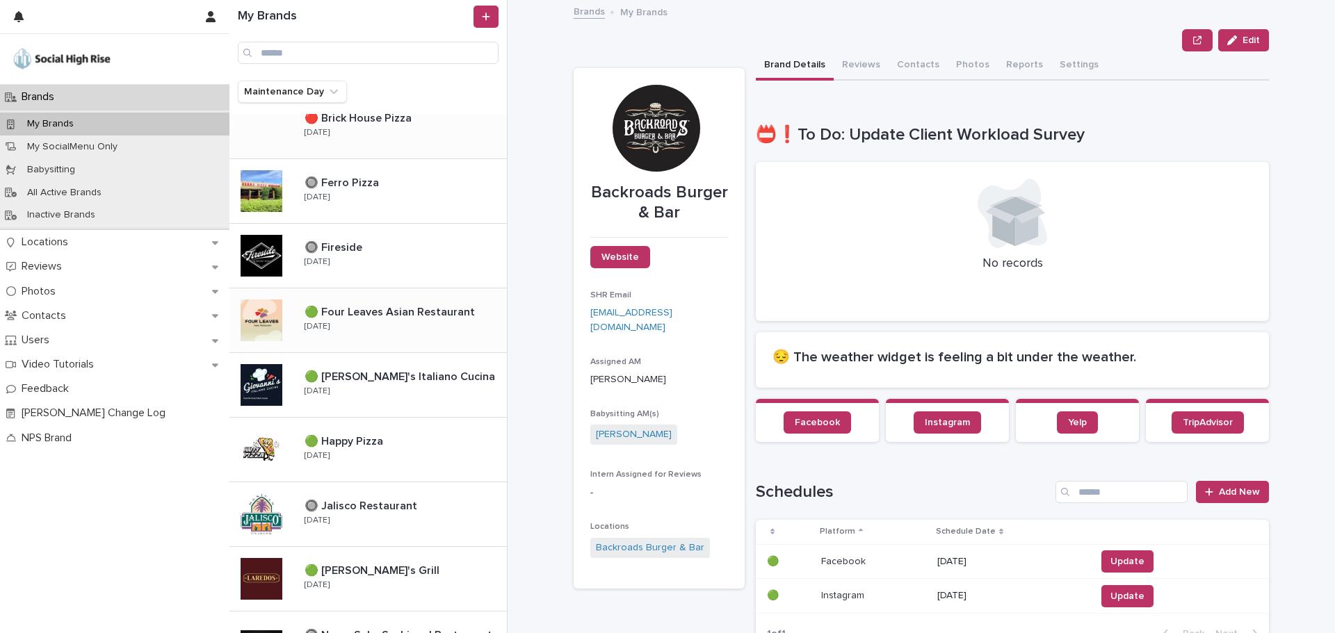
click at [391, 331] on div "🟢 Four Leaves Asian Restaurant 🟢 Four Leaves Asian Restaurant Monday" at bounding box center [399, 320] width 213 height 40
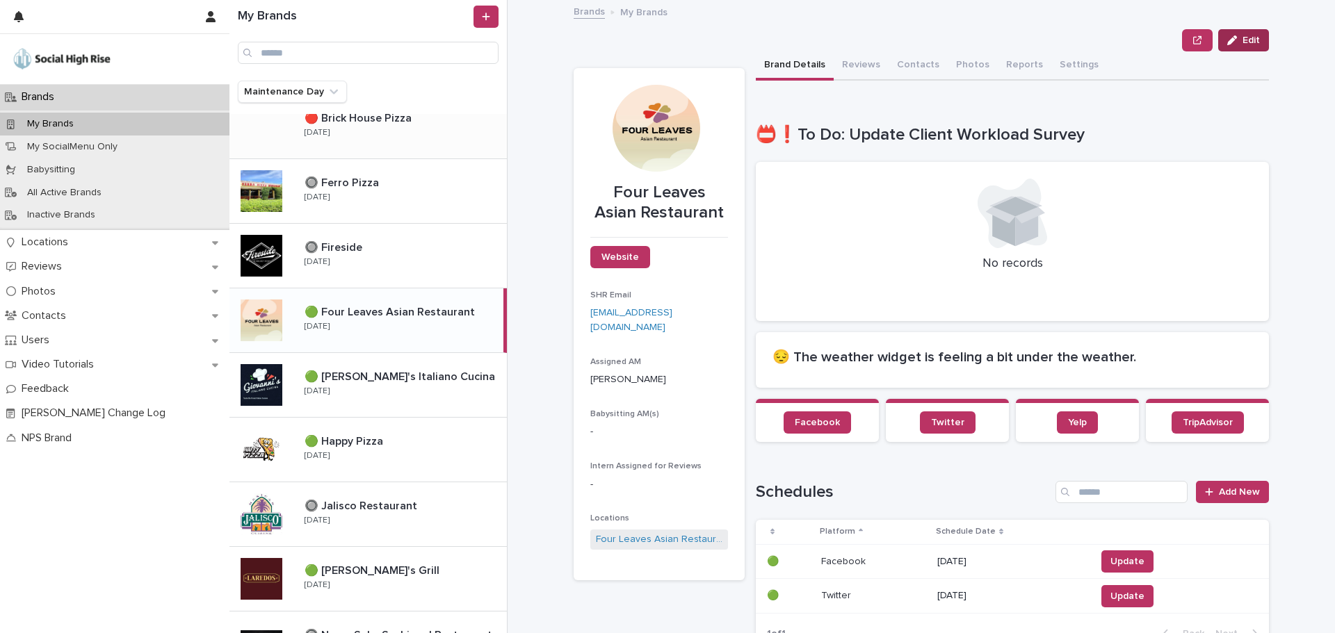
click at [1229, 45] on button "Edit" at bounding box center [1243, 40] width 51 height 22
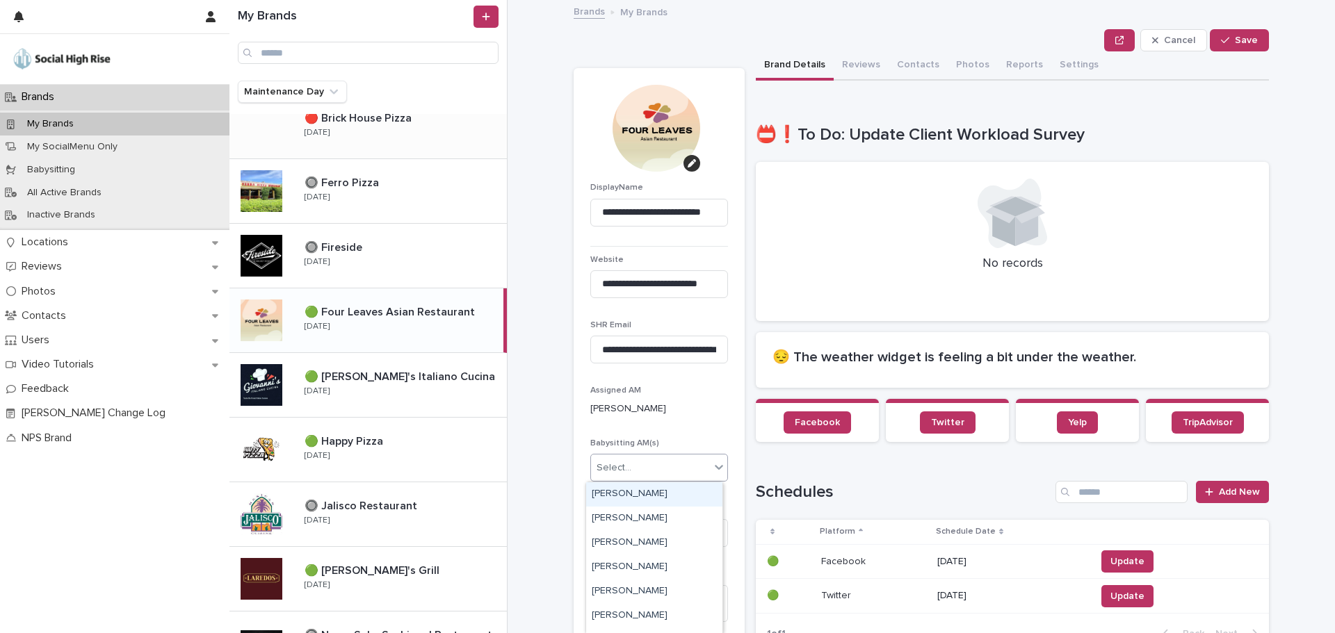
click at [622, 469] on div "Select..." at bounding box center [614, 468] width 35 height 15
type input "**"
click at [636, 496] on div "Sarah Anderson-Buhr" at bounding box center [654, 495] width 136 height 24
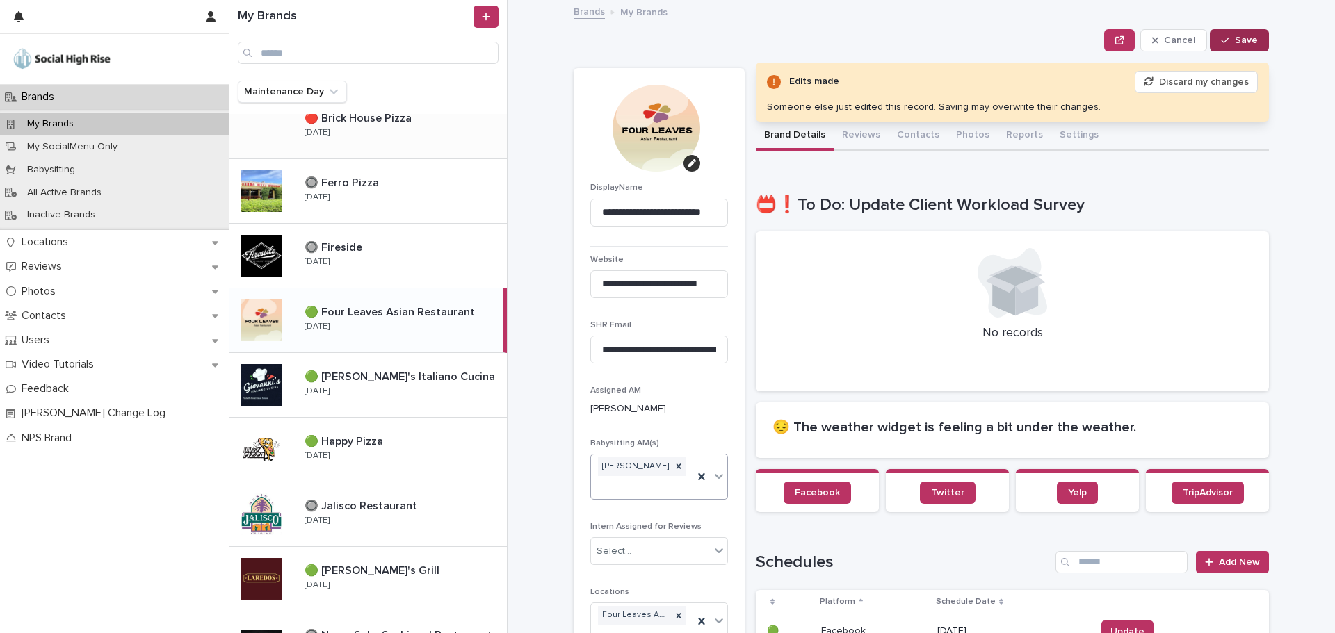
click at [1245, 42] on span "Save" at bounding box center [1246, 40] width 23 height 10
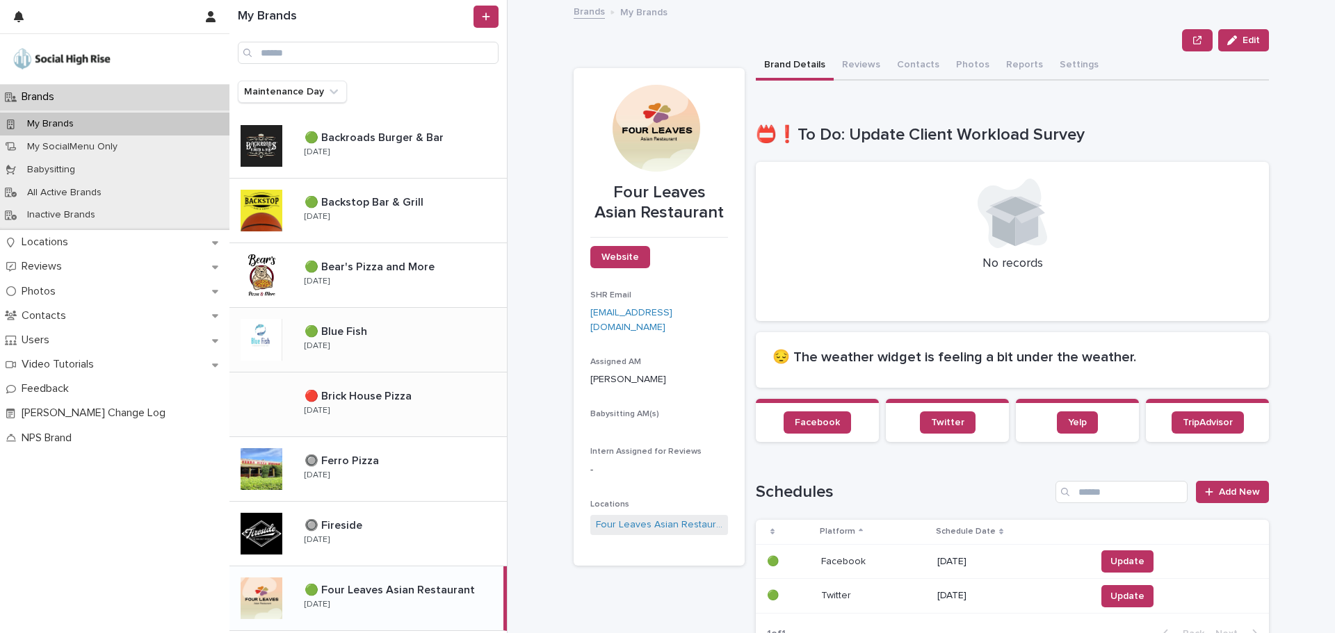
click at [313, 338] on p "🟢 Blue Fish" at bounding box center [337, 331] width 65 height 16
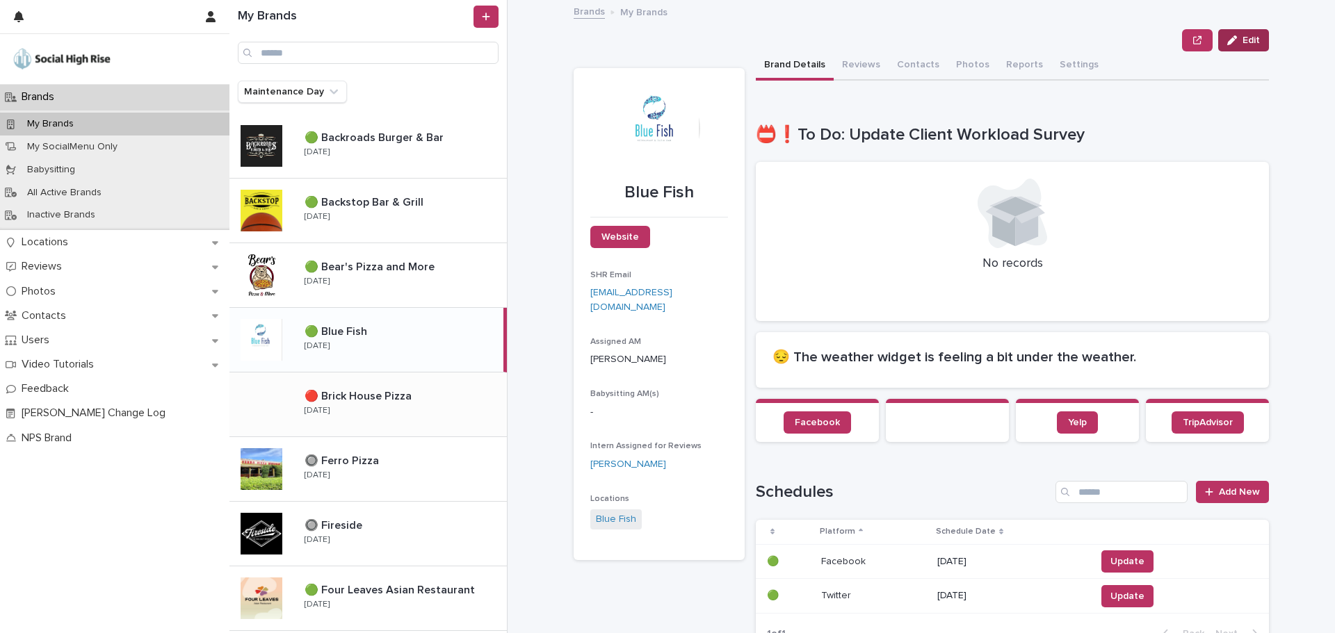
click at [1245, 47] on button "Edit" at bounding box center [1243, 40] width 51 height 22
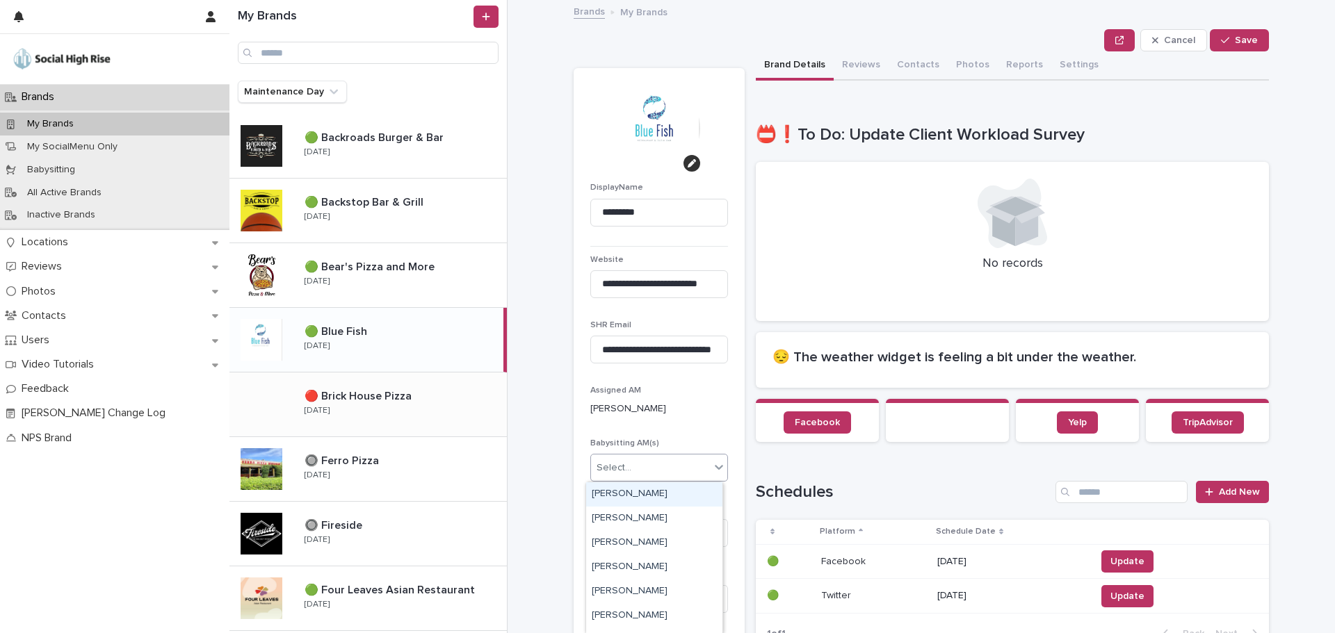
click at [676, 469] on div "Select..." at bounding box center [650, 468] width 119 height 23
type input "**"
click at [606, 492] on div "Mallory Kramer" at bounding box center [654, 495] width 136 height 24
click at [1235, 36] on span "Save" at bounding box center [1246, 40] width 23 height 10
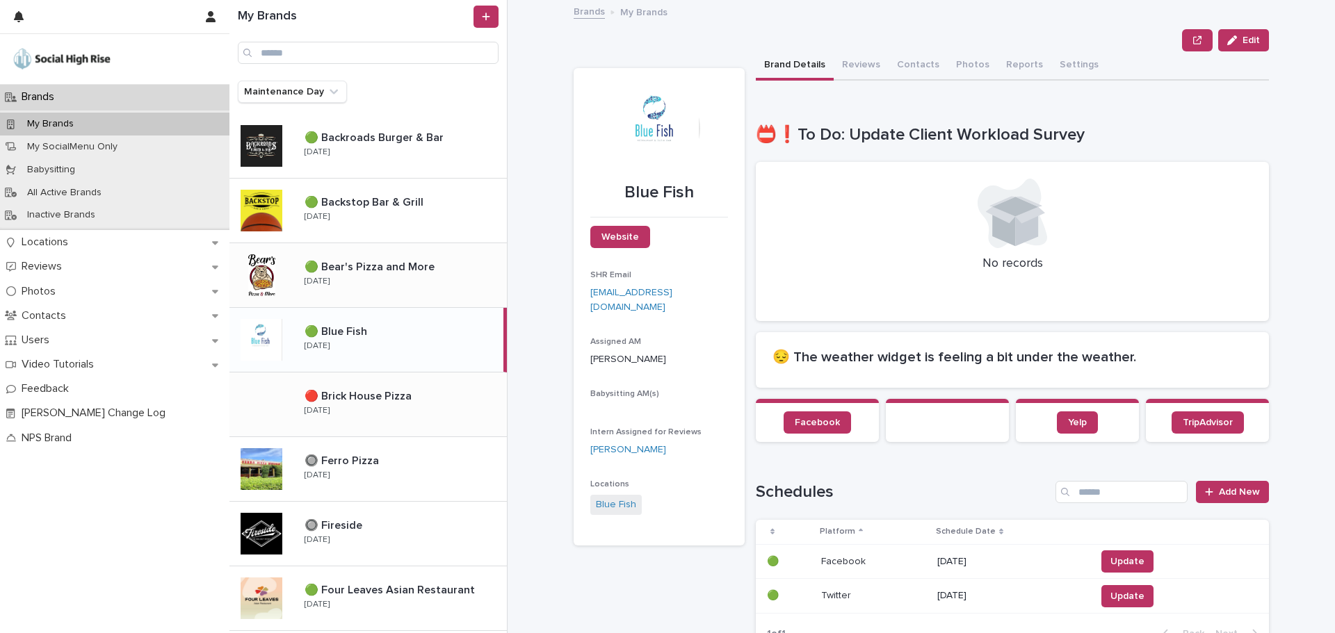
click at [355, 275] on div "🟢 Bear's Pizza and More 🟢 Bear's Pizza and More Monday" at bounding box center [399, 275] width 213 height 40
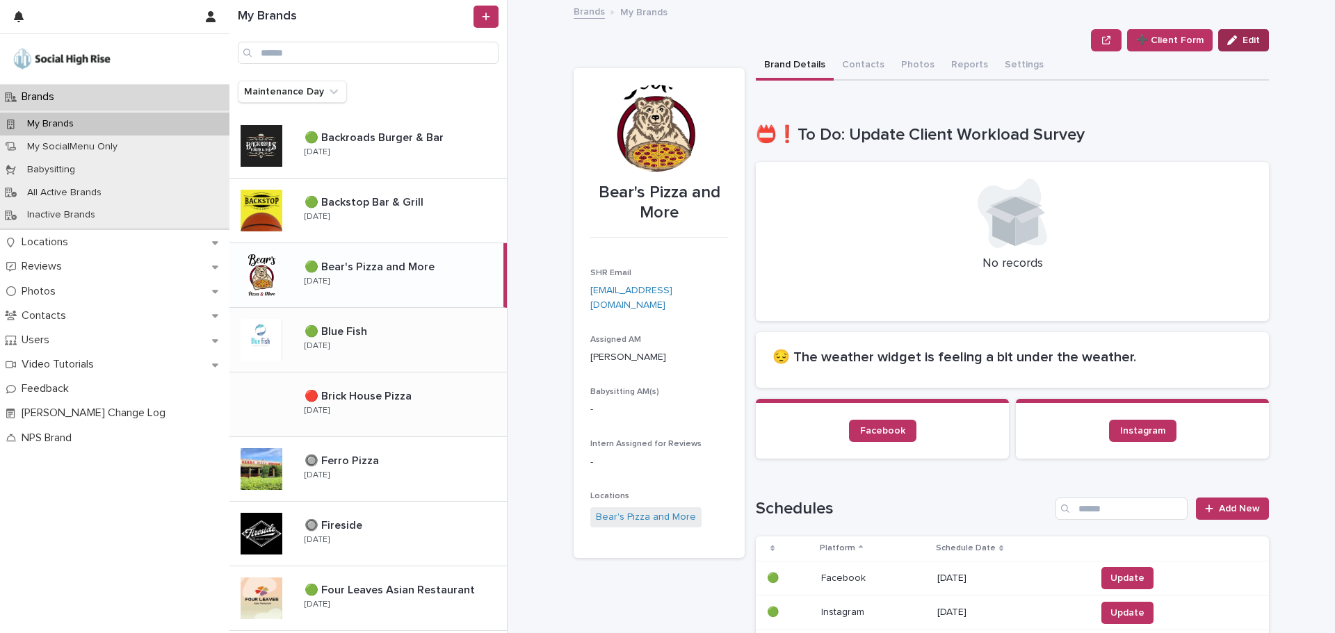
click at [1242, 38] on span "Edit" at bounding box center [1250, 40] width 17 height 10
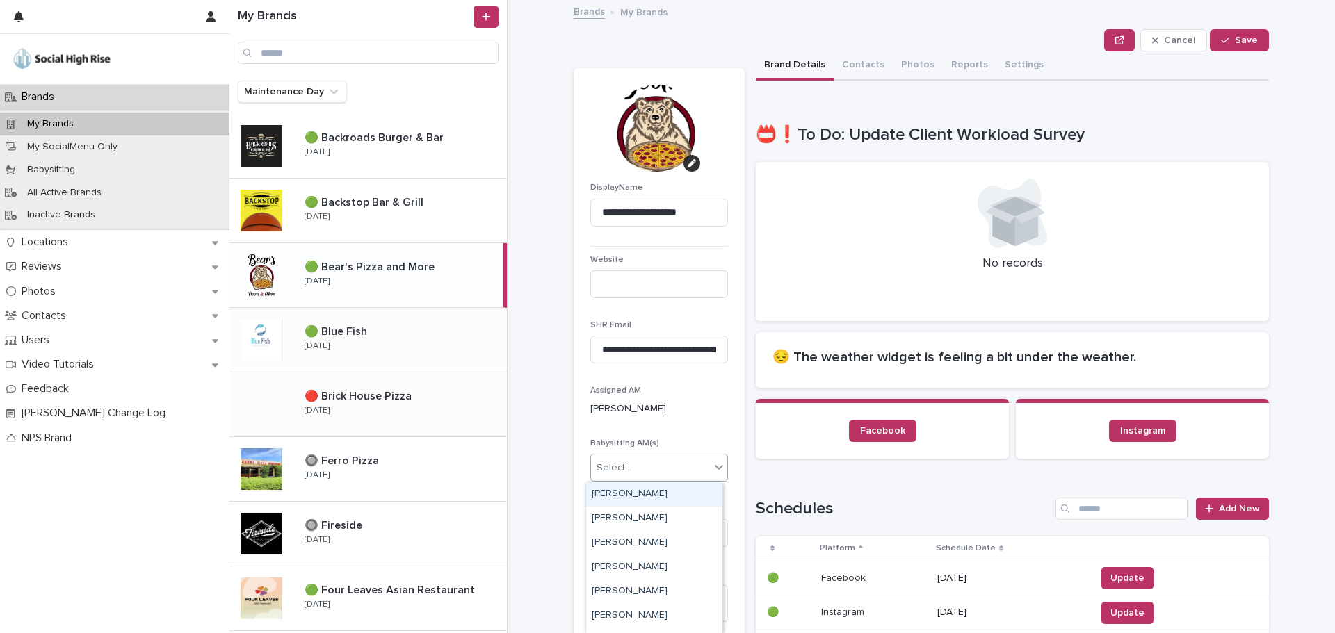
click at [597, 470] on div "Select..." at bounding box center [614, 468] width 35 height 15
click at [617, 595] on div "Mallory Kramer" at bounding box center [654, 592] width 136 height 24
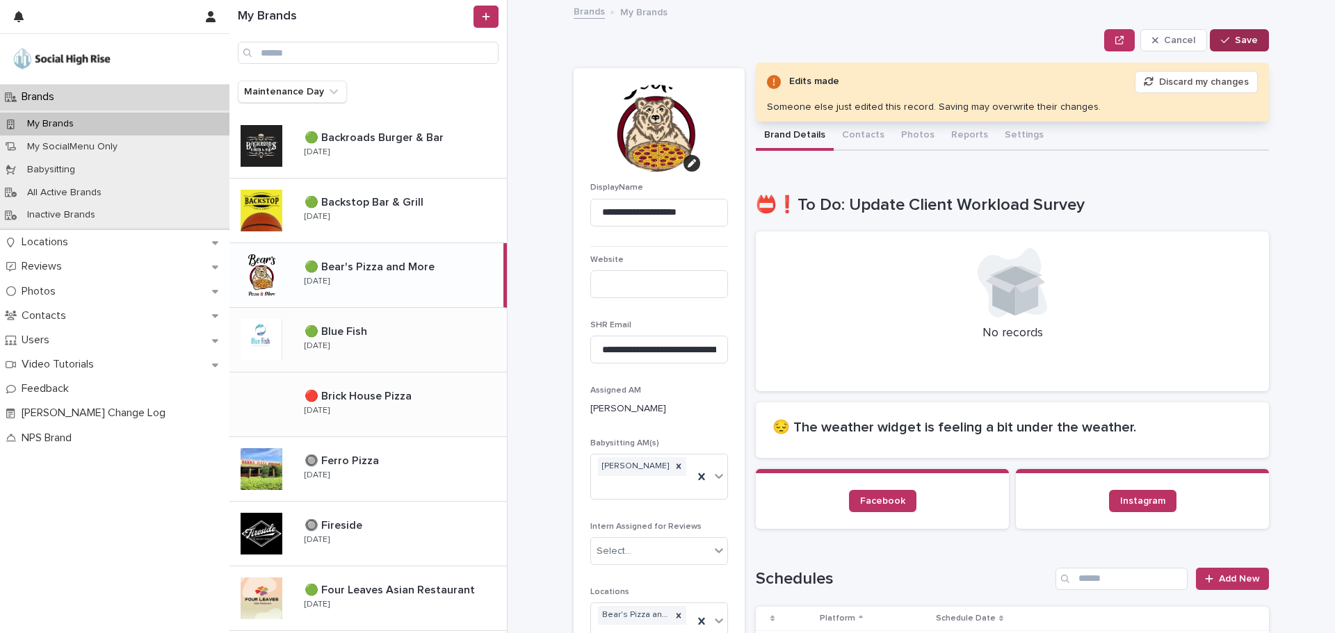
click at [1214, 39] on button "Save" at bounding box center [1239, 40] width 59 height 22
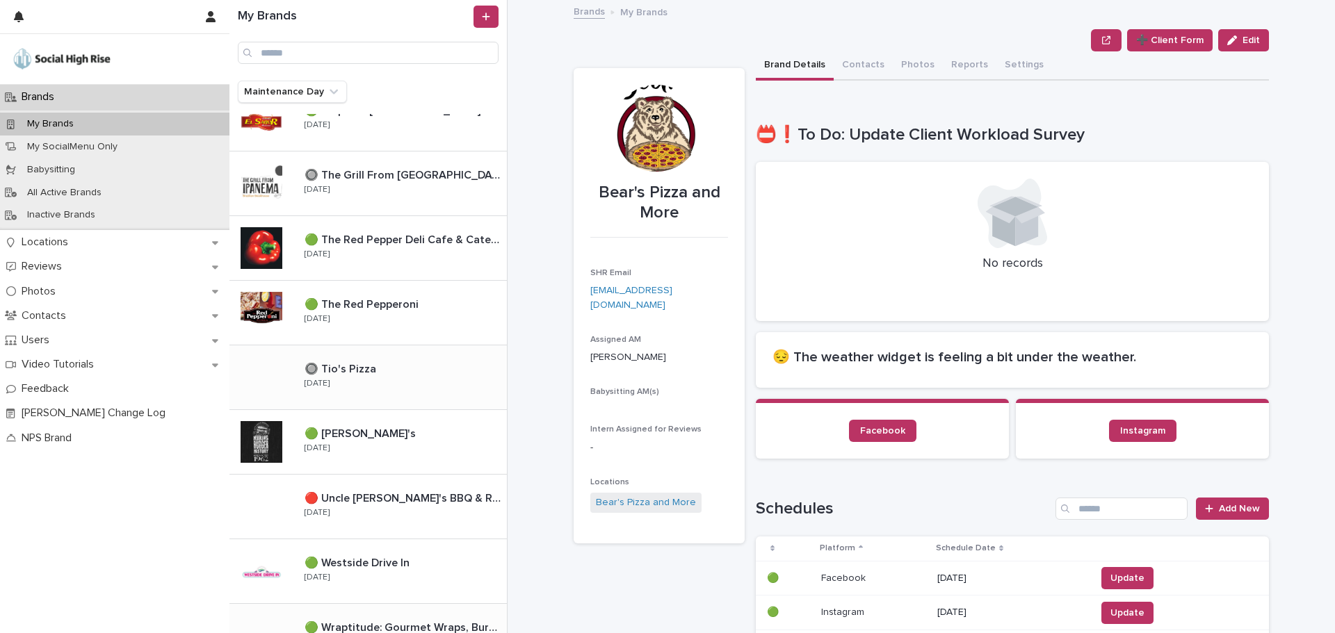
scroll to position [1321, 0]
click at [357, 453] on div "🟢 Tony's 🟢 Tony's Thursday" at bounding box center [399, 441] width 213 height 40
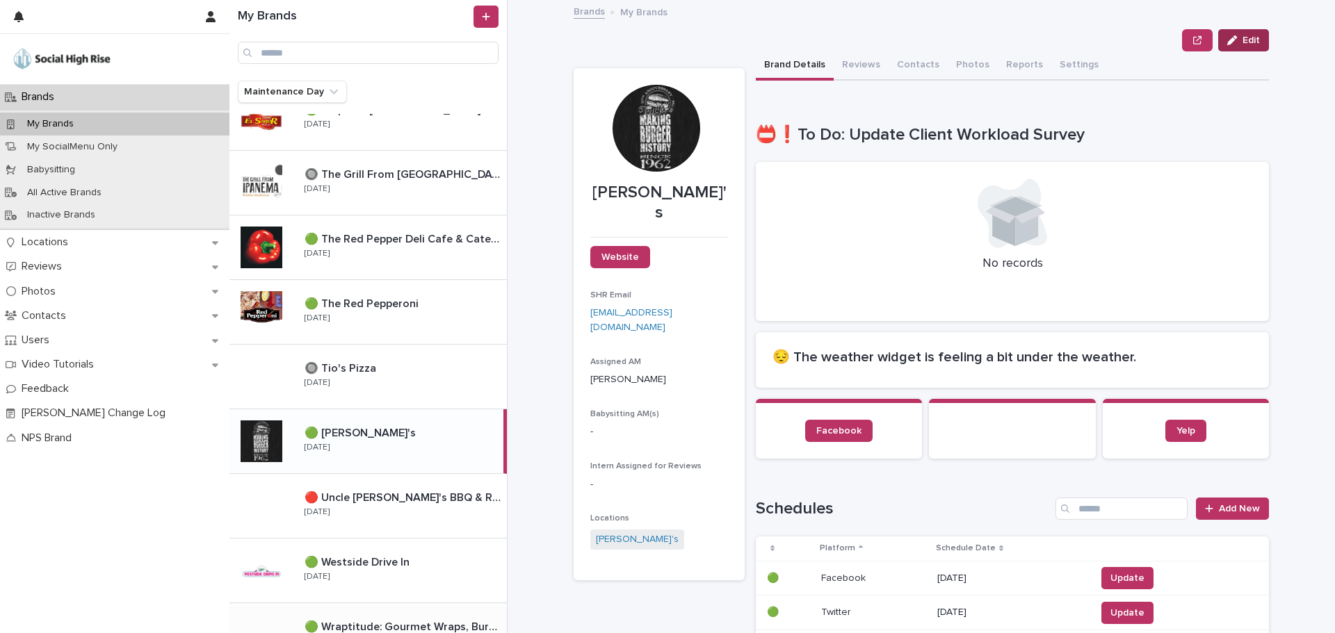
click at [1242, 44] on span "Edit" at bounding box center [1250, 40] width 17 height 10
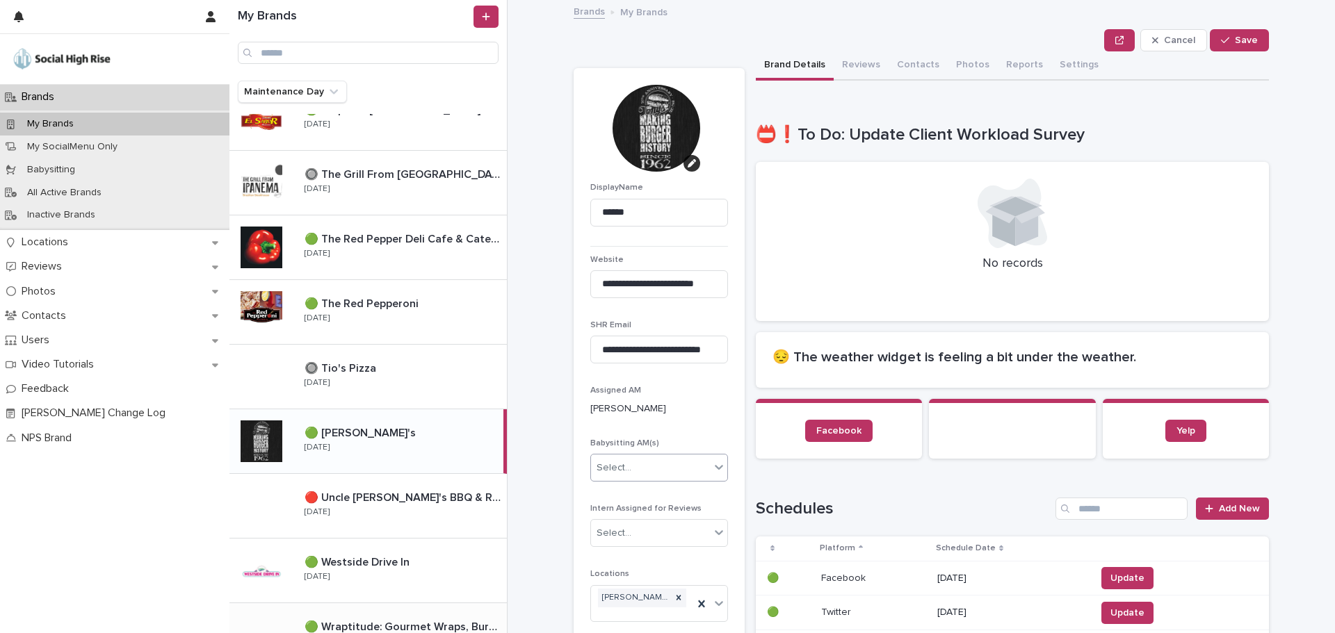
click at [671, 468] on div "Select..." at bounding box center [650, 468] width 119 height 23
type input "**"
click at [655, 494] on div "Mallory Kramer" at bounding box center [654, 495] width 136 height 24
click at [1242, 52] on div "Brand Details Reviews Contacts Photos Reports Settings" at bounding box center [1012, 65] width 513 height 29
click at [1242, 45] on button "Save" at bounding box center [1239, 40] width 59 height 22
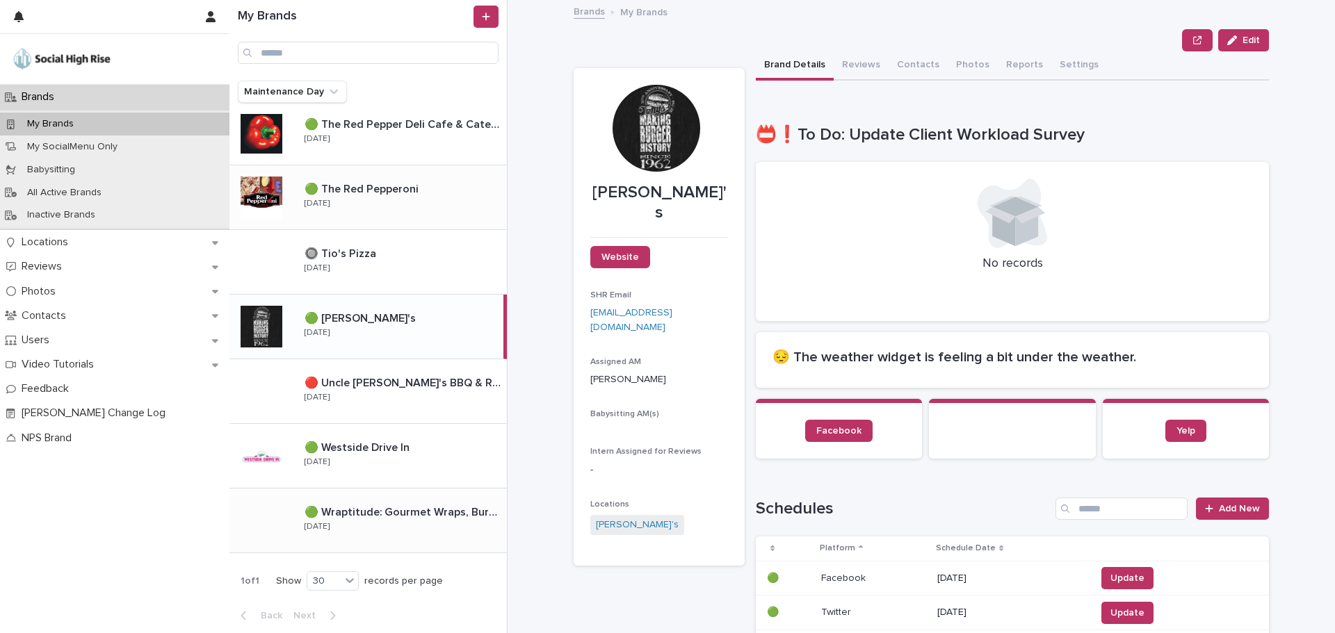
scroll to position [949, 0]
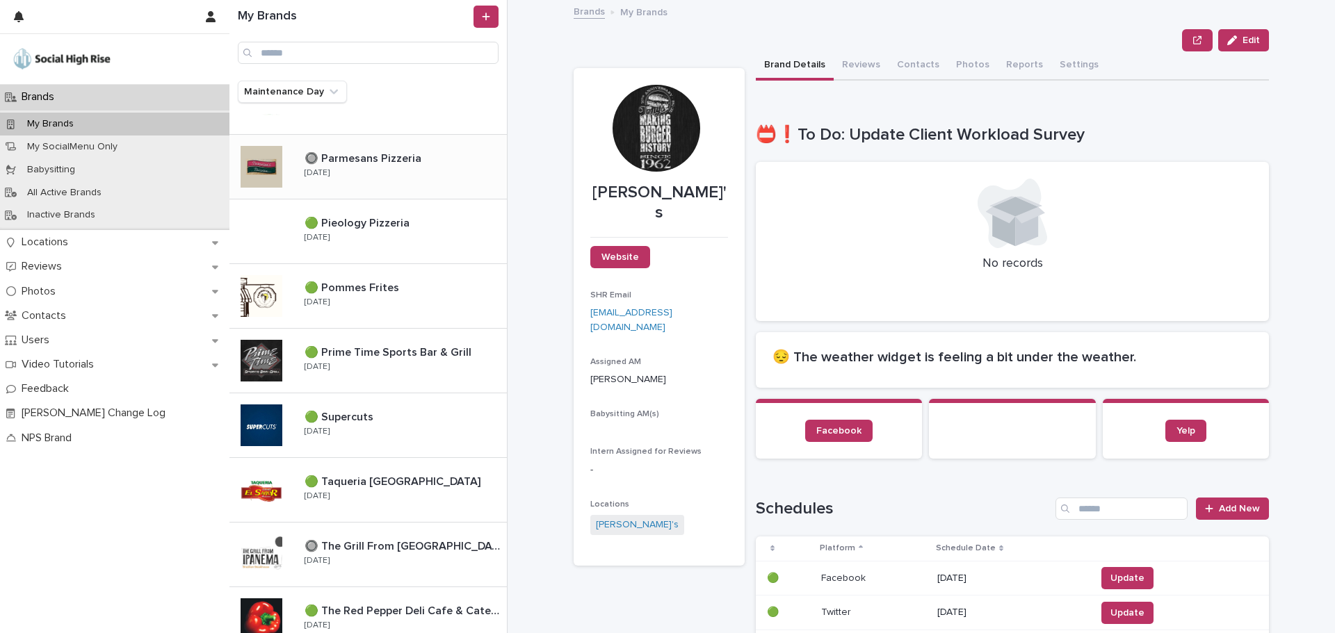
click at [393, 158] on p "🔘 Parmesans Pizzeria" at bounding box center [365, 157] width 120 height 16
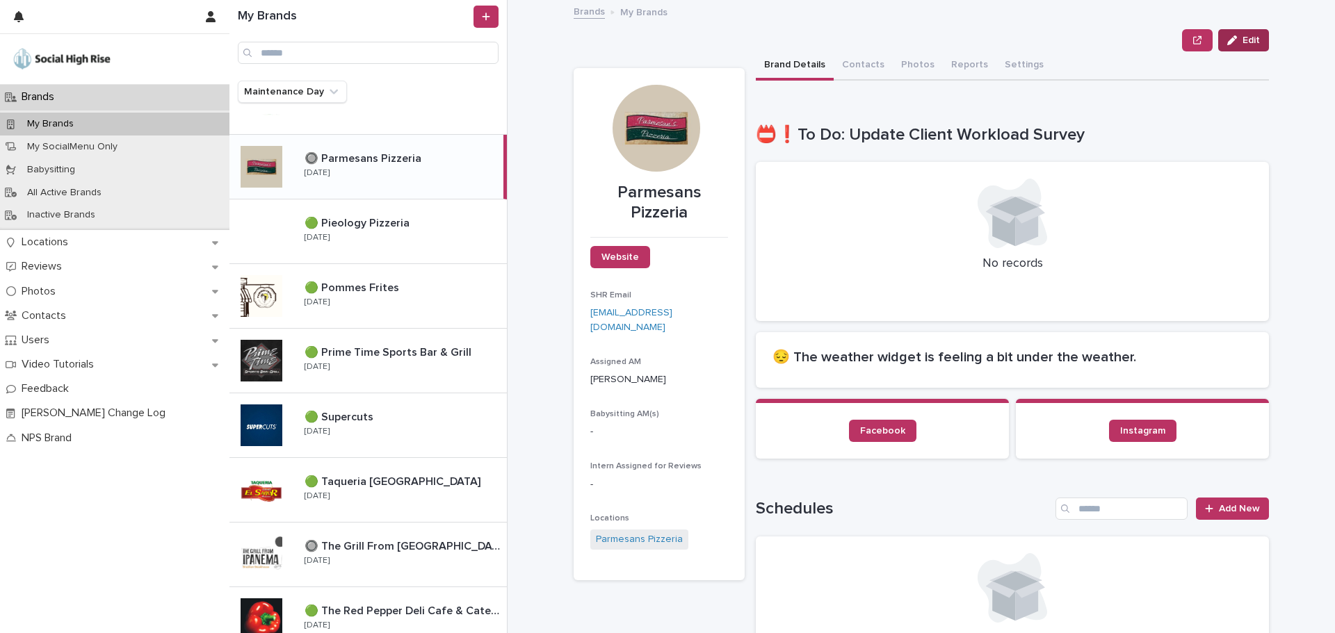
click at [1251, 37] on span "Edit" at bounding box center [1250, 40] width 17 height 10
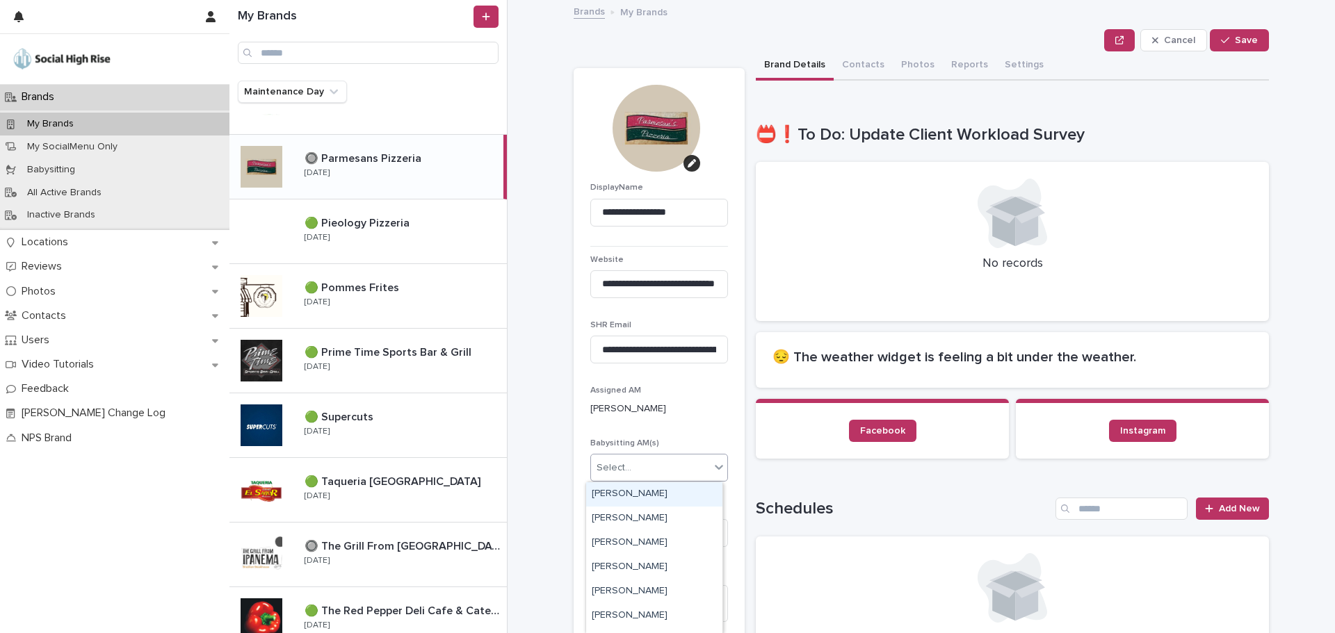
click at [646, 472] on div "Select..." at bounding box center [650, 468] width 119 height 23
type input "**"
click at [644, 491] on div "Mallory Kramer" at bounding box center [654, 495] width 136 height 24
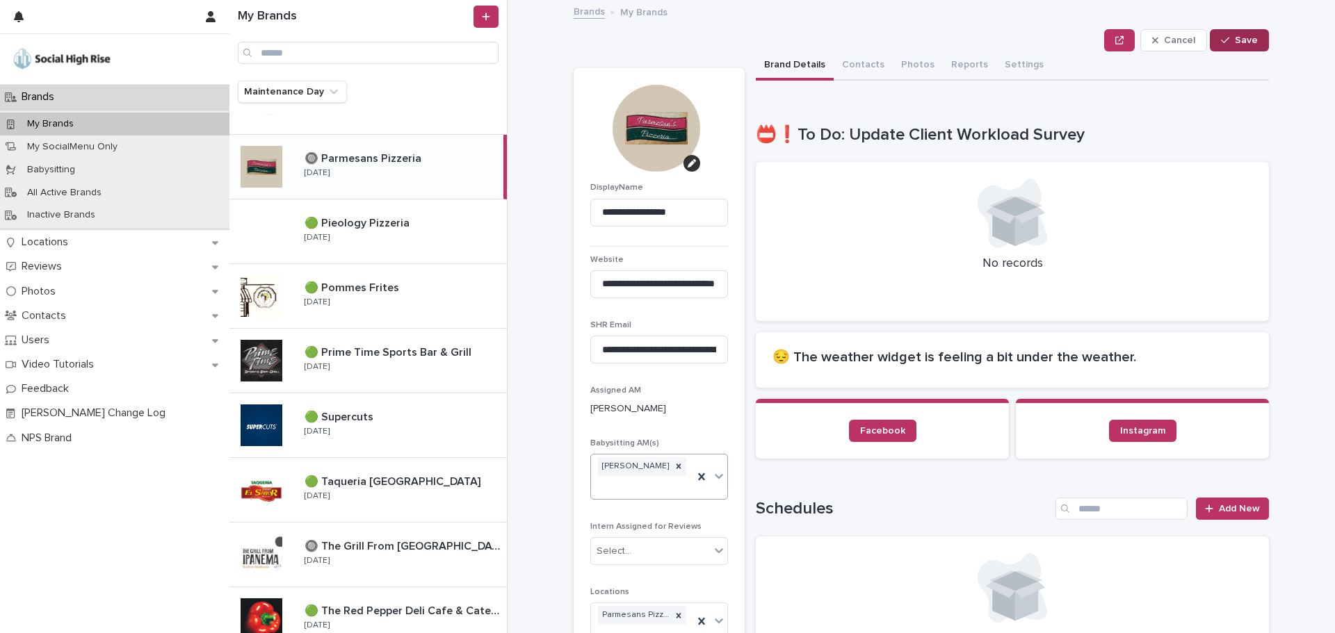
click at [1242, 43] on span "Save" at bounding box center [1246, 40] width 23 height 10
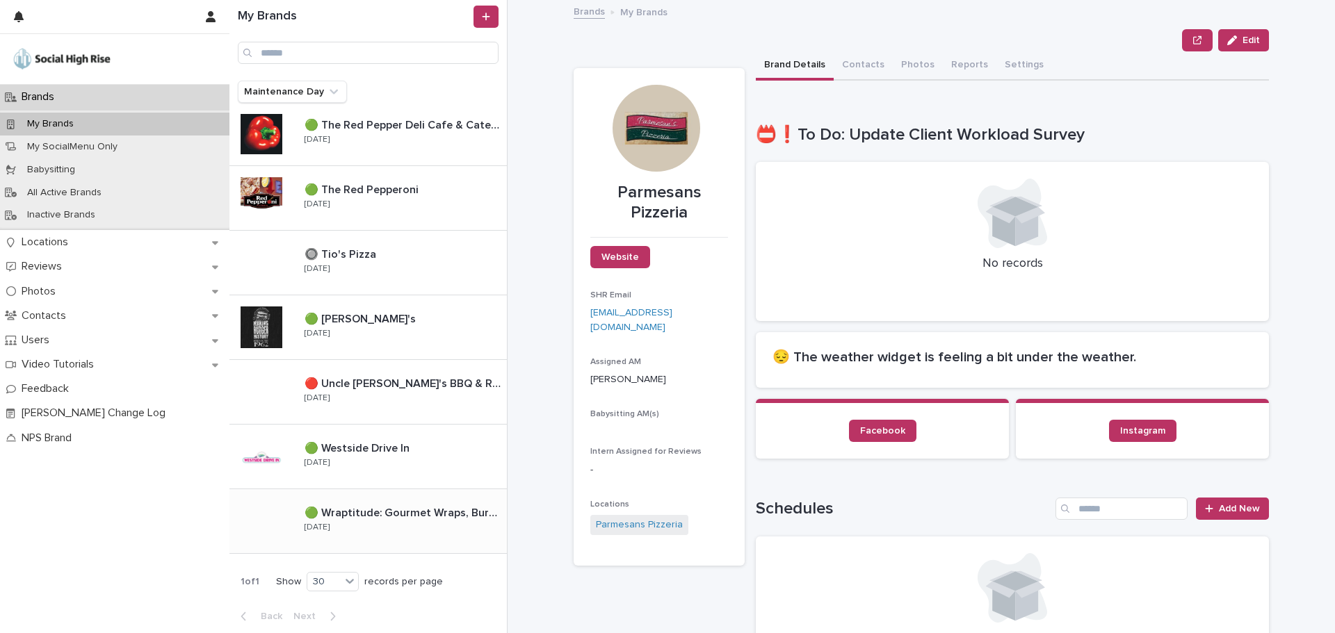
scroll to position [1436, 0]
click at [394, 396] on div "🔴 Uncle Dan's BBQ & Ribhouse 🔴 Uncle Dan's BBQ & Ribhouse Thursday" at bounding box center [399, 391] width 213 height 40
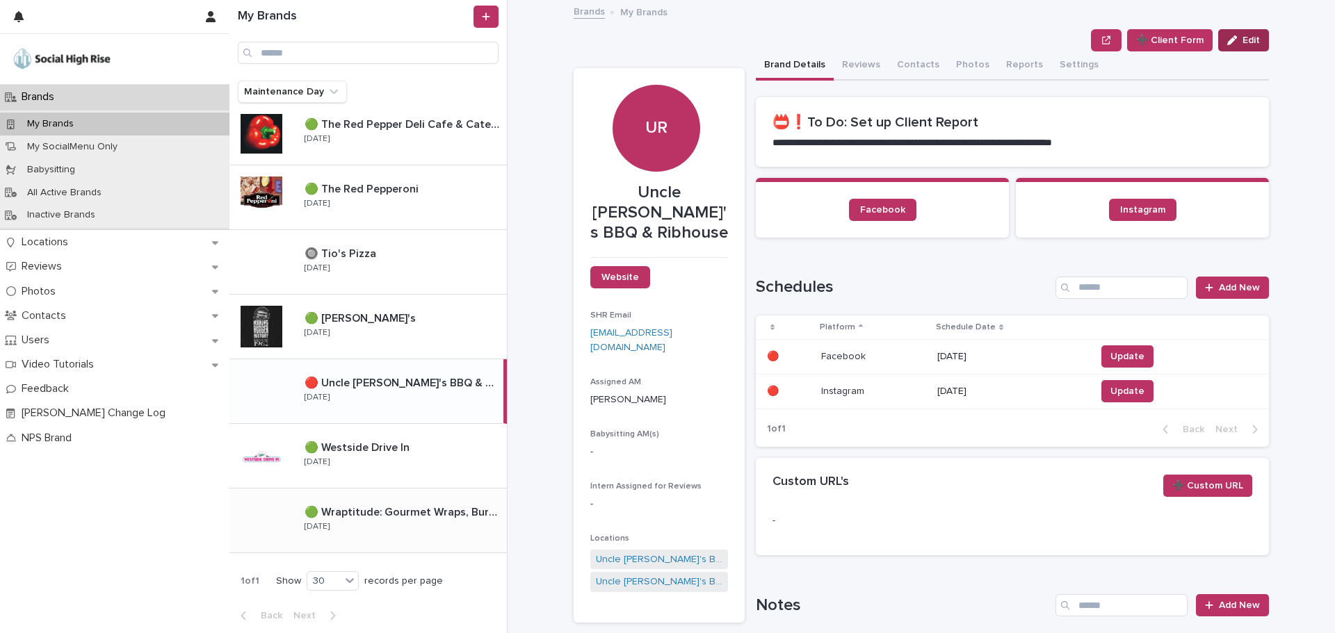
click at [1240, 47] on button "Edit" at bounding box center [1243, 40] width 51 height 22
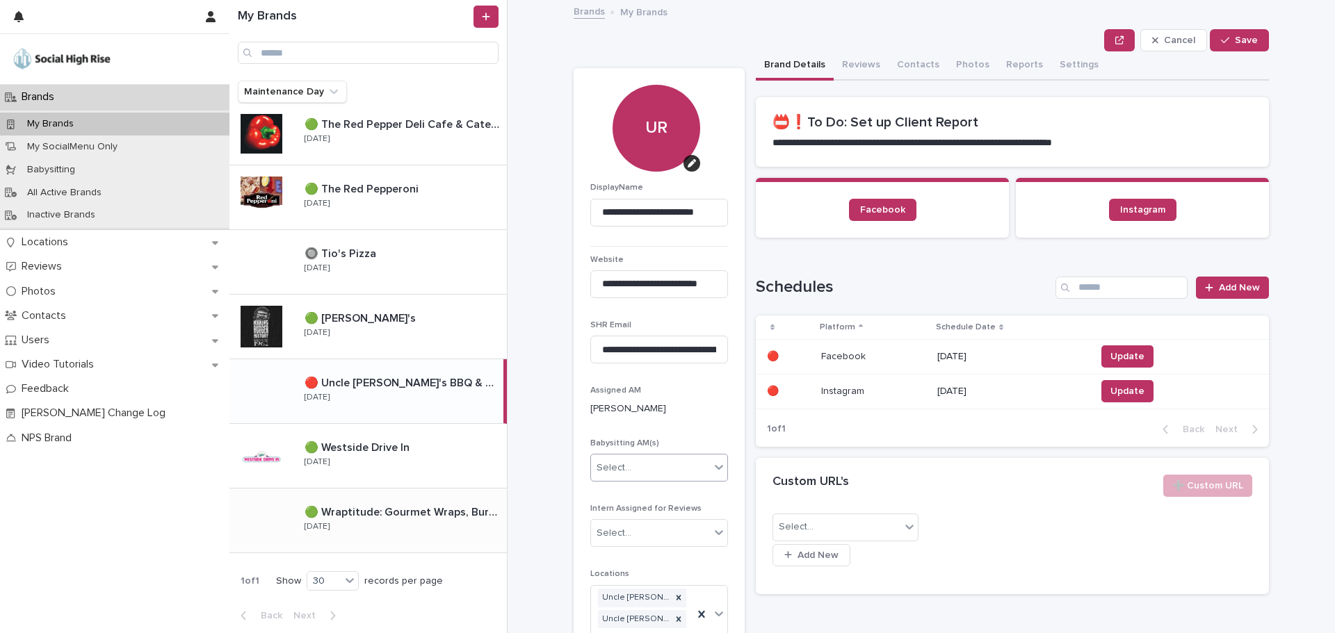
click at [631, 476] on div "Select..." at bounding box center [650, 468] width 119 height 23
type input "**"
click at [633, 500] on div "Shawna Murphy" at bounding box center [654, 495] width 136 height 24
click at [1235, 44] on span "Save" at bounding box center [1246, 40] width 23 height 10
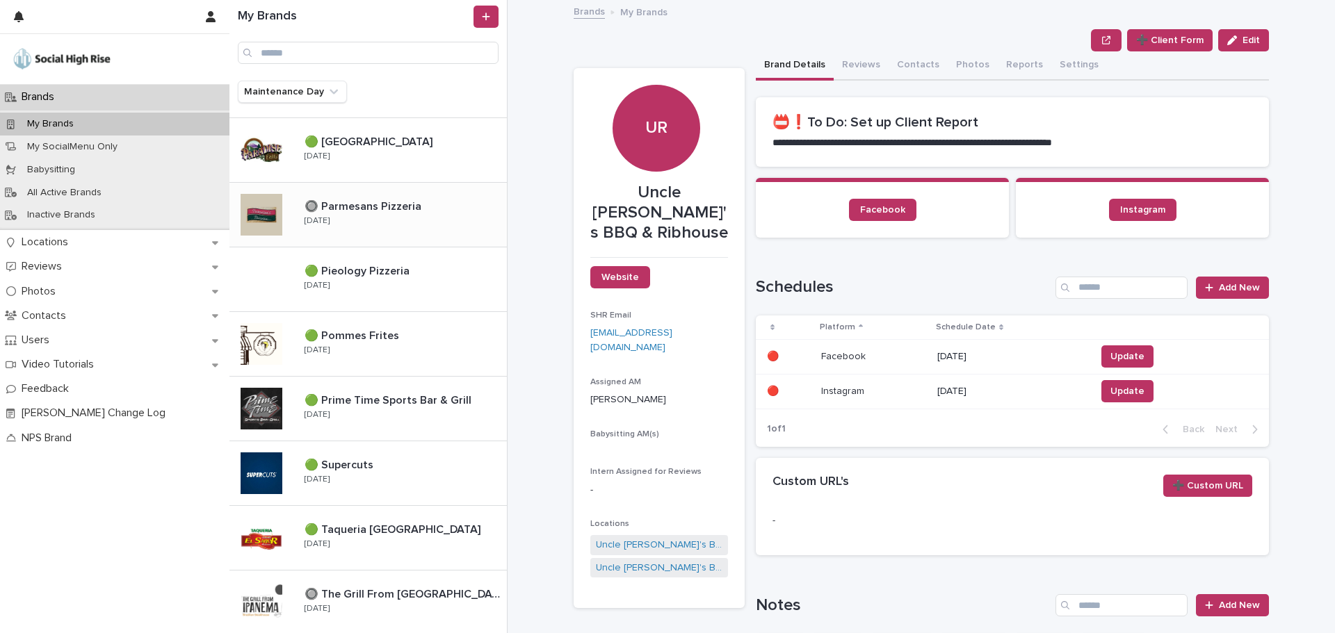
scroll to position [879, 0]
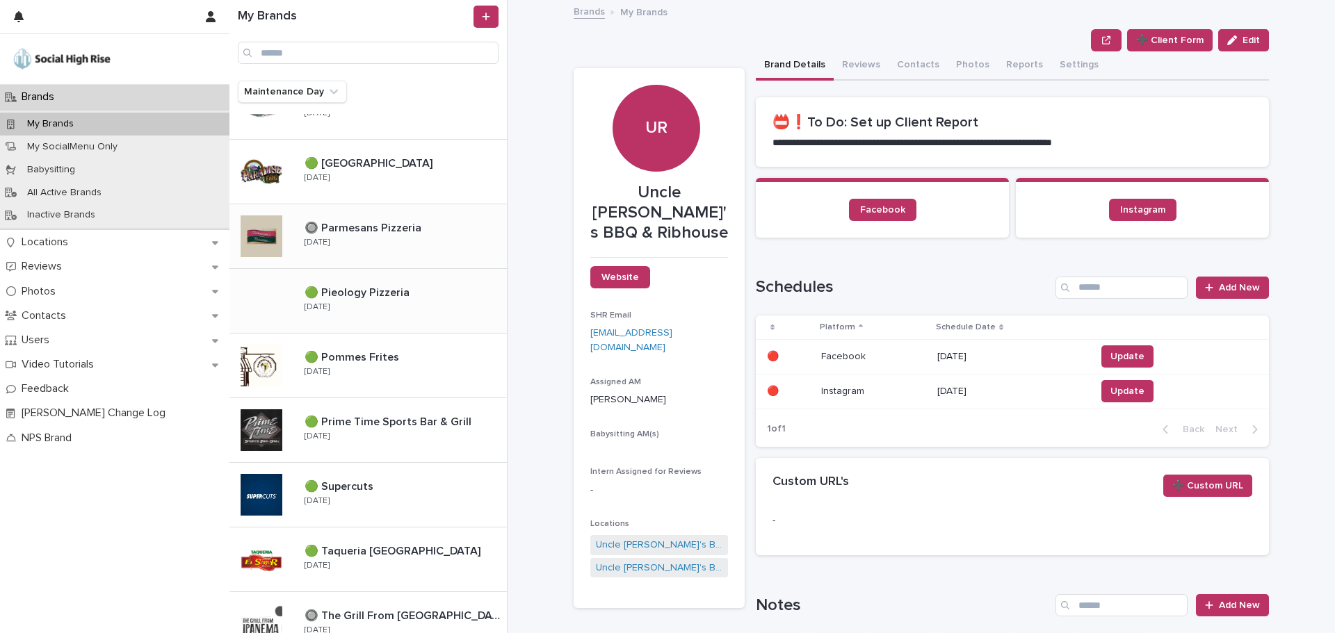
click at [349, 297] on p "🟢 Pieology Pizzeria" at bounding box center [359, 292] width 108 height 16
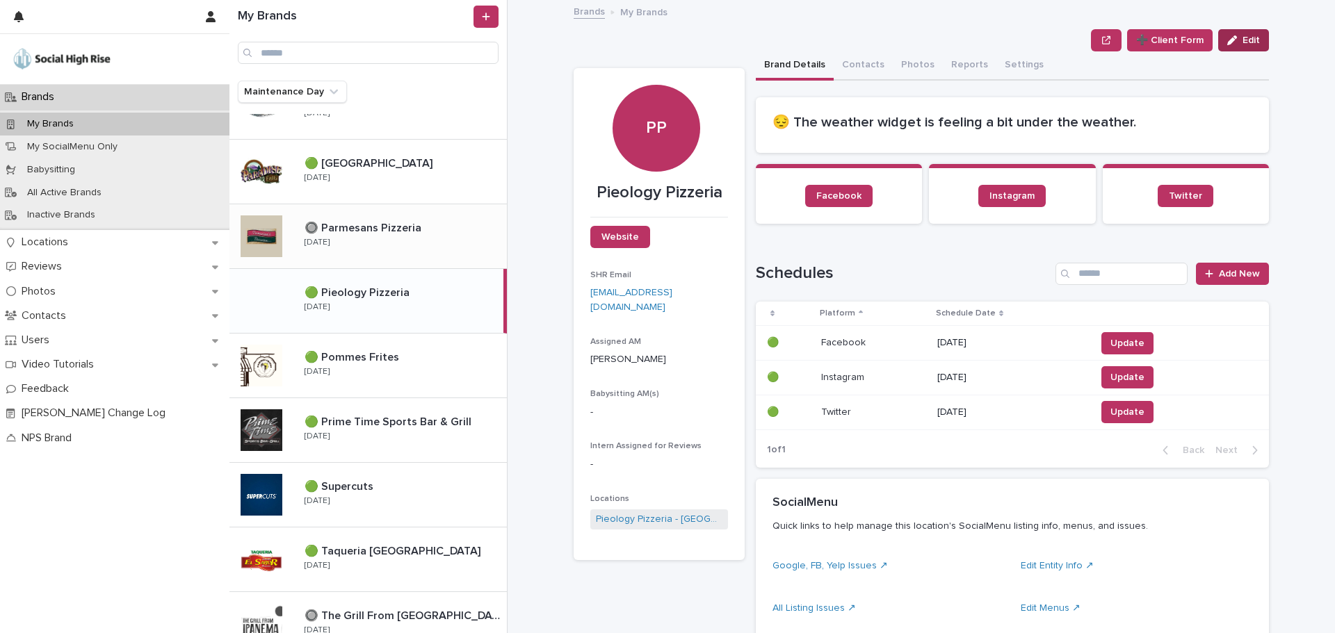
click at [1251, 44] on span "Edit" at bounding box center [1250, 40] width 17 height 10
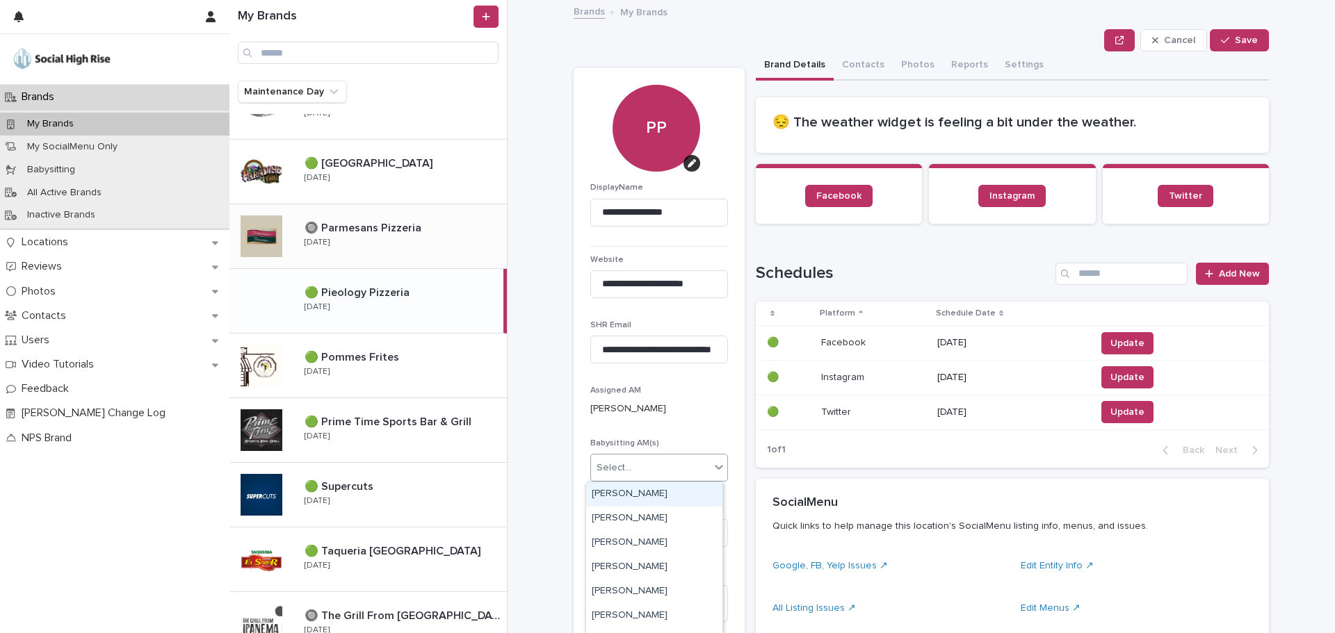
click at [645, 467] on div "Select..." at bounding box center [650, 468] width 119 height 23
type input "*"
click at [624, 591] on div "Shawna Murphy" at bounding box center [654, 592] width 136 height 24
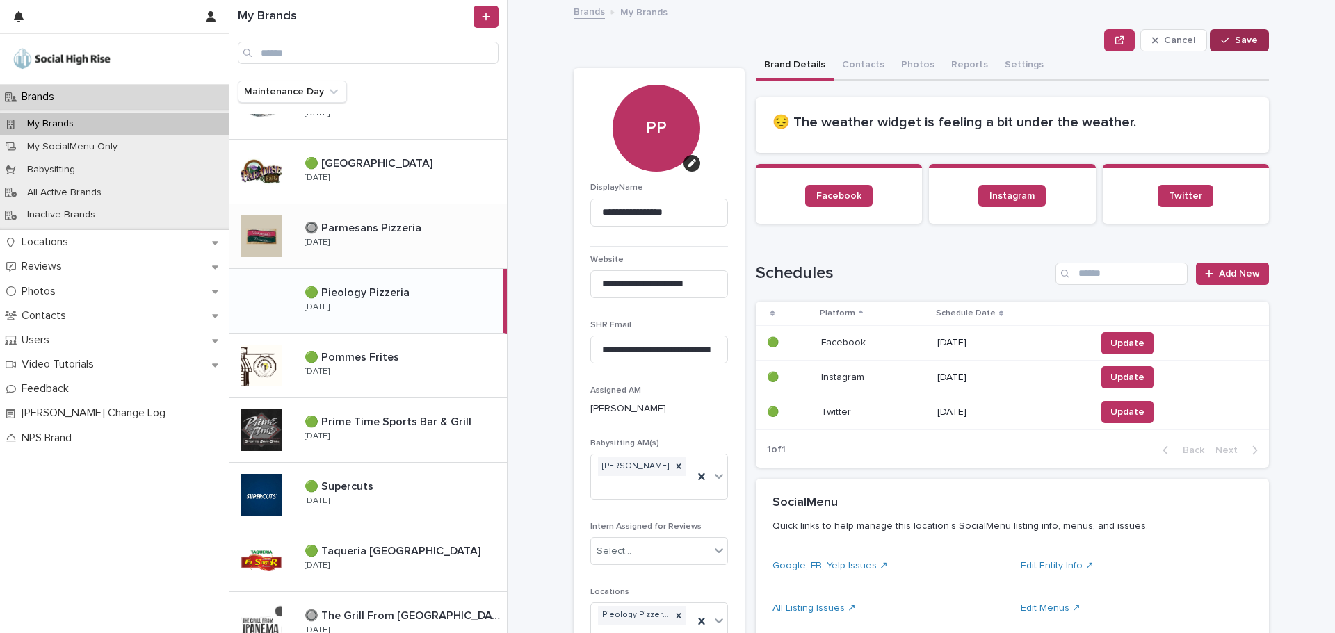
click at [1249, 41] on span "Save" at bounding box center [1246, 40] width 23 height 10
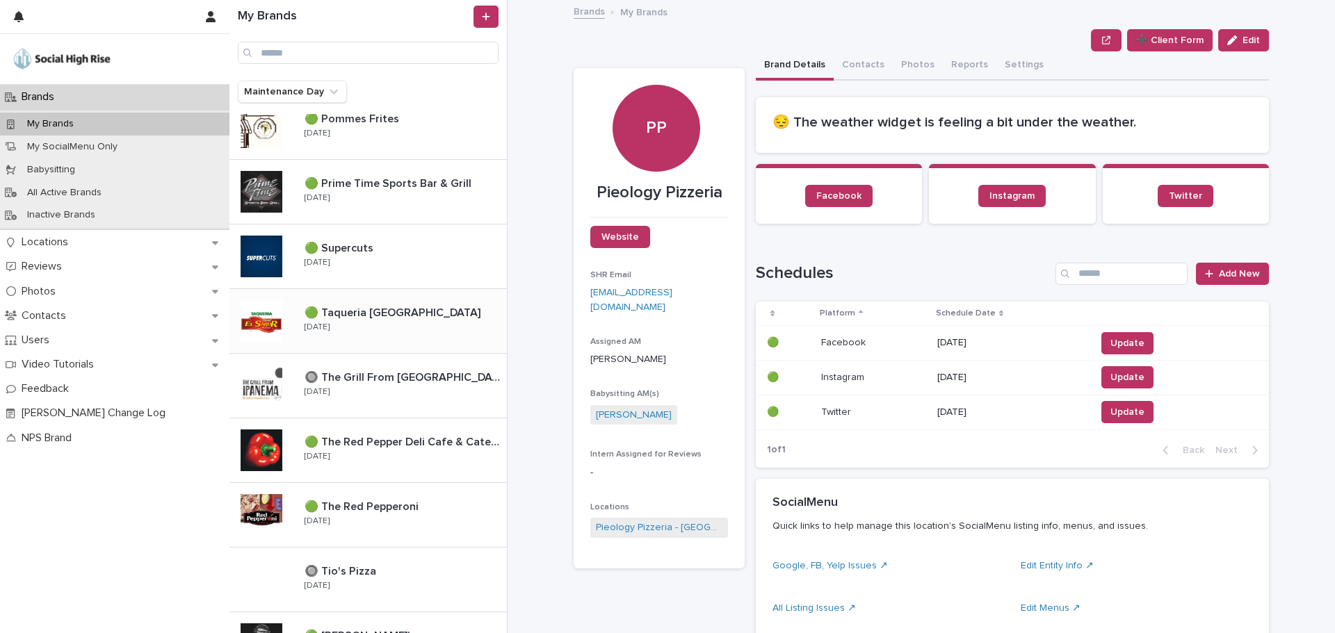
scroll to position [1366, 0]
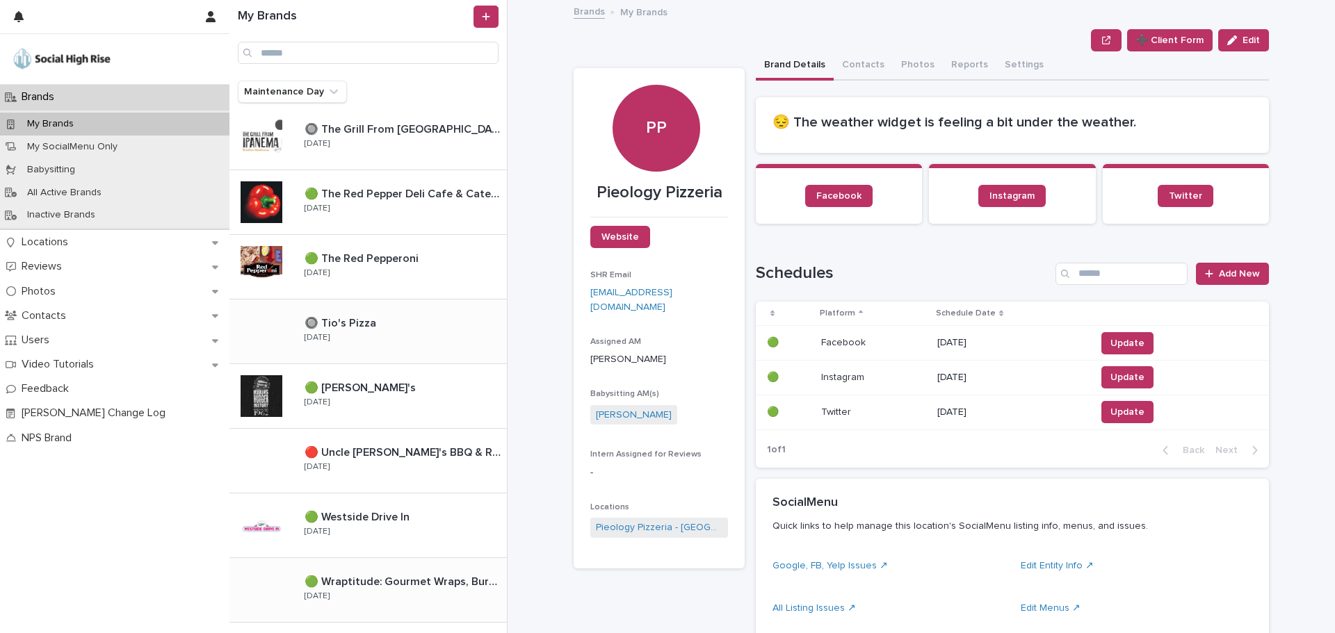
click at [371, 332] on div "🔘 Tio's Pizza 🔘 Tio's Pizza Friday" at bounding box center [399, 331] width 213 height 40
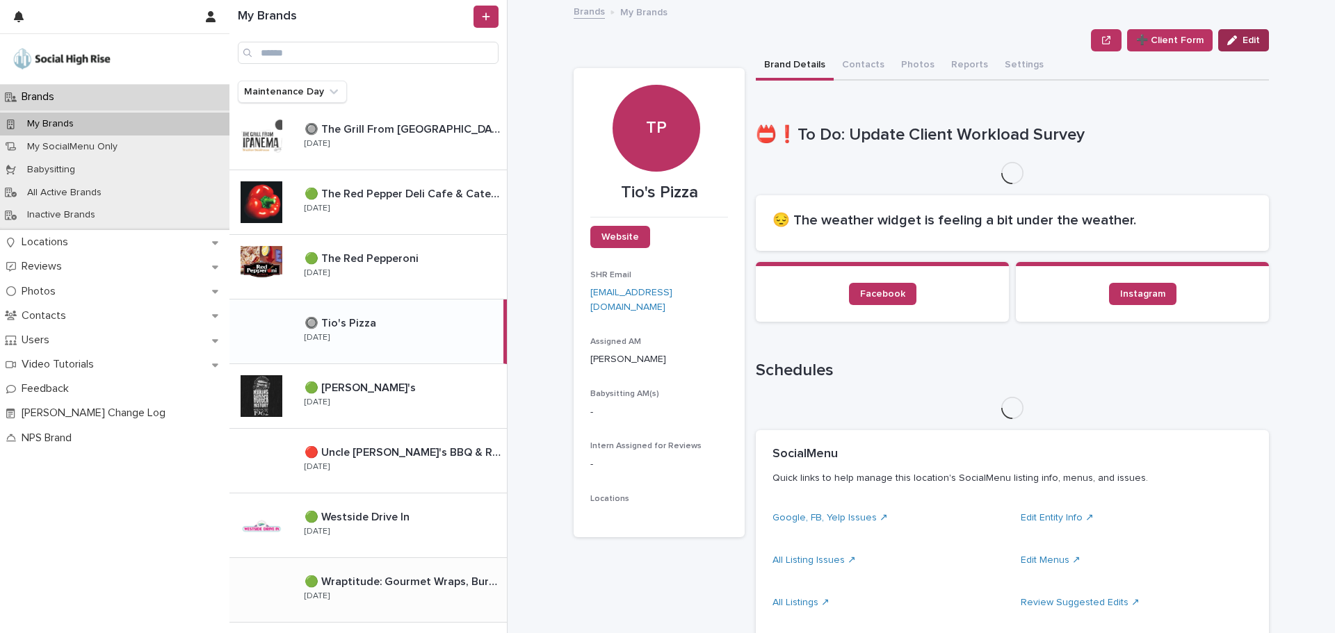
click at [1252, 40] on span "Edit" at bounding box center [1250, 40] width 17 height 10
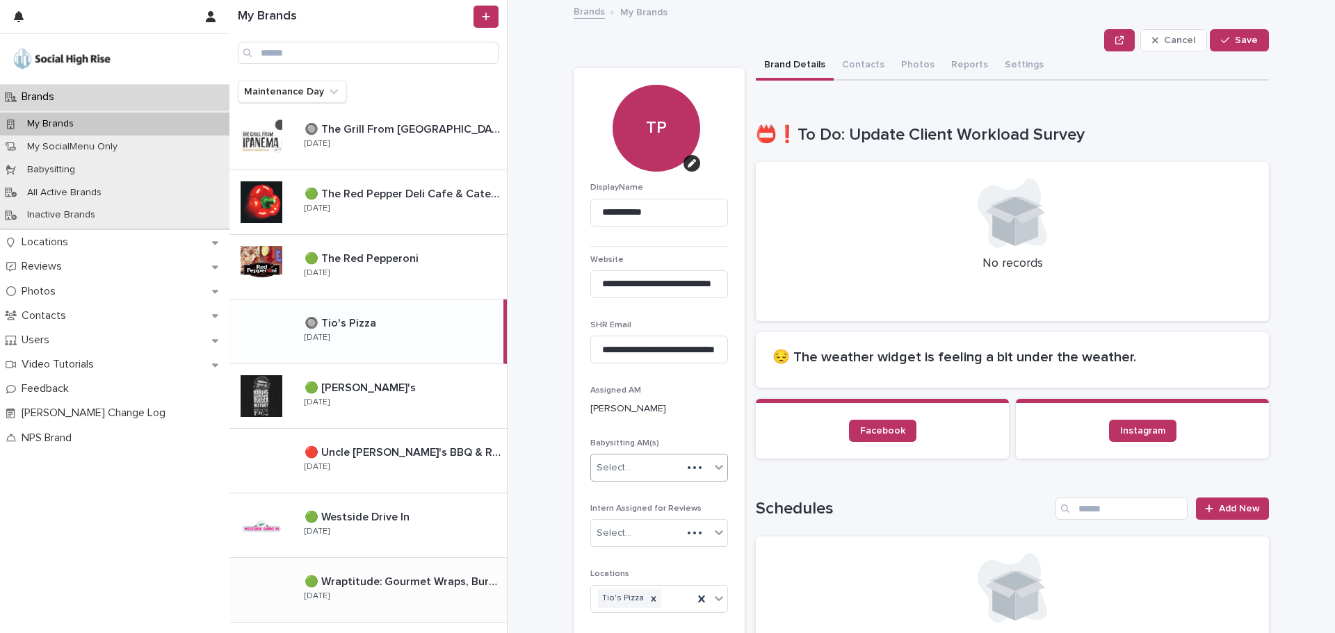
click at [659, 458] on div "Select..." at bounding box center [636, 468] width 91 height 23
type input "**"
click at [648, 496] on div "Shawna Murphy" at bounding box center [654, 495] width 136 height 24
click at [1235, 39] on span "Save" at bounding box center [1246, 40] width 23 height 10
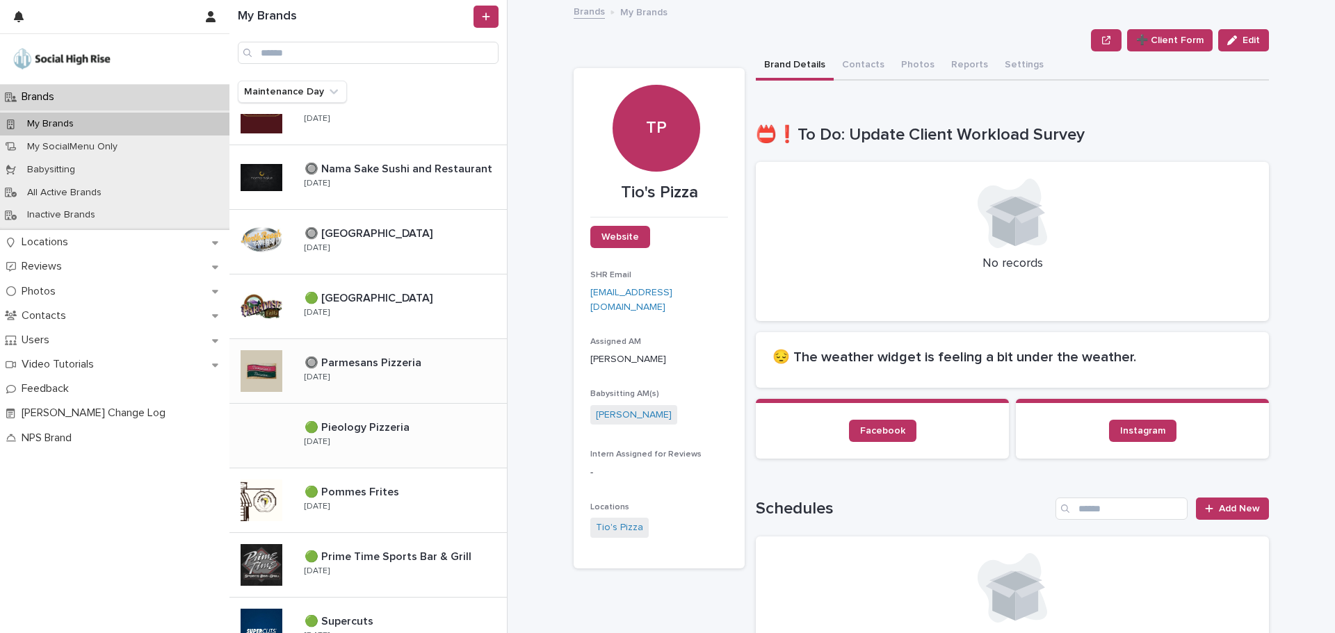
scroll to position [740, 0]
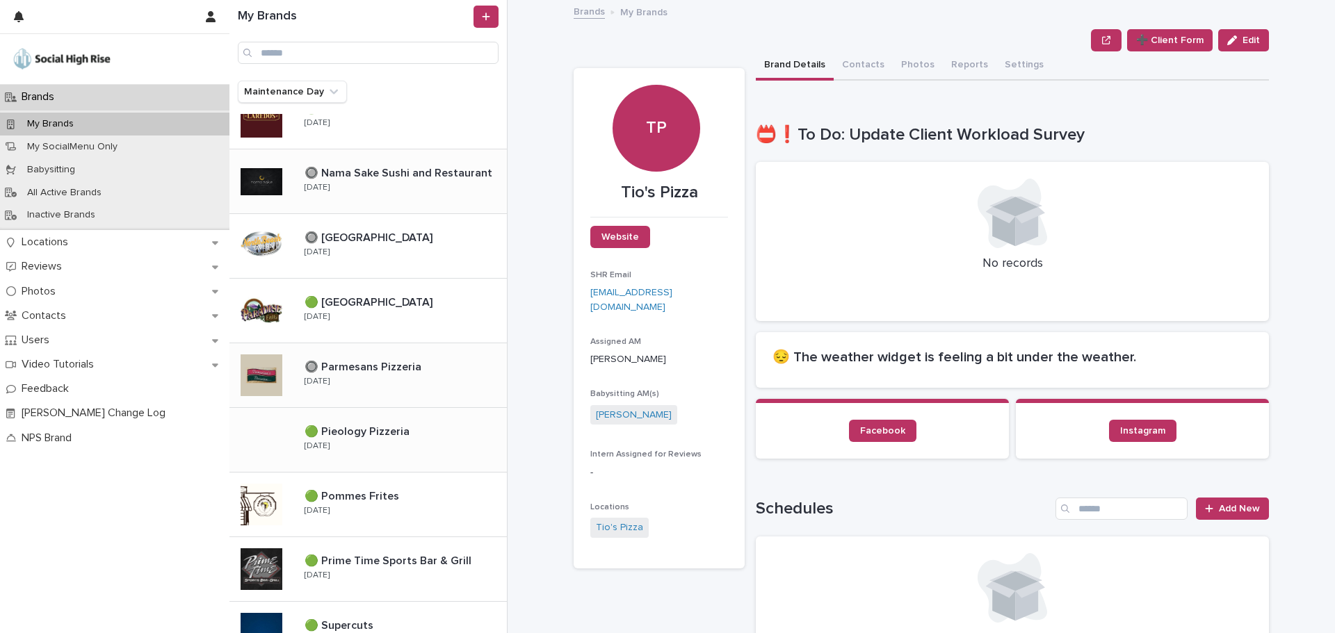
click at [381, 182] on div "🔘 Nama Sake Sushi and Restaurant 🔘 Nama Sake Sushi and Restaurant Friday" at bounding box center [399, 181] width 213 height 40
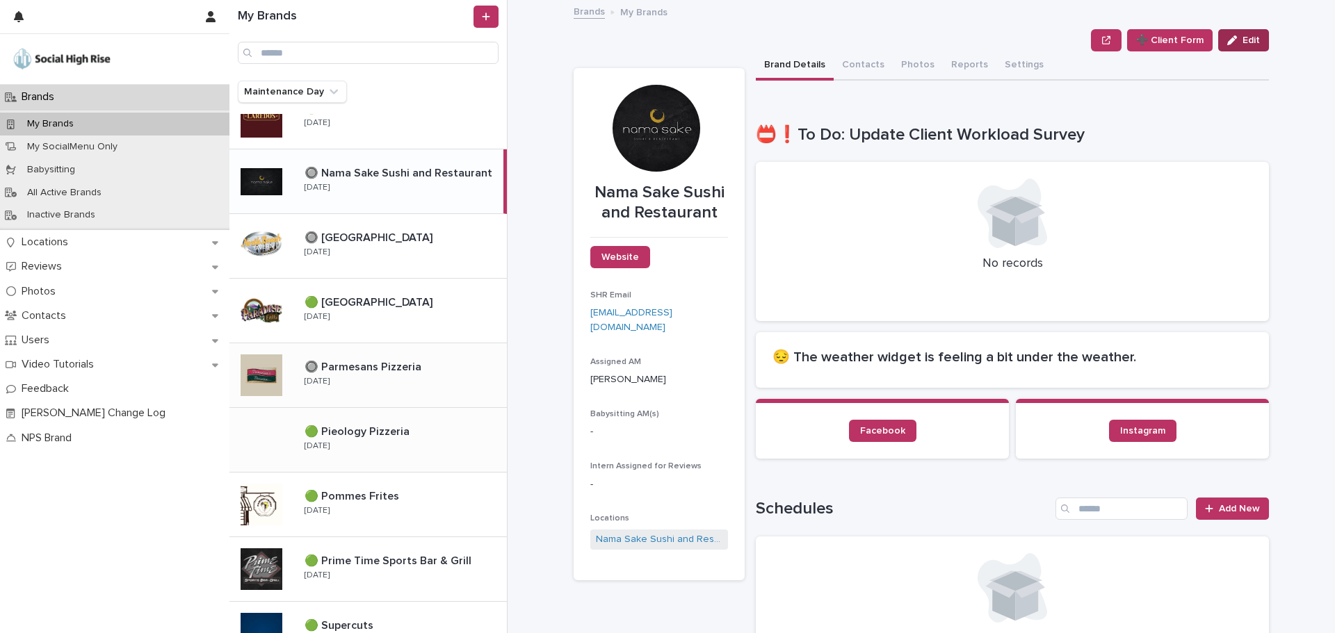
click at [1246, 40] on span "Edit" at bounding box center [1250, 40] width 17 height 10
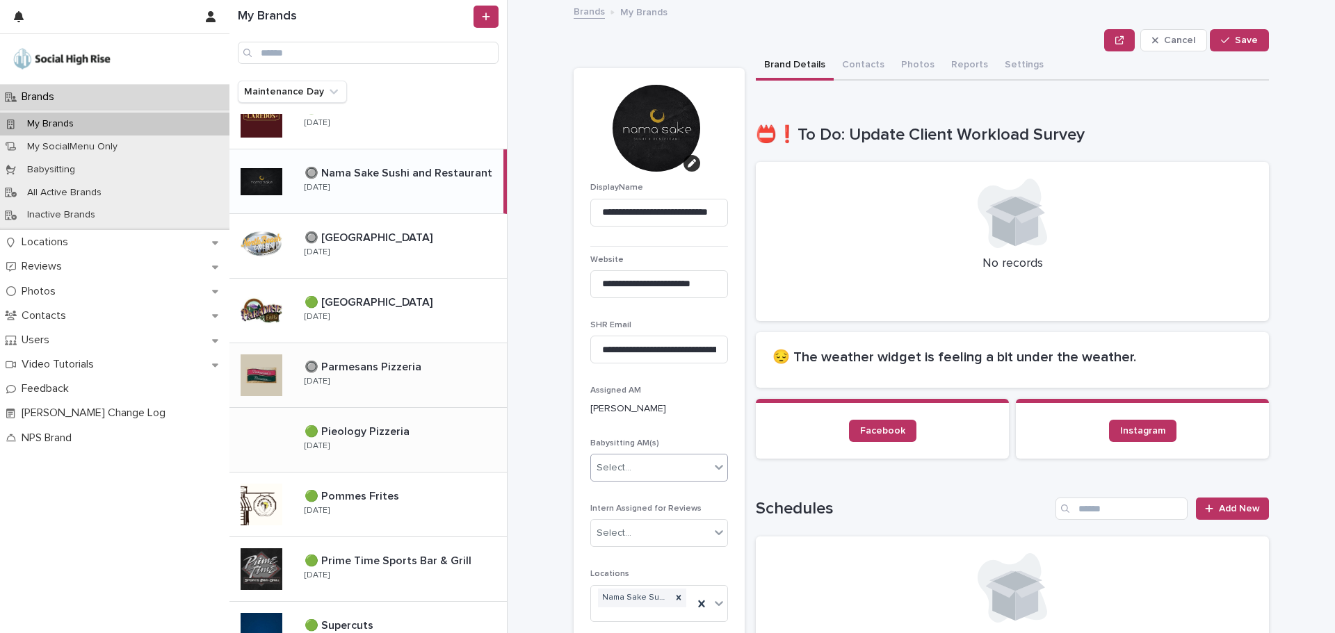
click at [631, 471] on div "Select..." at bounding box center [650, 468] width 119 height 23
click at [628, 619] on div "Shawna Murphy" at bounding box center [654, 622] width 136 height 24
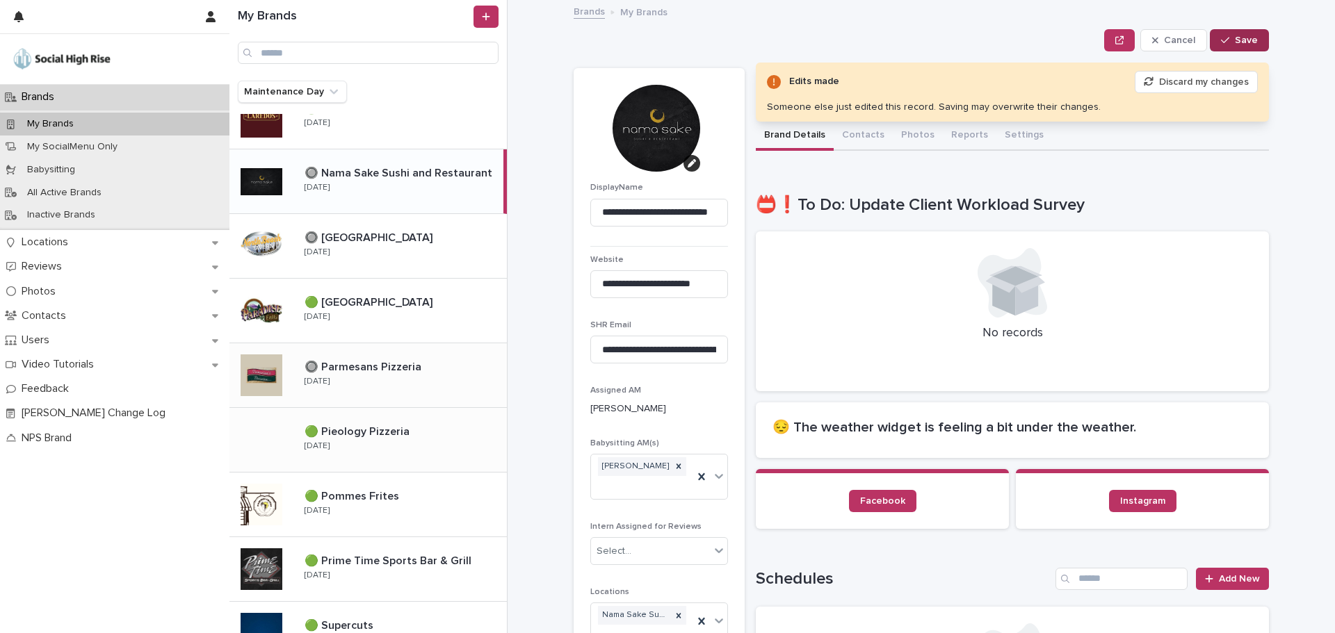
click at [1224, 35] on icon "button" at bounding box center [1225, 40] width 8 height 10
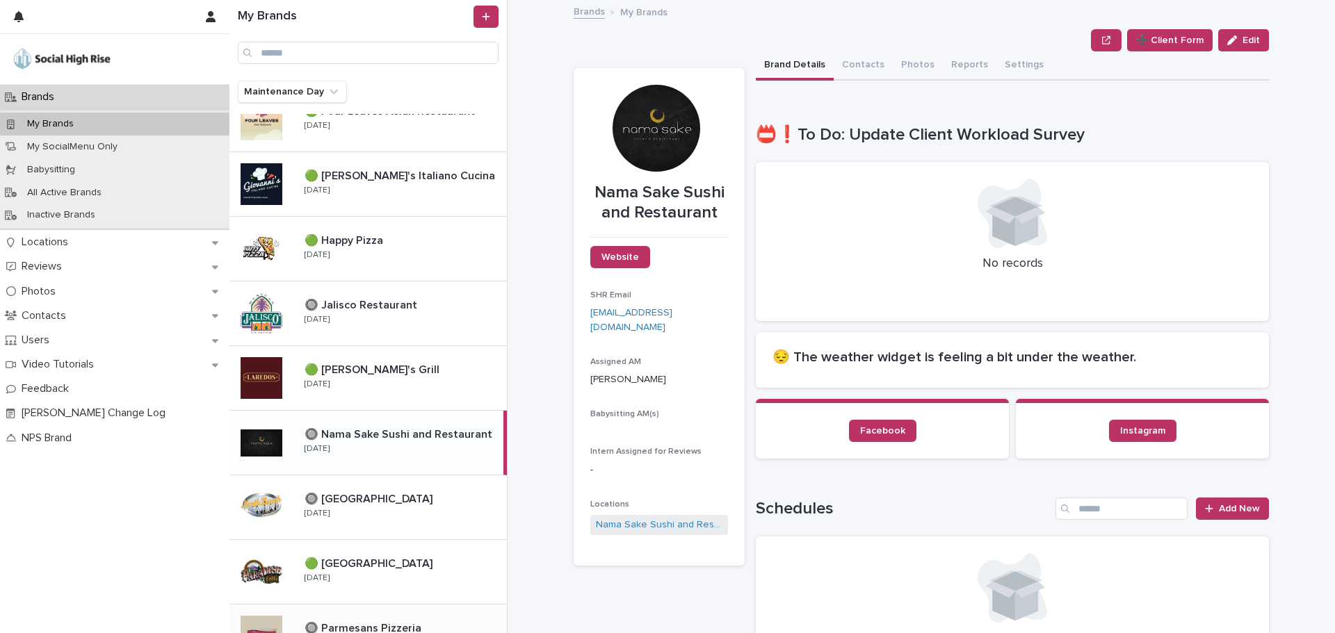
scroll to position [462, 0]
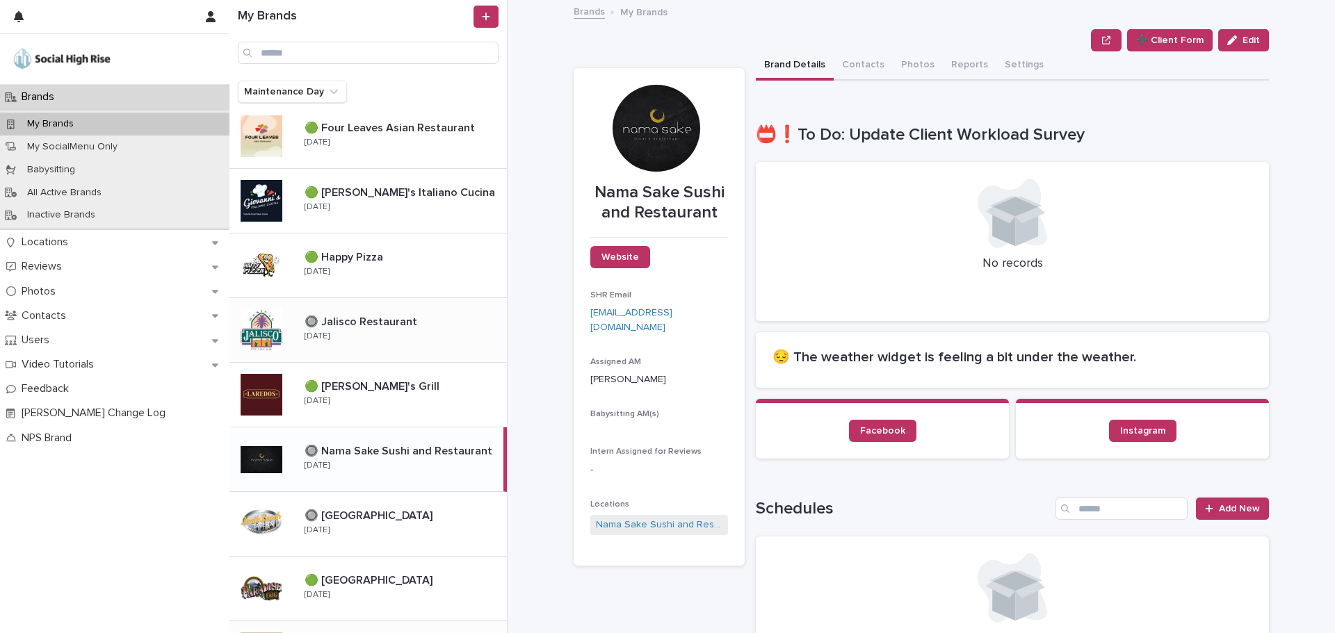
click at [380, 335] on div "🔘 Jalisco Restaurant 🔘 Jalisco Restaurant Tuesday" at bounding box center [399, 330] width 213 height 40
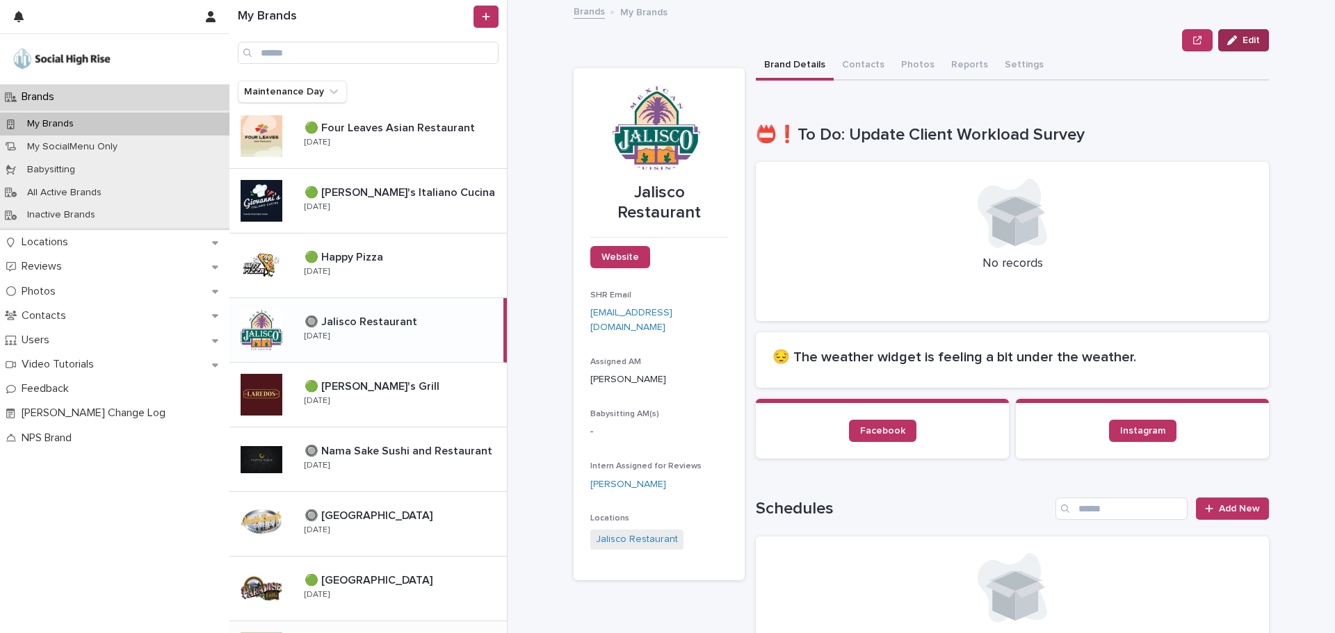
click at [1228, 39] on icon "button" at bounding box center [1232, 40] width 10 height 10
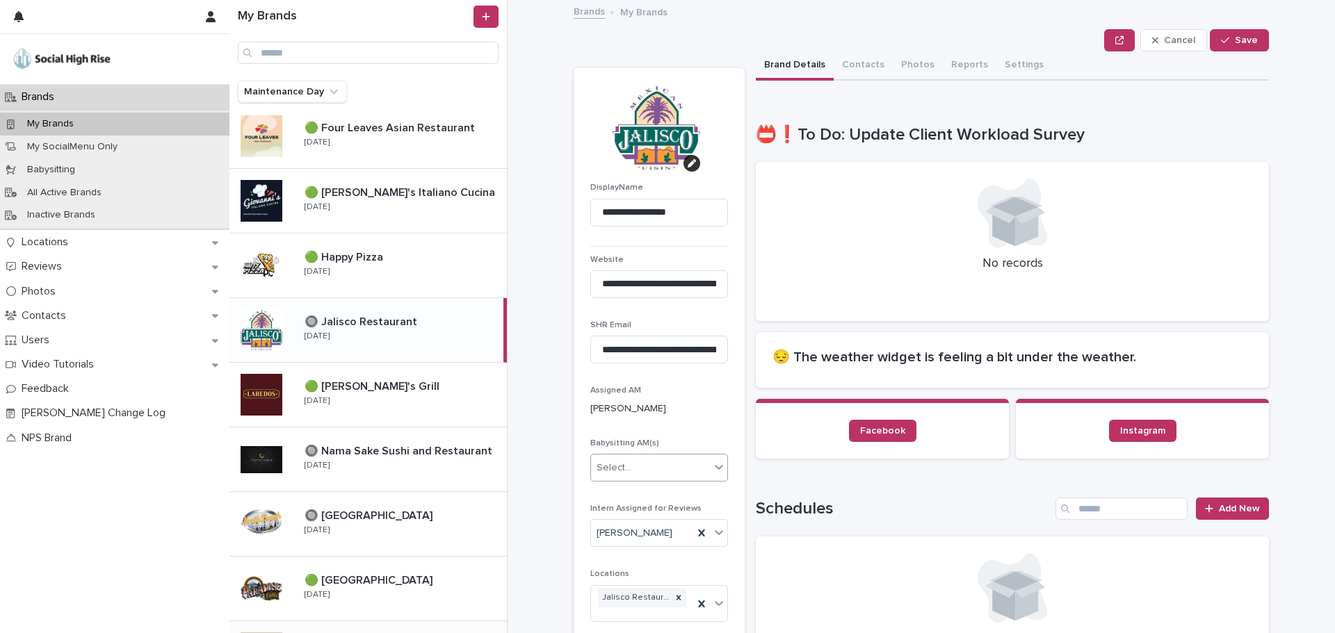
click at [630, 468] on div "Select..." at bounding box center [650, 468] width 119 height 23
click at [624, 497] on div "[PERSON_NAME]" at bounding box center [654, 495] width 136 height 24
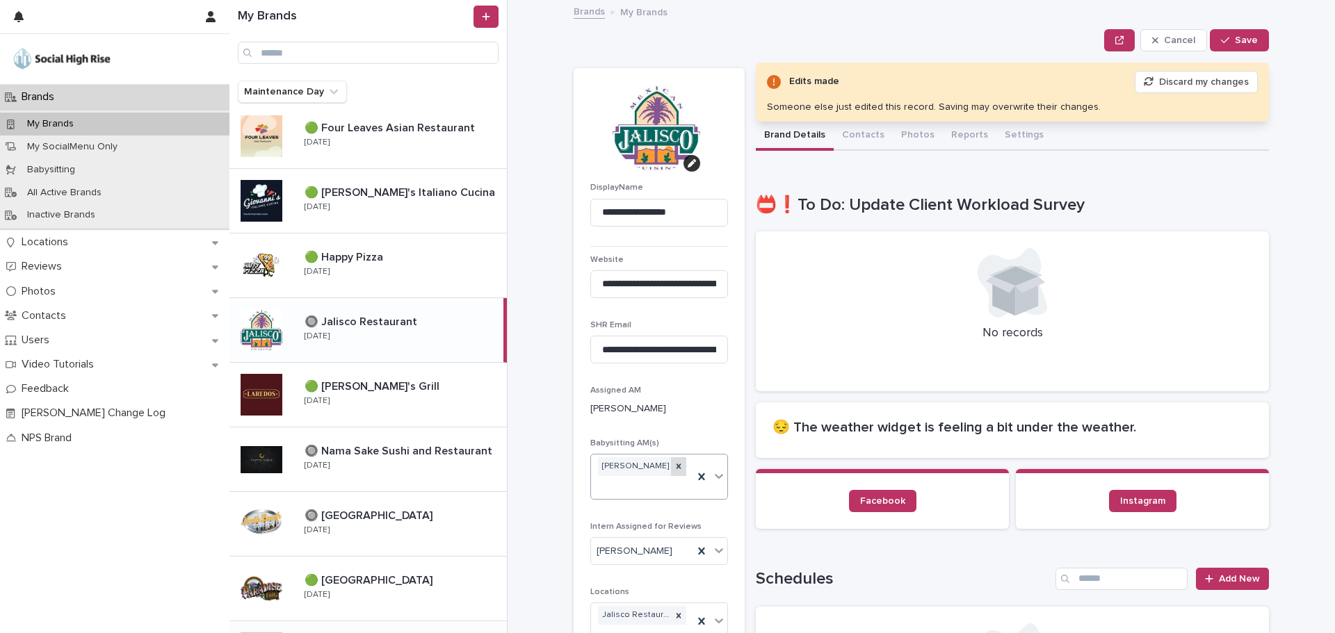
click at [674, 465] on icon at bounding box center [679, 467] width 10 height 10
click at [676, 464] on div "Select..." at bounding box center [650, 468] width 119 height 23
click at [630, 617] on div "Shawna Murphy" at bounding box center [654, 622] width 136 height 24
click at [1225, 38] on icon "button" at bounding box center [1225, 40] width 8 height 6
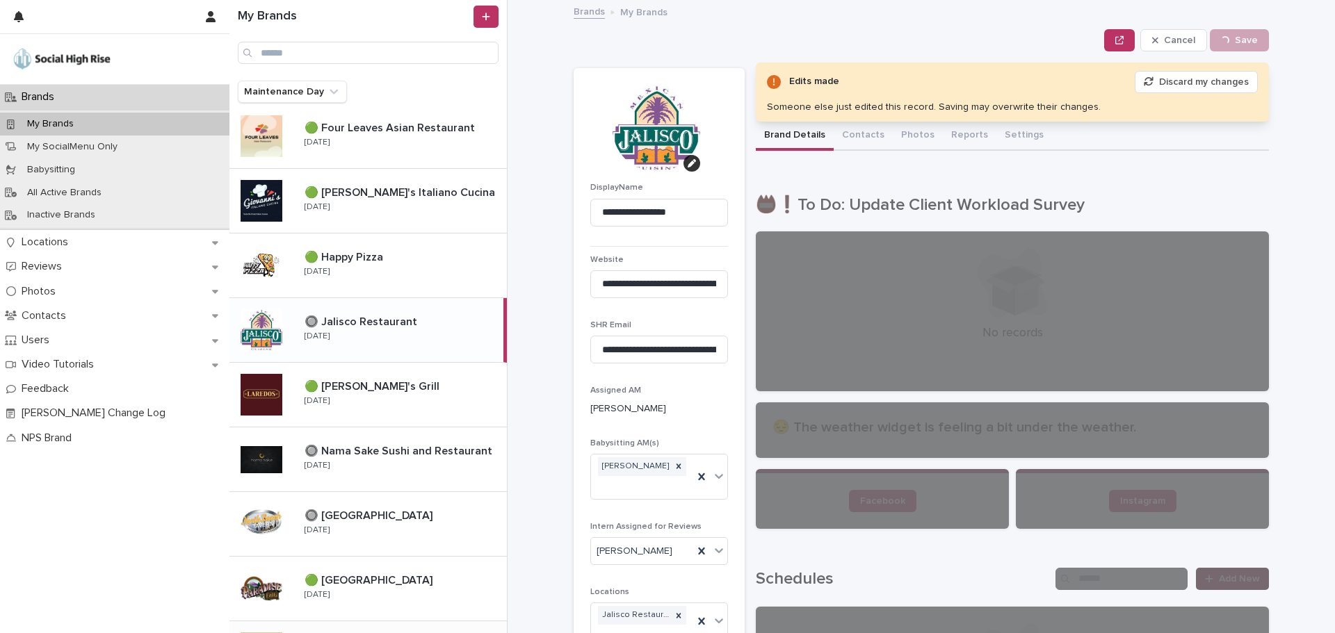
click at [695, 534] on section "**********" at bounding box center [659, 368] width 171 height 600
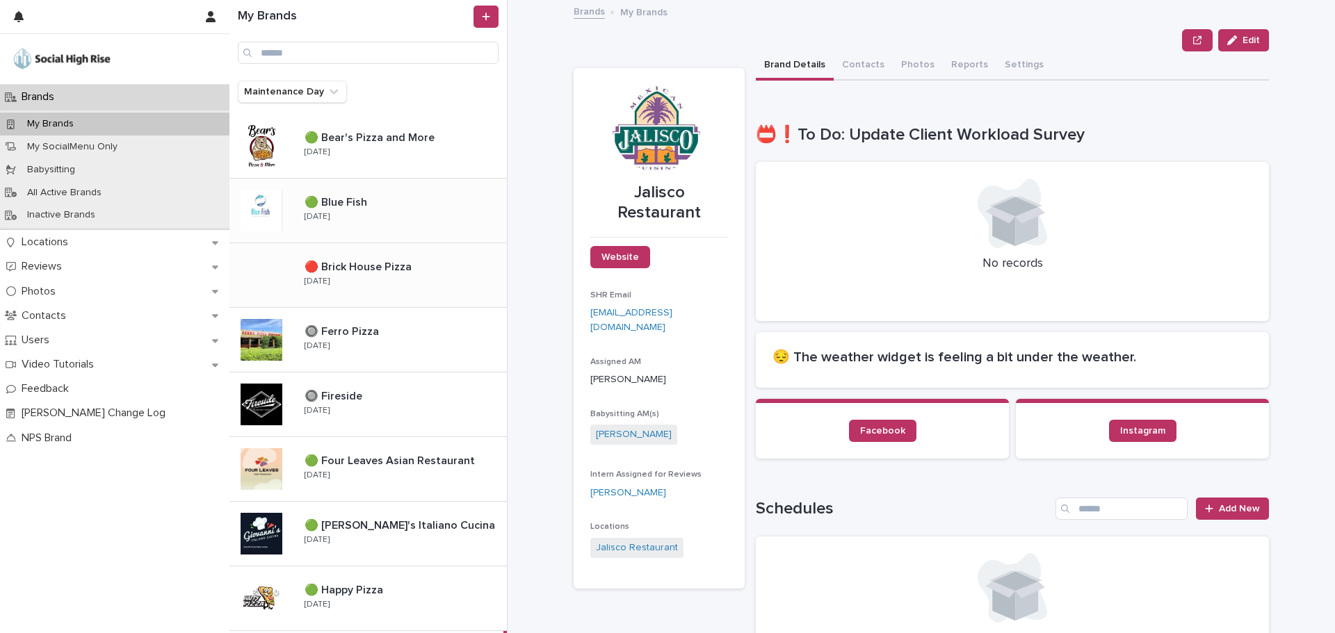
scroll to position [115, 0]
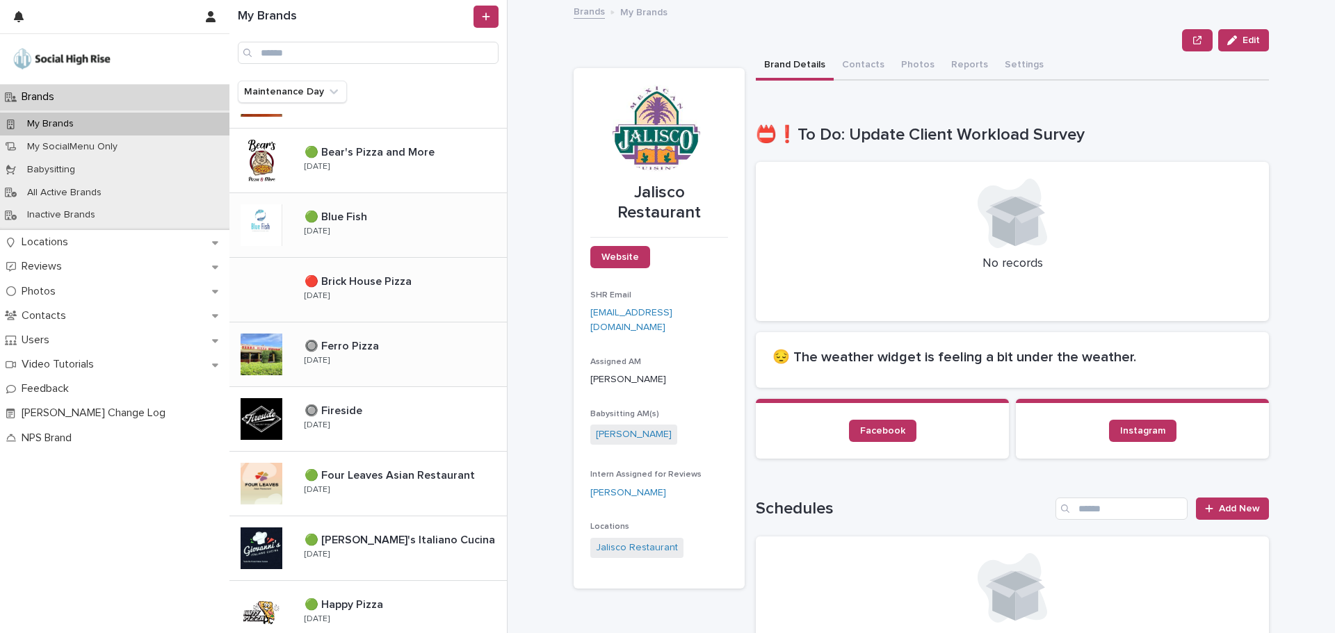
click at [409, 368] on div "🔘 Ferro Pizza 🔘 Ferro Pizza Friday" at bounding box center [399, 354] width 213 height 40
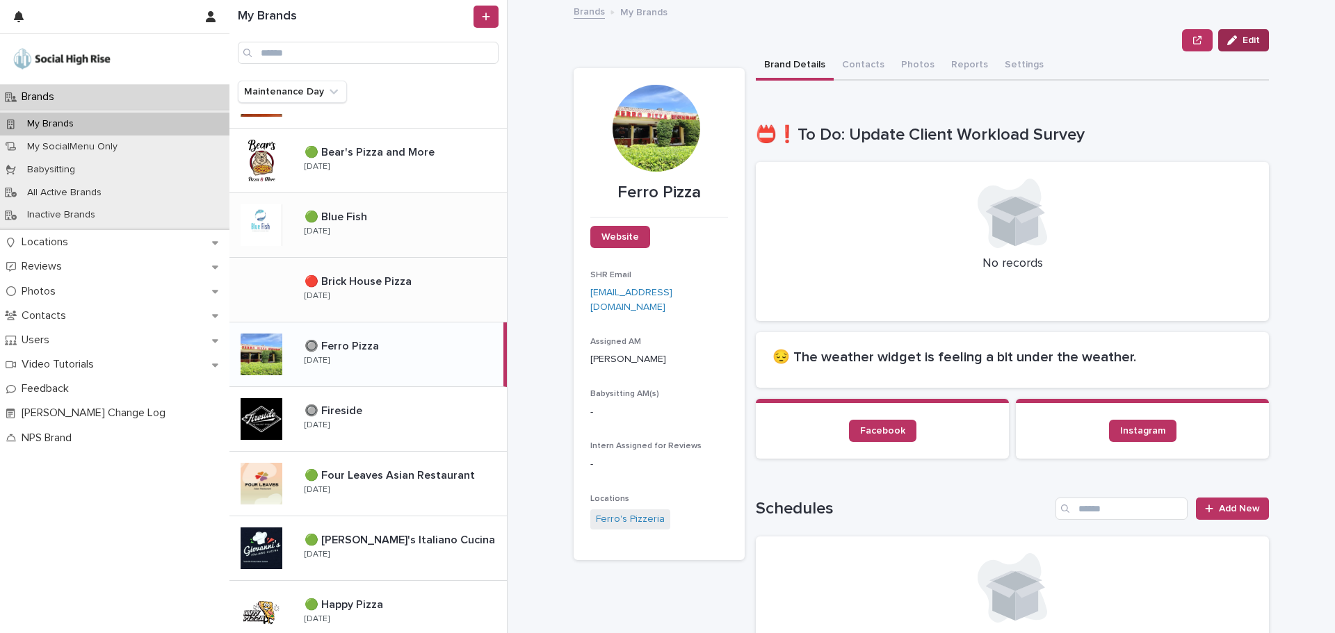
click at [1249, 39] on span "Edit" at bounding box center [1250, 40] width 17 height 10
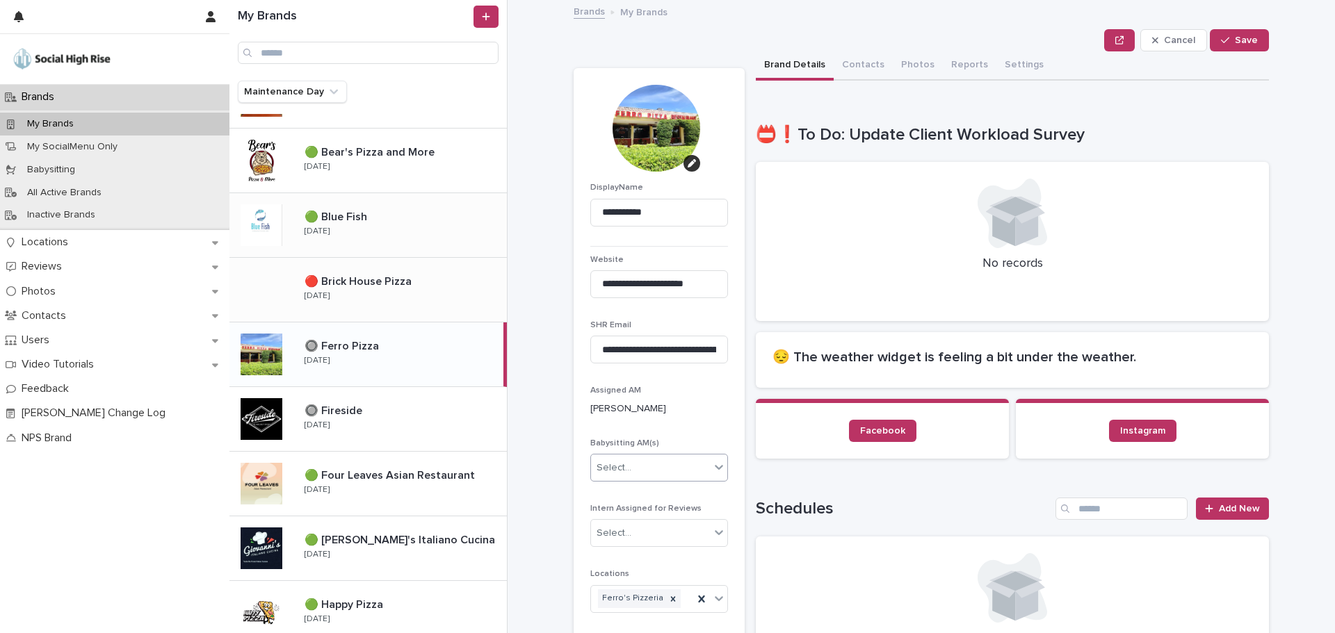
click at [629, 469] on div "Select..." at bounding box center [650, 468] width 119 height 23
click at [636, 619] on div "Shawna Murphy" at bounding box center [654, 622] width 136 height 24
click at [1235, 37] on span "Save" at bounding box center [1246, 40] width 23 height 10
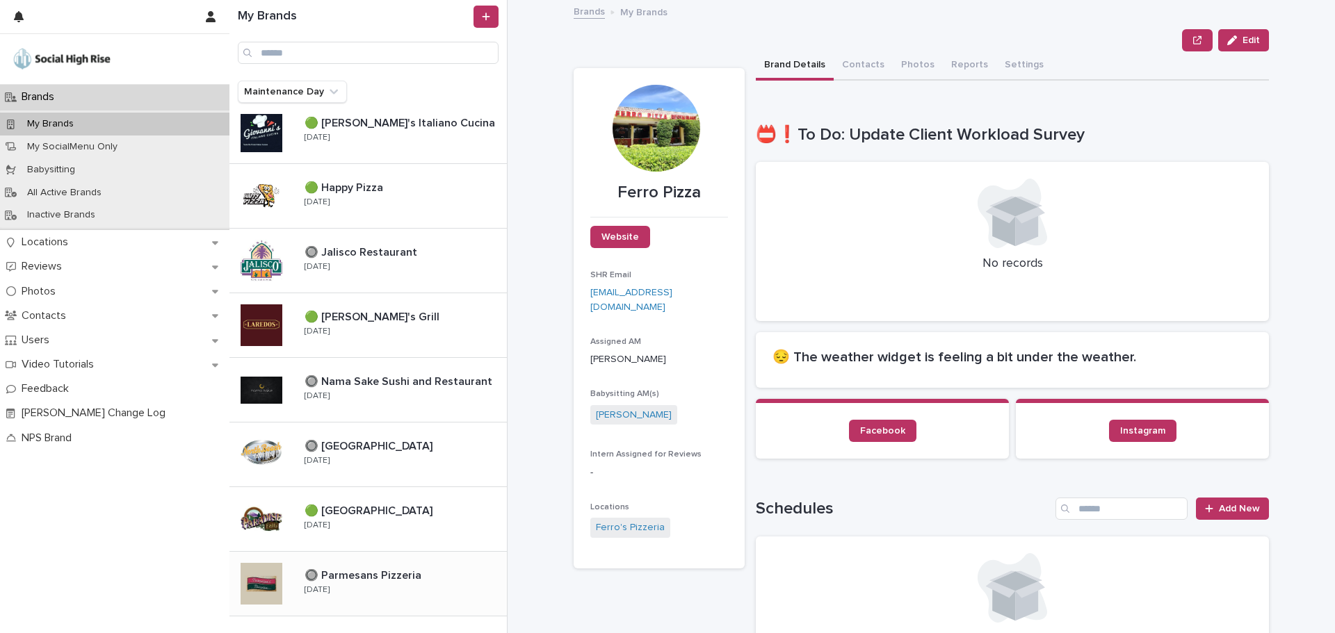
scroll to position [184, 0]
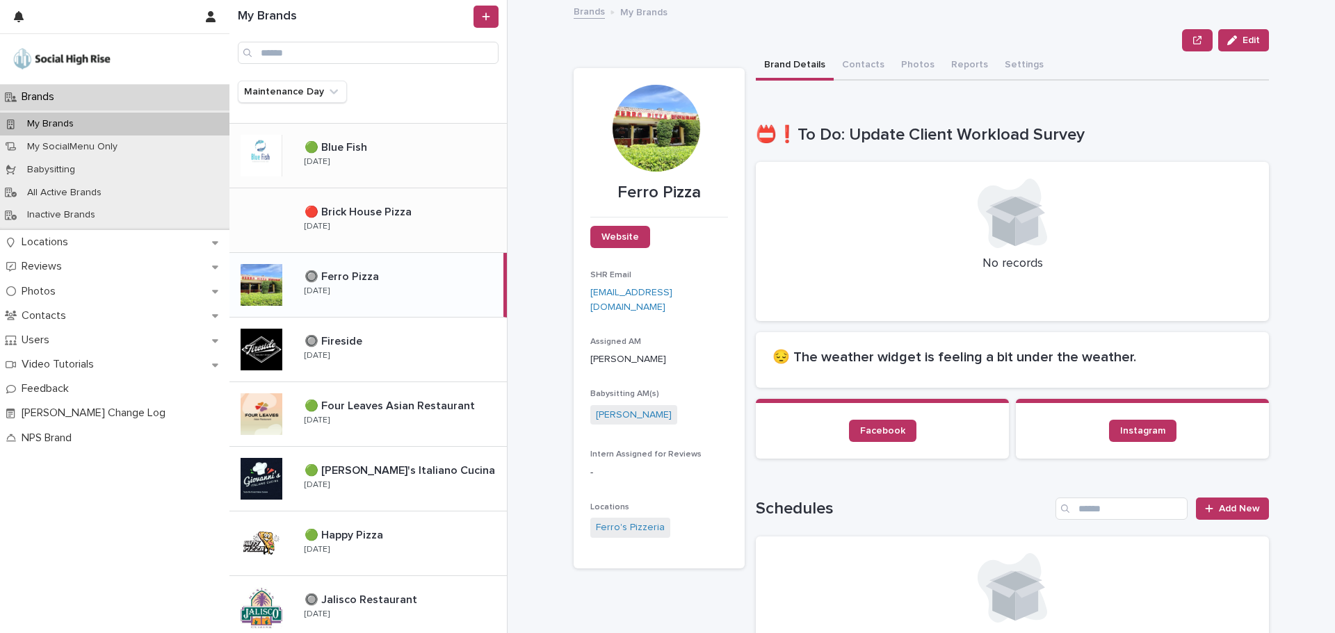
click at [380, 226] on div "🔴 Brick House Pizza 🔴 Brick House Pizza Monday" at bounding box center [399, 220] width 213 height 40
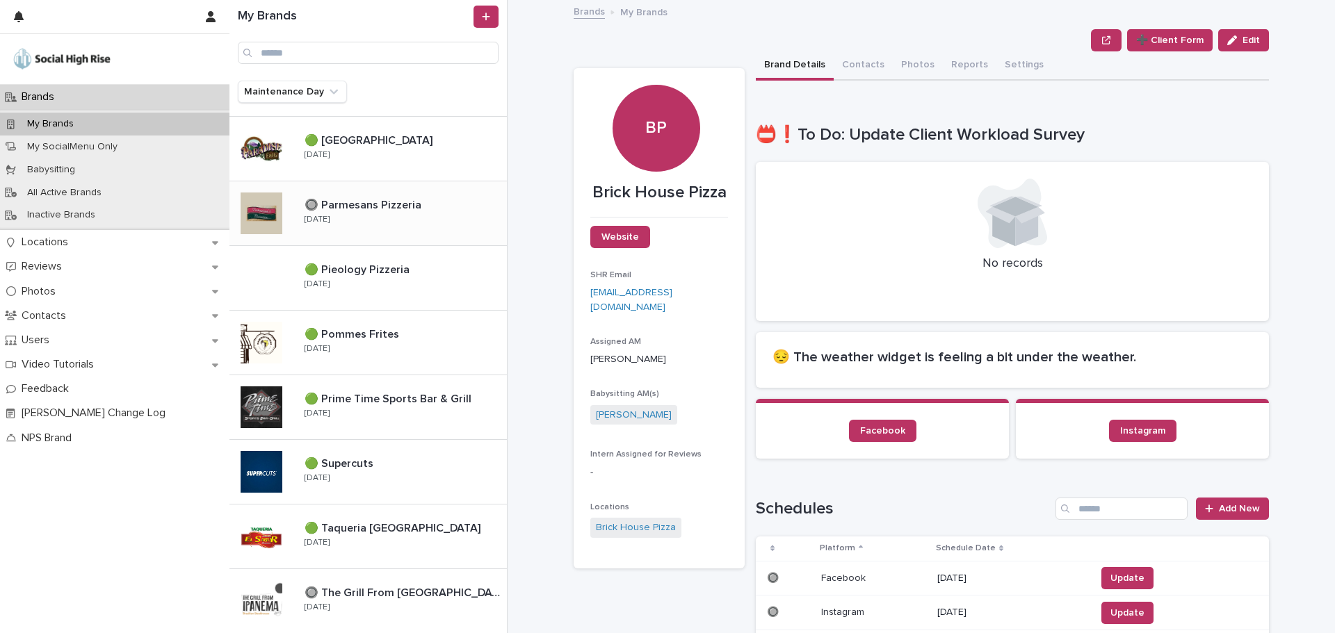
scroll to position [879, 0]
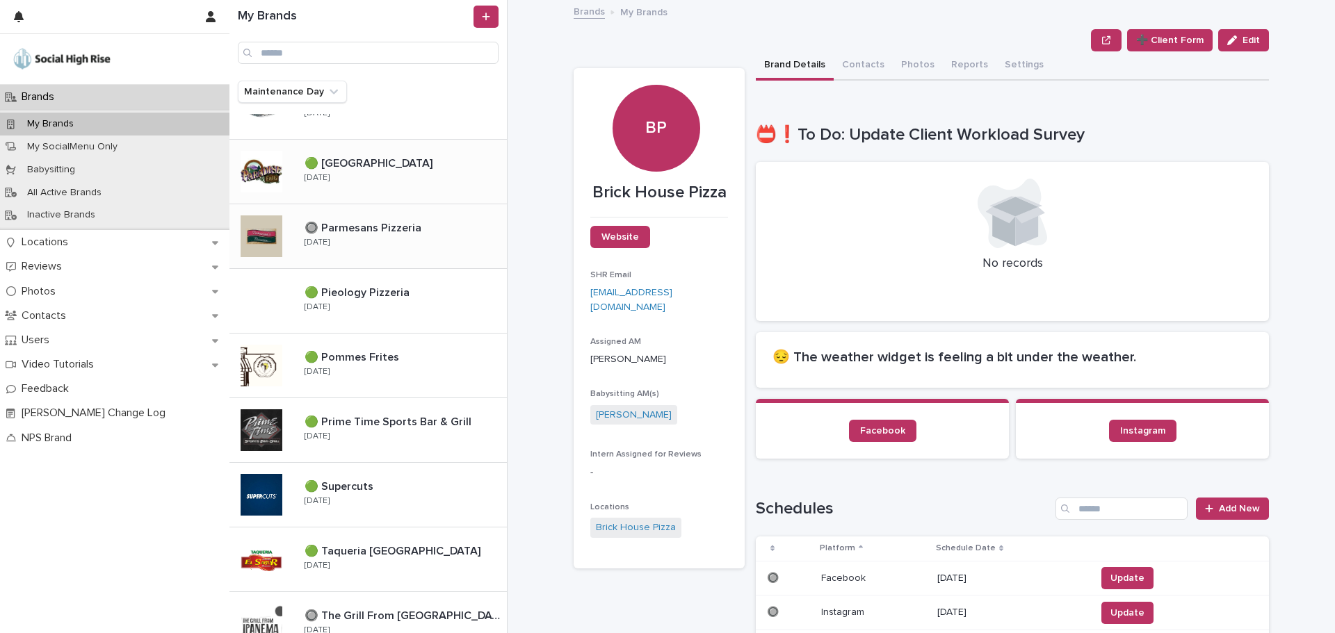
click at [392, 168] on p "🟢 [GEOGRAPHIC_DATA]" at bounding box center [370, 162] width 131 height 16
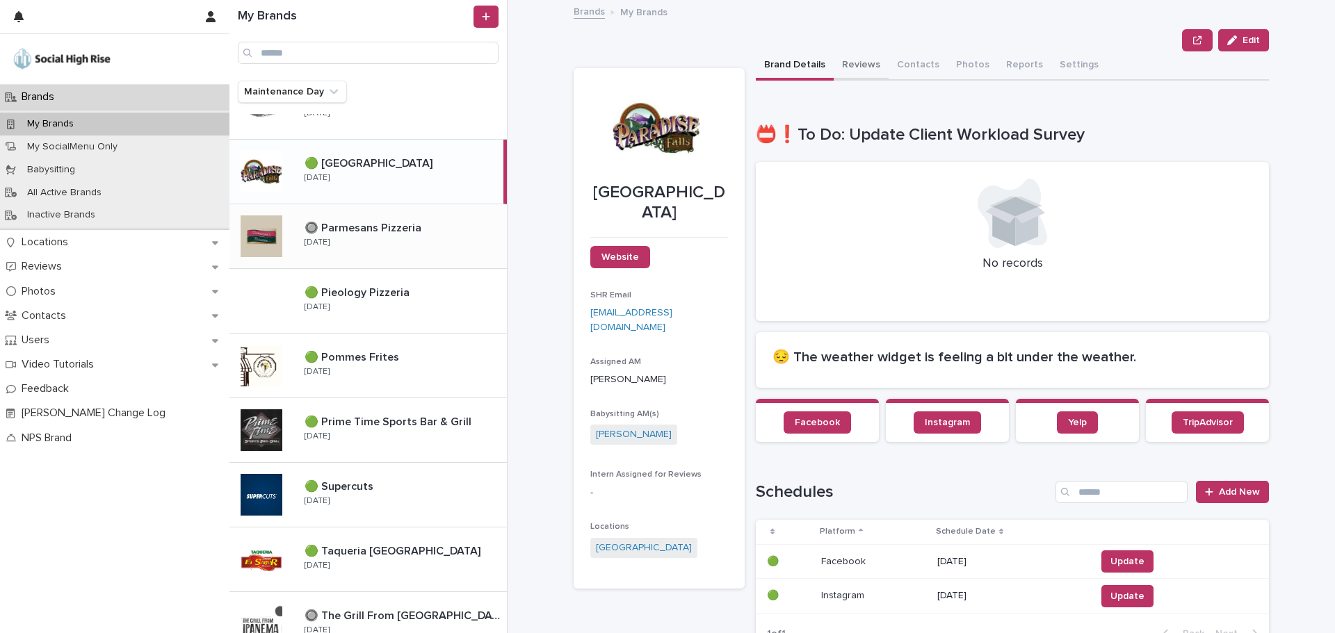
click at [838, 66] on button "Reviews" at bounding box center [861, 65] width 55 height 29
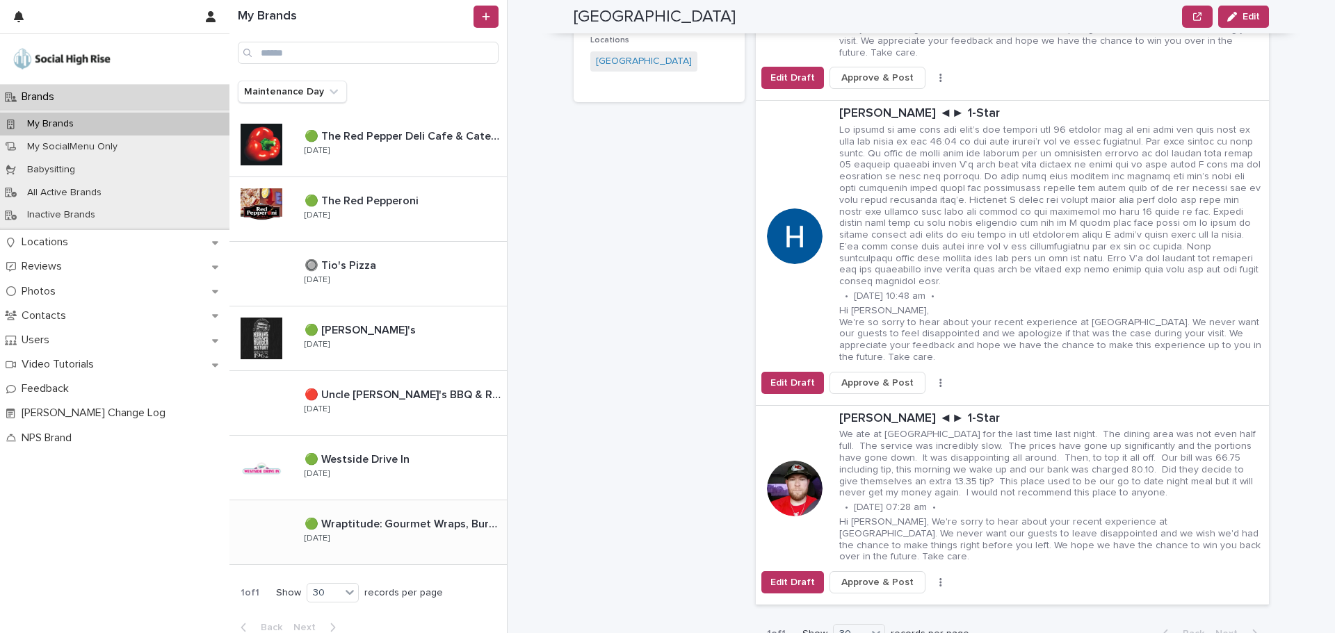
scroll to position [1436, 0]
